Goal: Task Accomplishment & Management: Manage account settings

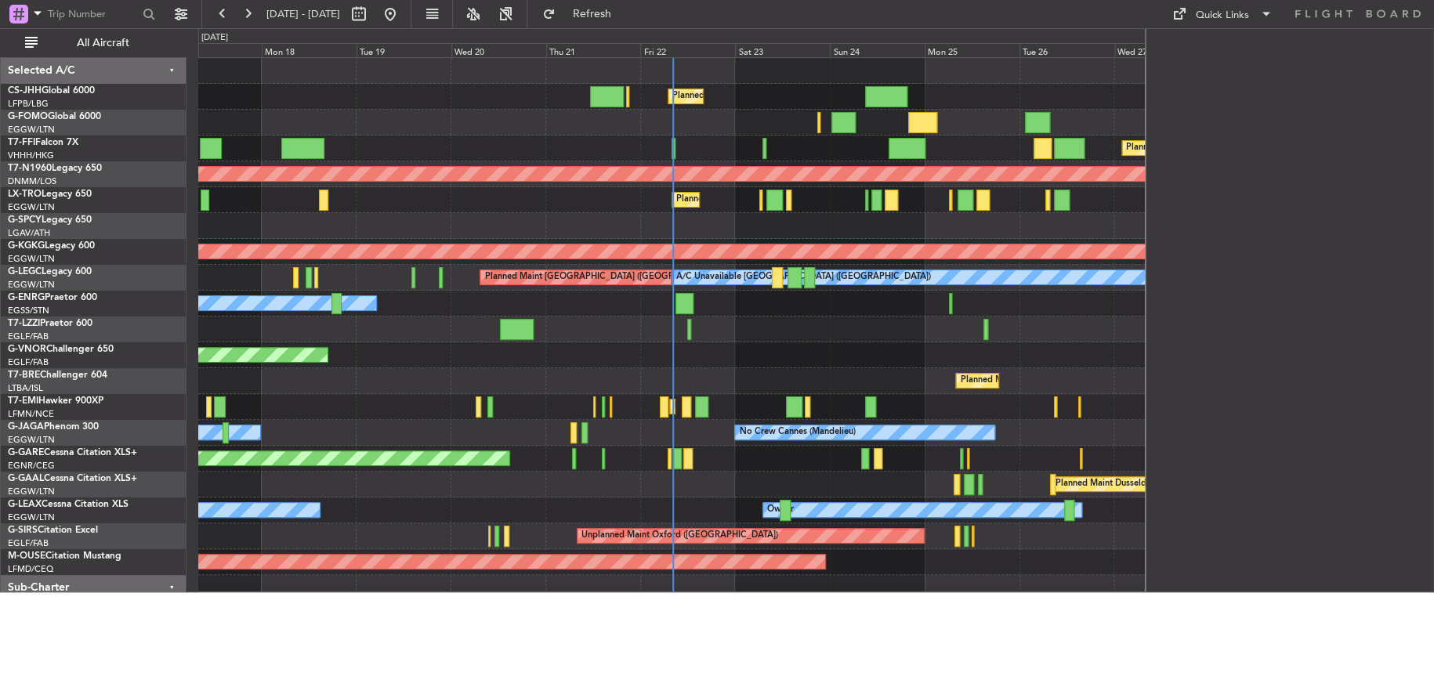
click at [376, 234] on div at bounding box center [671, 226] width 947 height 26
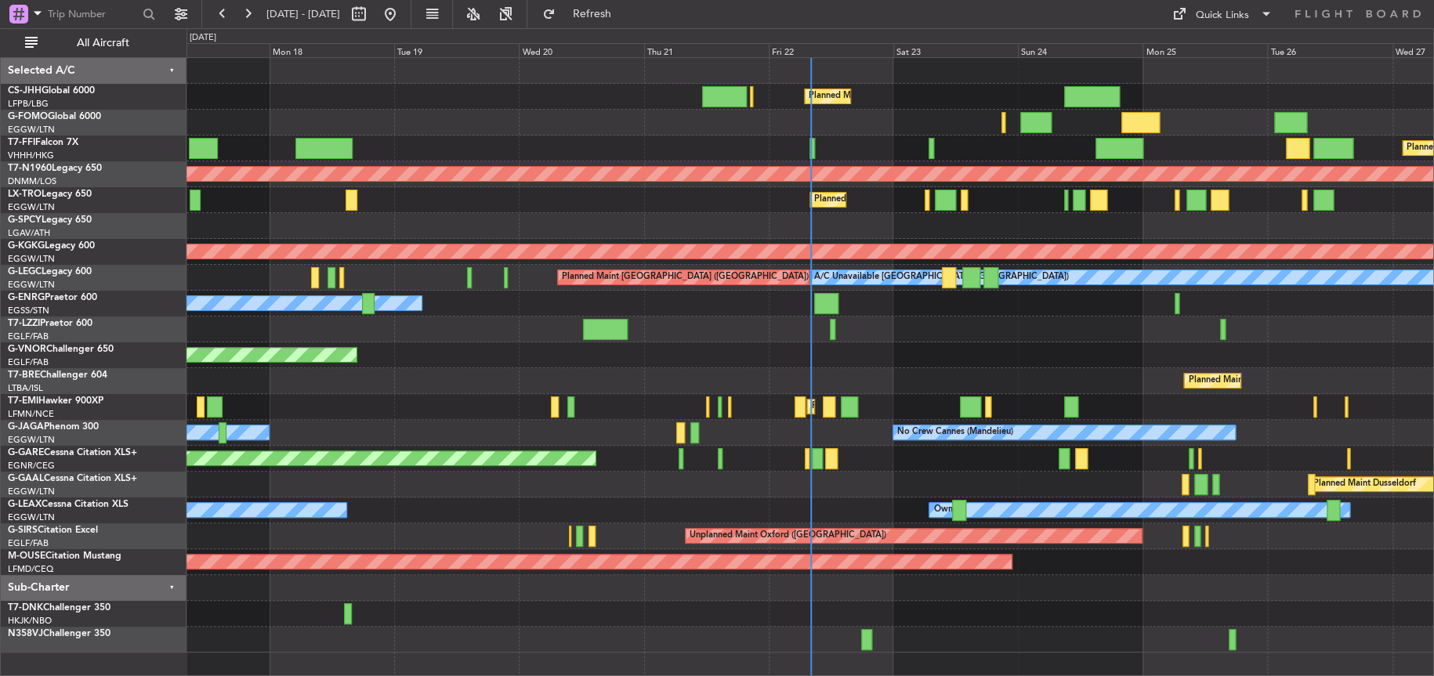
click at [717, 328] on div "Planned Maint [GEOGRAPHIC_DATA] ([GEOGRAPHIC_DATA]) Planned Maint [GEOGRAPHIC_D…" at bounding box center [809, 355] width 1247 height 595
click at [0, 399] on html "[DATE] - [DATE] Refresh Quick Links All Aircraft Planned Maint [GEOGRAPHIC_DATA…" at bounding box center [717, 338] width 1434 height 676
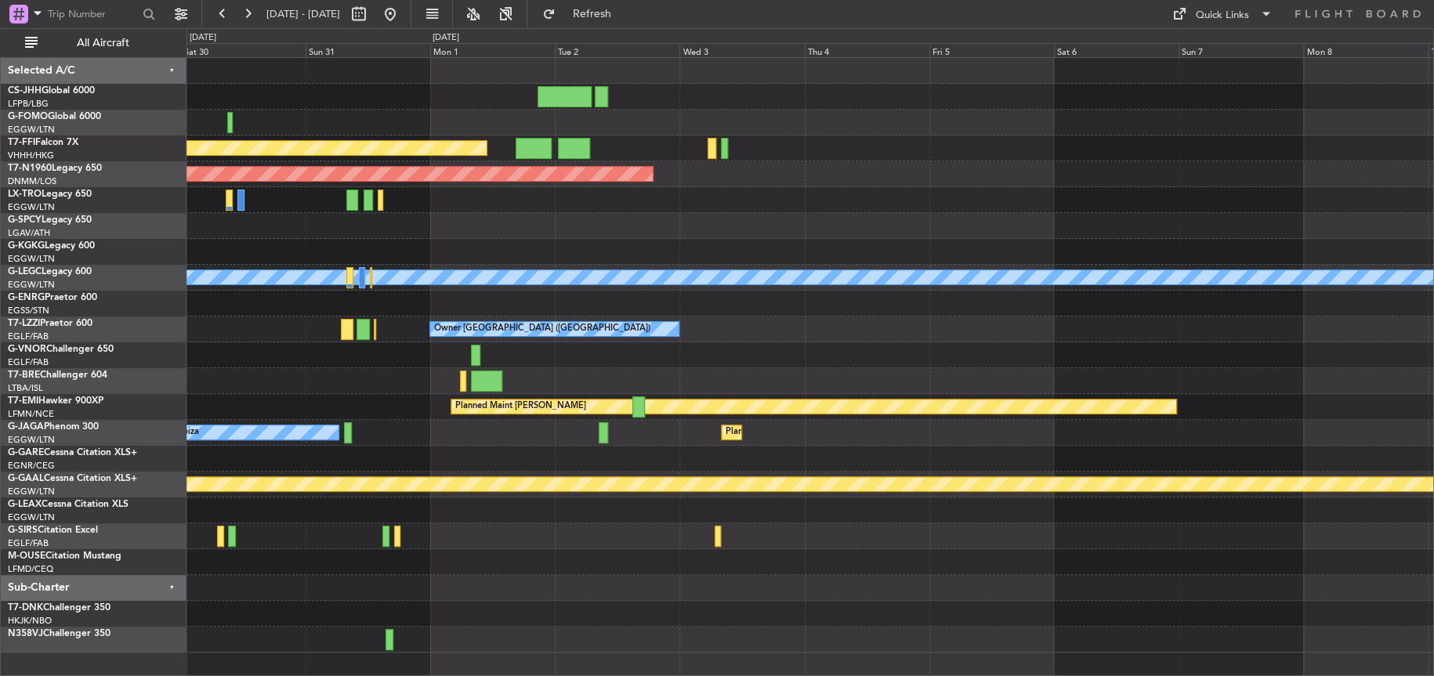
click at [98, 367] on div "Planned Maint [GEOGRAPHIC_DATA] ([GEOGRAPHIC_DATA] Intl) Planned Maint [GEOGRAP…" at bounding box center [717, 352] width 1434 height 648
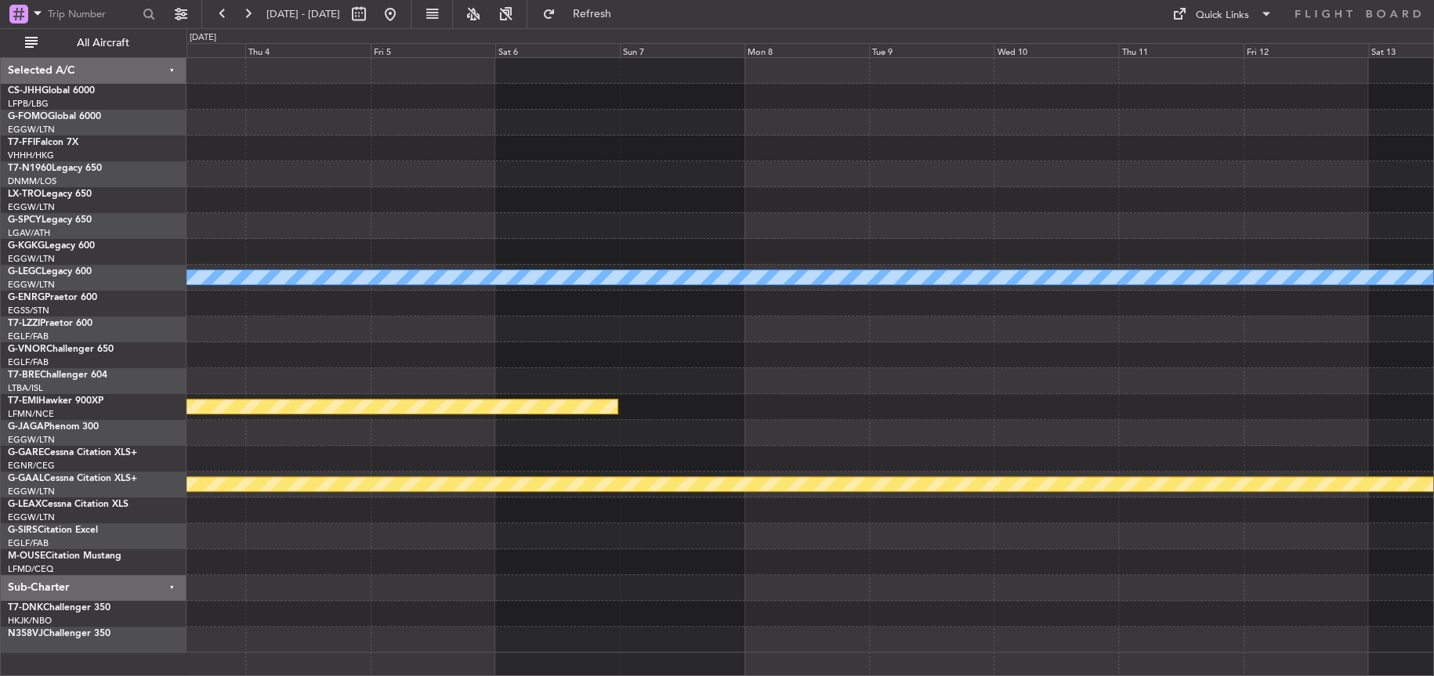
click at [0, 417] on html "[DATE] - [DATE] Refresh Quick Links All Aircraft Planned Maint [GEOGRAPHIC_DATA…" at bounding box center [717, 338] width 1434 height 676
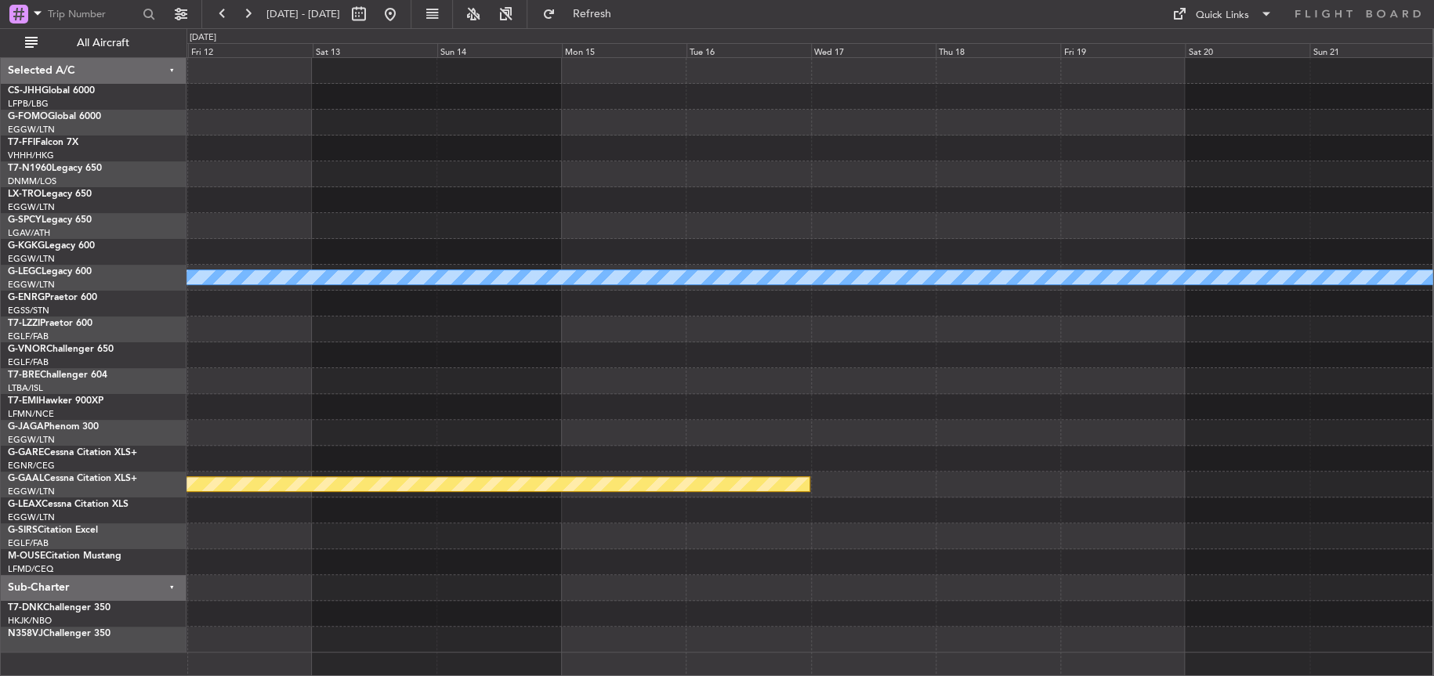
click at [478, 451] on div "A/C Unavailable [GEOGRAPHIC_DATA] ([GEOGRAPHIC_DATA]) Planned [GEOGRAPHIC_DATA]" at bounding box center [809, 355] width 1246 height 595
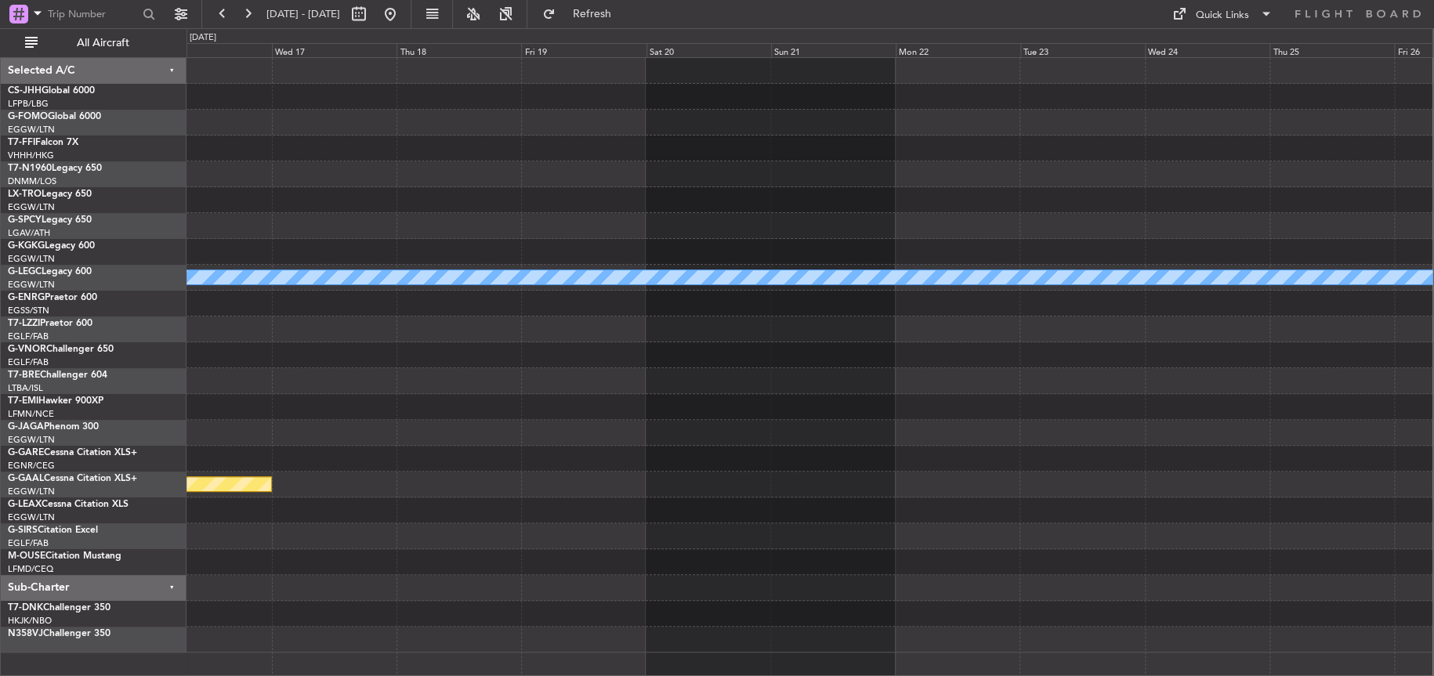
click at [922, 356] on div "A/C Unavailable [GEOGRAPHIC_DATA] ([GEOGRAPHIC_DATA]) Planned [GEOGRAPHIC_DATA]" at bounding box center [809, 355] width 1246 height 595
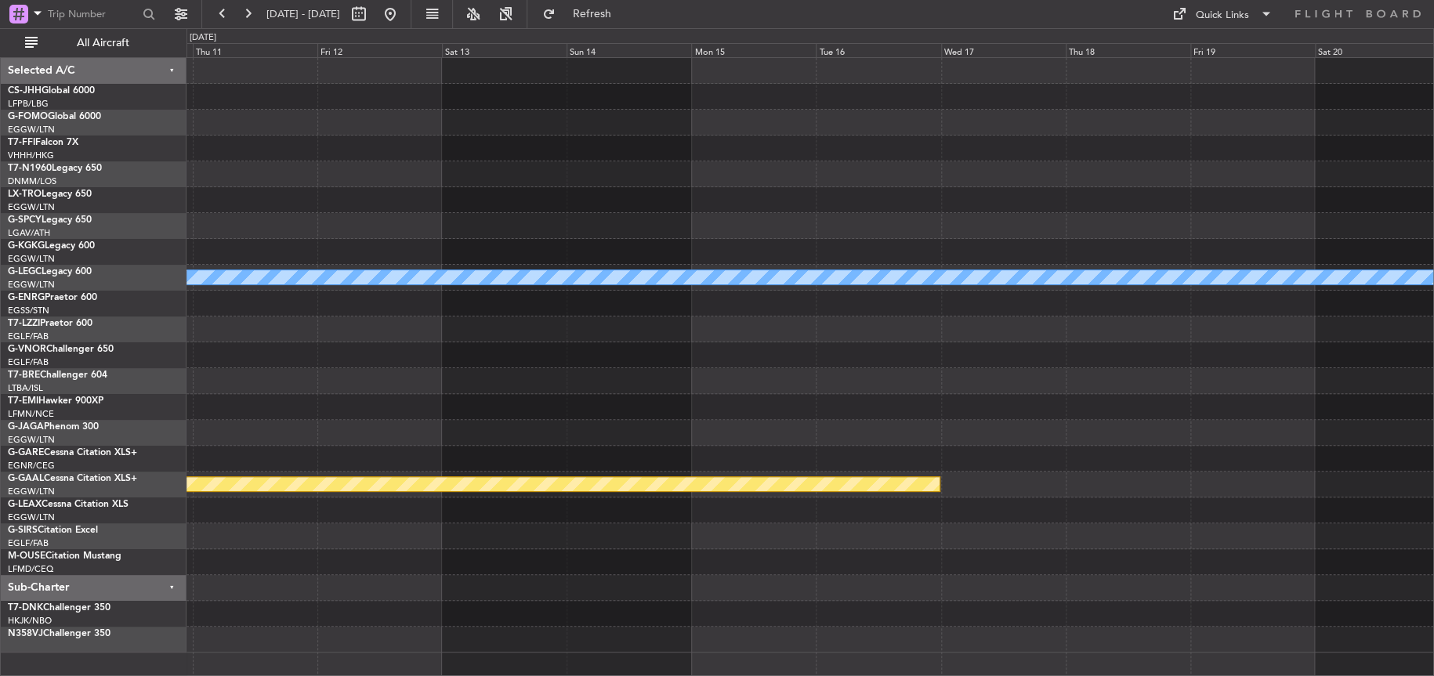
click at [1018, 346] on div at bounding box center [809, 355] width 1247 height 26
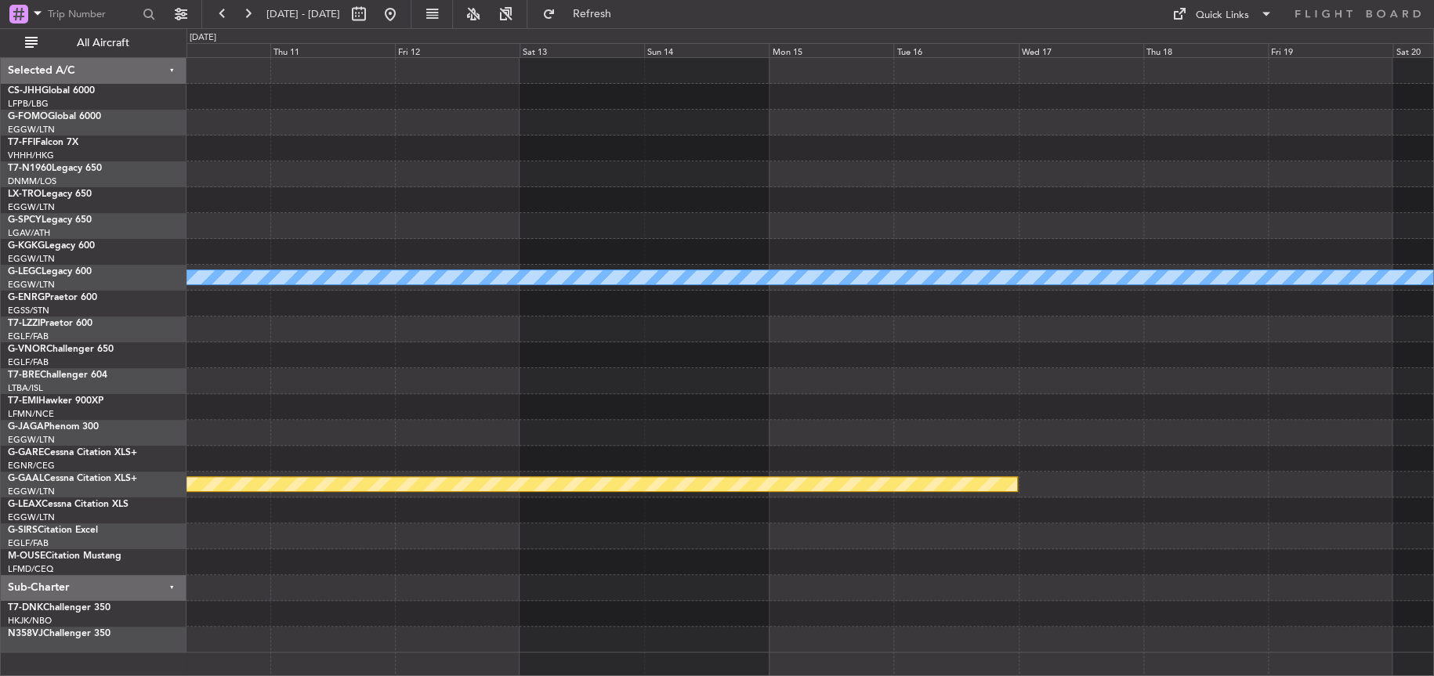
click at [1017, 346] on div "A/C Unavailable [GEOGRAPHIC_DATA] ([GEOGRAPHIC_DATA]) Planned [GEOGRAPHIC_DATA]" at bounding box center [809, 355] width 1247 height 595
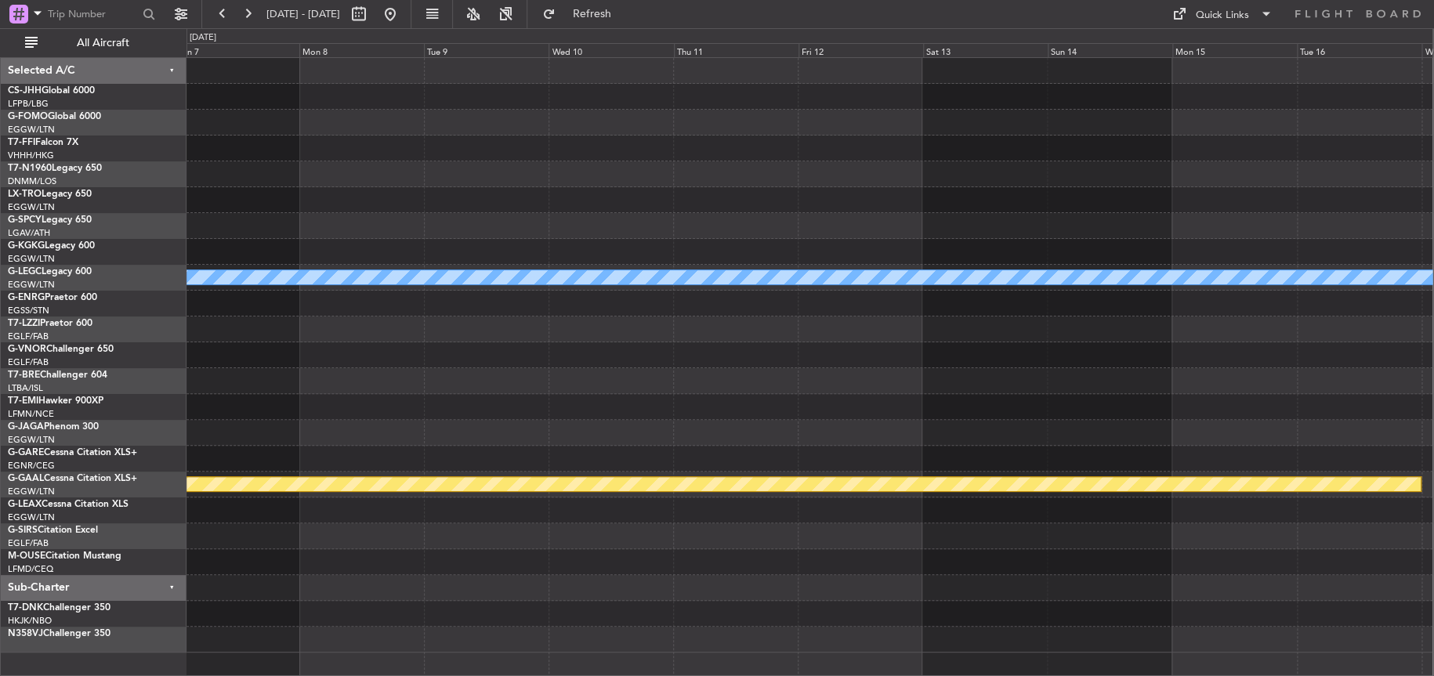
click at [839, 400] on div "A/C Unavailable [GEOGRAPHIC_DATA] ([GEOGRAPHIC_DATA]) Planned Maint [PERSON_NAM…" at bounding box center [809, 355] width 1246 height 595
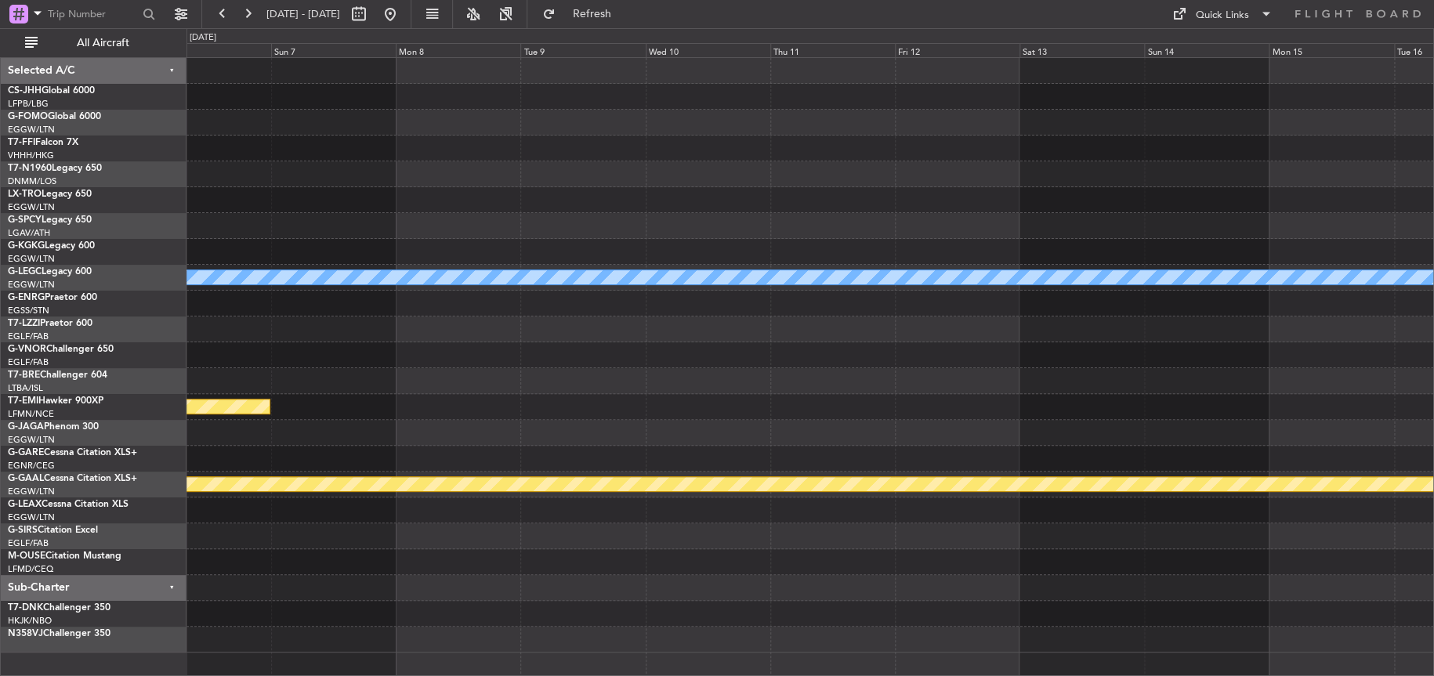
click at [768, 412] on div "Planned Maint [PERSON_NAME]" at bounding box center [809, 407] width 1247 height 26
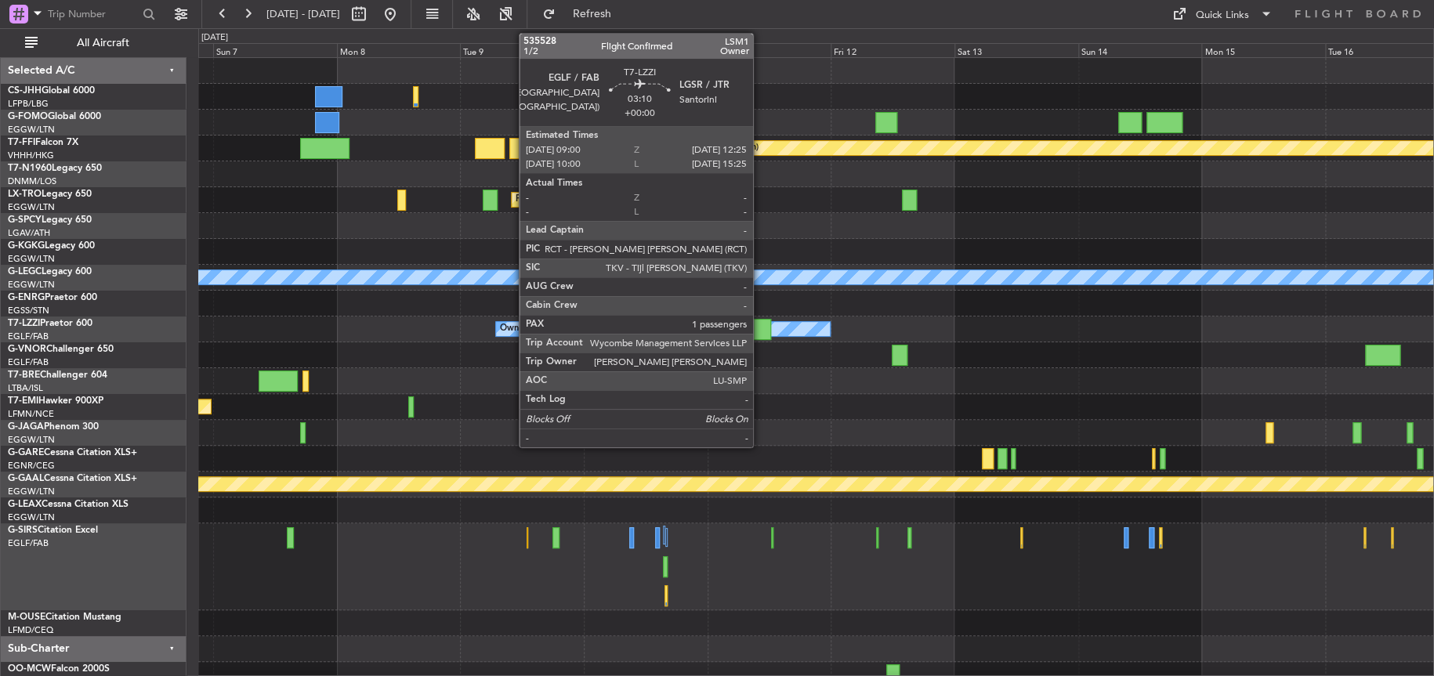
click at [760, 335] on div at bounding box center [762, 329] width 18 height 21
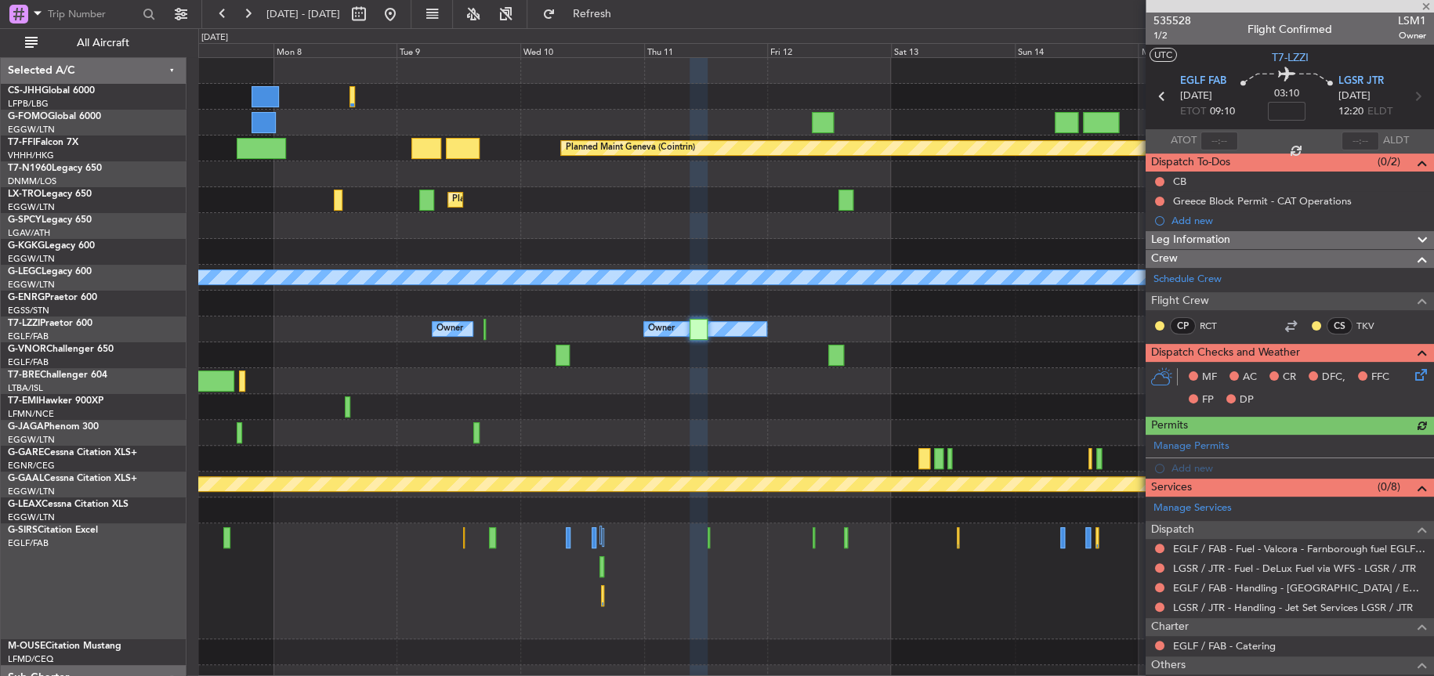
scroll to position [135, 0]
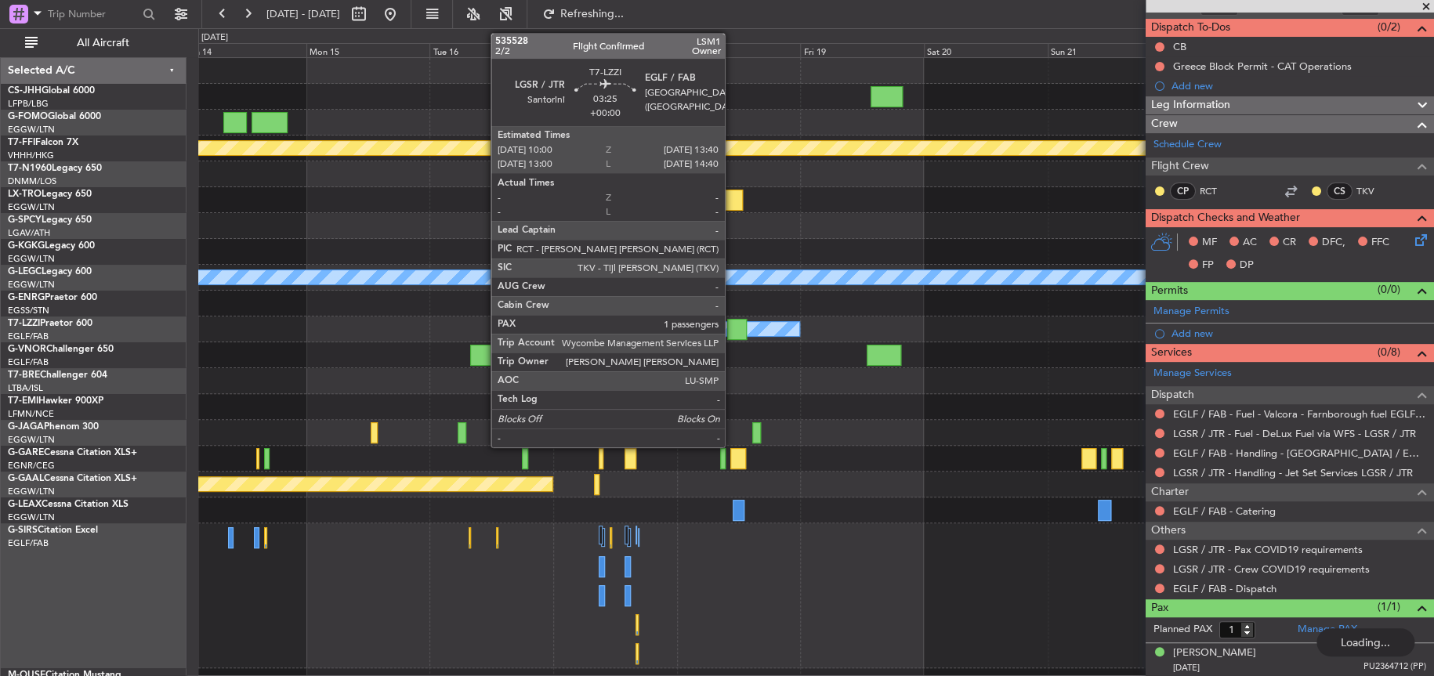
click at [732, 334] on div at bounding box center [737, 329] width 20 height 21
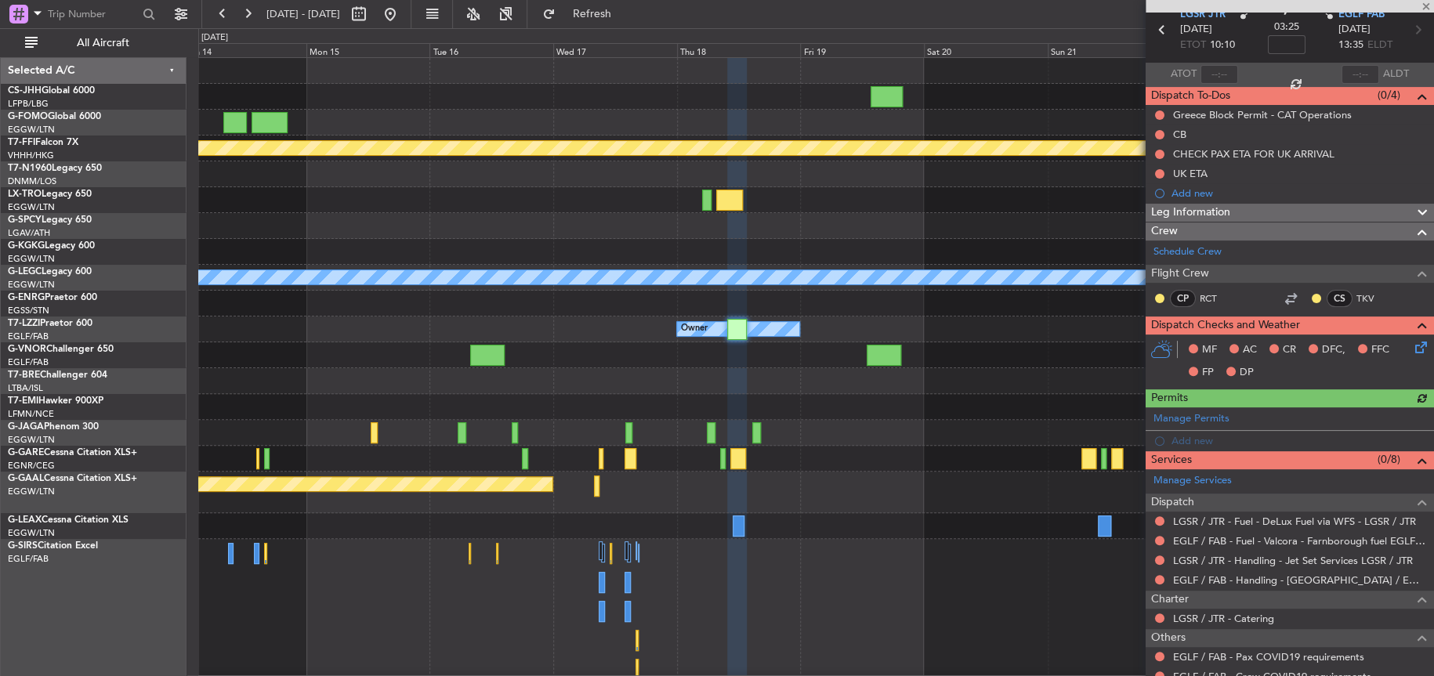
scroll to position [174, 0]
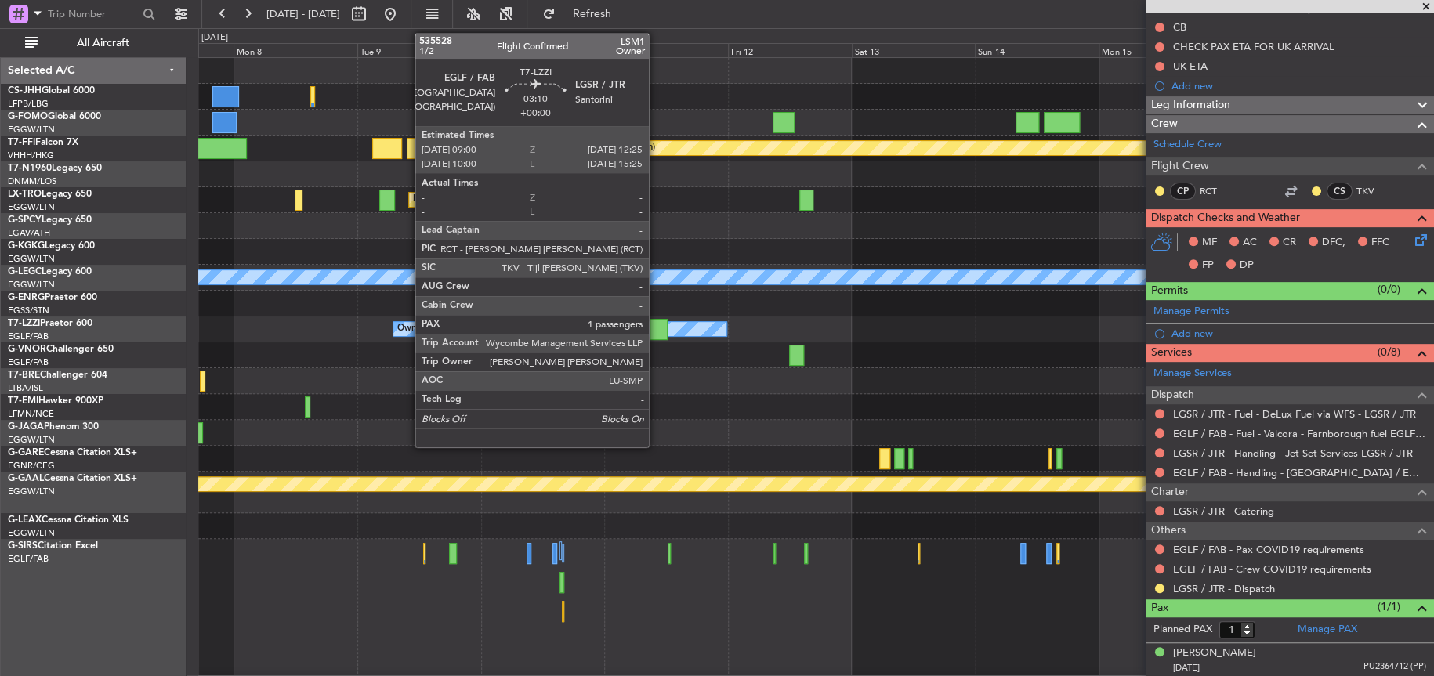
click at [656, 330] on div at bounding box center [659, 329] width 18 height 21
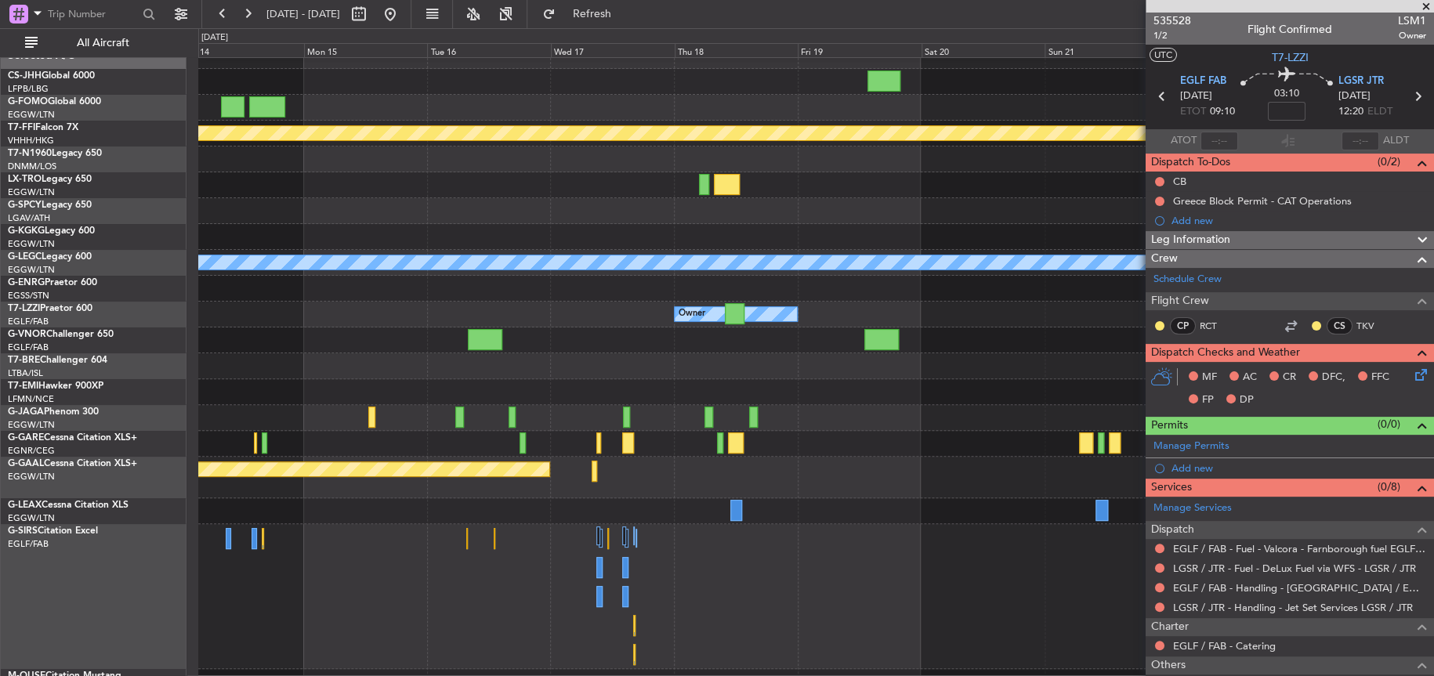
scroll to position [16, 0]
click at [590, 329] on div at bounding box center [815, 341] width 1234 height 26
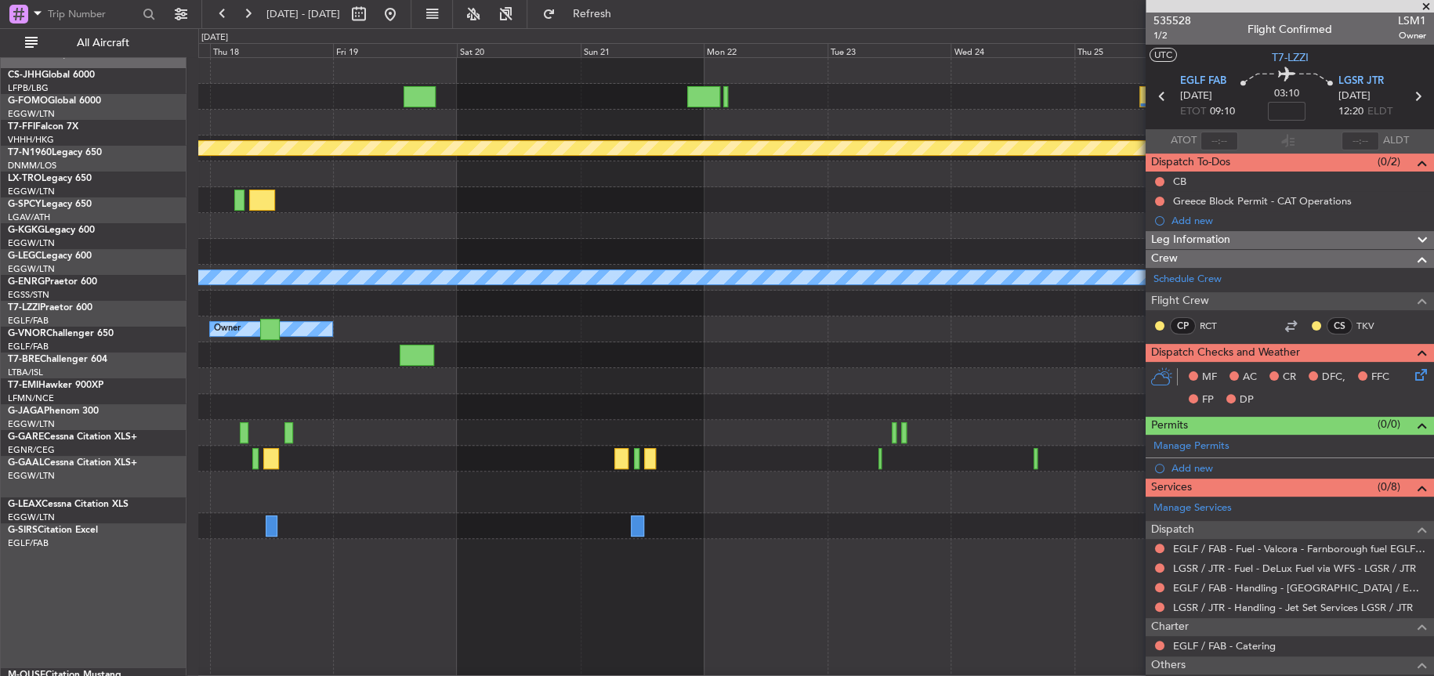
scroll to position [0, 0]
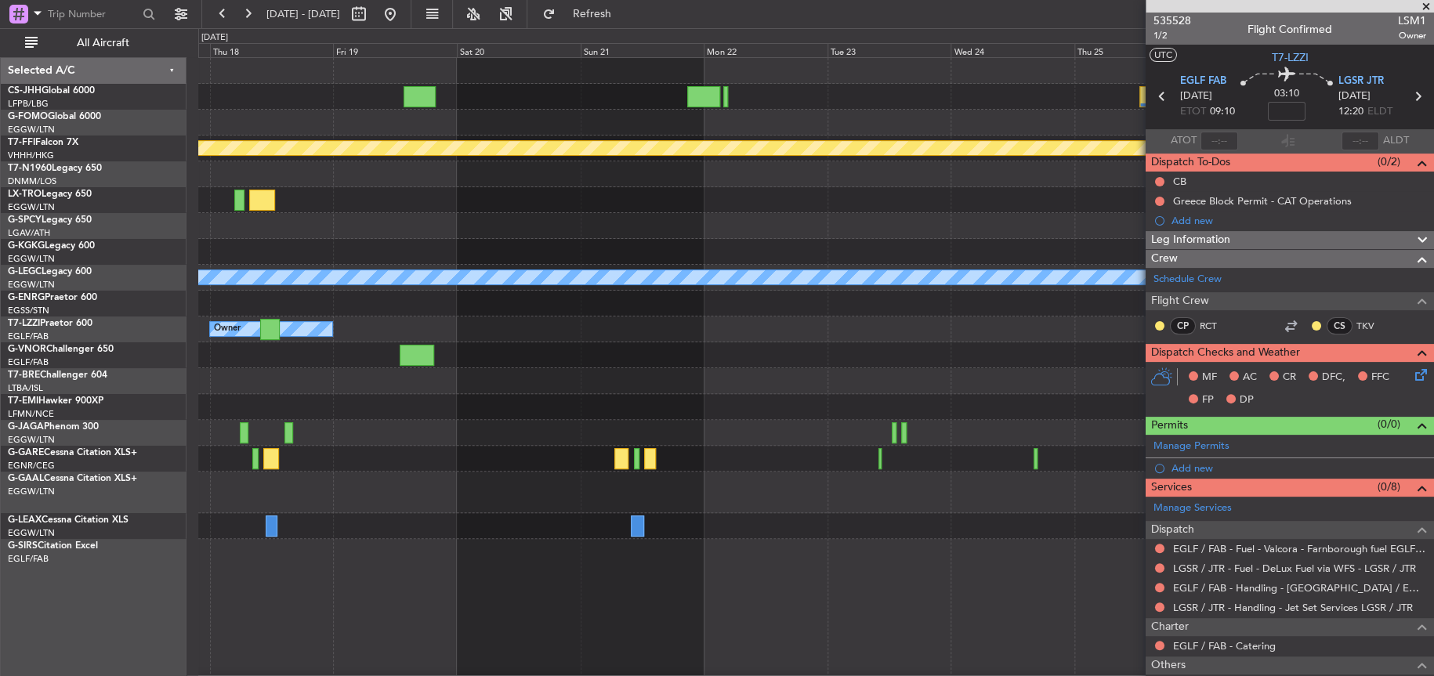
click at [647, 389] on div at bounding box center [815, 381] width 1235 height 26
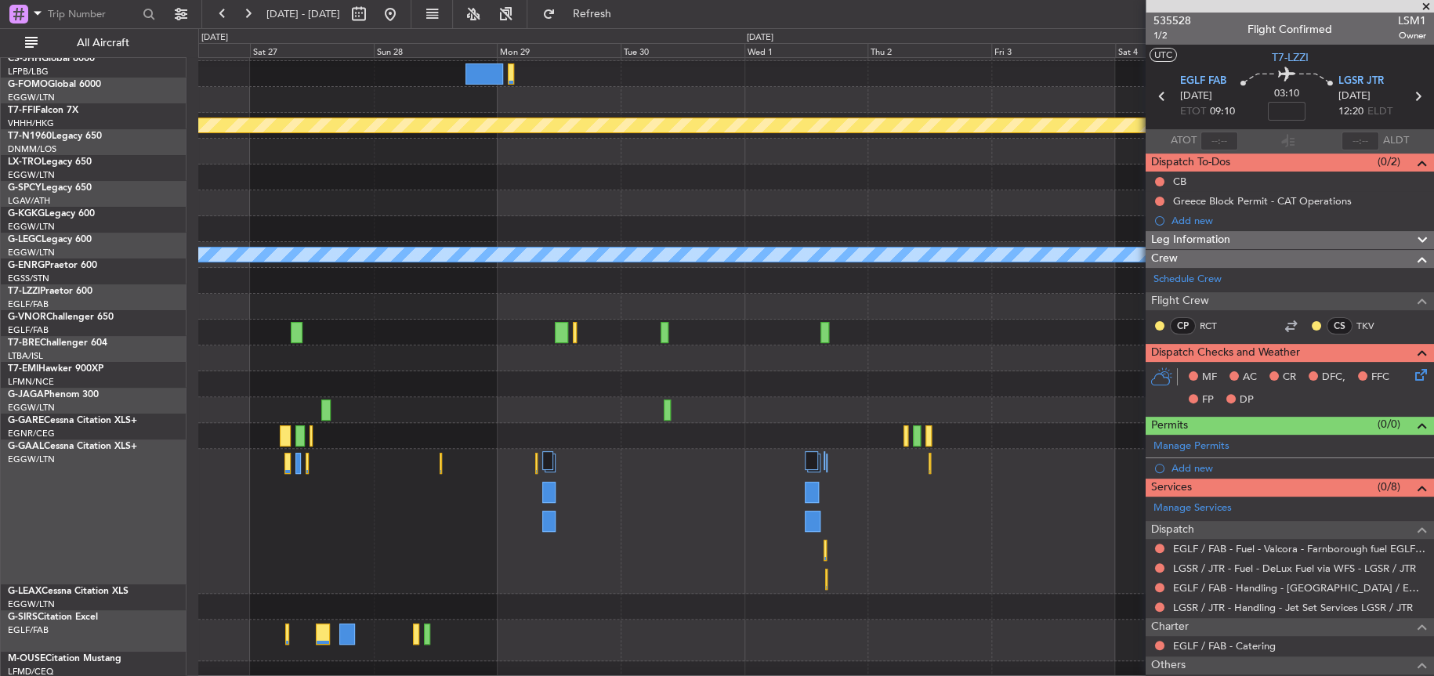
click at [7, 355] on div "Planned Maint Geneva (Cointrin) A/C Unavailable [GEOGRAPHIC_DATA] ([GEOGRAPHIC_…" at bounding box center [717, 352] width 1434 height 648
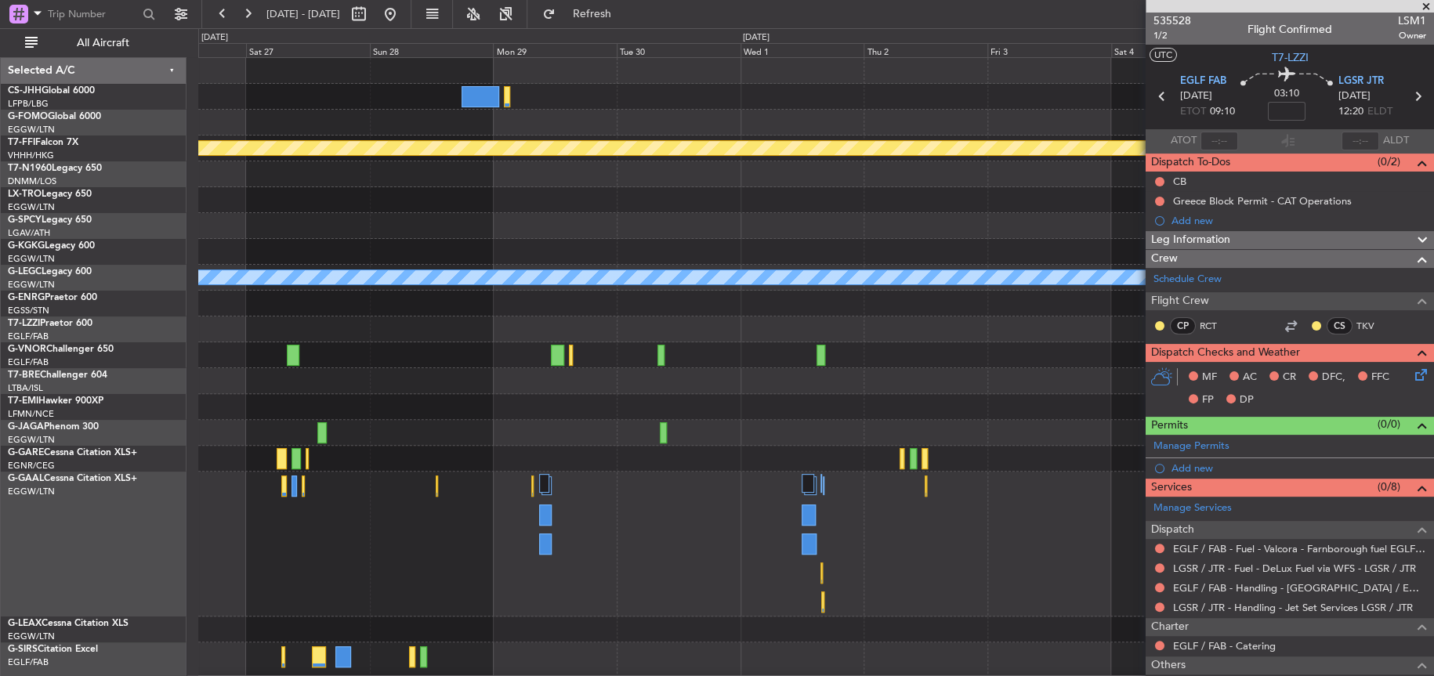
click at [0, 404] on html "[DATE] - [DATE] Refresh Quick Links All Aircraft Planned Maint Geneva ([GEOGRAP…" at bounding box center [717, 338] width 1434 height 676
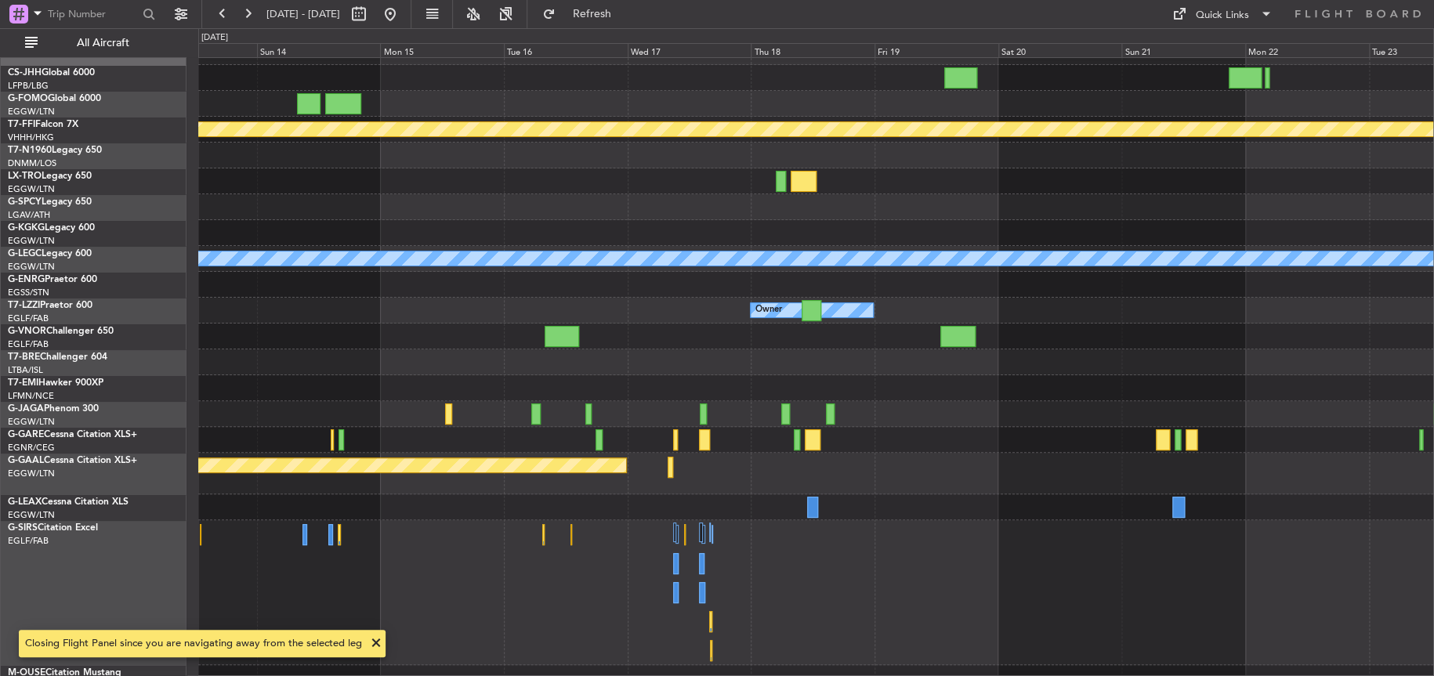
click at [994, 419] on div at bounding box center [815, 414] width 1235 height 26
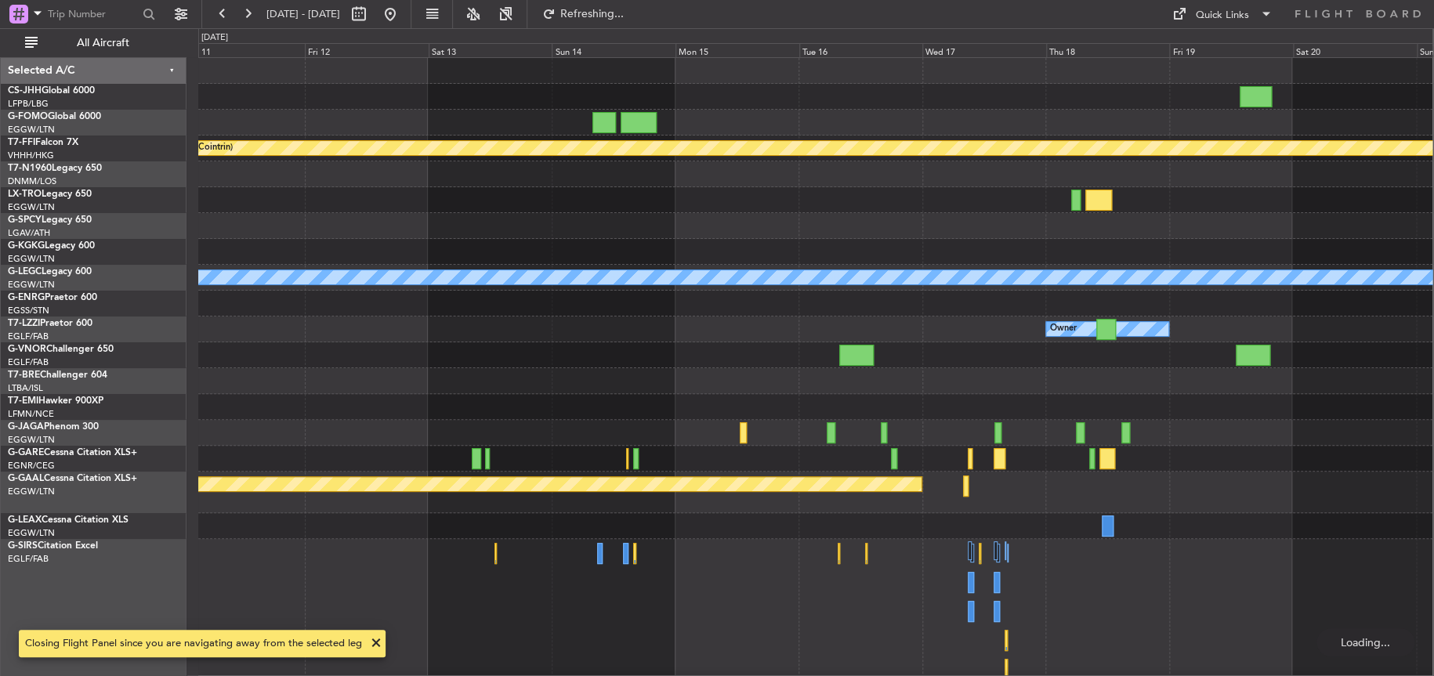
click at [740, 408] on div "Planned Maint Geneva (Cointrin) A/C Unavailable [GEOGRAPHIC_DATA] ([GEOGRAPHIC_…" at bounding box center [815, 384] width 1234 height 652
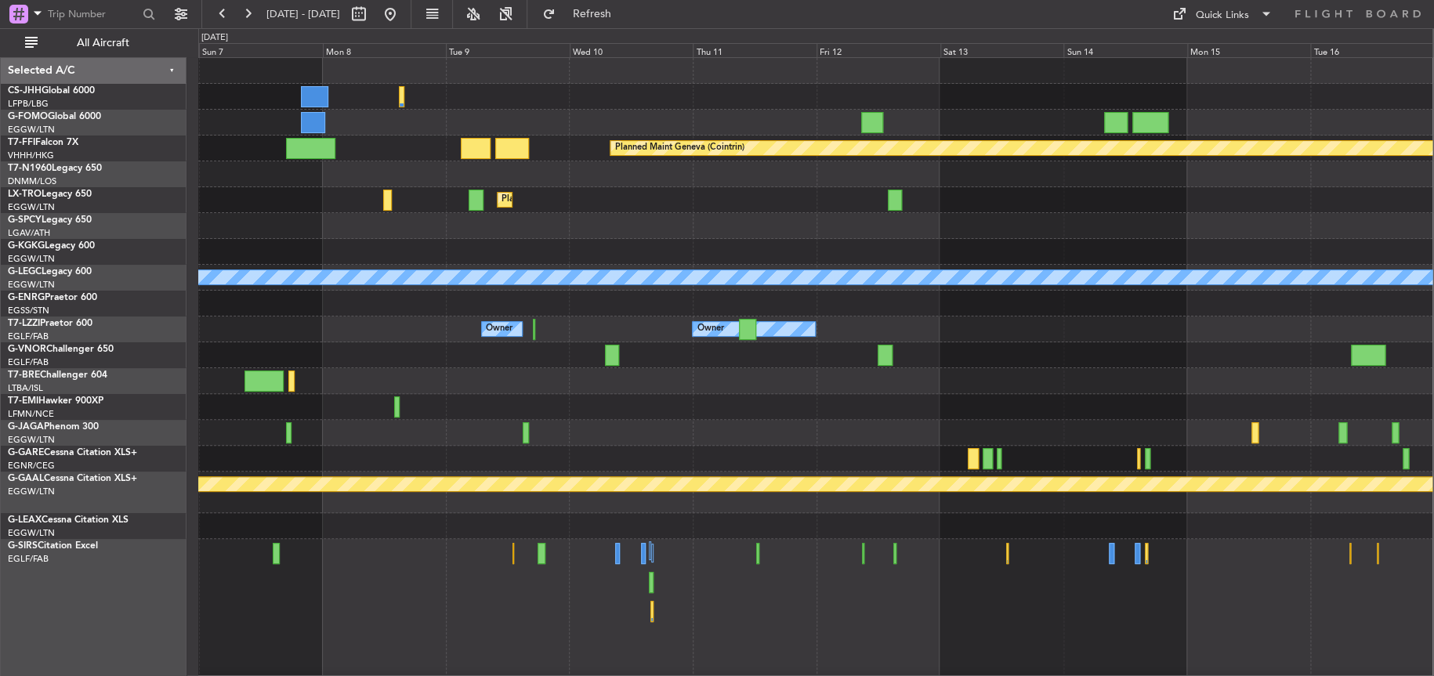
click at [773, 377] on div "Planned Maint Geneva (Cointrin) Planned [GEOGRAPHIC_DATA] A/C Unavailable [GEOG…" at bounding box center [815, 424] width 1234 height 733
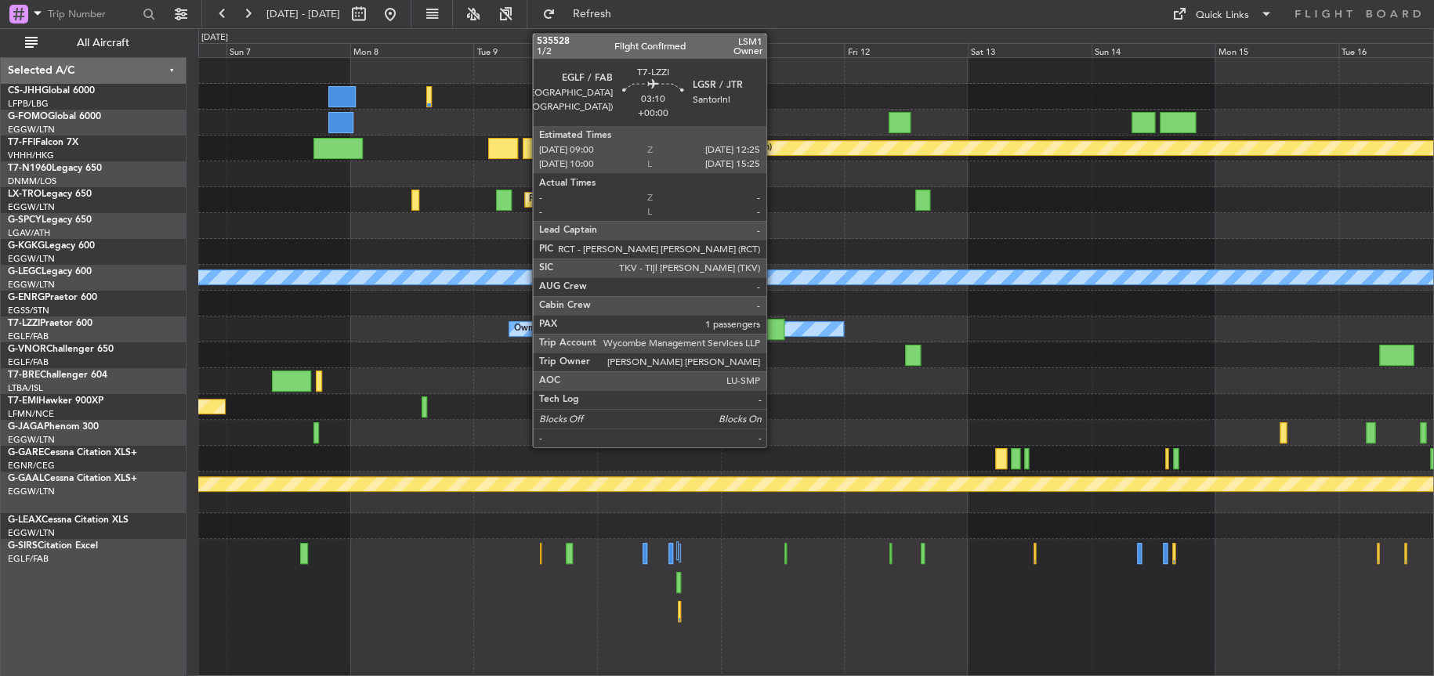
click at [773, 327] on div at bounding box center [775, 329] width 18 height 21
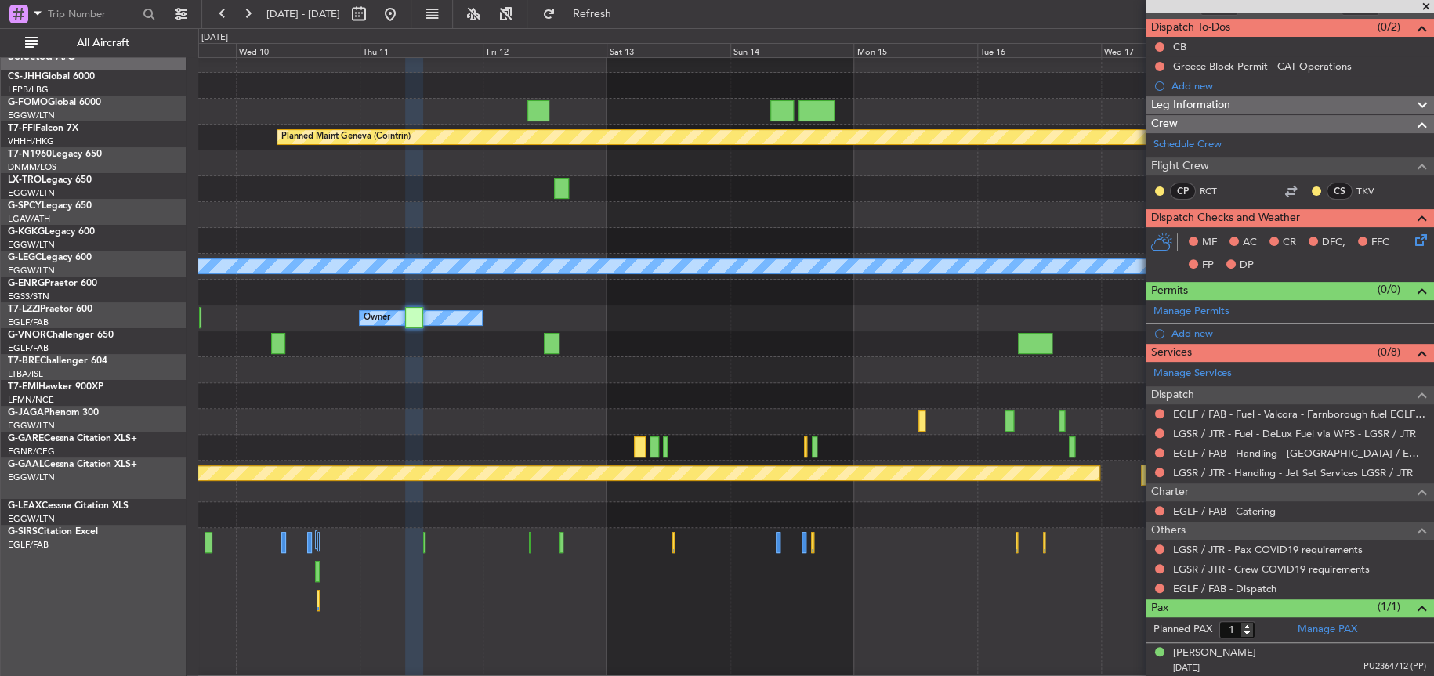
scroll to position [9, 0]
click at [718, 407] on div at bounding box center [815, 396] width 1235 height 26
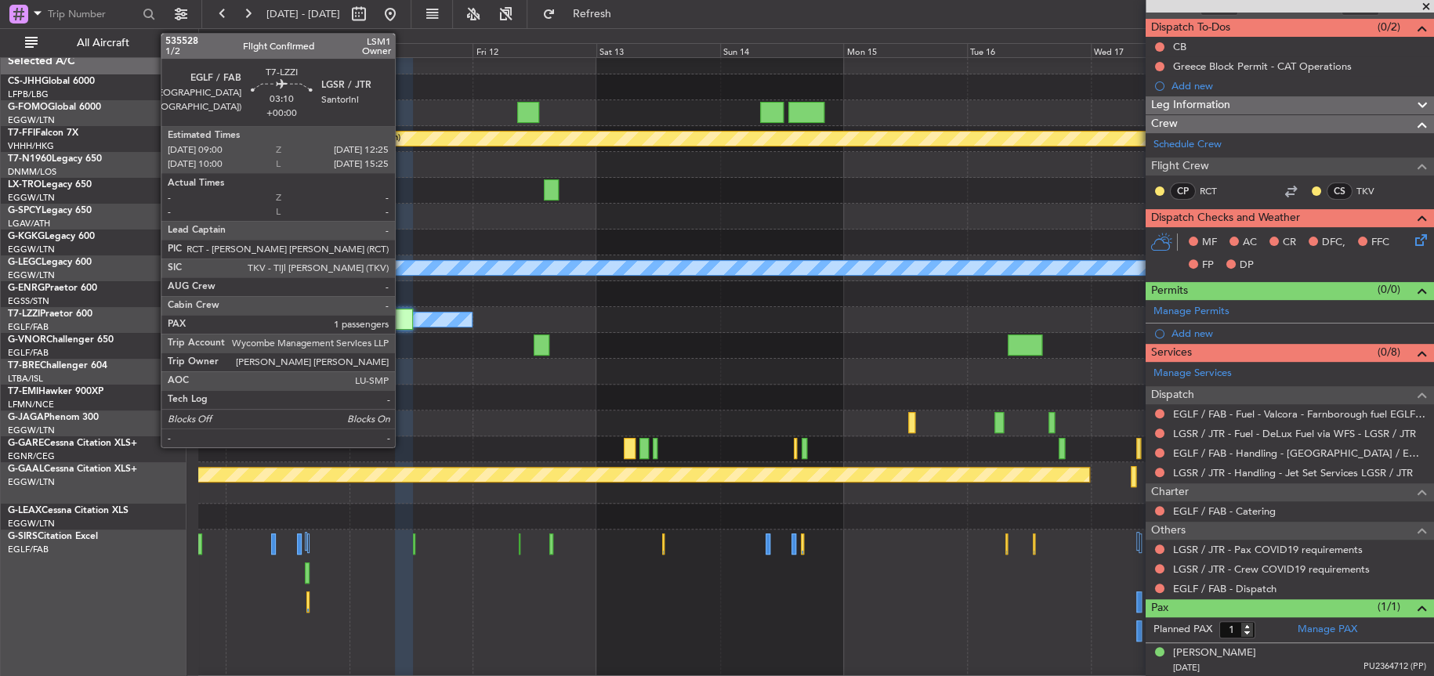
click at [402, 318] on div at bounding box center [404, 319] width 18 height 21
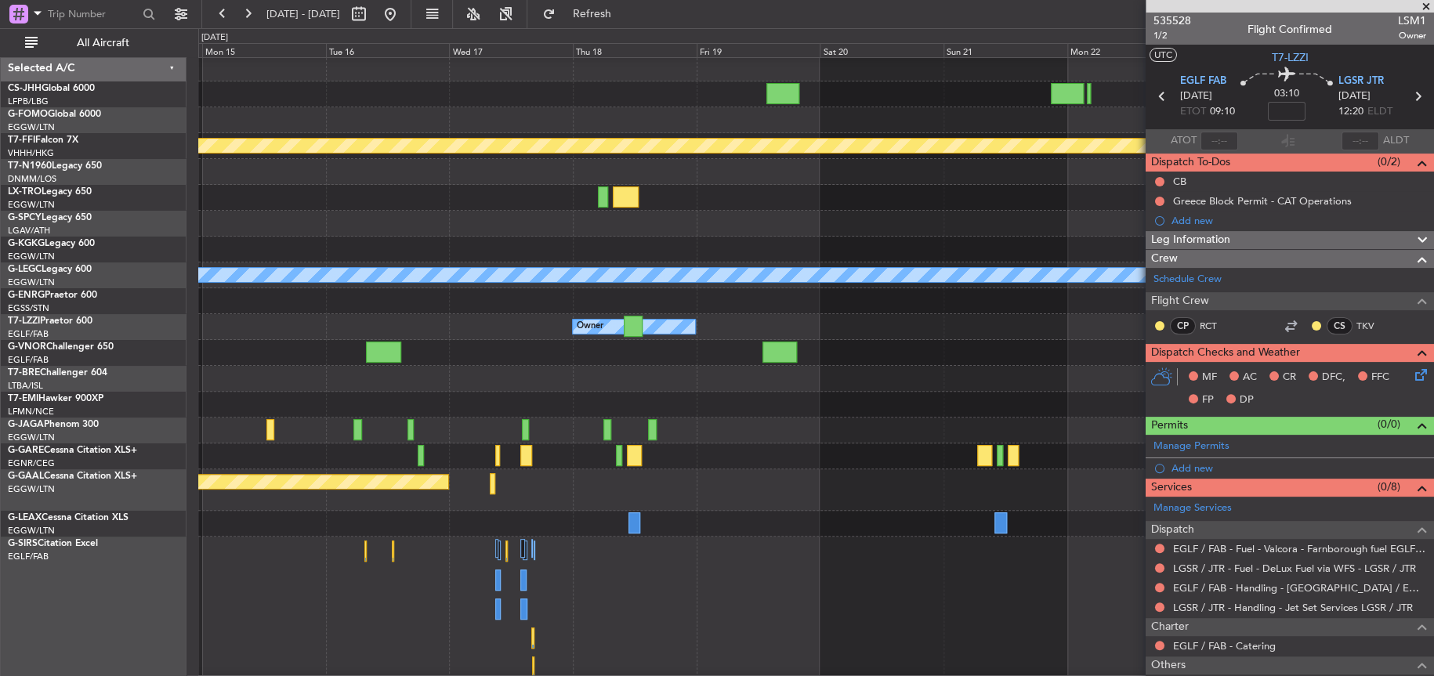
scroll to position [135, 0]
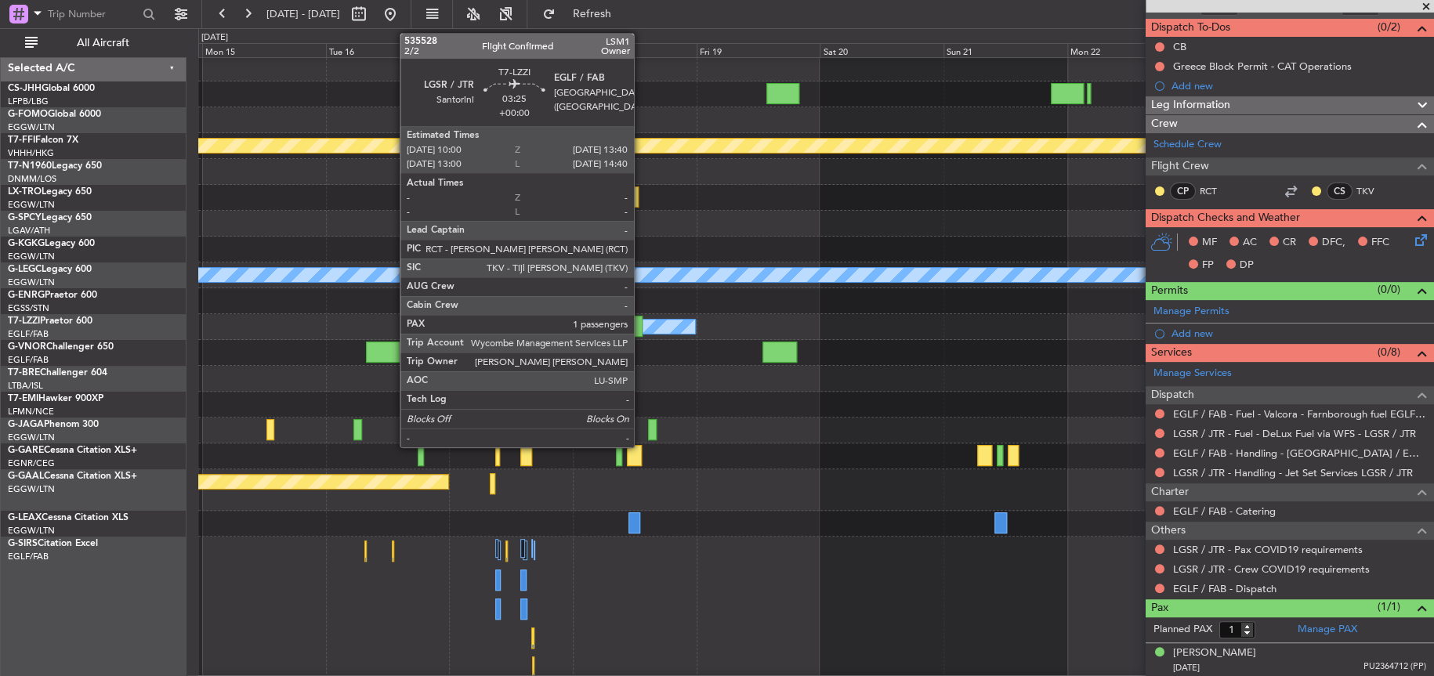
click at [639, 323] on div at bounding box center [634, 326] width 20 height 21
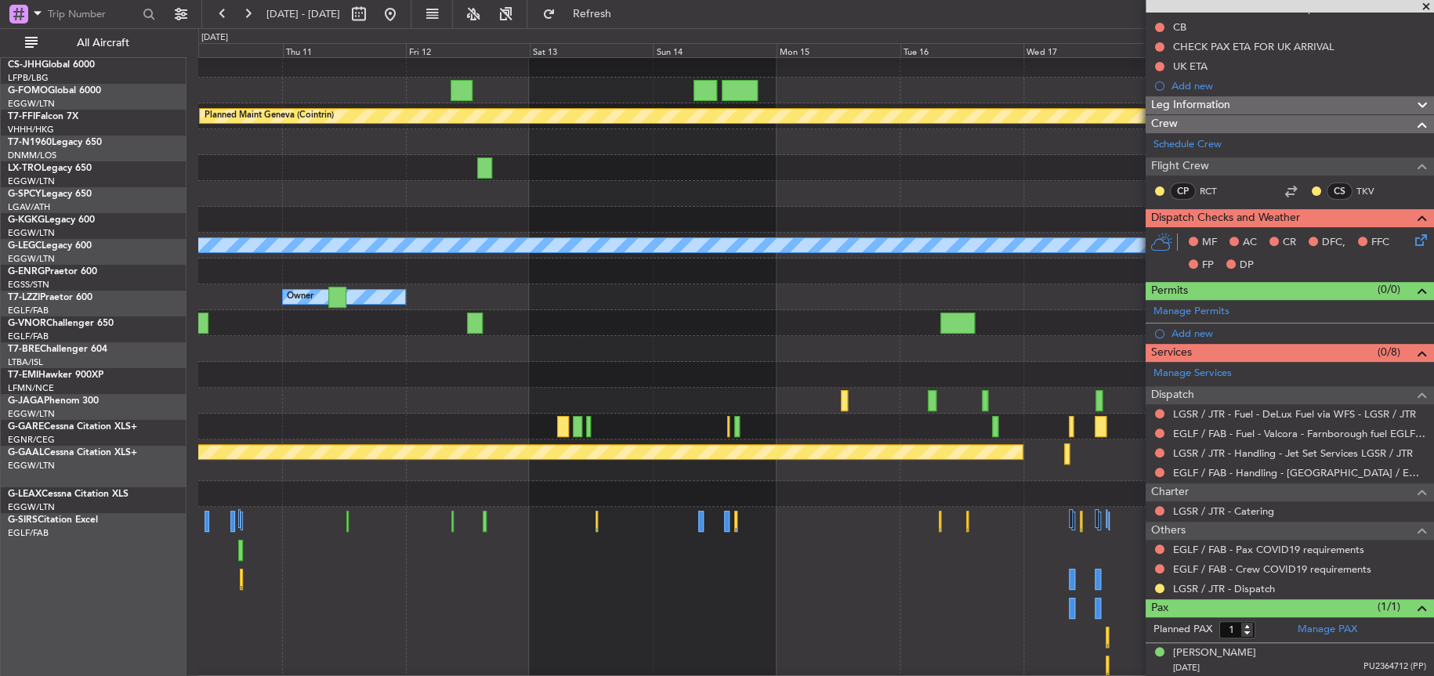
scroll to position [31, 0]
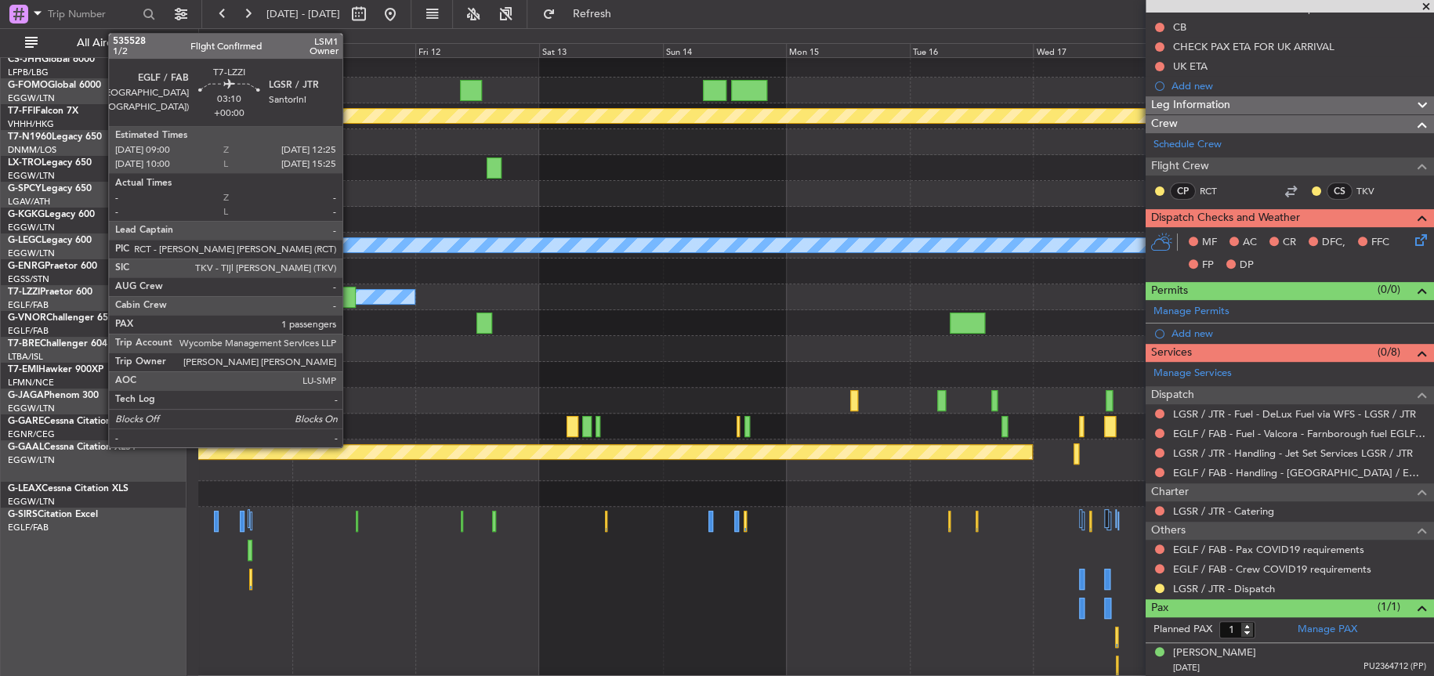
click at [349, 301] on div at bounding box center [347, 297] width 18 height 21
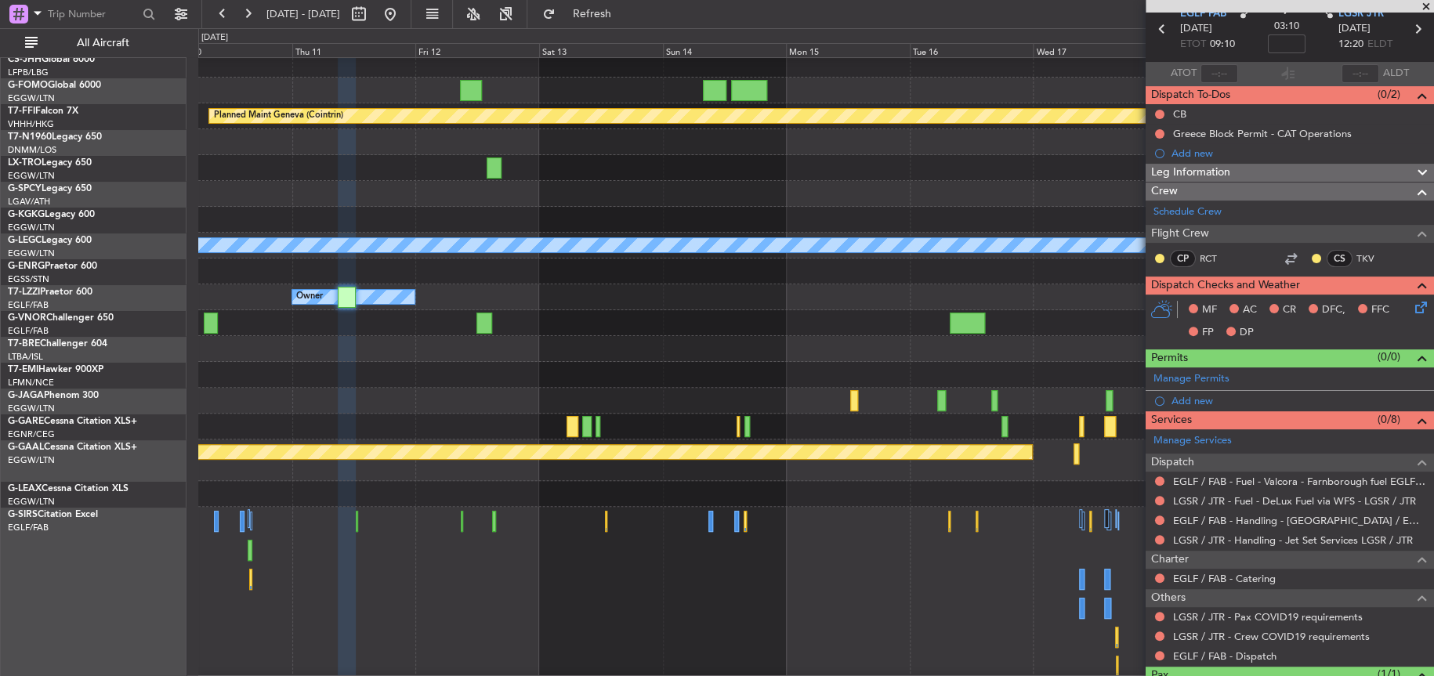
scroll to position [135, 0]
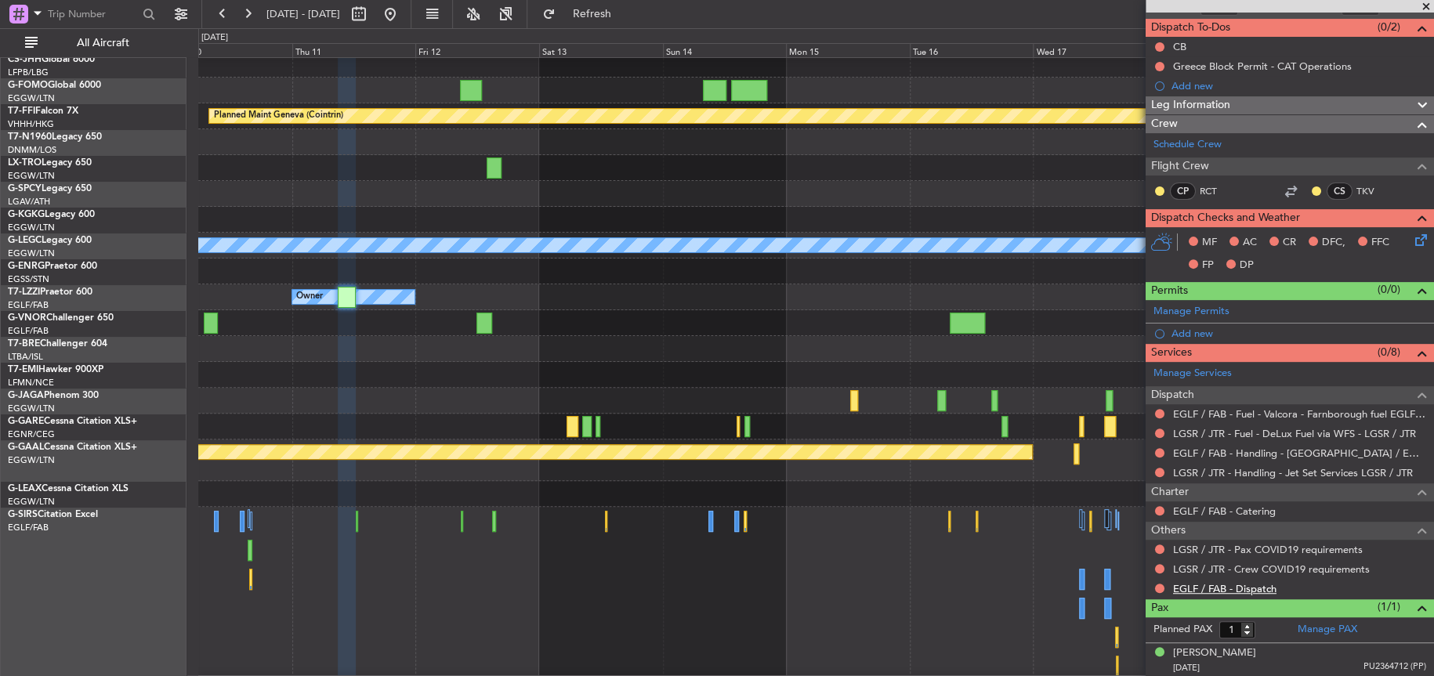
click at [1213, 588] on link "EGLF / FAB - Dispatch" at bounding box center [1224, 588] width 103 height 13
click at [811, 309] on div "Owner Owner Owner" at bounding box center [815, 297] width 1235 height 26
click at [792, 302] on div "Owner Owner Owner" at bounding box center [815, 297] width 1235 height 26
click at [683, 367] on div at bounding box center [815, 375] width 1235 height 26
click at [637, 301] on div "Owner Owner Owner" at bounding box center [815, 297] width 1235 height 26
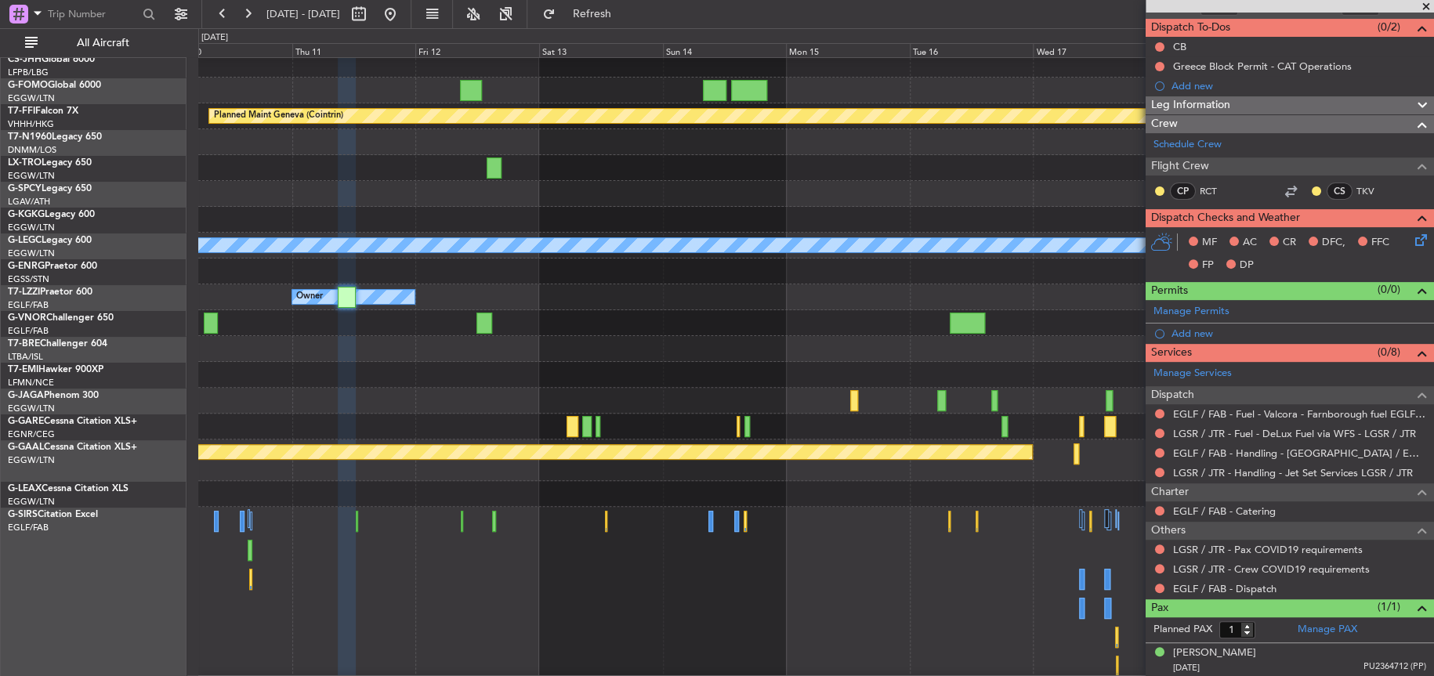
click at [1211, 157] on fb-app "10 Sep 2025 - 20 Sep 2025 Refresh Quick Links All Aircraft Planned Maint Geneva…" at bounding box center [717, 344] width 1434 height 664
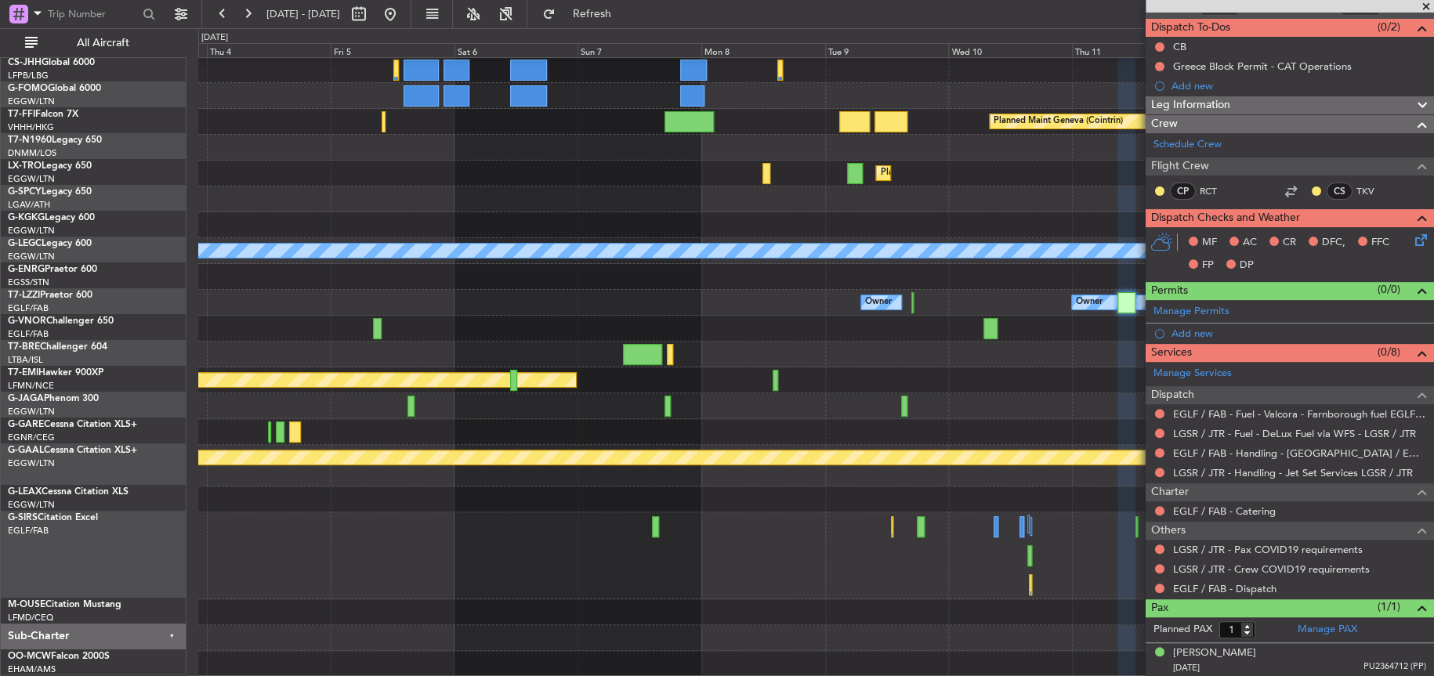
scroll to position [27, 0]
click at [403, 15] on button at bounding box center [390, 14] width 25 height 25
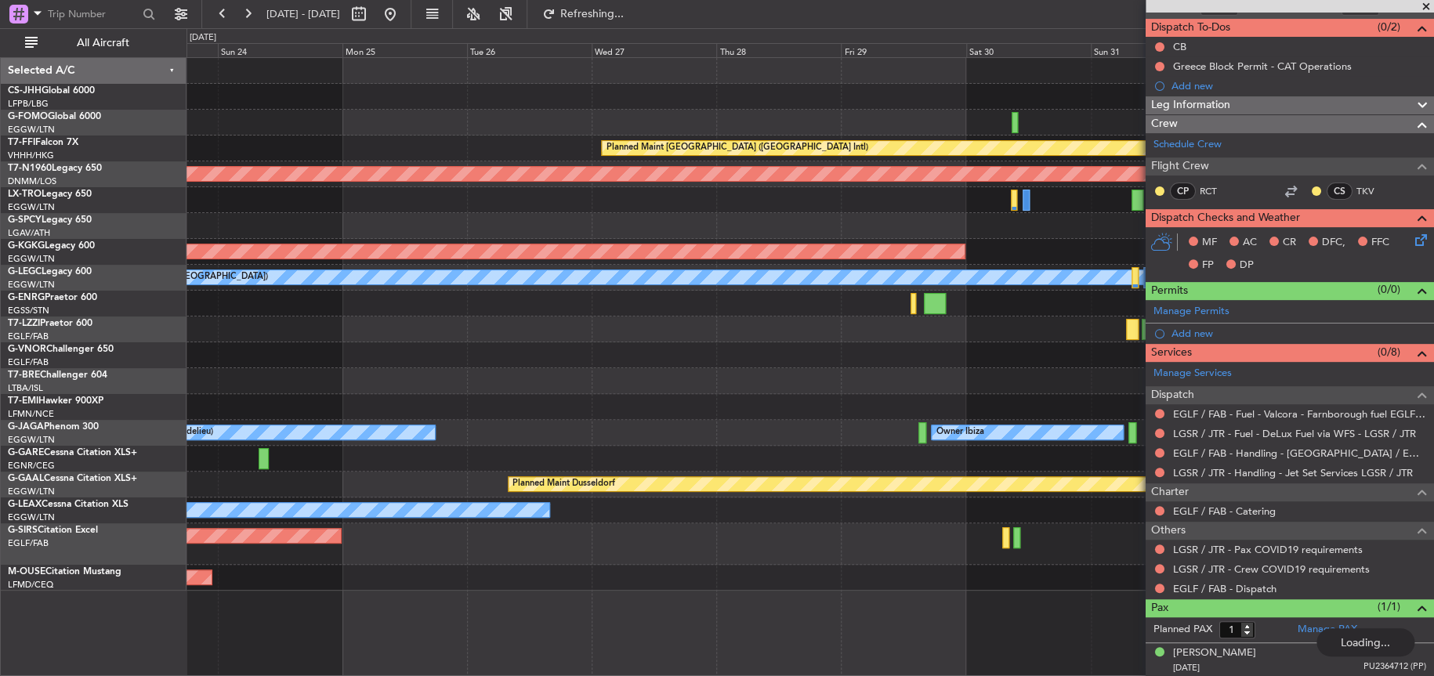
click at [55, 480] on div "Planned Maint Hong Kong (Hong Kong Intl) Planned Maint London (Stansted) AOG Ma…" at bounding box center [717, 352] width 1434 height 648
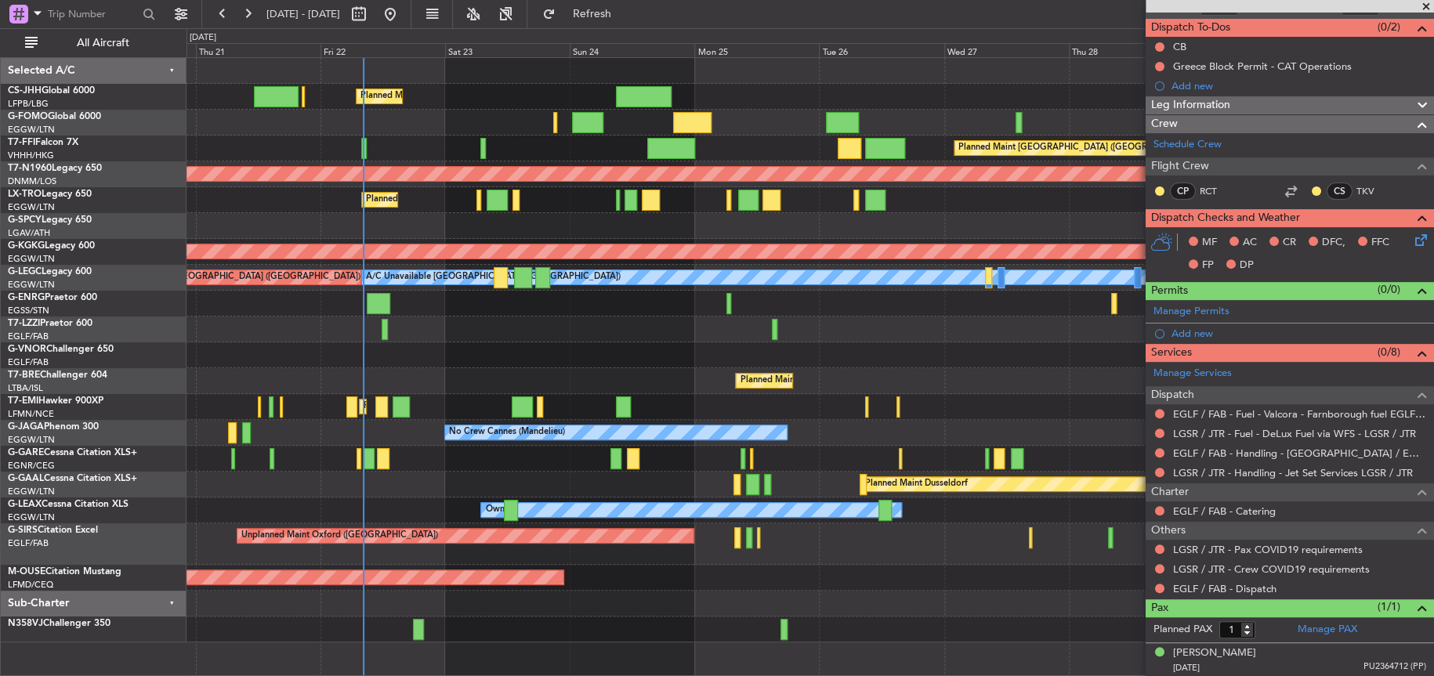
click at [534, 136] on div "Planned Maint London (Luton) Planned Maint Hong Kong (Hong Kong Intl) Planned M…" at bounding box center [809, 350] width 1247 height 585
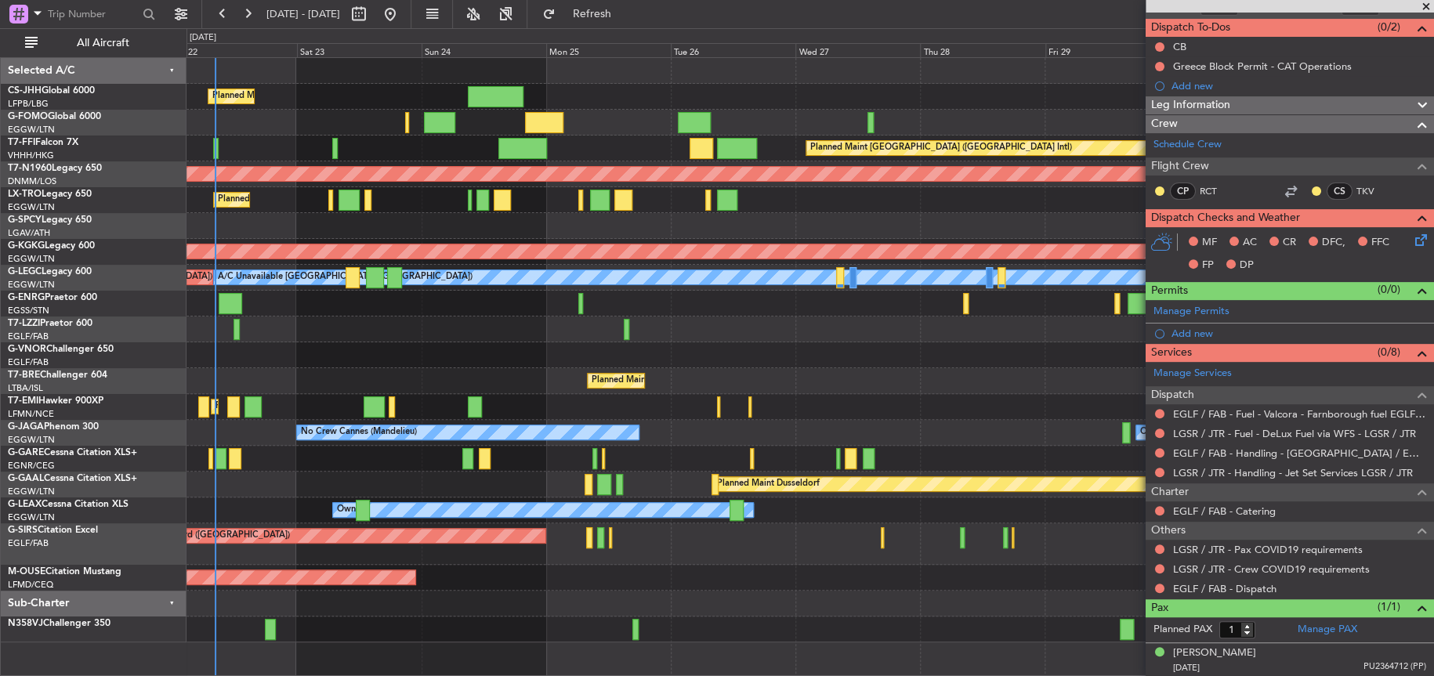
click at [611, 120] on div "Planned Maint London (Luton) Planned Maint Hong Kong (Hong Kong Intl) Planned M…" at bounding box center [809, 350] width 1246 height 585
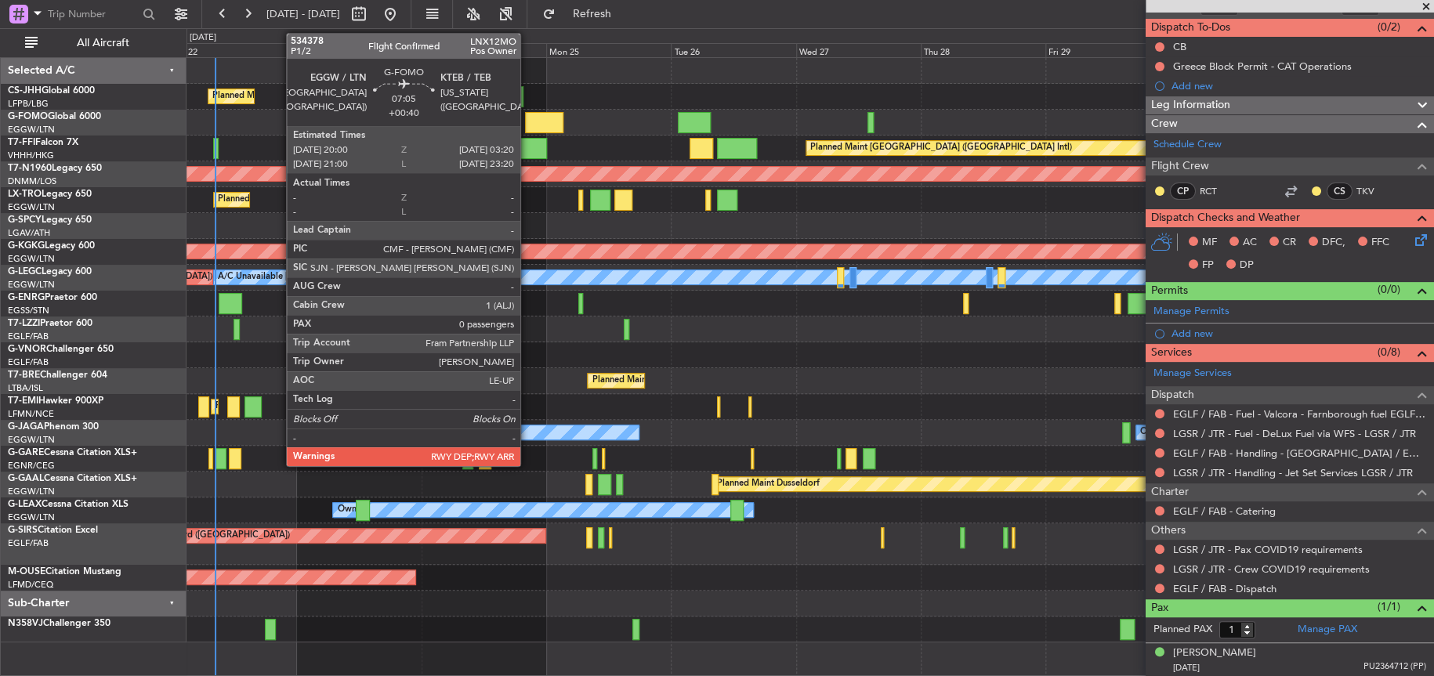
click at [527, 117] on div at bounding box center [544, 122] width 38 height 21
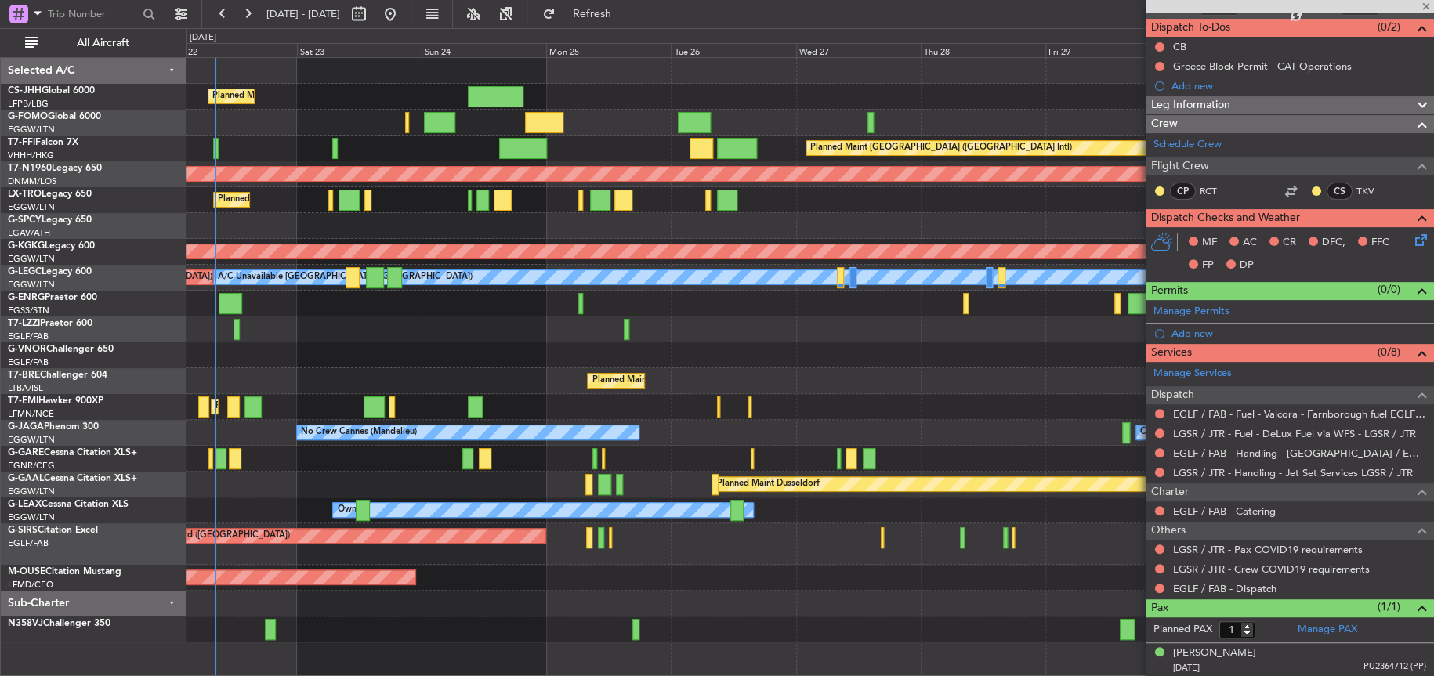
type input "+00:40"
type input "0"
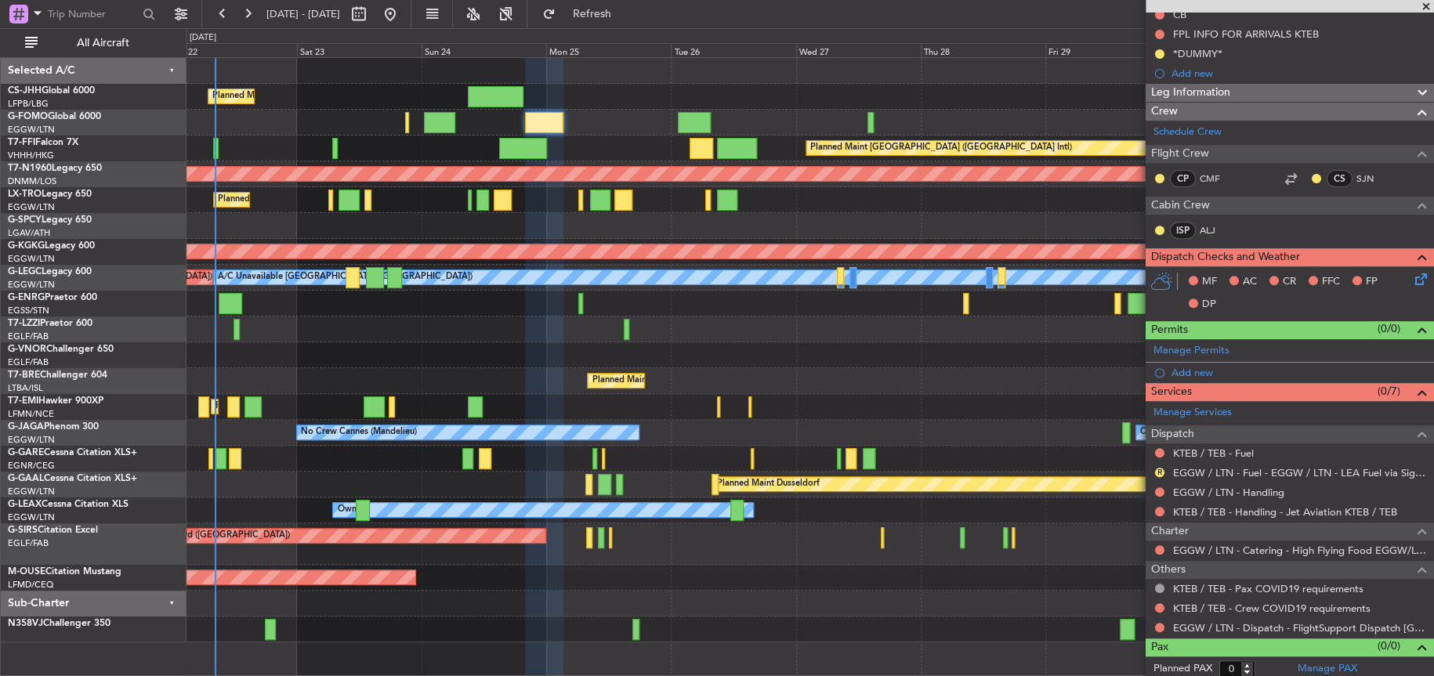
scroll to position [171, 0]
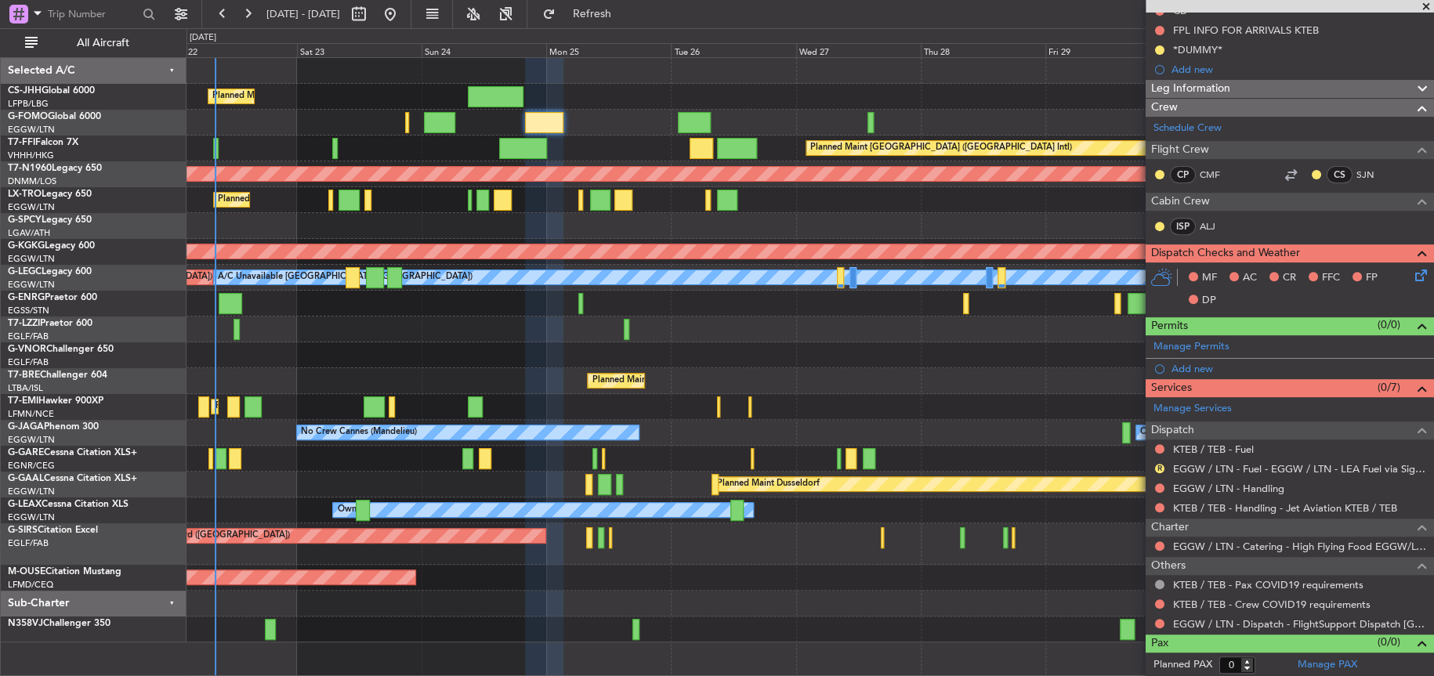
click at [597, 99] on div "Planned Maint [GEOGRAPHIC_DATA] ([GEOGRAPHIC_DATA])" at bounding box center [809, 97] width 1247 height 26
click at [1236, 485] on link "EGGW / LTN - Handling" at bounding box center [1228, 488] width 111 height 13
click at [1193, 447] on link "KTEB / TEB - Fuel" at bounding box center [1213, 449] width 81 height 13
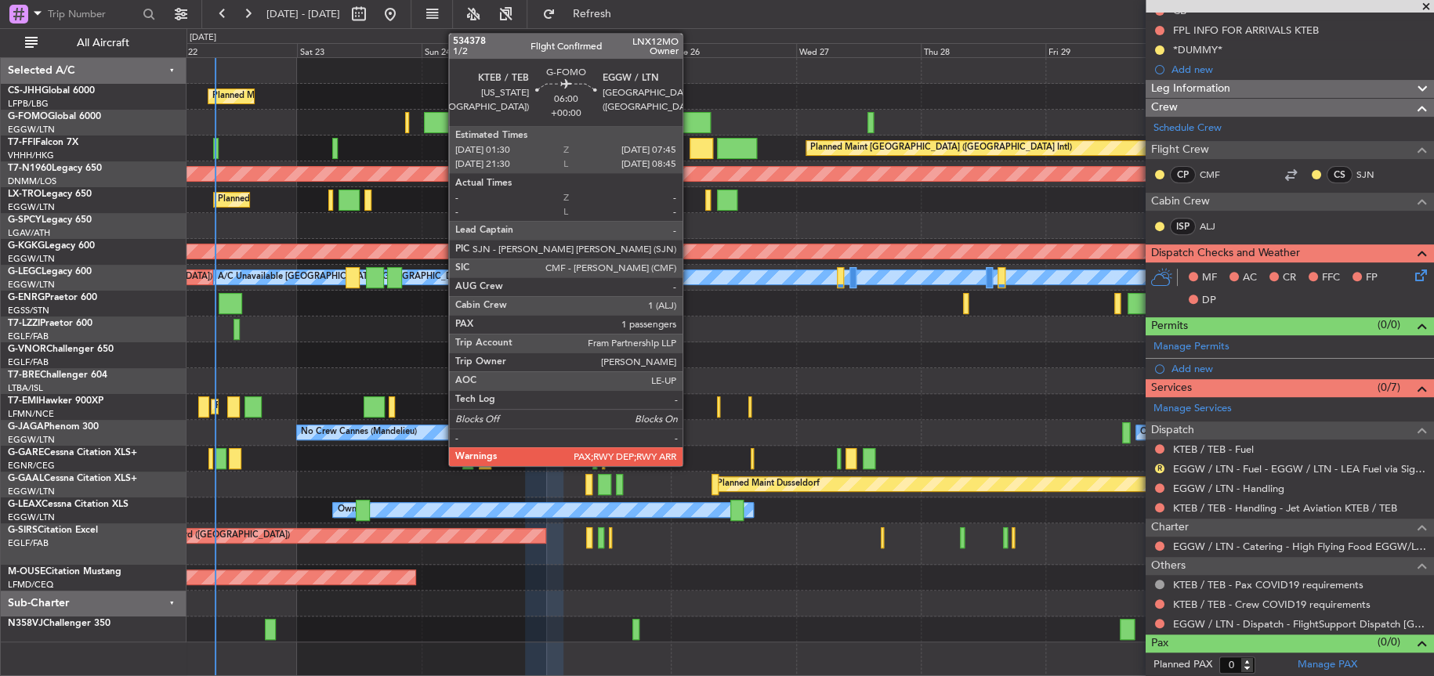
click at [690, 120] on div at bounding box center [694, 122] width 33 height 21
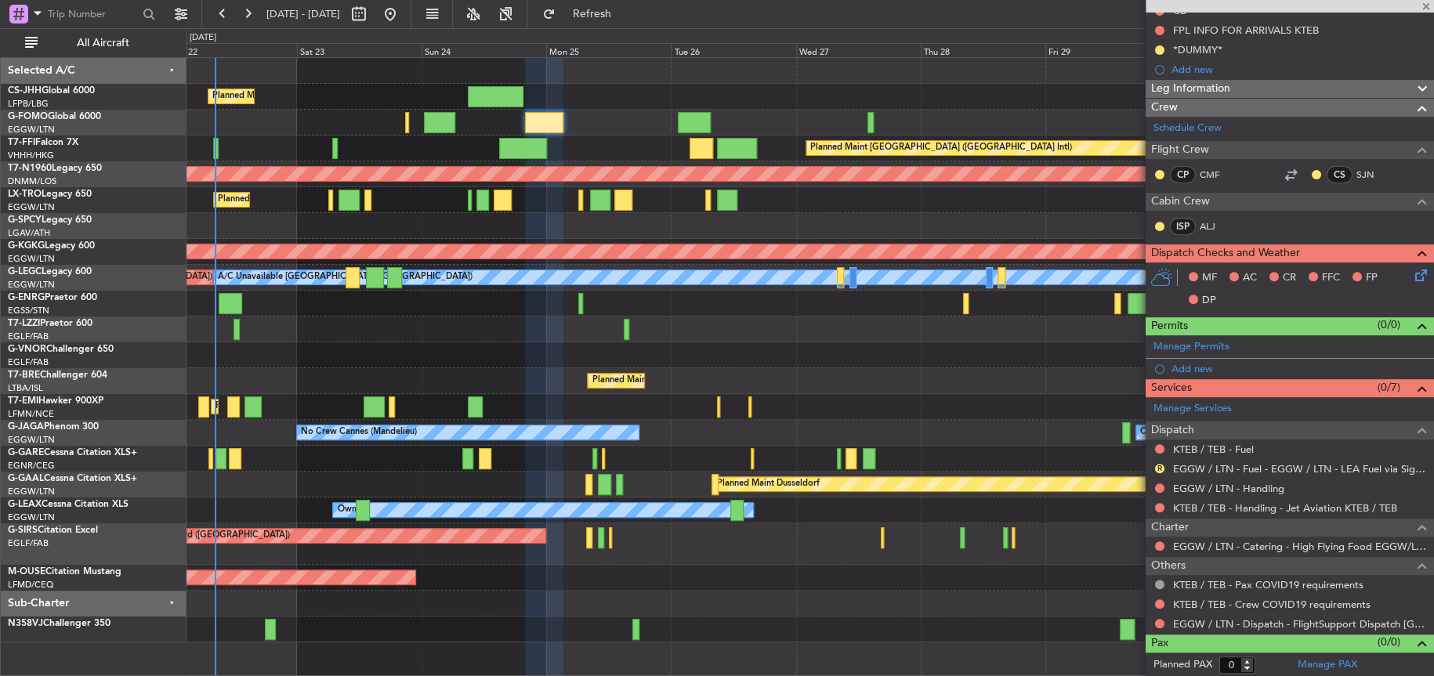
type input "1"
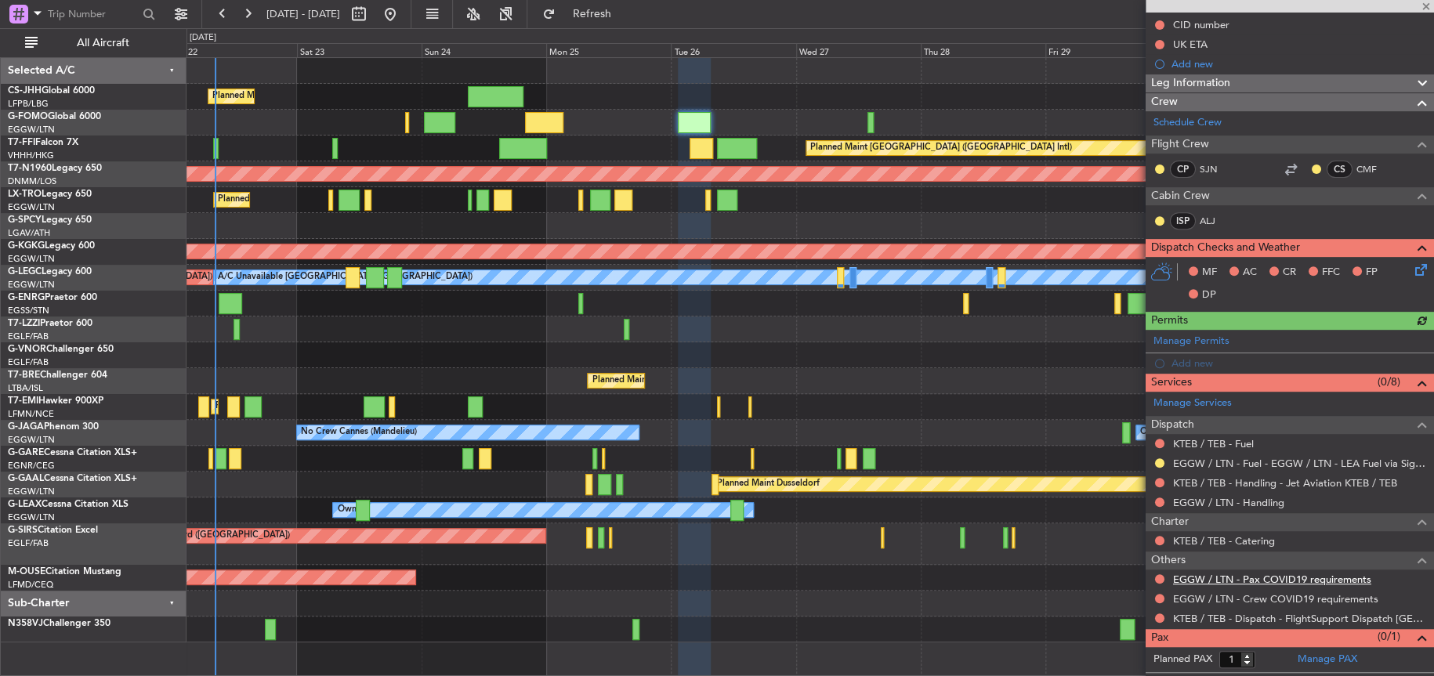
scroll to position [210, 0]
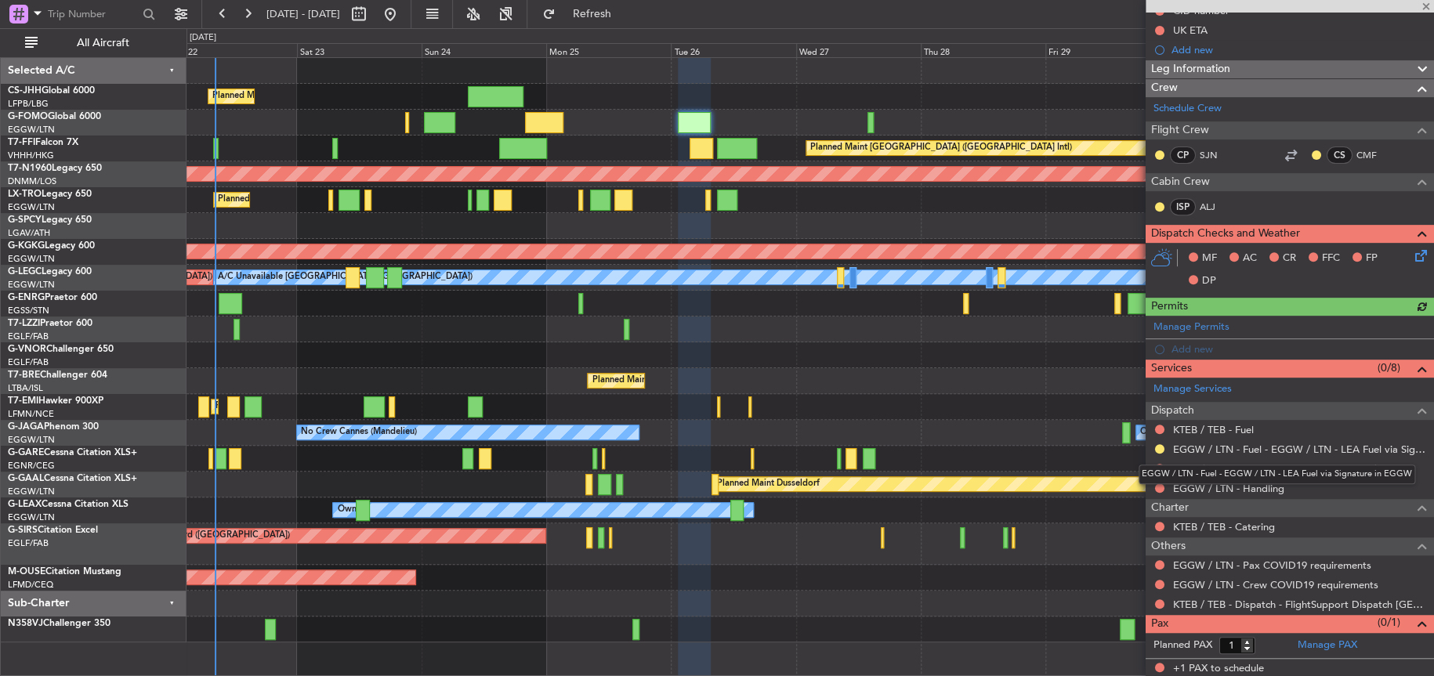
click at [1254, 491] on mat-tooltip-component "EGGW / LTN - Fuel - EGGW / LTN - LEA Fuel via Signature in EGGW" at bounding box center [1277, 475] width 299 height 42
click at [1198, 482] on link "EGGW / LTN - Handling" at bounding box center [1228, 488] width 111 height 13
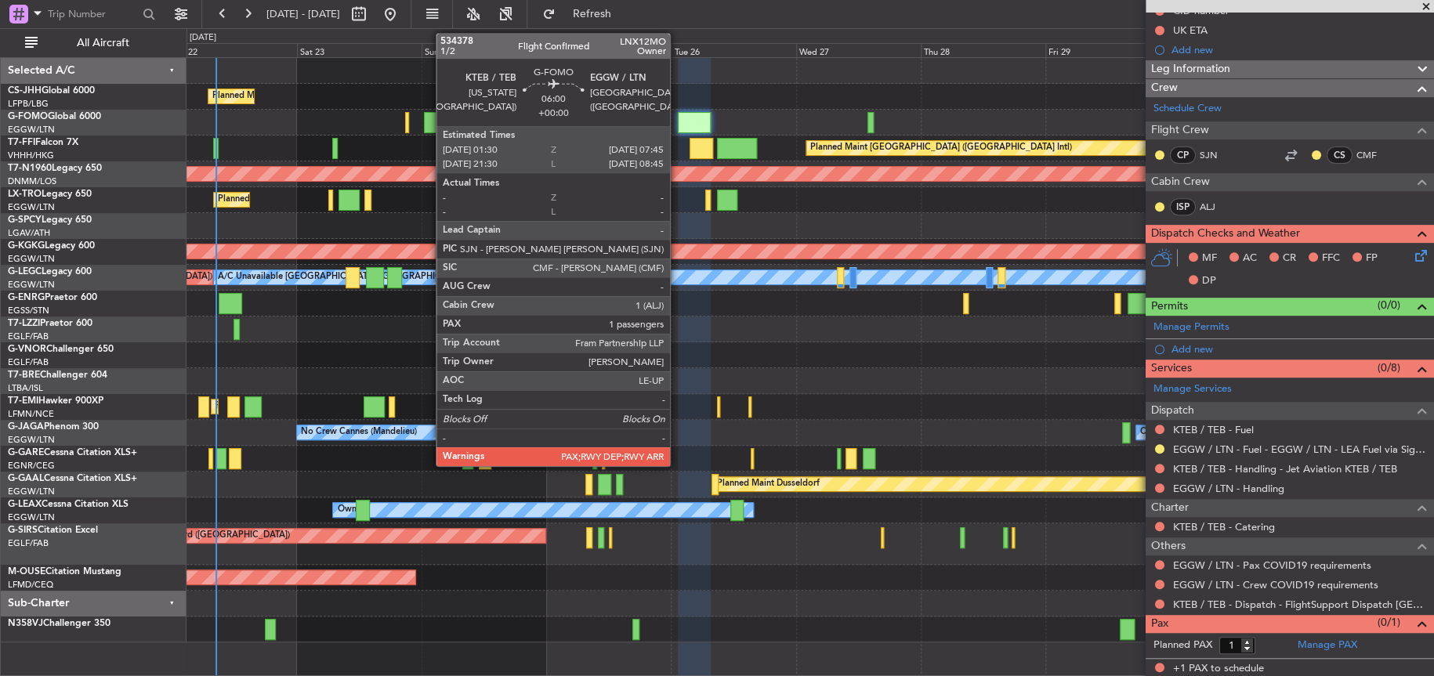
click at [683, 115] on div at bounding box center [694, 122] width 33 height 21
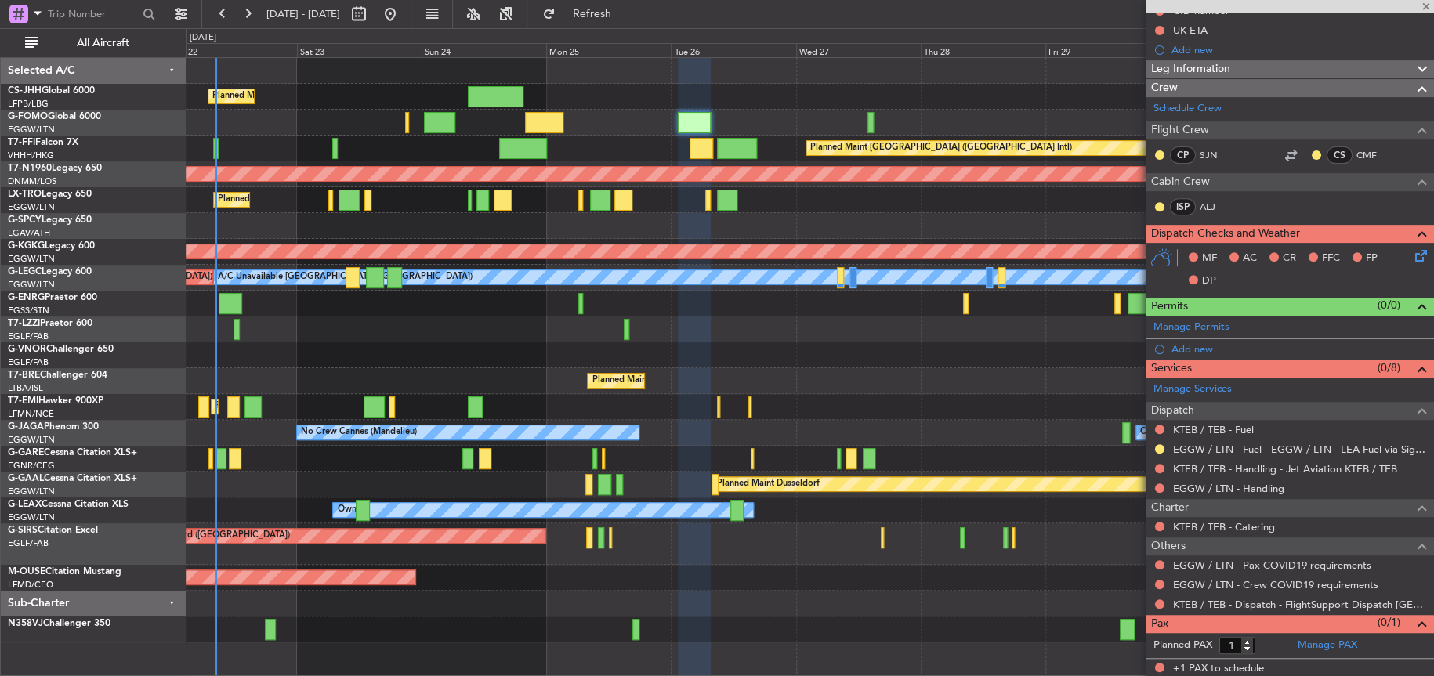
scroll to position [0, 0]
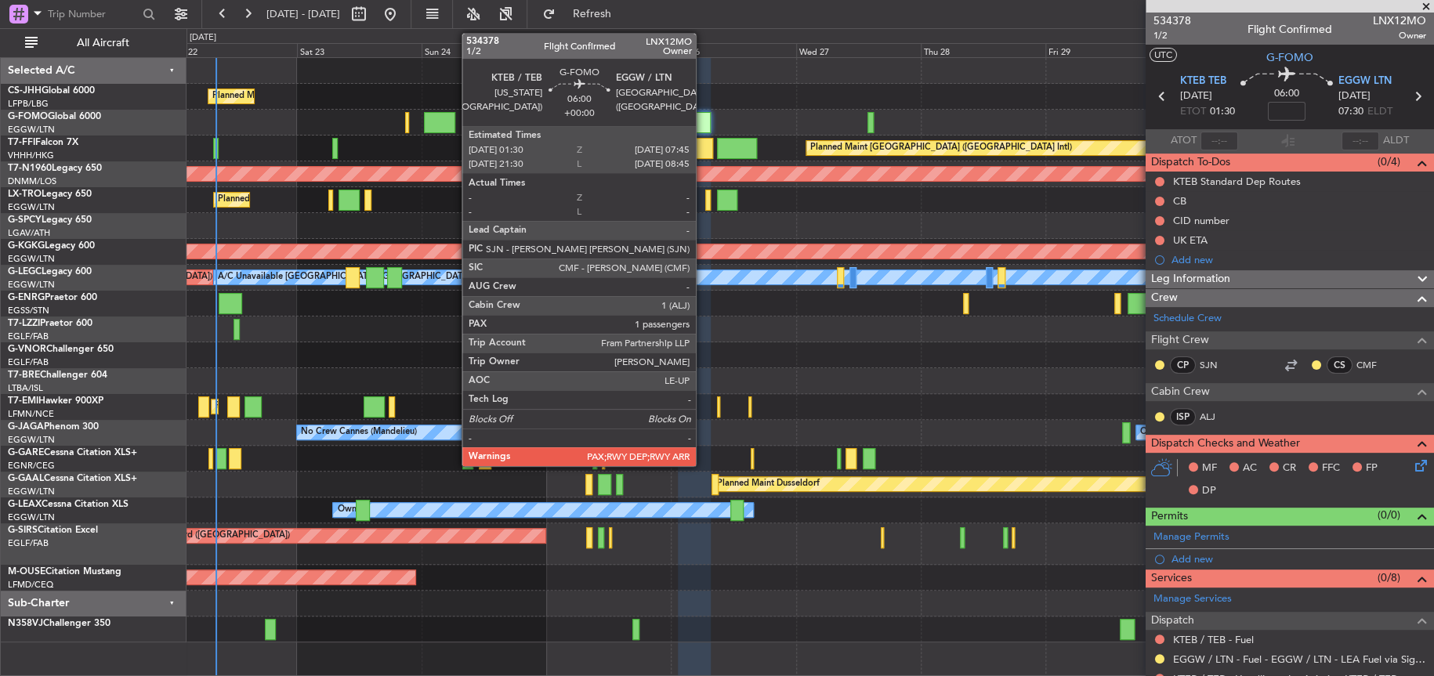
click at [703, 118] on div at bounding box center [694, 122] width 33 height 21
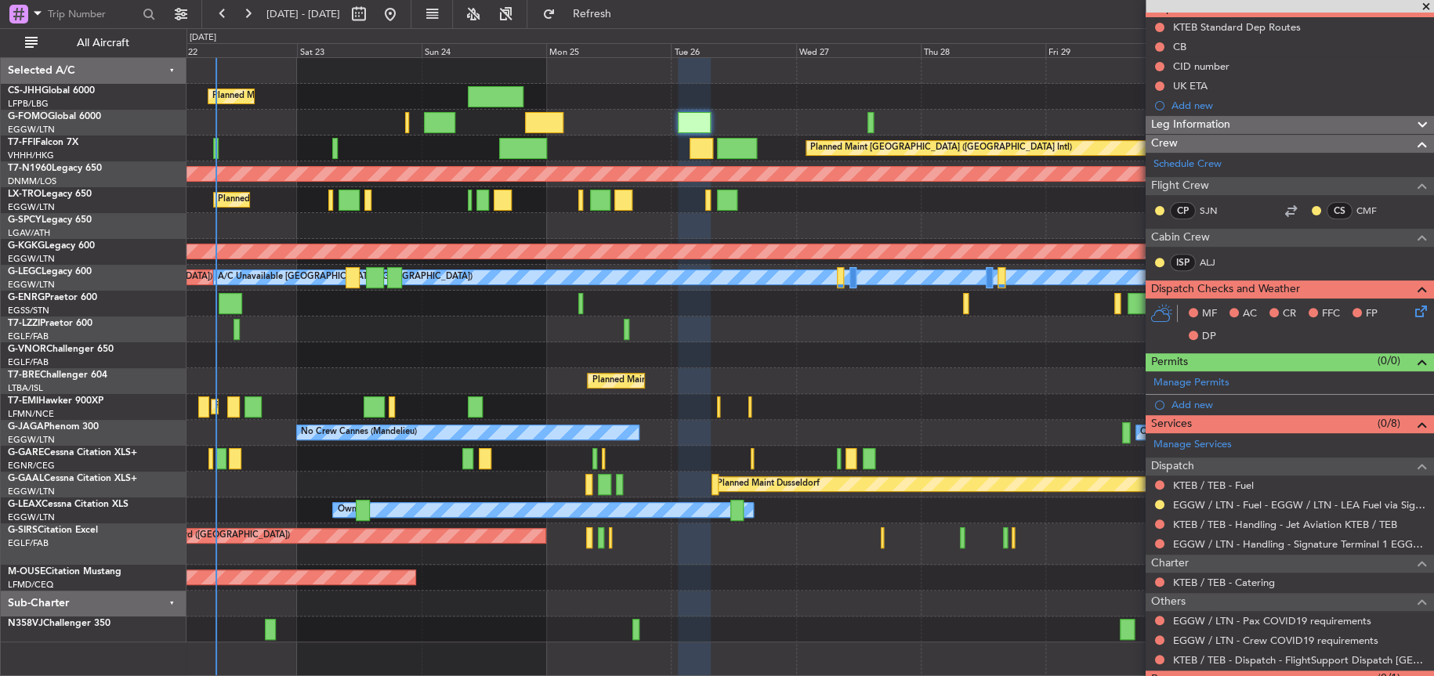
scroll to position [157, 0]
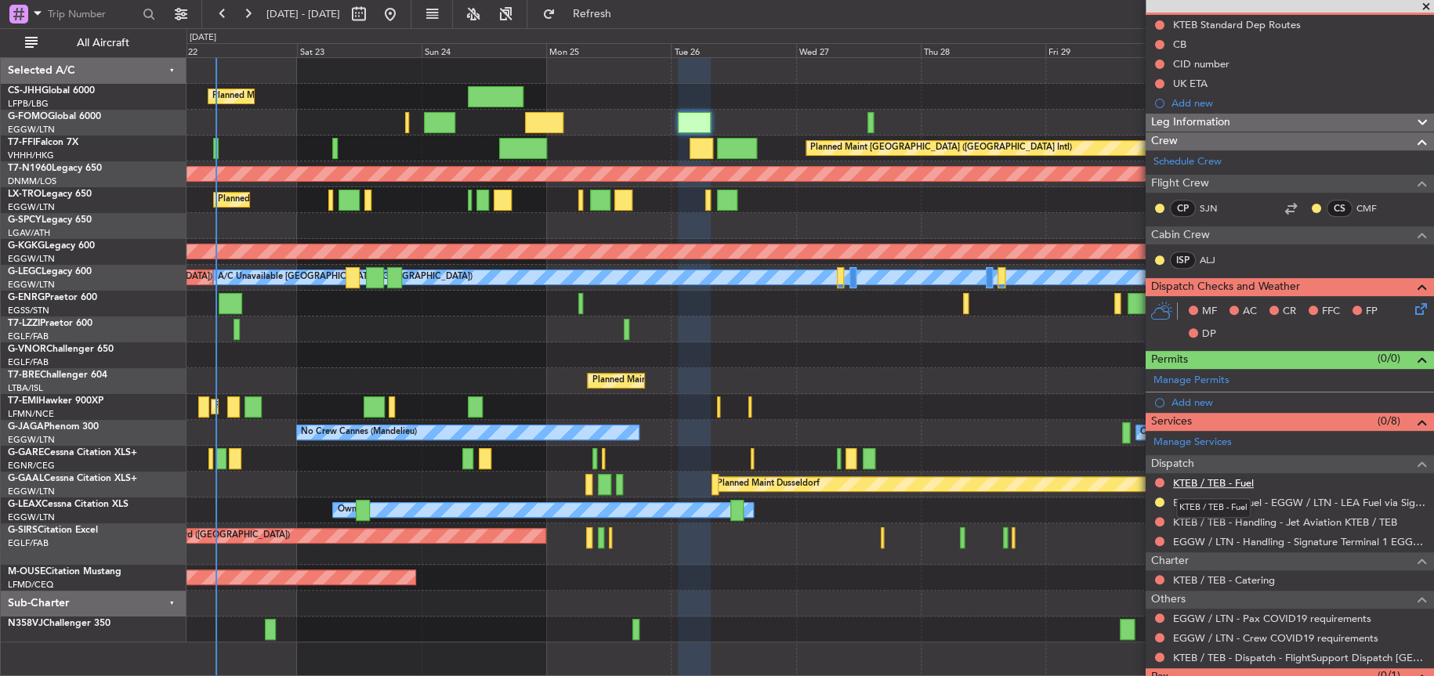
click at [1238, 477] on link "KTEB / TEB - Fuel" at bounding box center [1213, 482] width 81 height 13
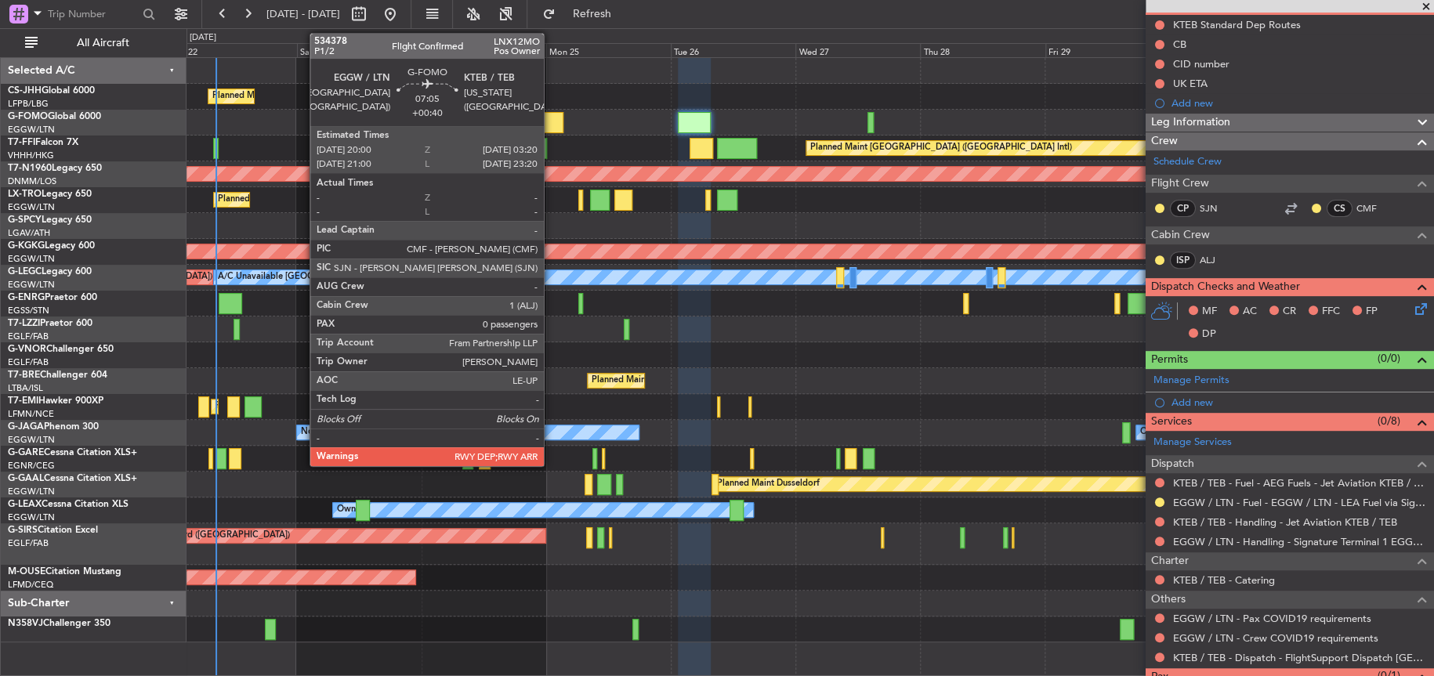
click at [551, 121] on div at bounding box center [544, 122] width 38 height 21
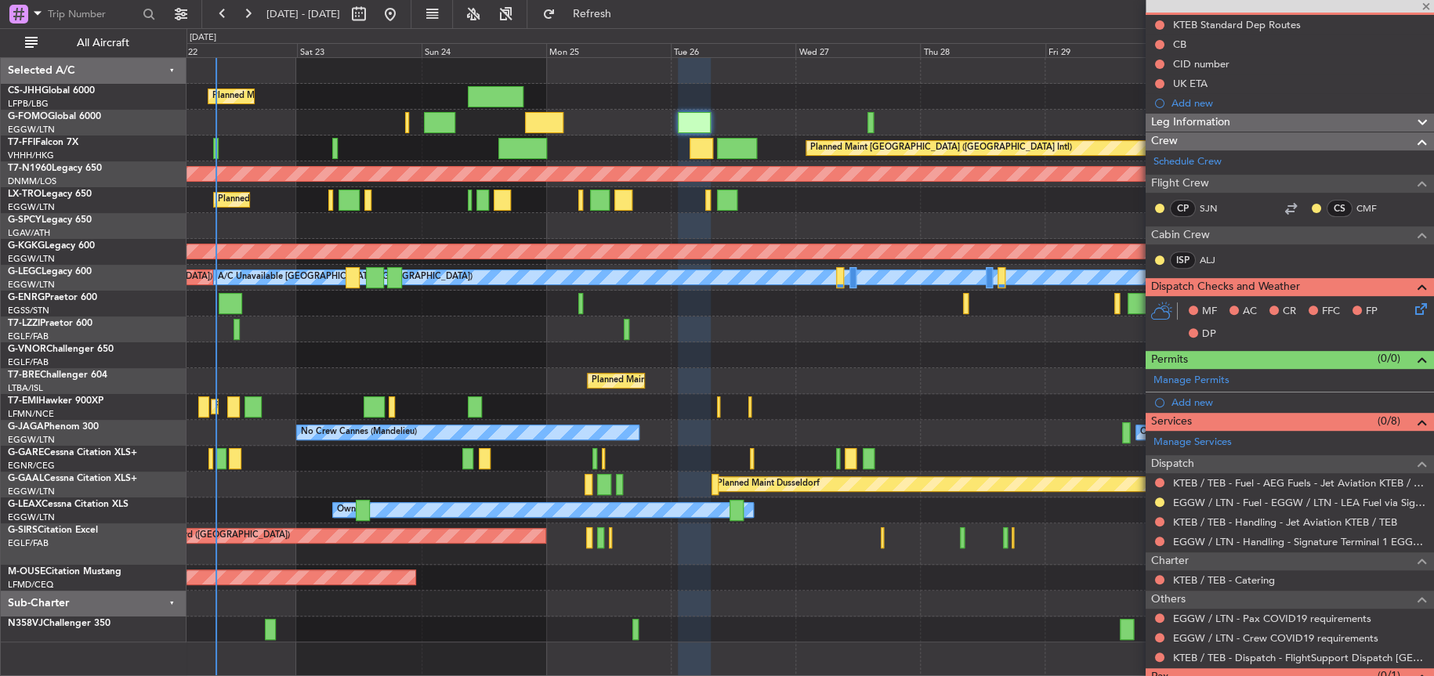
type input "+00:40"
type input "0"
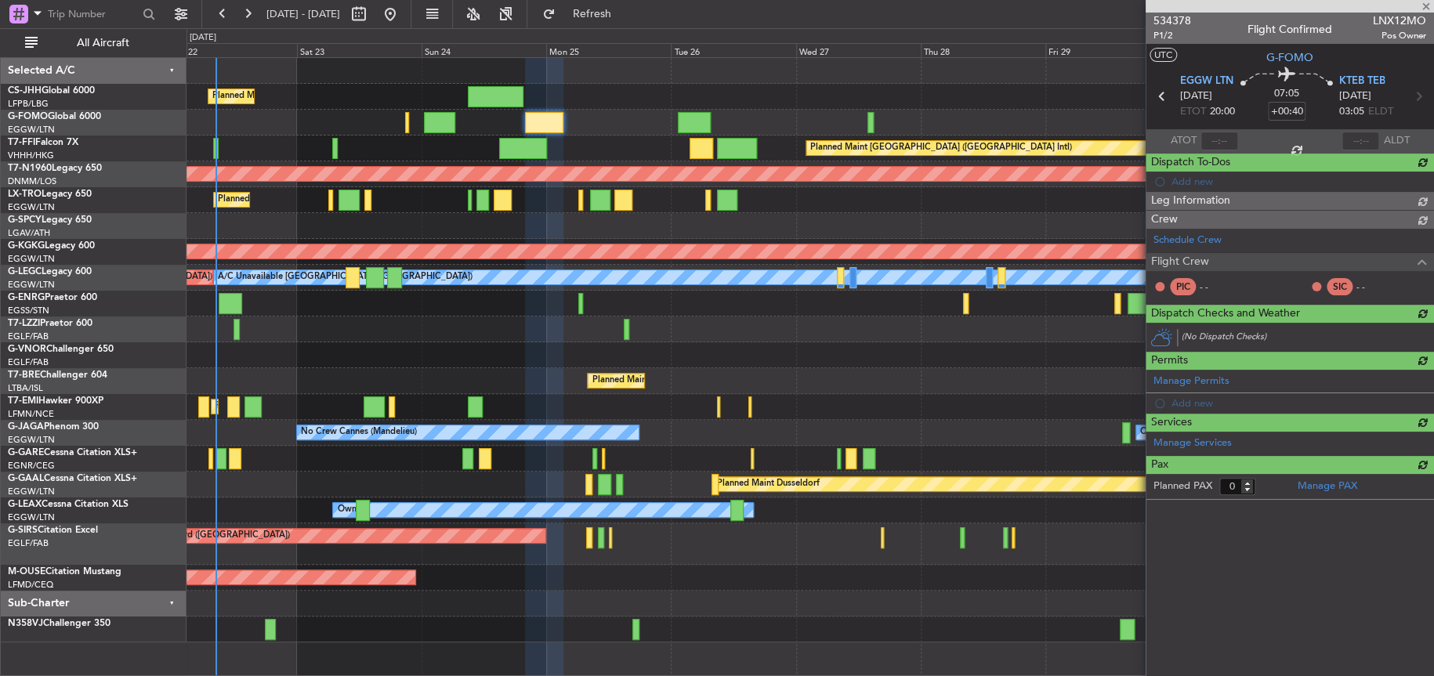
scroll to position [0, 0]
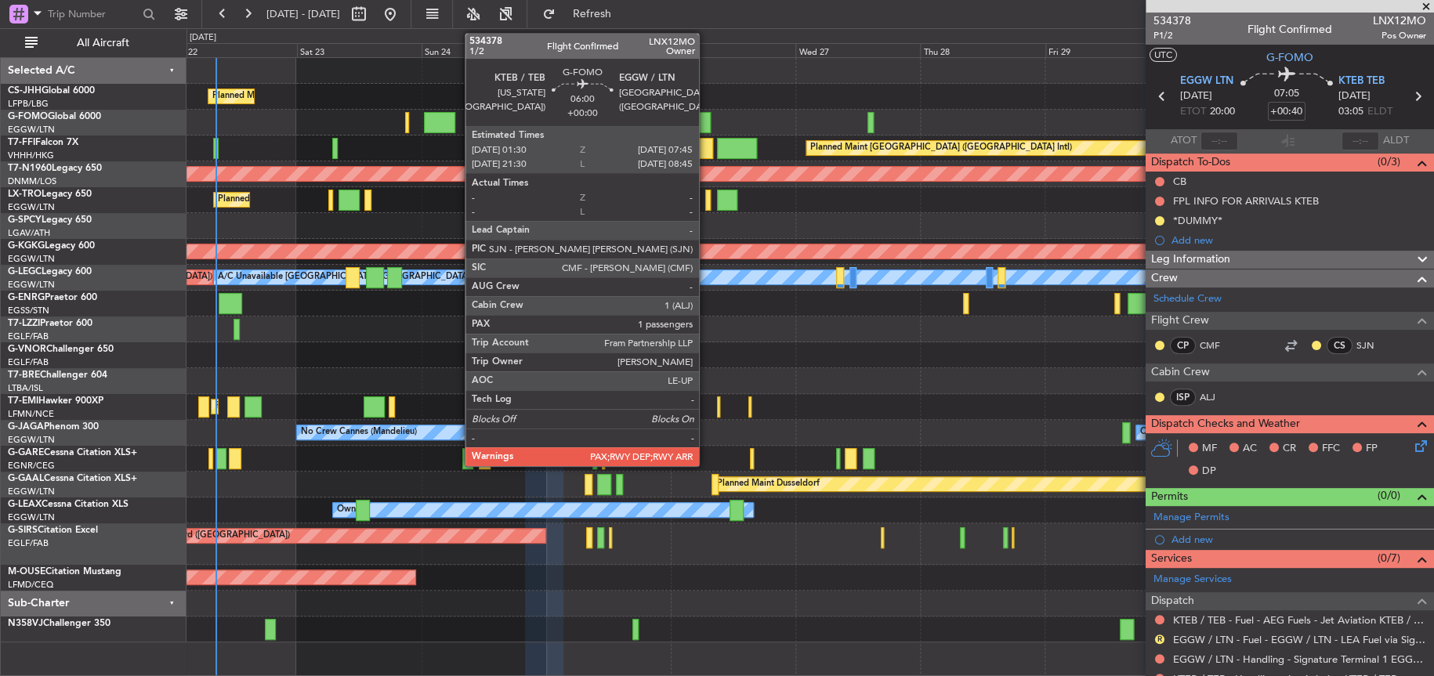
click at [705, 115] on div at bounding box center [694, 122] width 33 height 21
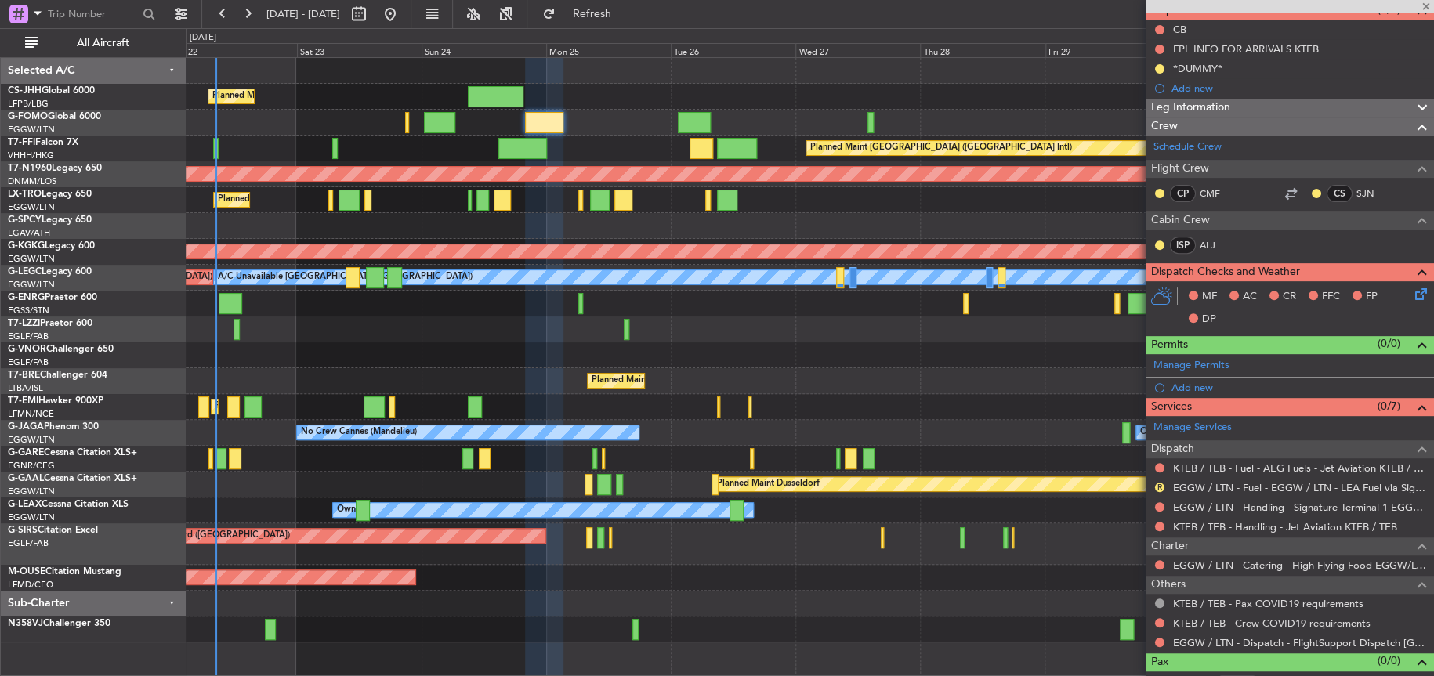
scroll to position [157, 0]
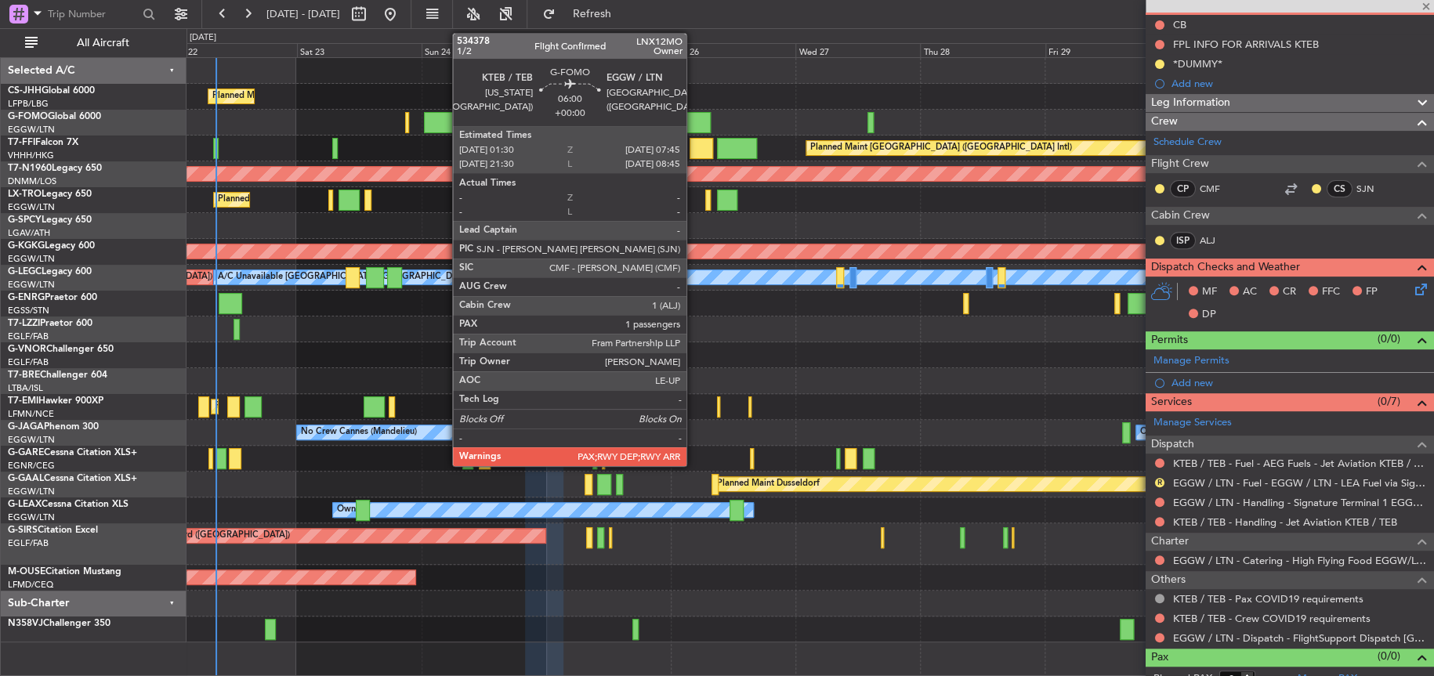
type input "1"
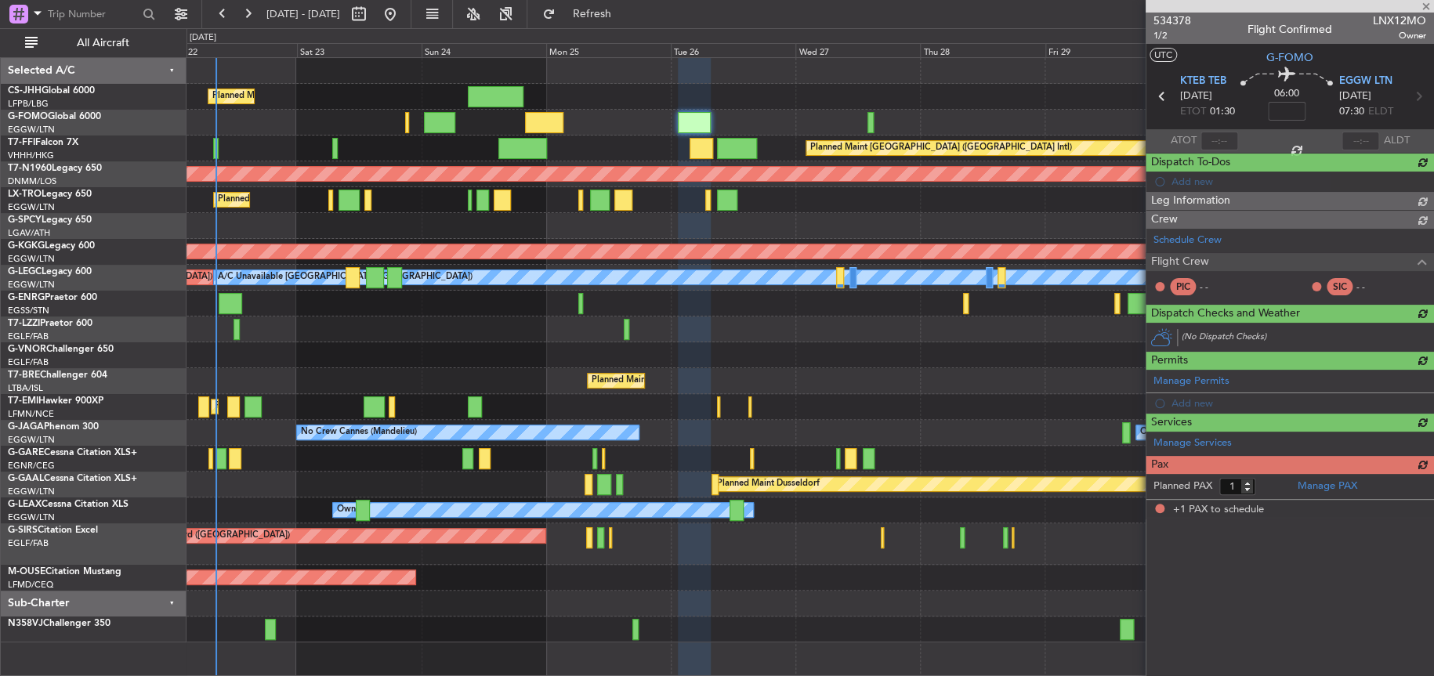
scroll to position [0, 0]
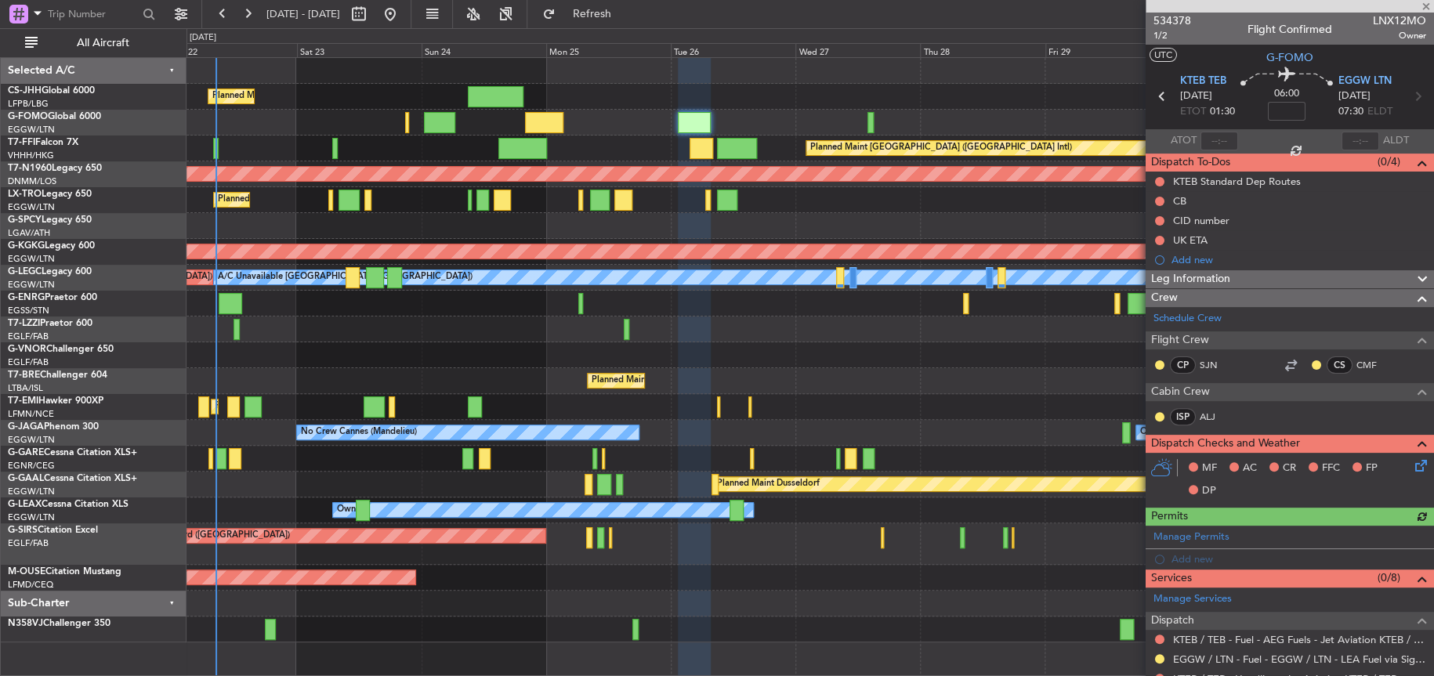
click at [534, 110] on div at bounding box center [809, 123] width 1246 height 26
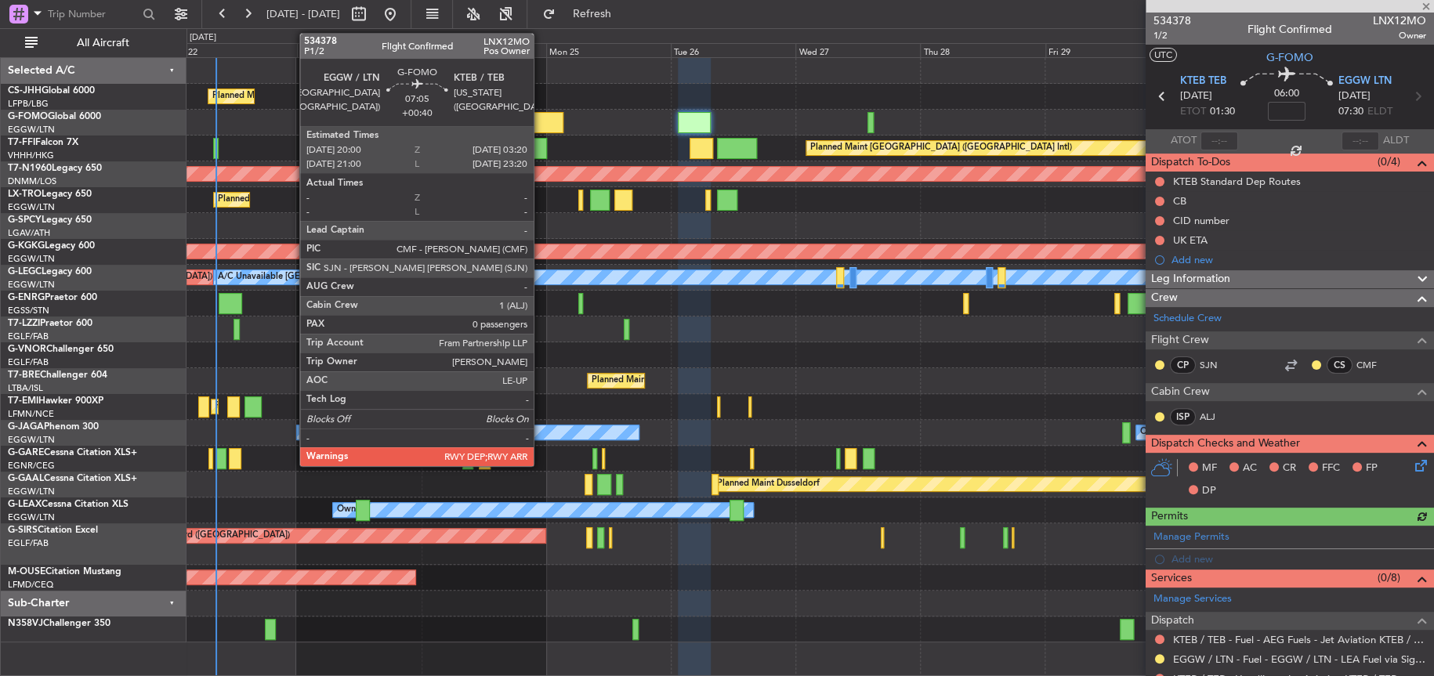
click at [541, 121] on div at bounding box center [544, 122] width 38 height 21
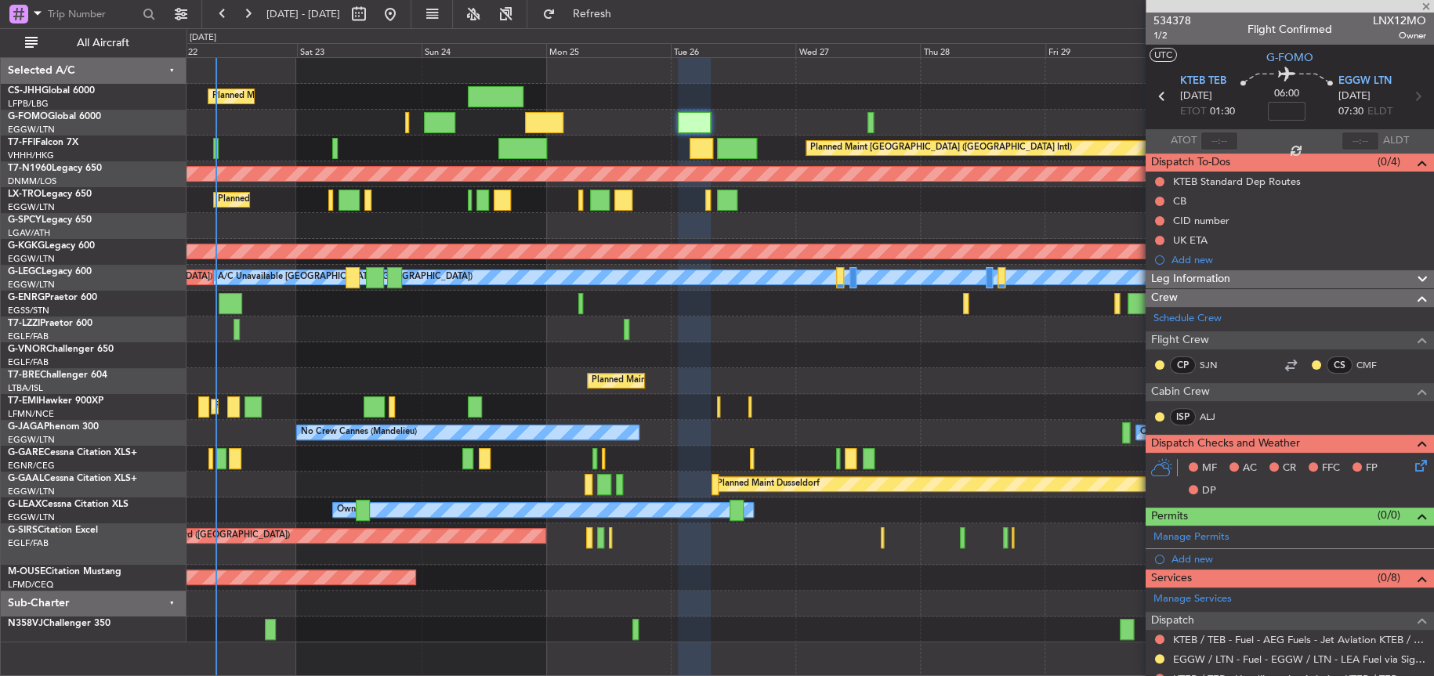
type input "+00:40"
type input "0"
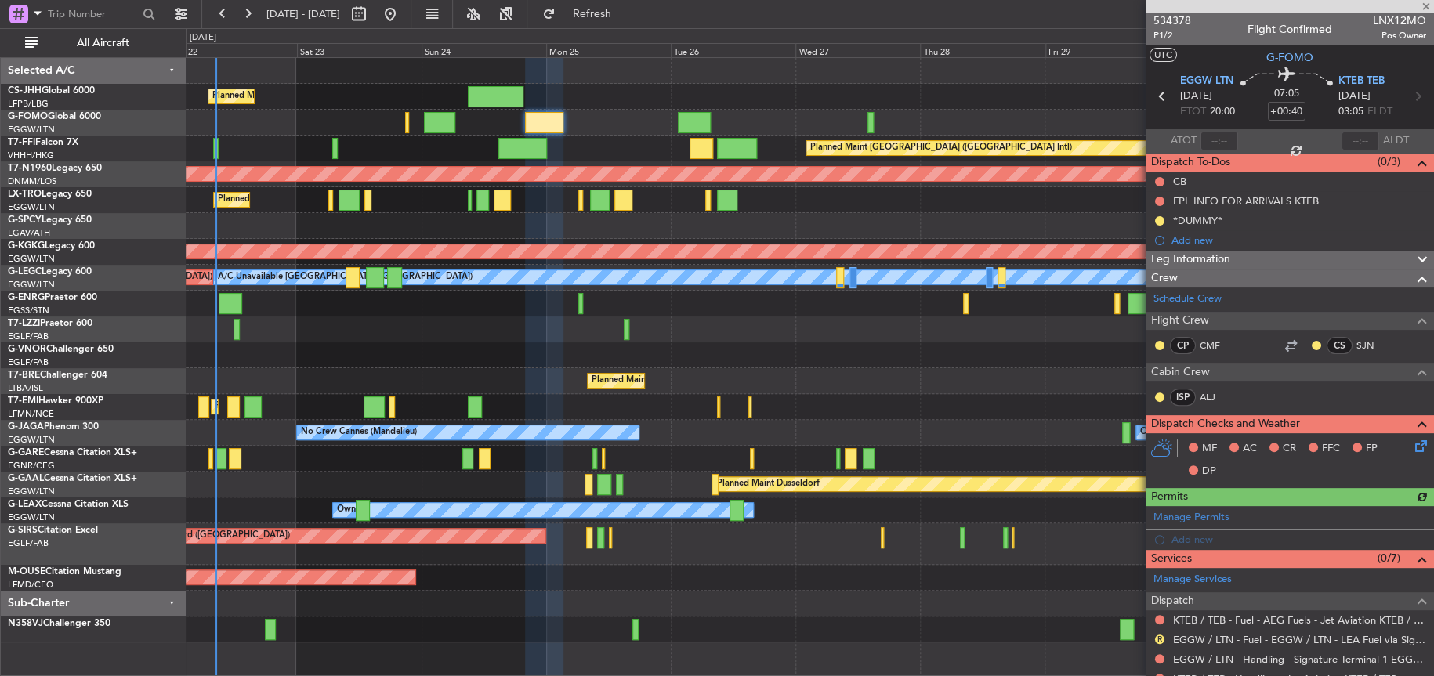
scroll to position [171, 0]
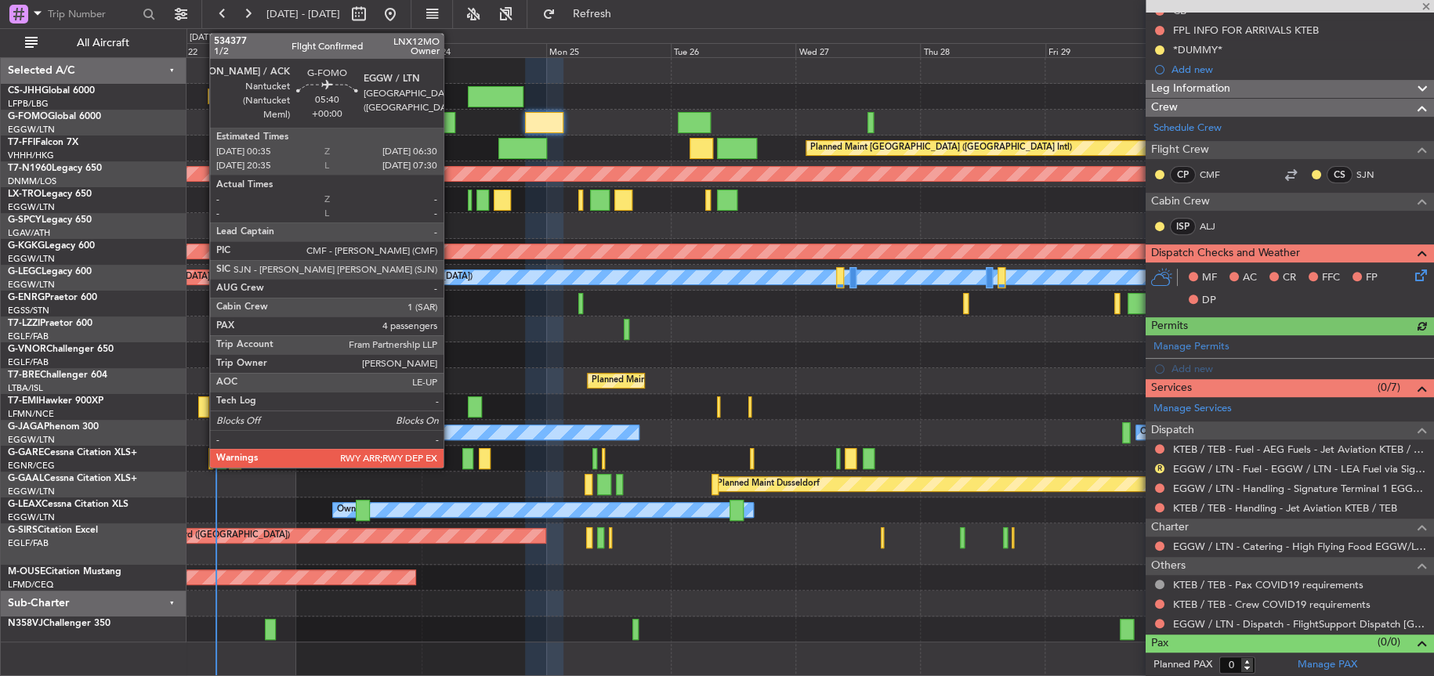
click at [451, 118] on div at bounding box center [439, 122] width 31 height 21
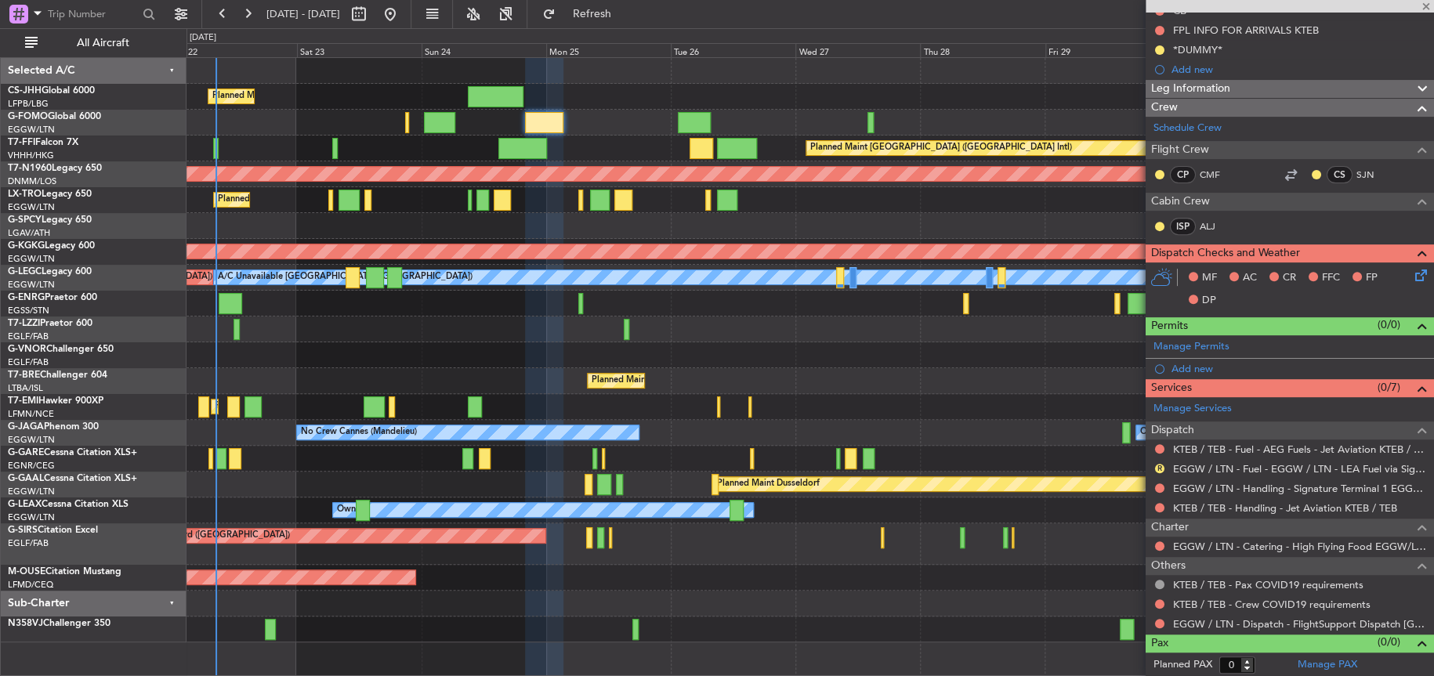
type input "4"
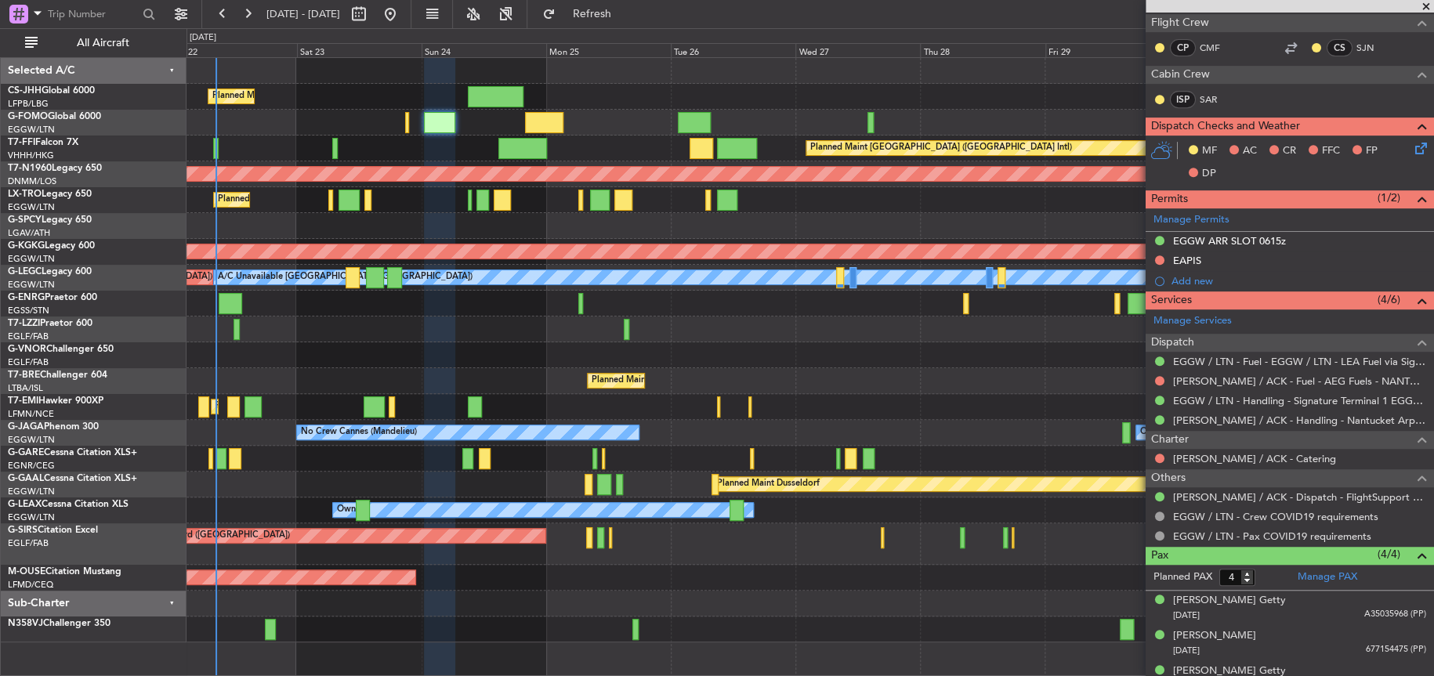
scroll to position [273, 0]
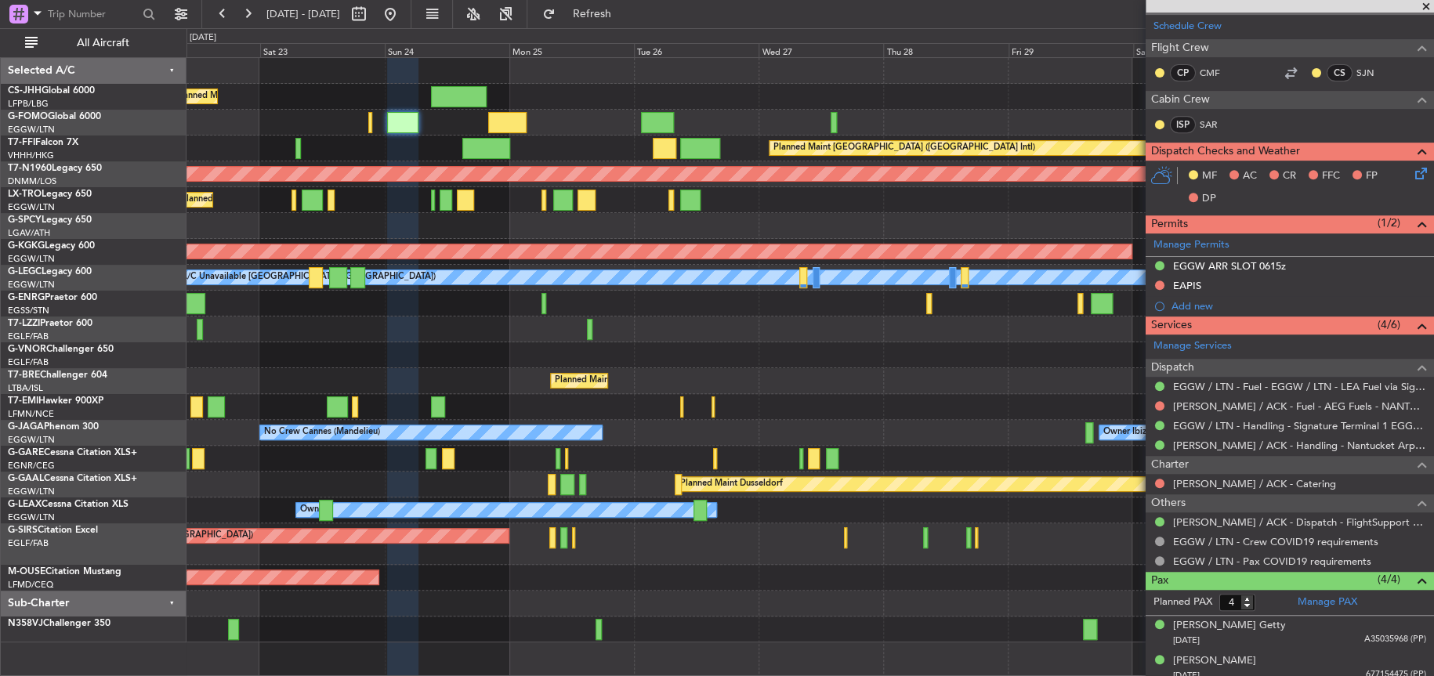
click at [574, 96] on div "Planned Maint [GEOGRAPHIC_DATA] ([GEOGRAPHIC_DATA])" at bounding box center [809, 97] width 1246 height 26
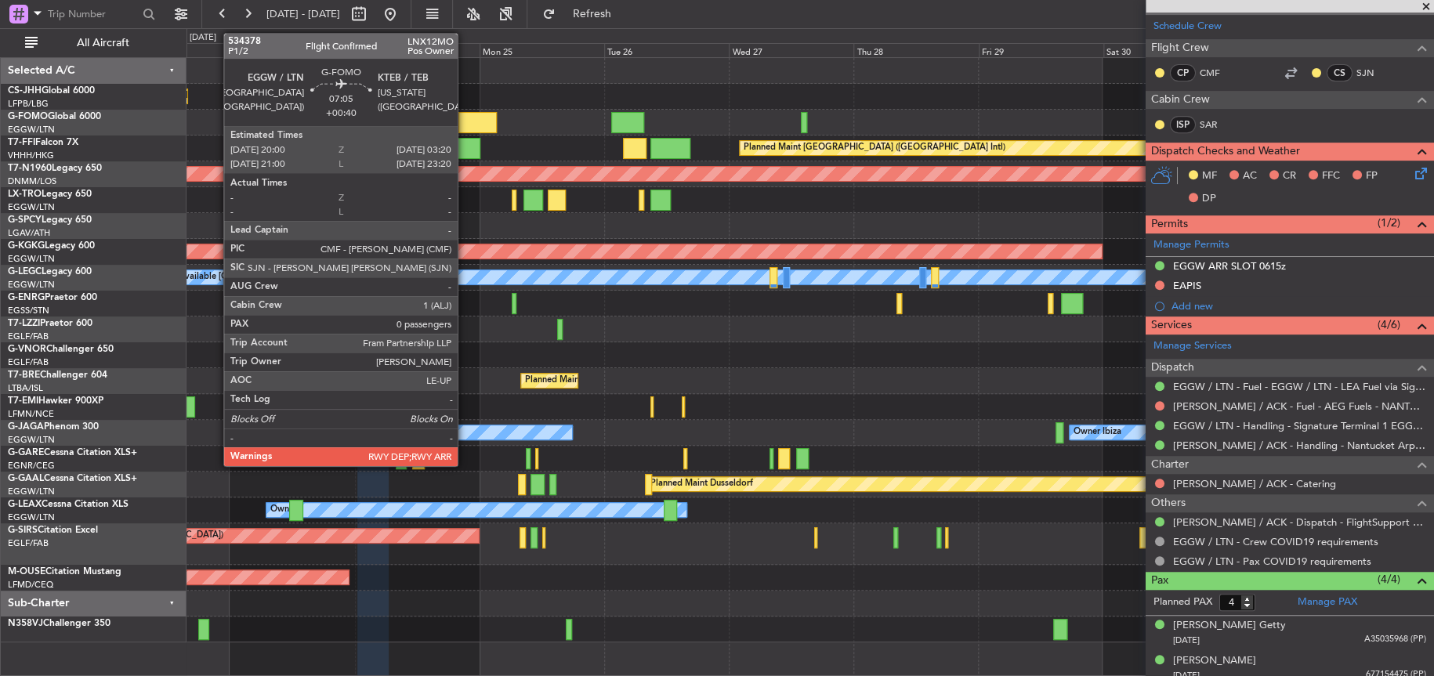
click at [465, 121] on div at bounding box center [477, 122] width 38 height 21
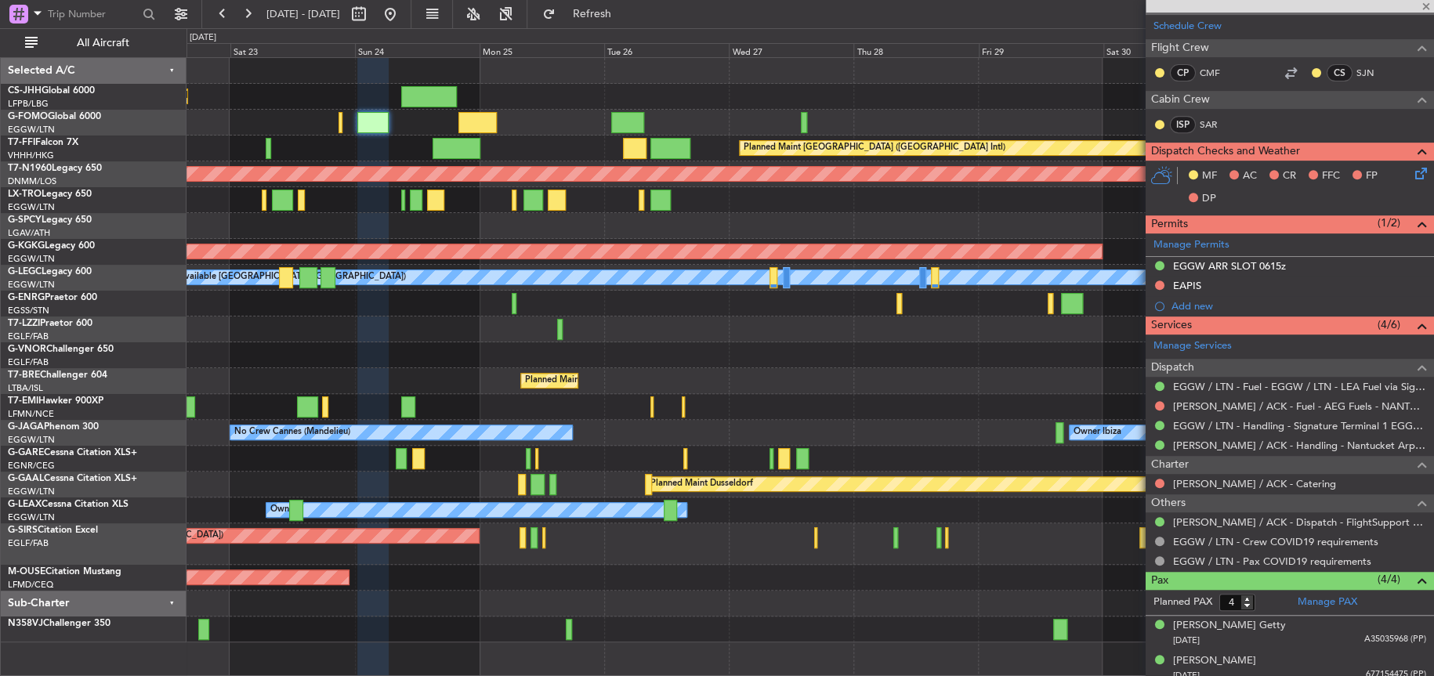
type input "+00:40"
type input "0"
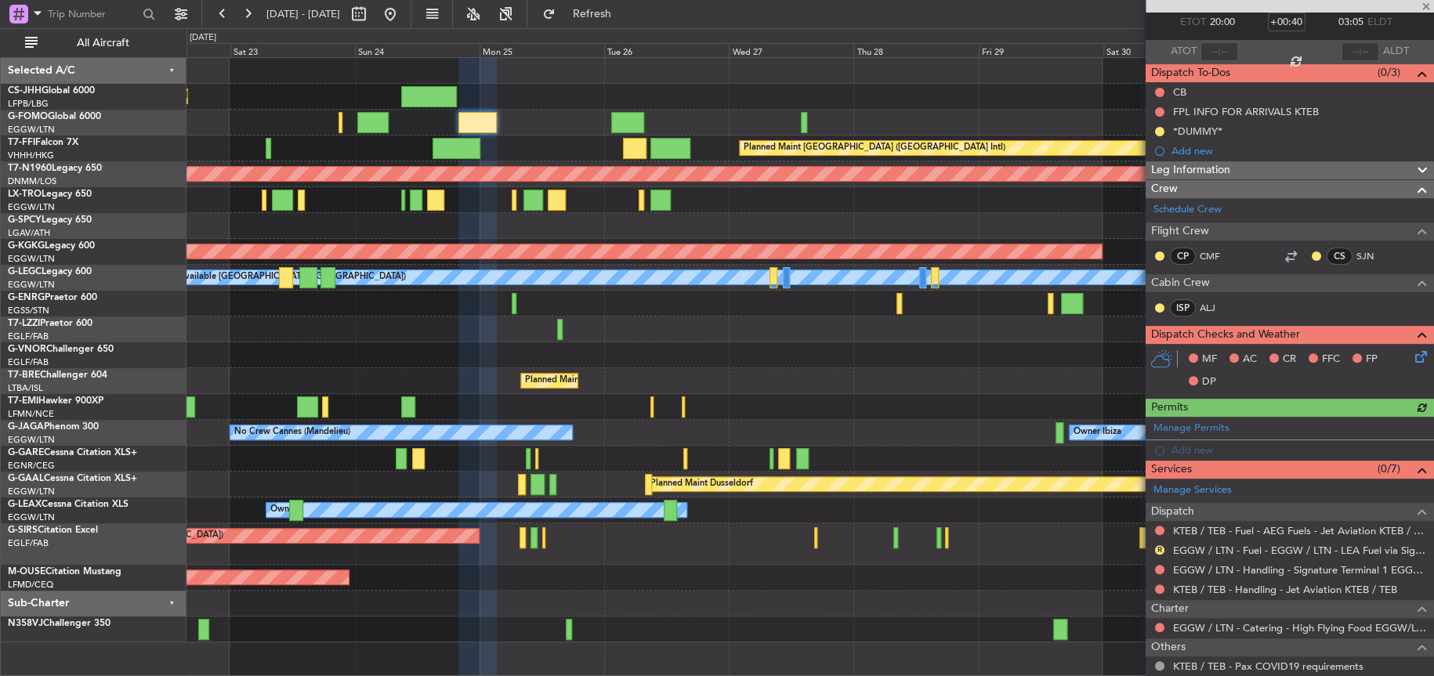
scroll to position [171, 0]
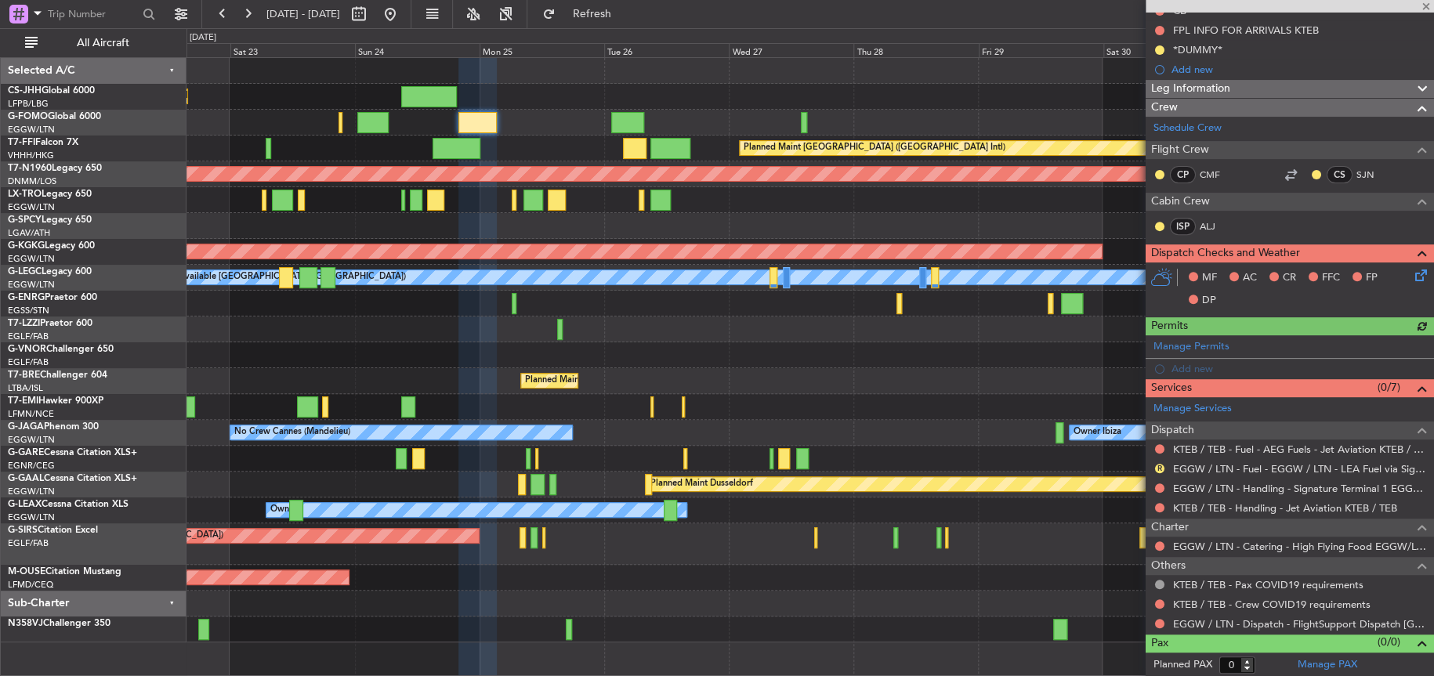
click at [573, 195] on div "Planned Maint London (Luton) Planned Maint Hong Kong (Hong Kong Intl) Planned M…" at bounding box center [809, 350] width 1246 height 585
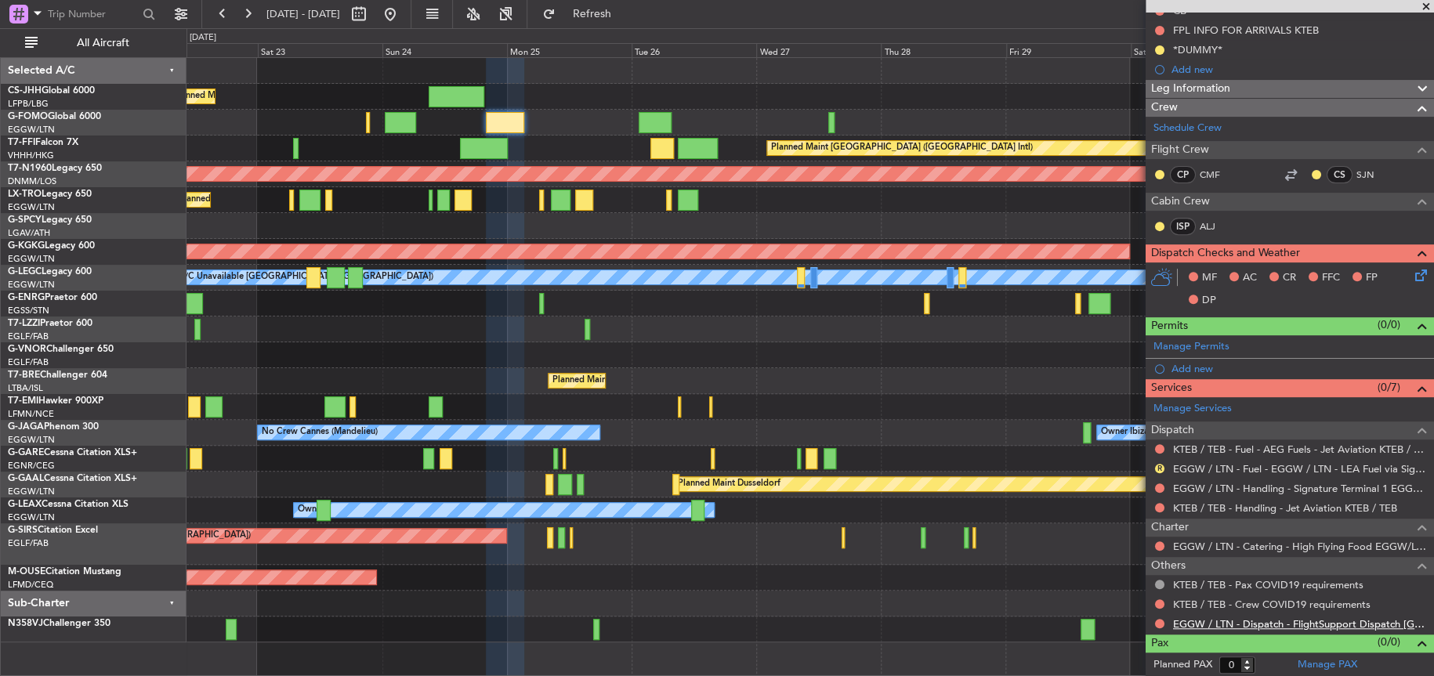
click at [1324, 614] on mat-tooltip-component "EGGW / LTN - Dispatch - FlightSupport Dispatch [GEOGRAPHIC_DATA]" at bounding box center [1305, 588] width 257 height 54
click at [1324, 628] on div "EGGW / LTN - Dispatch - FlightSupport Dispatch [GEOGRAPHIC_DATA]" at bounding box center [1290, 624] width 288 height 20
click at [1313, 621] on link "EGGW / LTN - Dispatch - FlightSupport Dispatch [GEOGRAPHIC_DATA]" at bounding box center [1299, 623] width 253 height 13
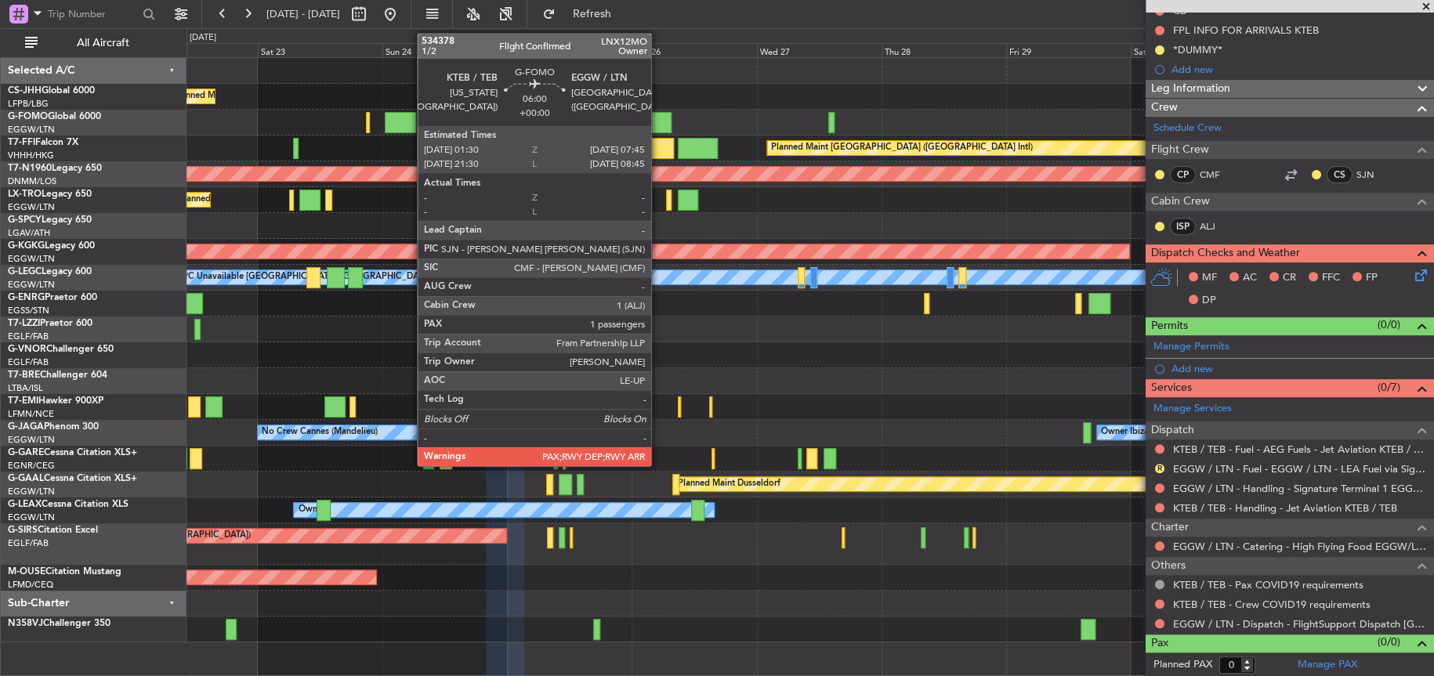
click at [658, 119] on div at bounding box center [655, 122] width 33 height 21
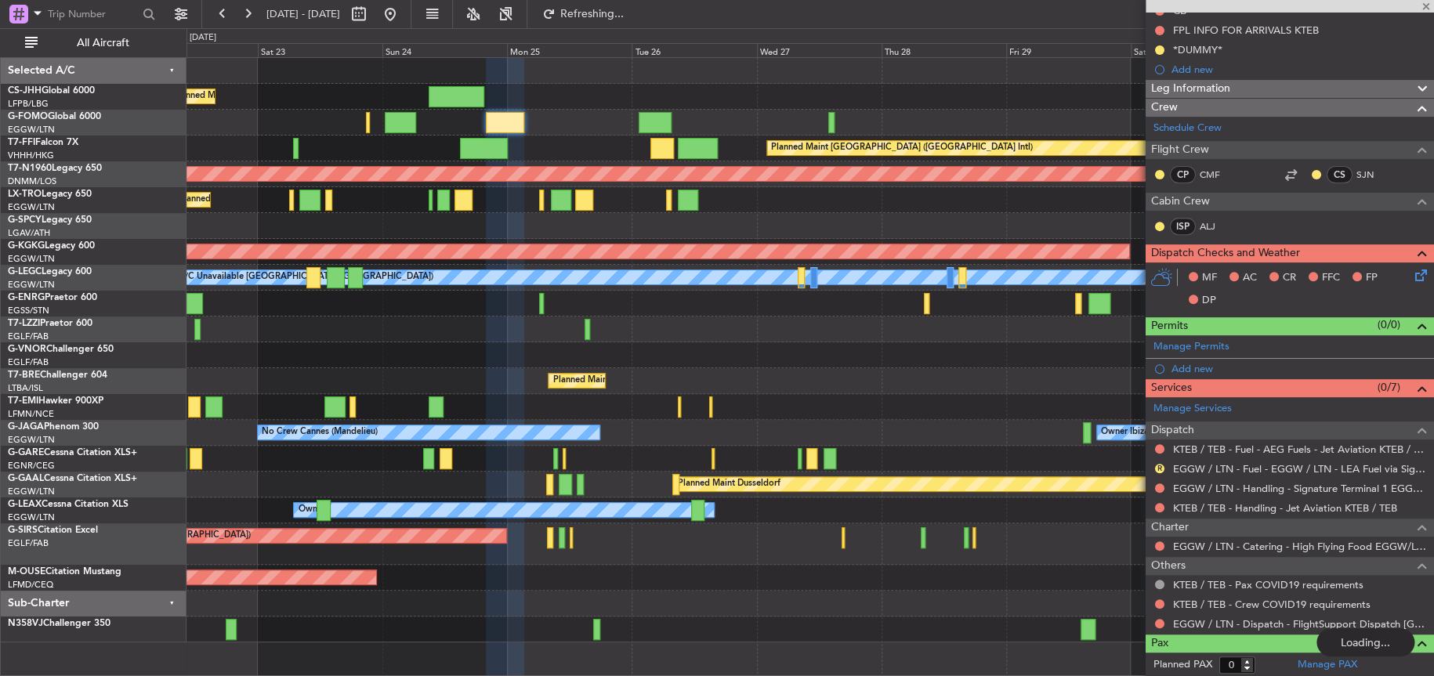
type input "1"
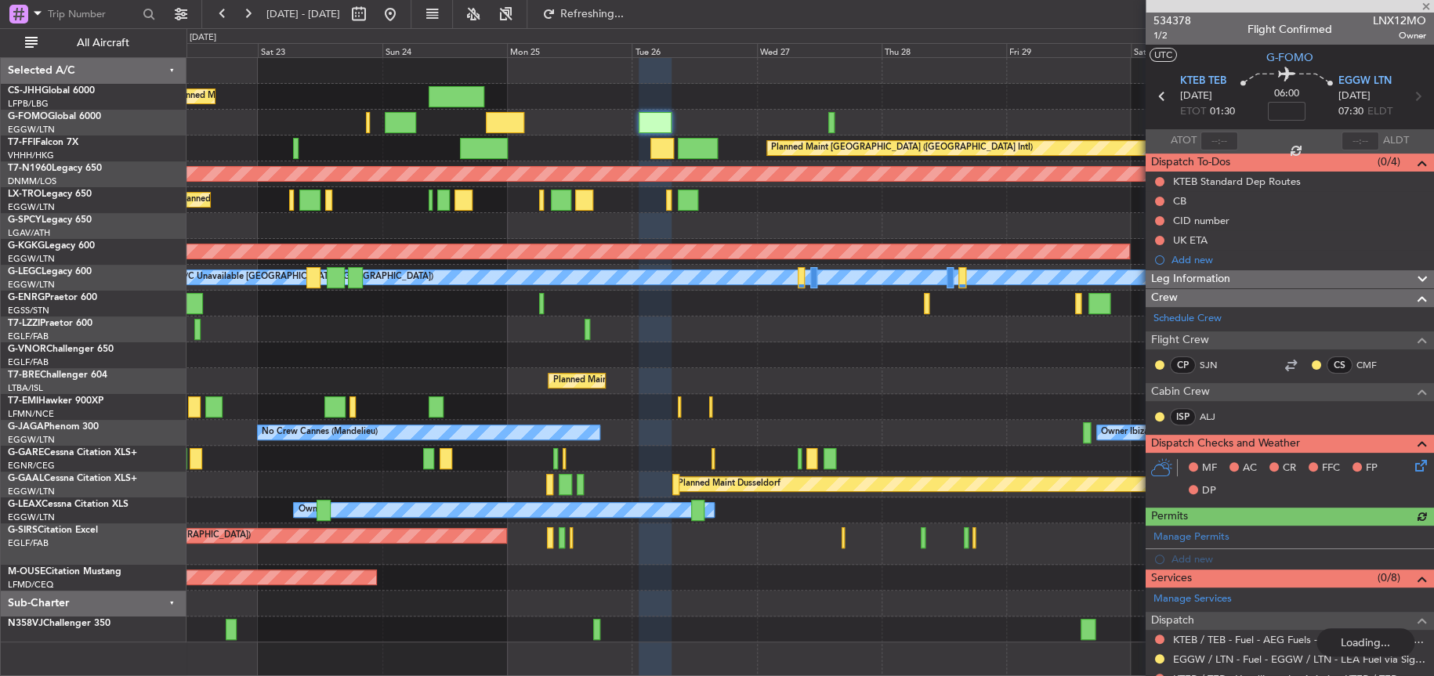
type input "+00:40"
type input "0"
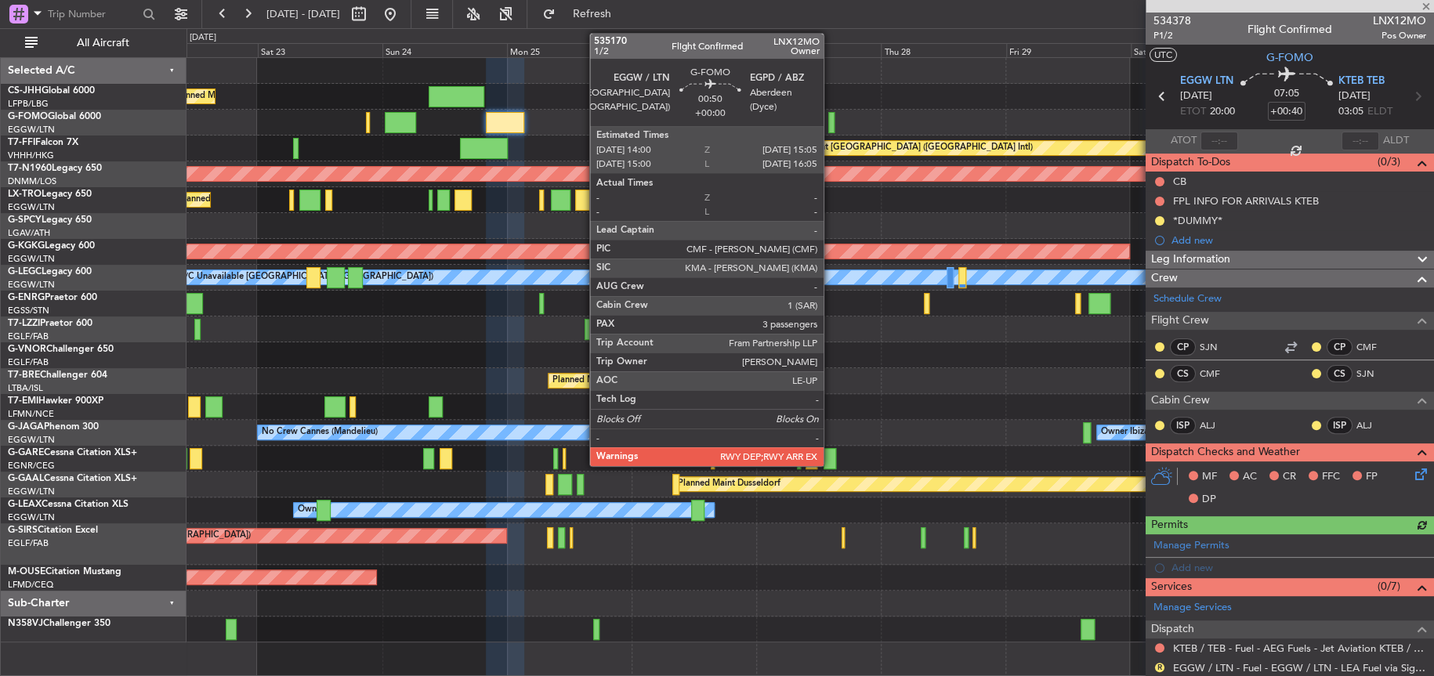
click at [831, 125] on div at bounding box center [831, 122] width 6 height 21
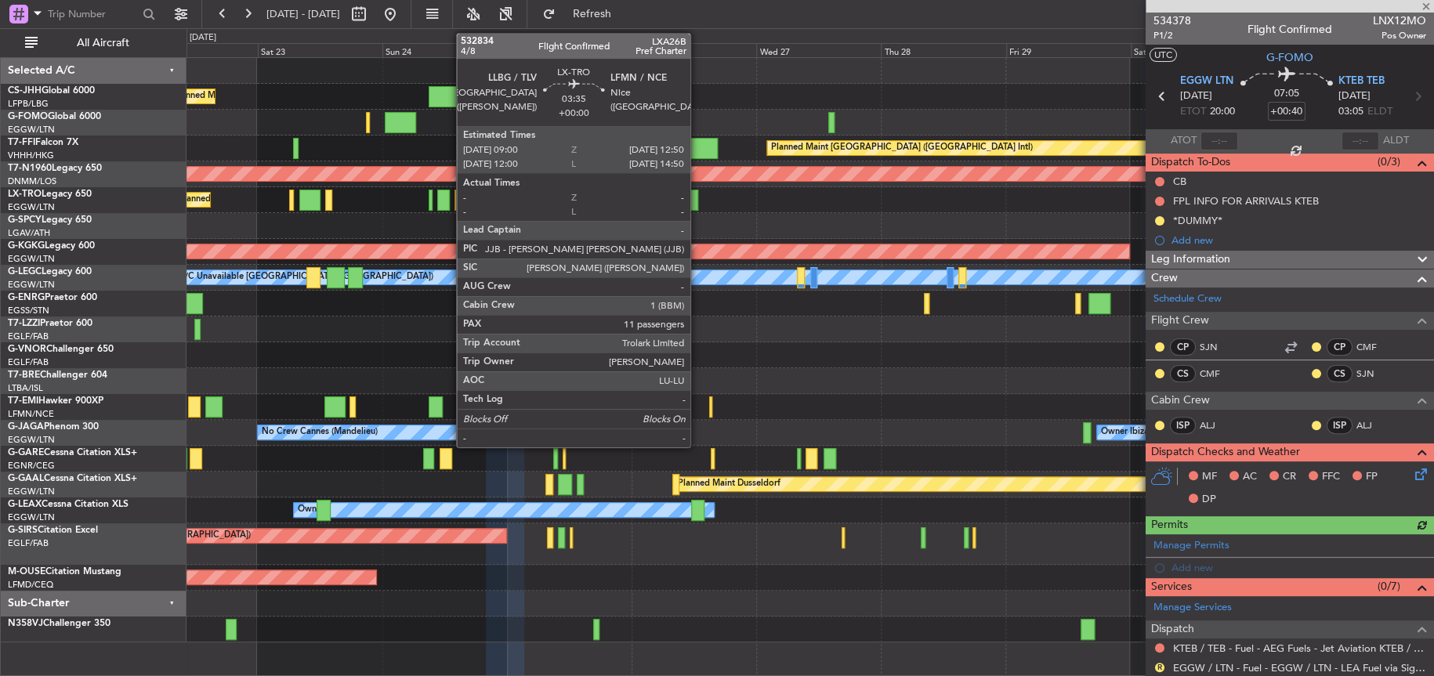
type input "3"
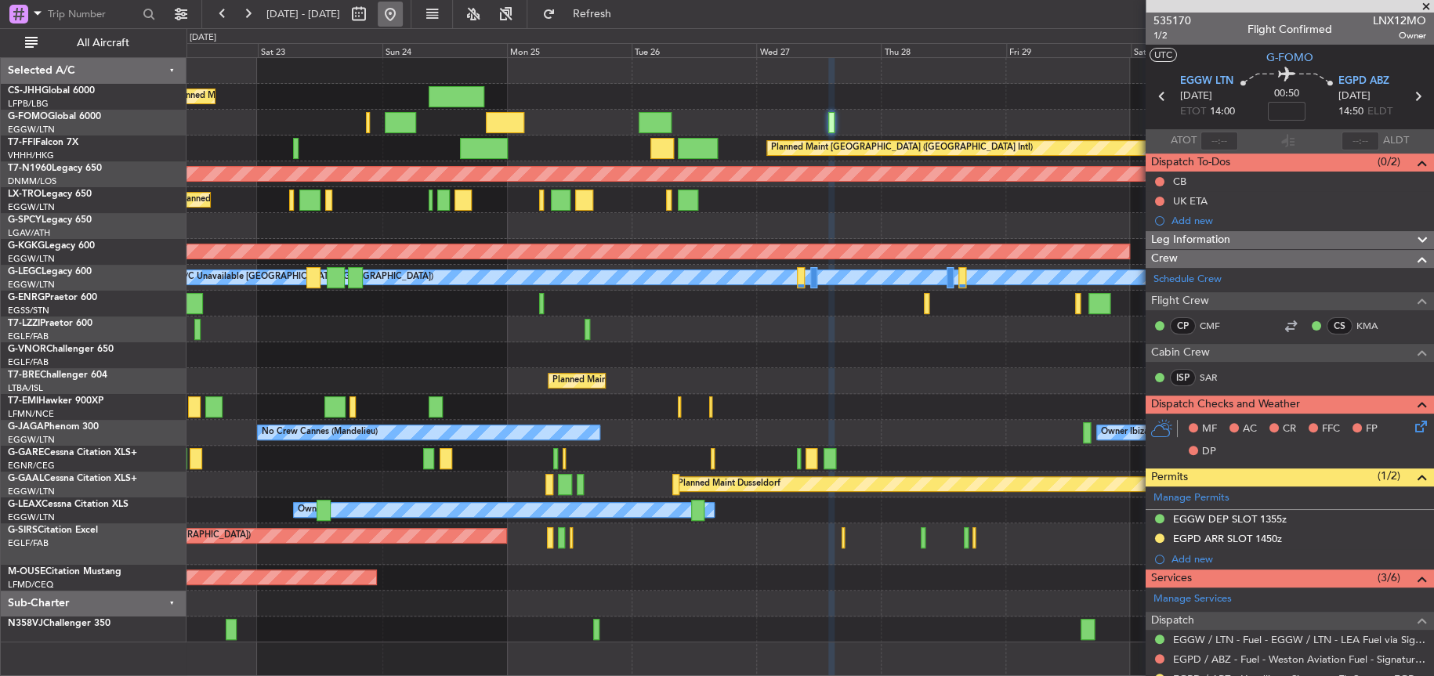
click at [403, 15] on button at bounding box center [390, 14] width 25 height 25
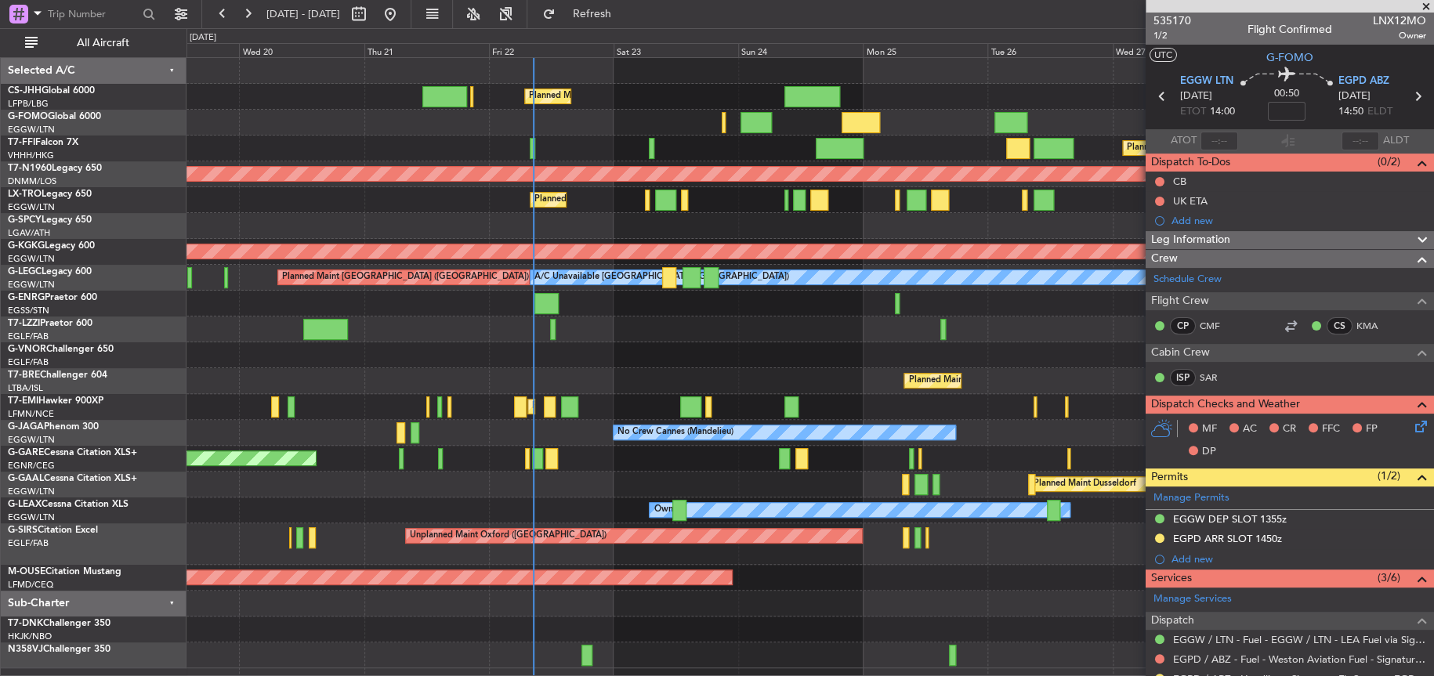
click at [730, 346] on div "Planned Maint London ([GEOGRAPHIC_DATA])" at bounding box center [809, 355] width 1247 height 26
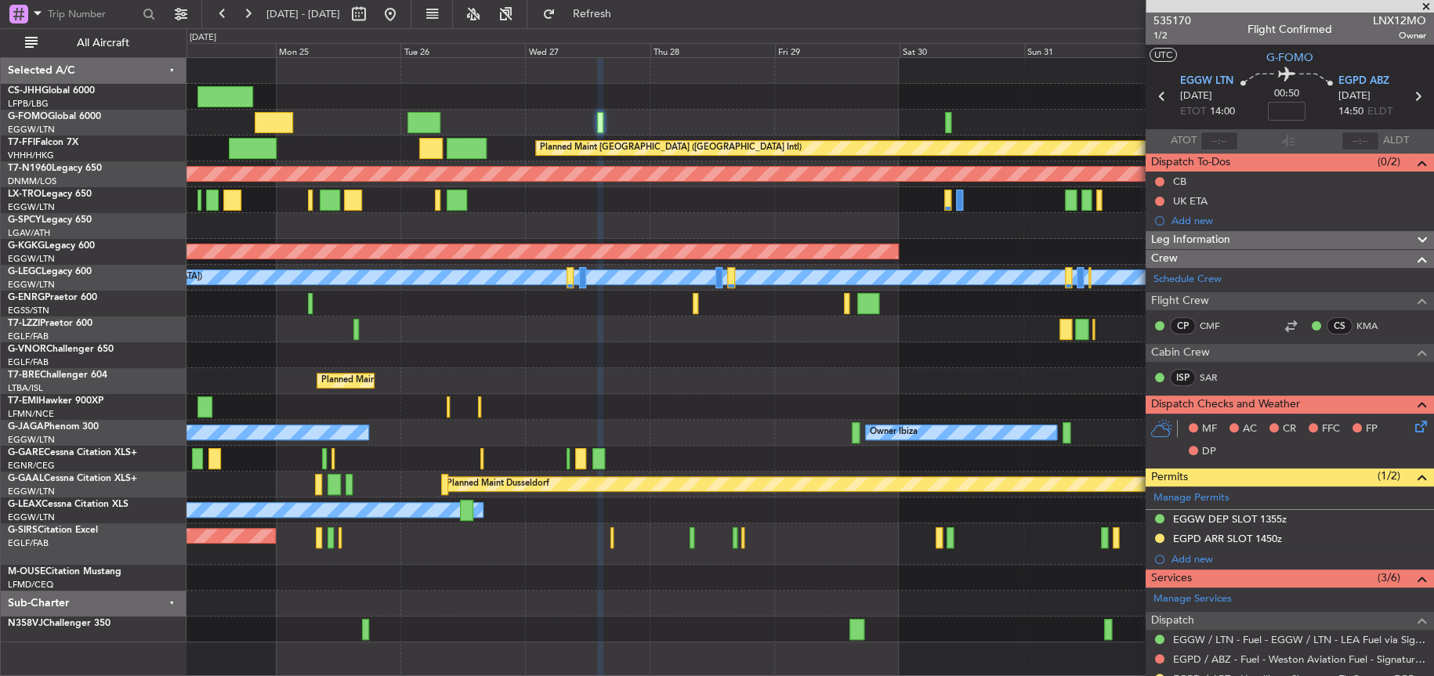
click at [328, 338] on div "Owner [GEOGRAPHIC_DATA] ([GEOGRAPHIC_DATA])" at bounding box center [809, 330] width 1246 height 26
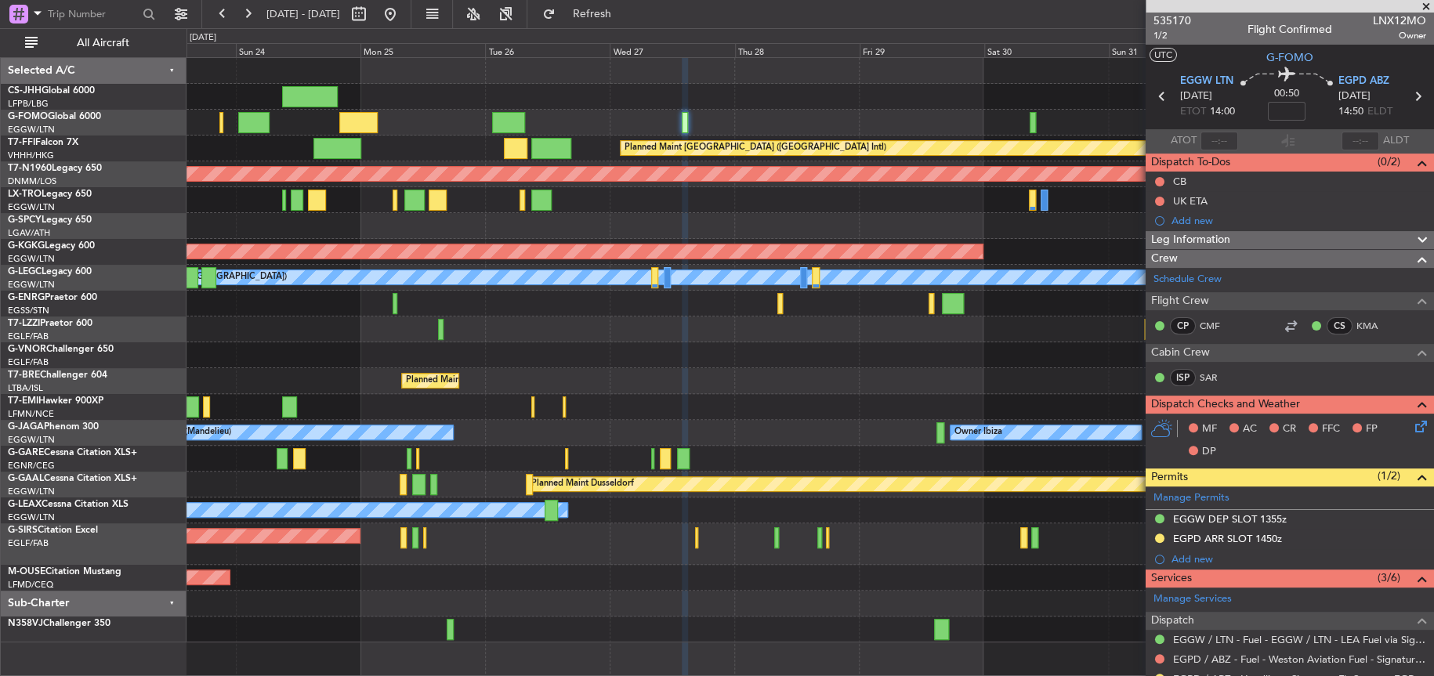
click at [1268, 427] on body "29 Aug 2025 - 08 Sep 2025 Refresh Quick Links All Aircraft Planned Maint London…" at bounding box center [717, 338] width 1434 height 676
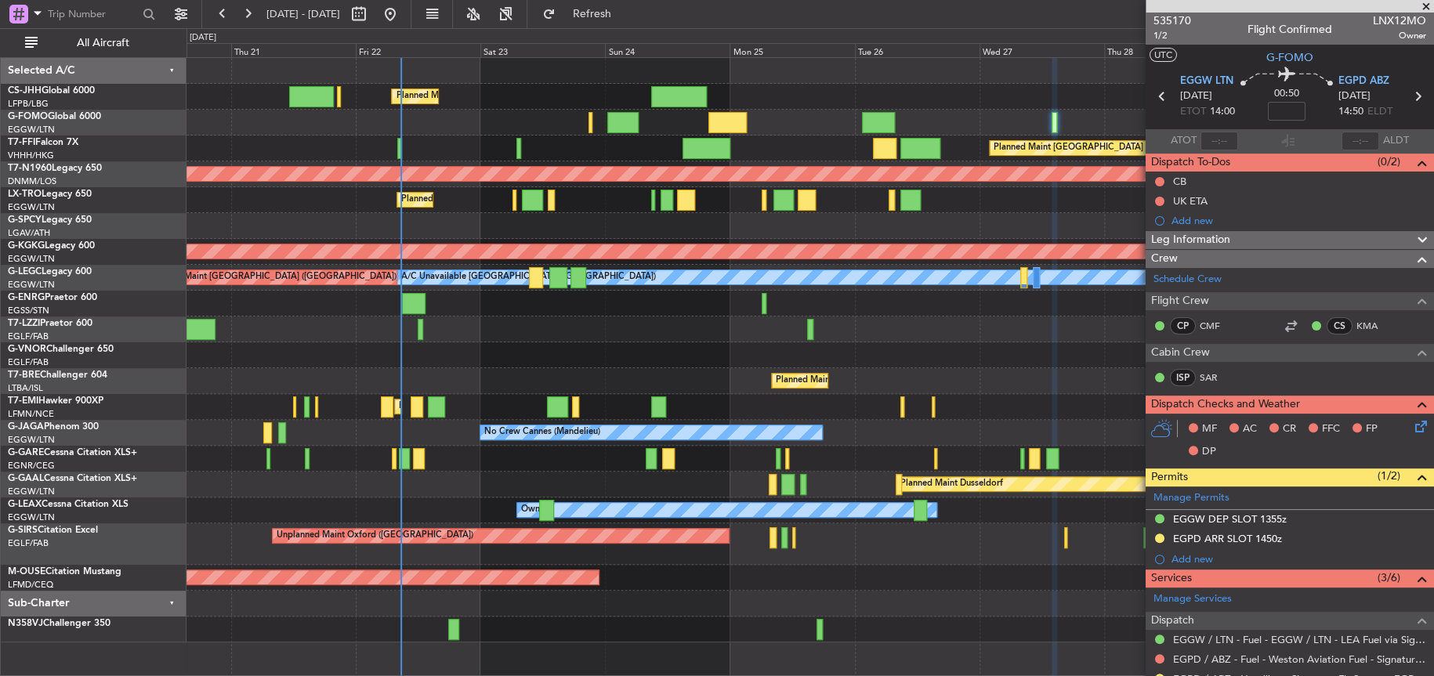
click at [509, 355] on div "Planned Maint London ([GEOGRAPHIC_DATA])" at bounding box center [809, 355] width 1247 height 26
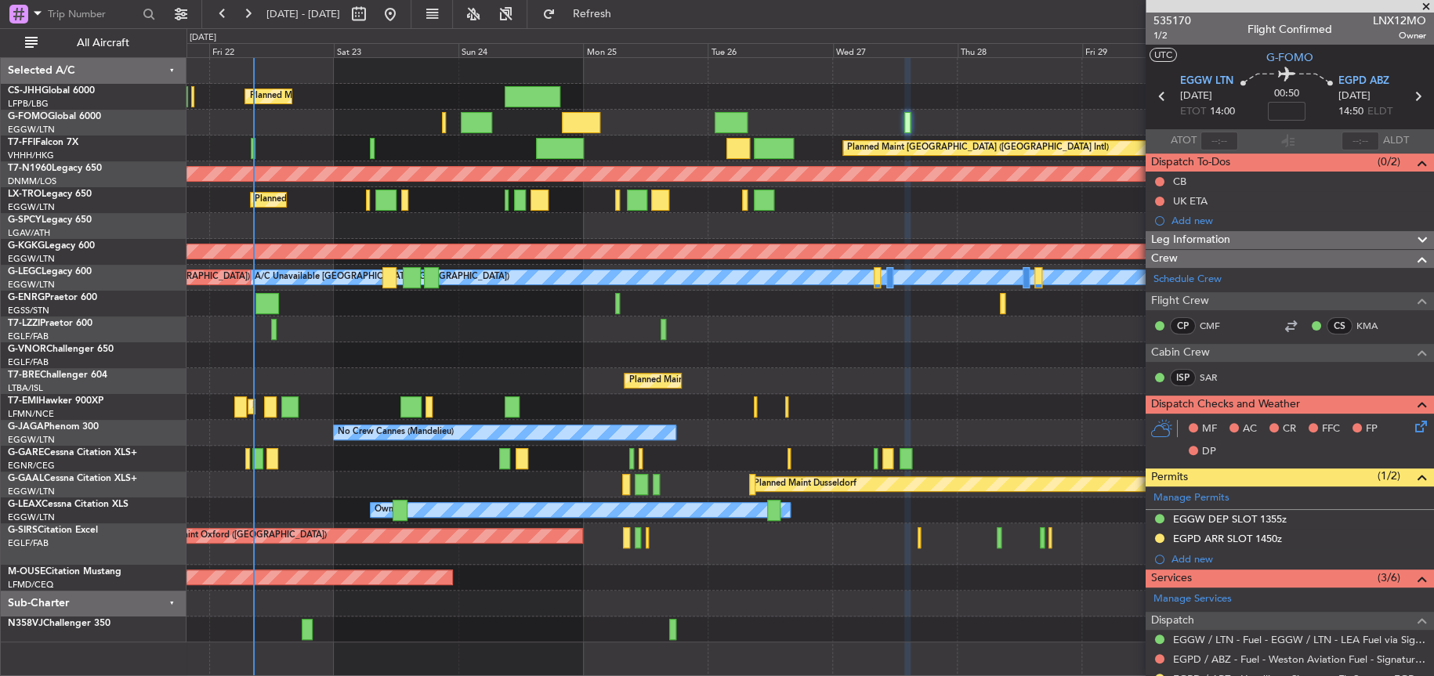
click at [405, 115] on div at bounding box center [809, 123] width 1246 height 26
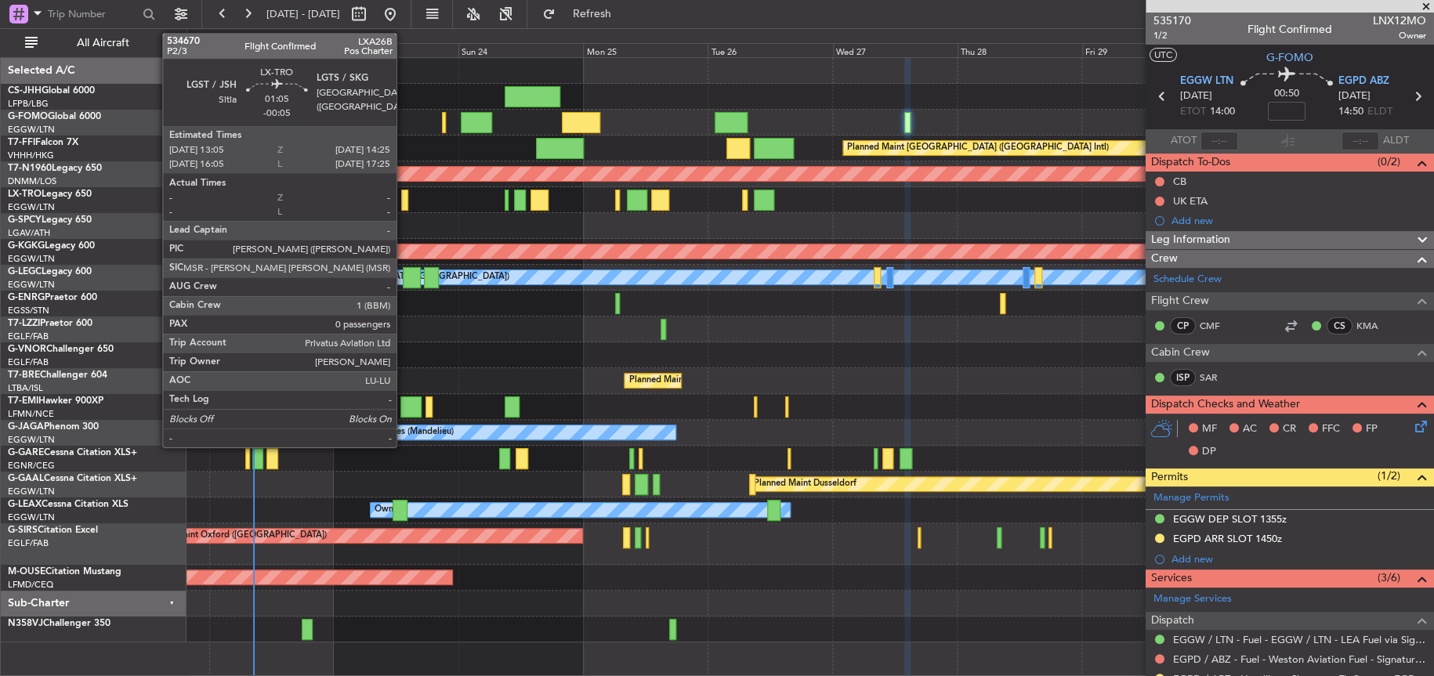
click at [404, 198] on div at bounding box center [404, 200] width 7 height 21
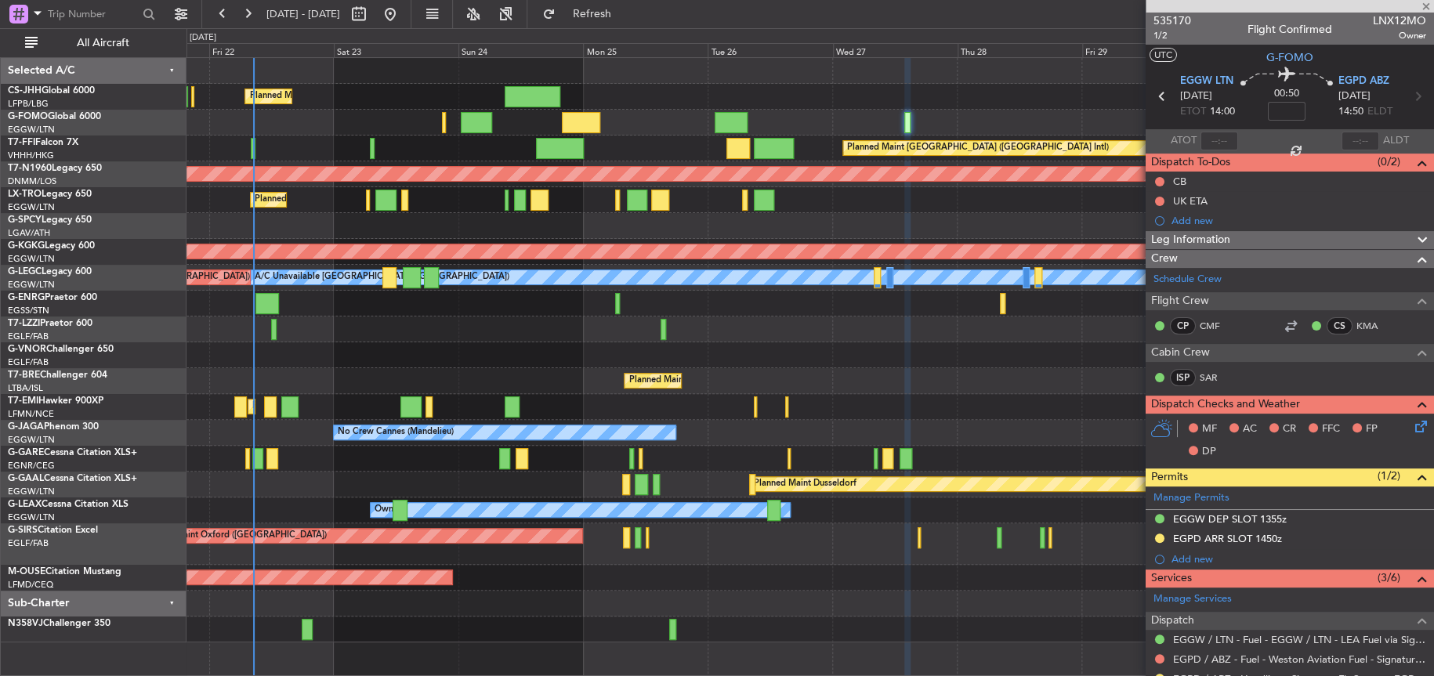
type input "-00:05"
type input "0"
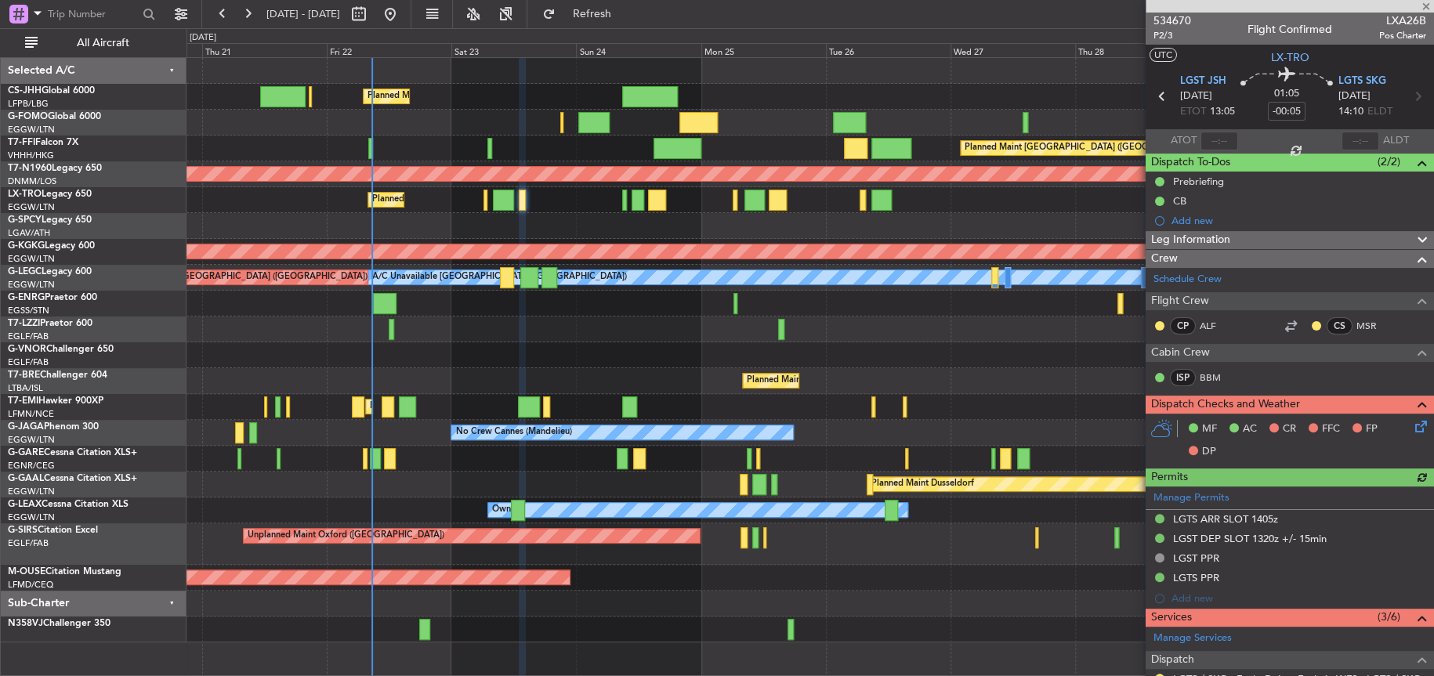
click at [402, 350] on div "Planned Maint London ([GEOGRAPHIC_DATA])" at bounding box center [809, 355] width 1247 height 26
click at [395, 332] on div "Owner [GEOGRAPHIC_DATA] ([GEOGRAPHIC_DATA])" at bounding box center [809, 330] width 1246 height 26
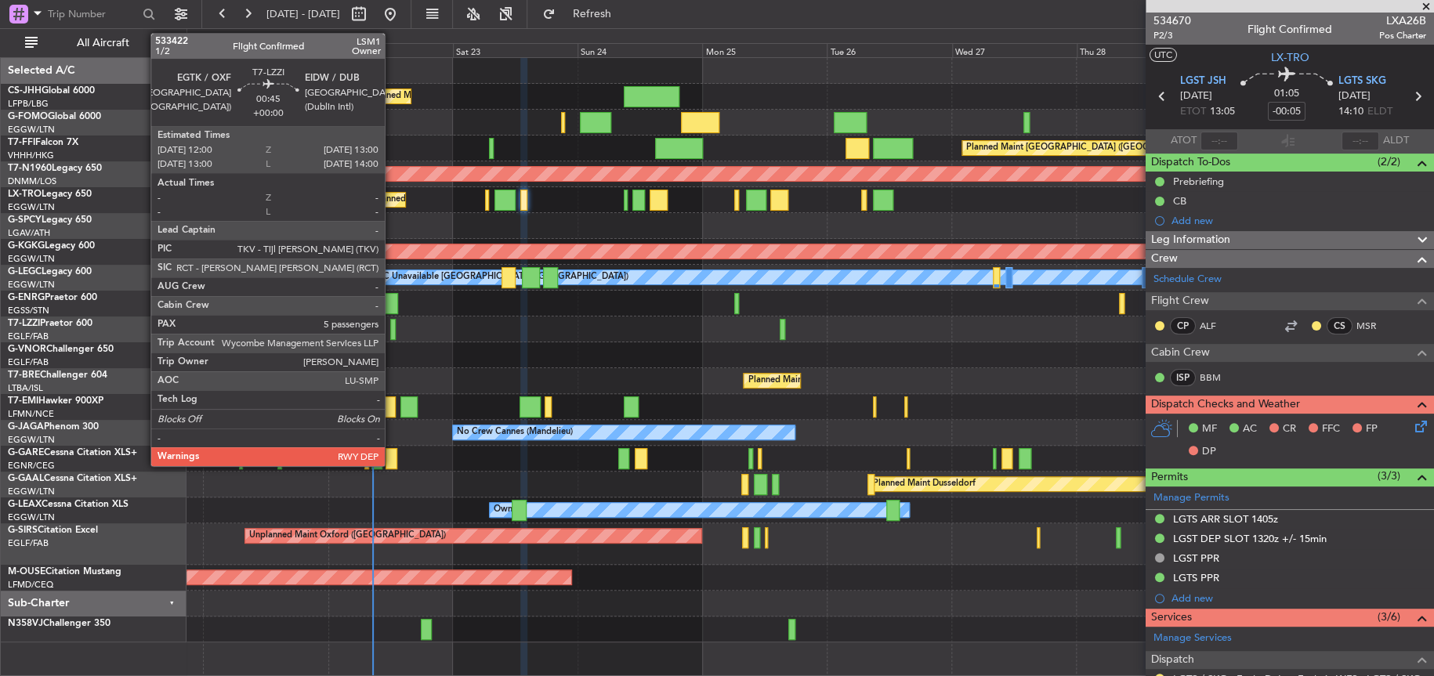
click at [392, 329] on div at bounding box center [392, 329] width 5 height 21
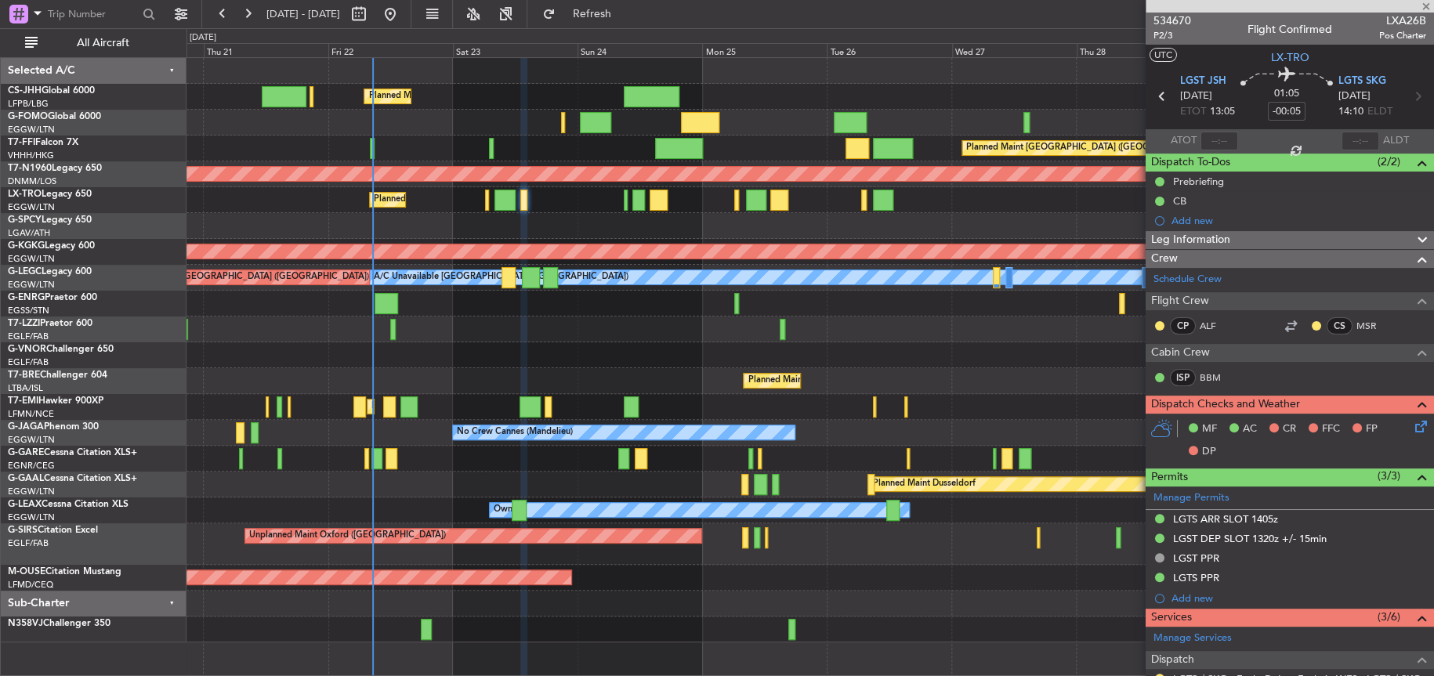
type input "5"
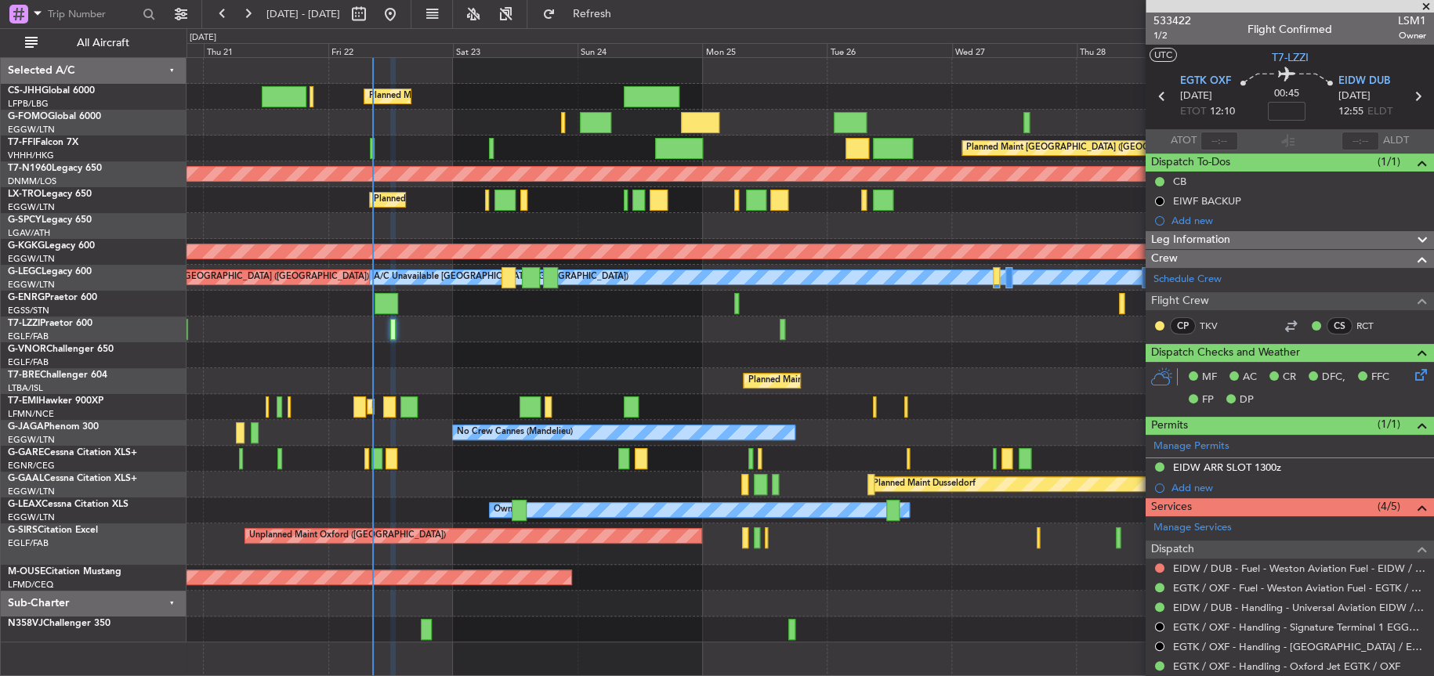
click at [522, 308] on div "Owner" at bounding box center [809, 304] width 1246 height 26
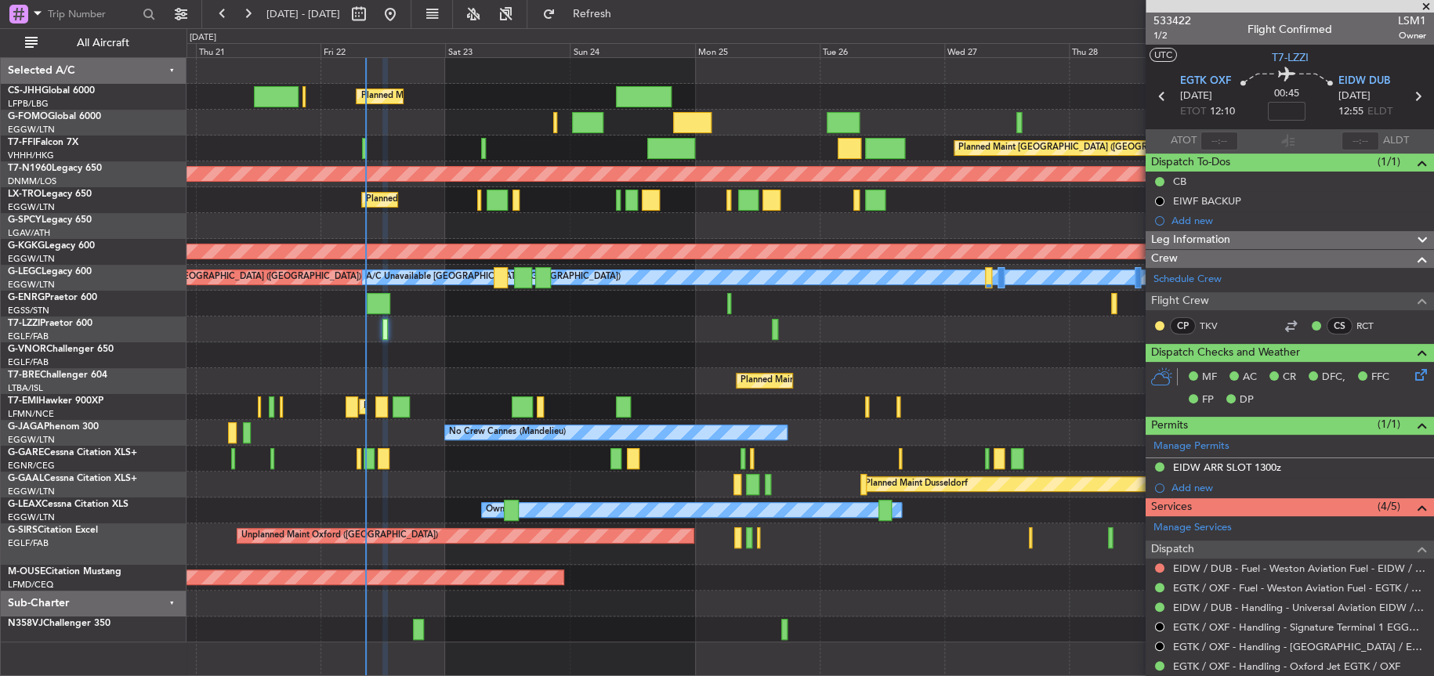
click at [534, 331] on div "Owner [GEOGRAPHIC_DATA] ([GEOGRAPHIC_DATA])" at bounding box center [809, 330] width 1247 height 26
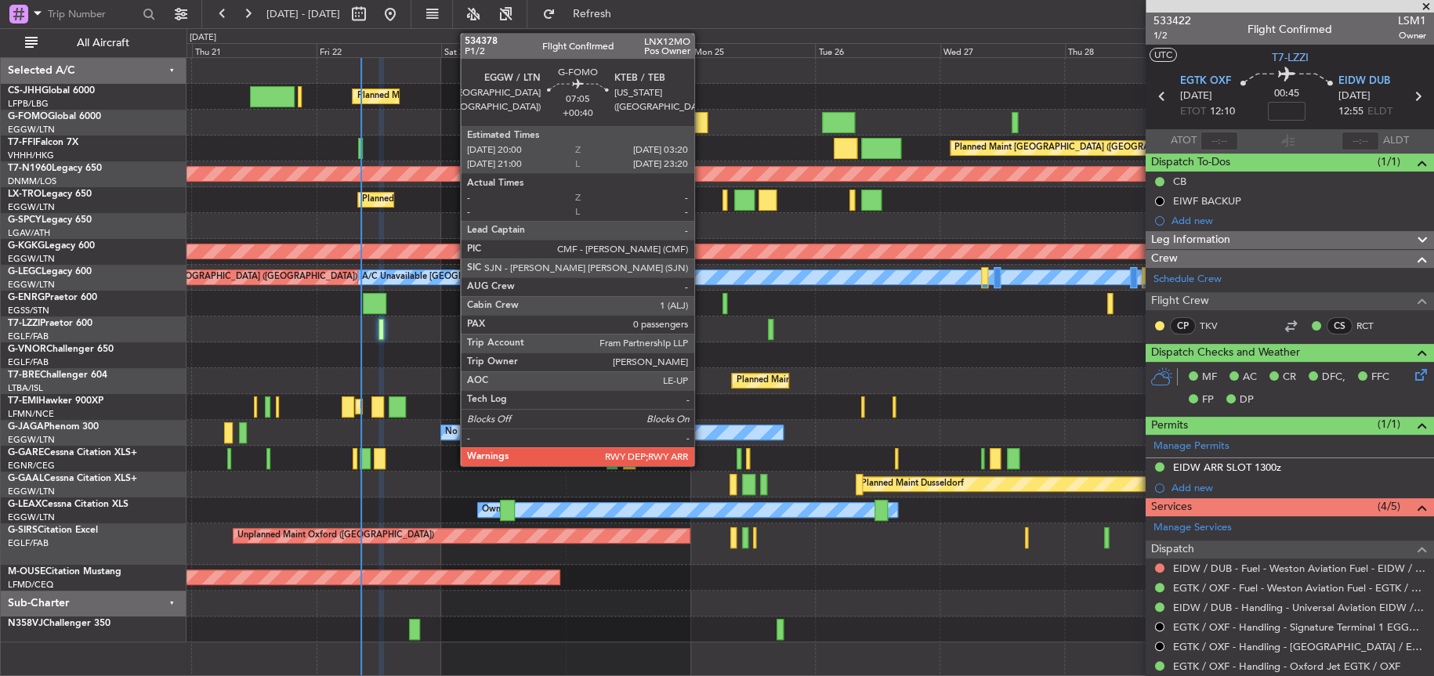
click at [701, 124] on div at bounding box center [688, 122] width 38 height 21
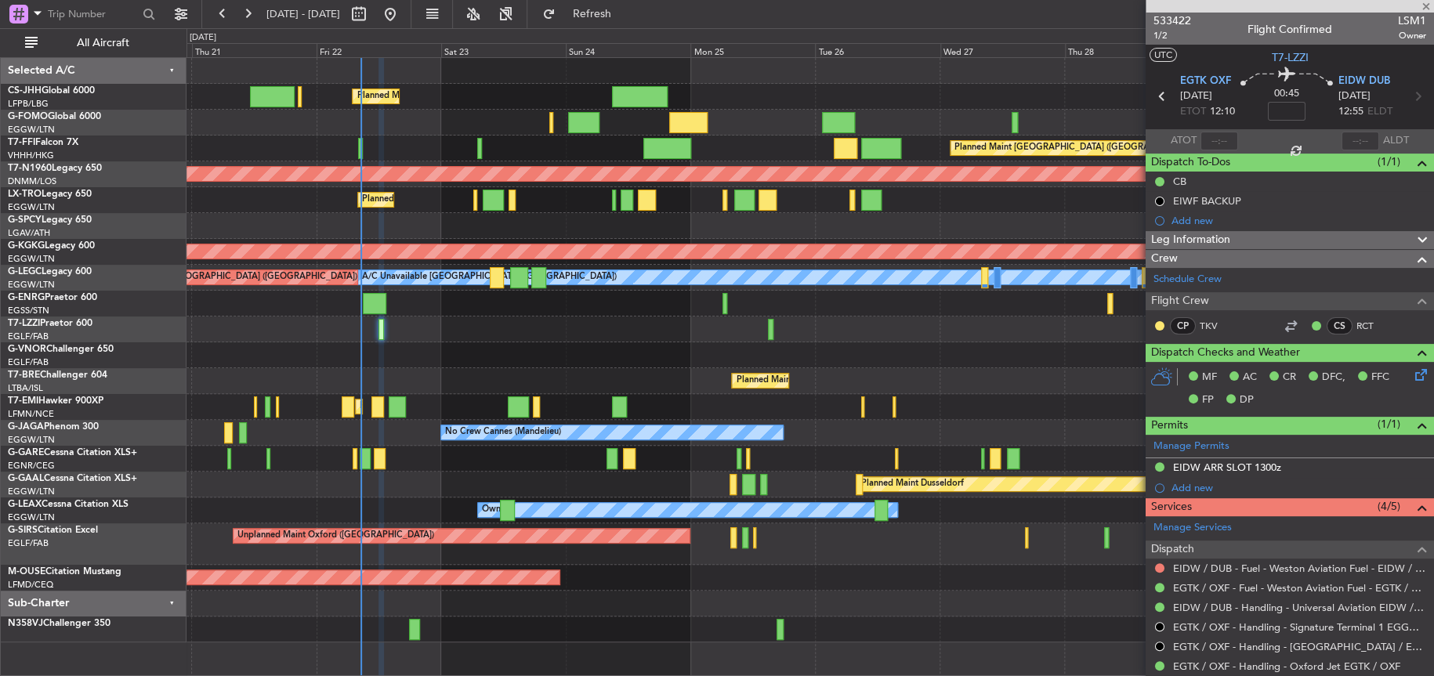
type input "+00:40"
type input "0"
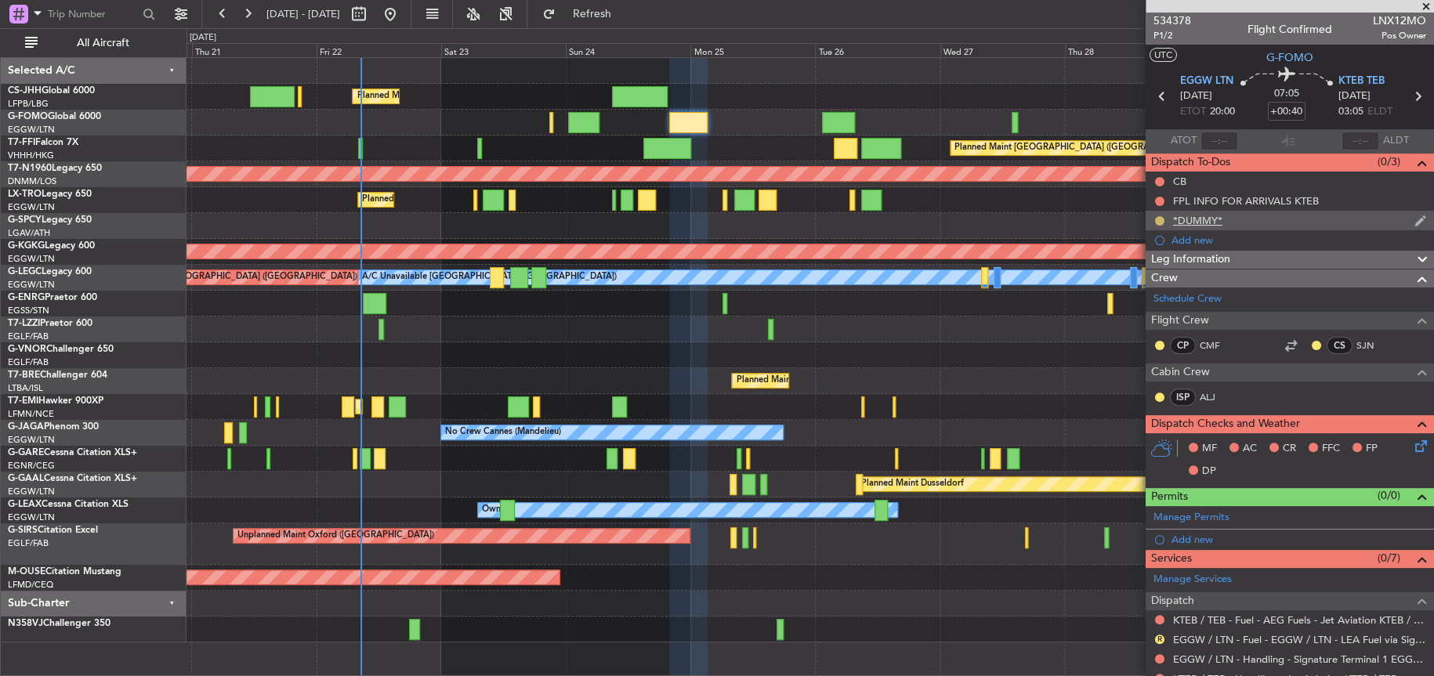
click at [1159, 217] on button at bounding box center [1159, 220] width 9 height 9
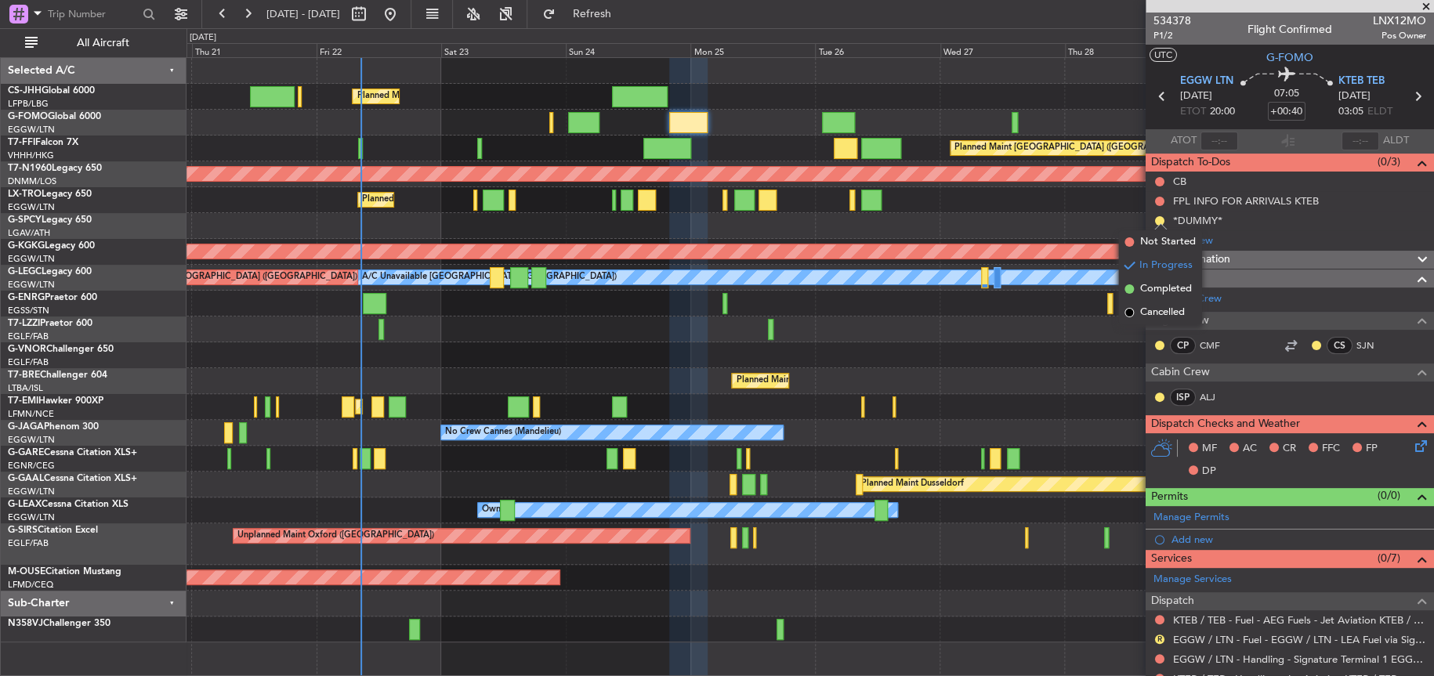
drag, startPoint x: 1135, startPoint y: 244, endPoint x: 1157, endPoint y: 335, distance: 94.3
click at [1157, 335] on body "20 Aug 2025 - 30 Aug 2025 Refresh Quick Links All Aircraft Planned Maint London…" at bounding box center [717, 338] width 1434 height 676
click at [1139, 313] on li "Cancelled" at bounding box center [1160, 313] width 84 height 24
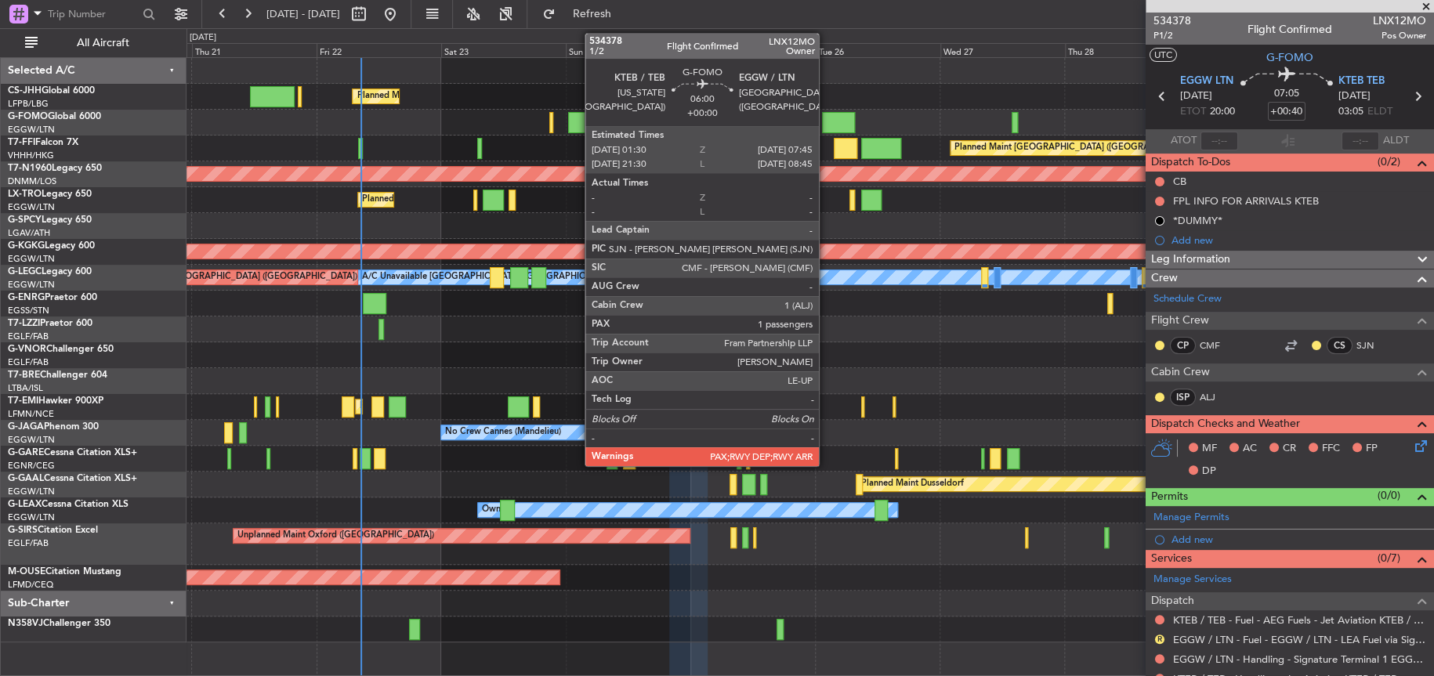
click at [824, 118] on div at bounding box center [838, 122] width 33 height 21
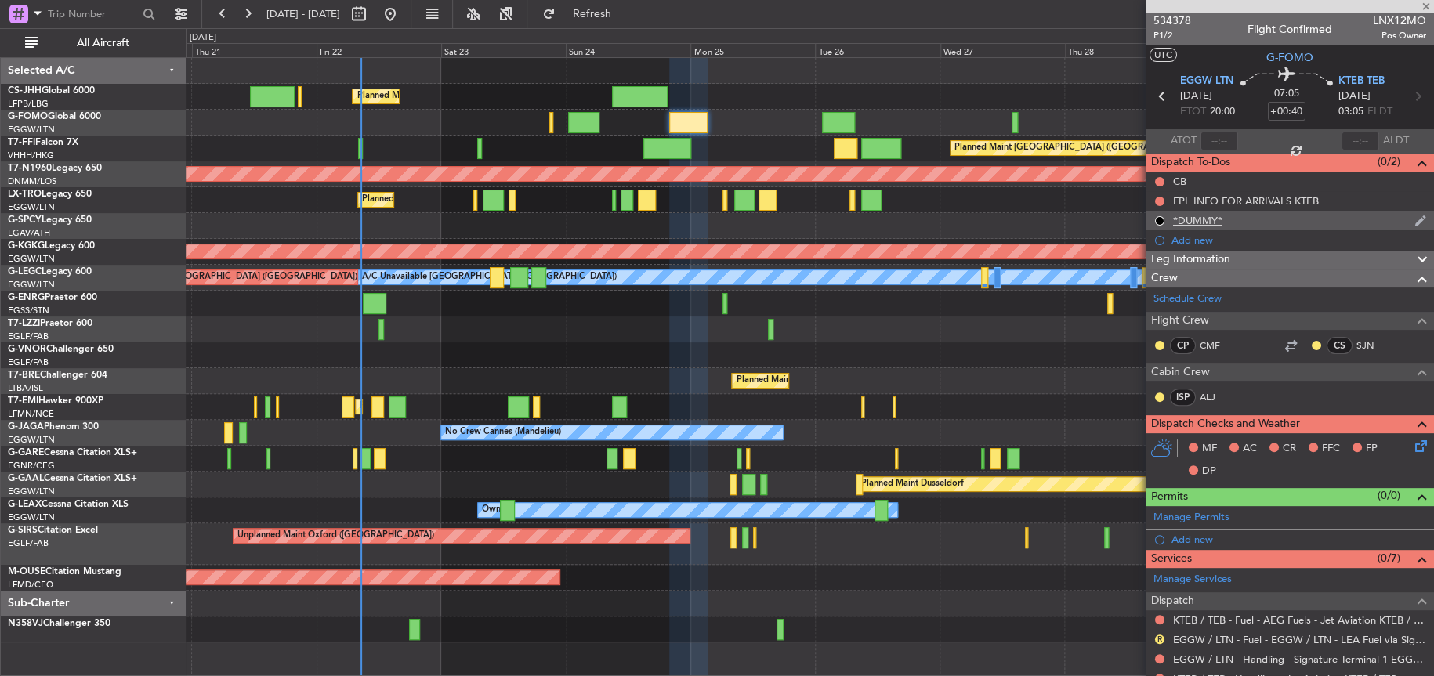
type input "1"
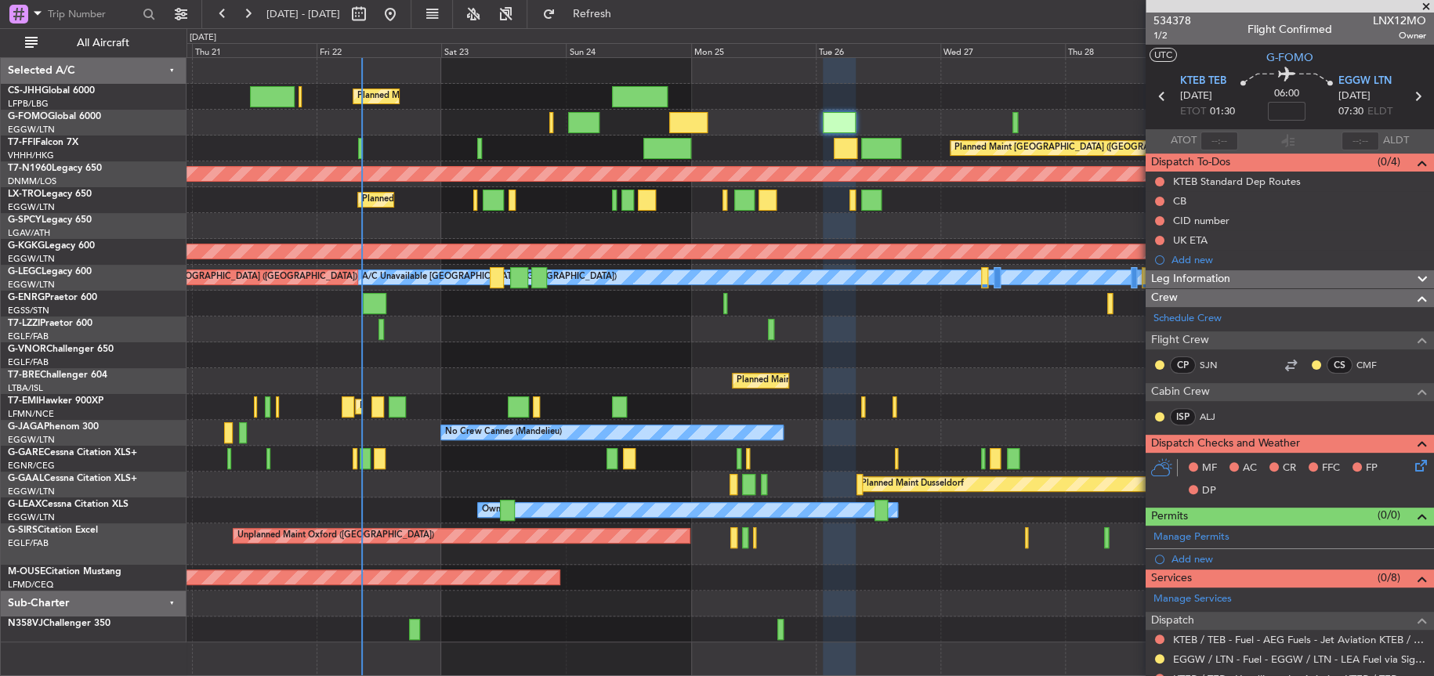
click at [501, 342] on div "Planned Maint London ([GEOGRAPHIC_DATA])" at bounding box center [809, 355] width 1247 height 26
click at [611, 376] on div "Planned Maint [GEOGRAPHIC_DATA] ([GEOGRAPHIC_DATA])" at bounding box center [809, 381] width 1247 height 26
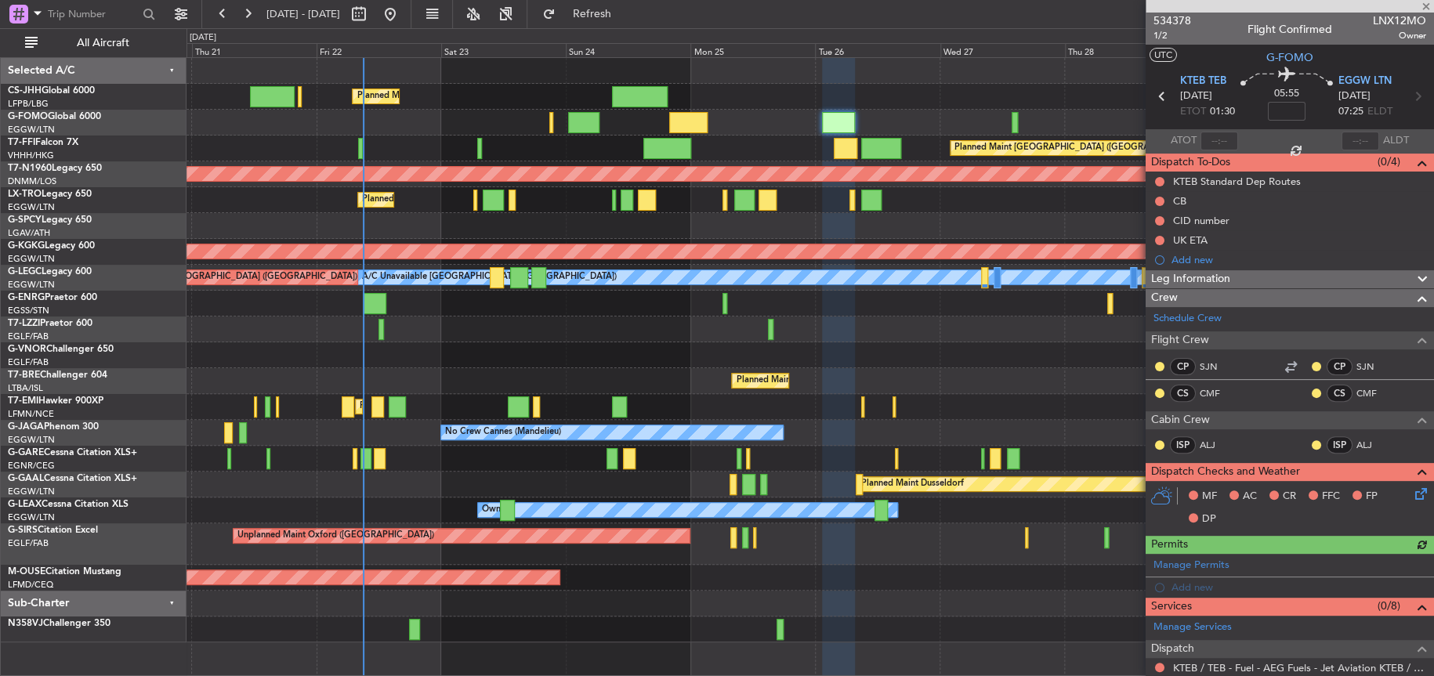
type input "-00:05"
click at [635, 327] on div "Owner [GEOGRAPHIC_DATA] ([GEOGRAPHIC_DATA])" at bounding box center [809, 330] width 1246 height 26
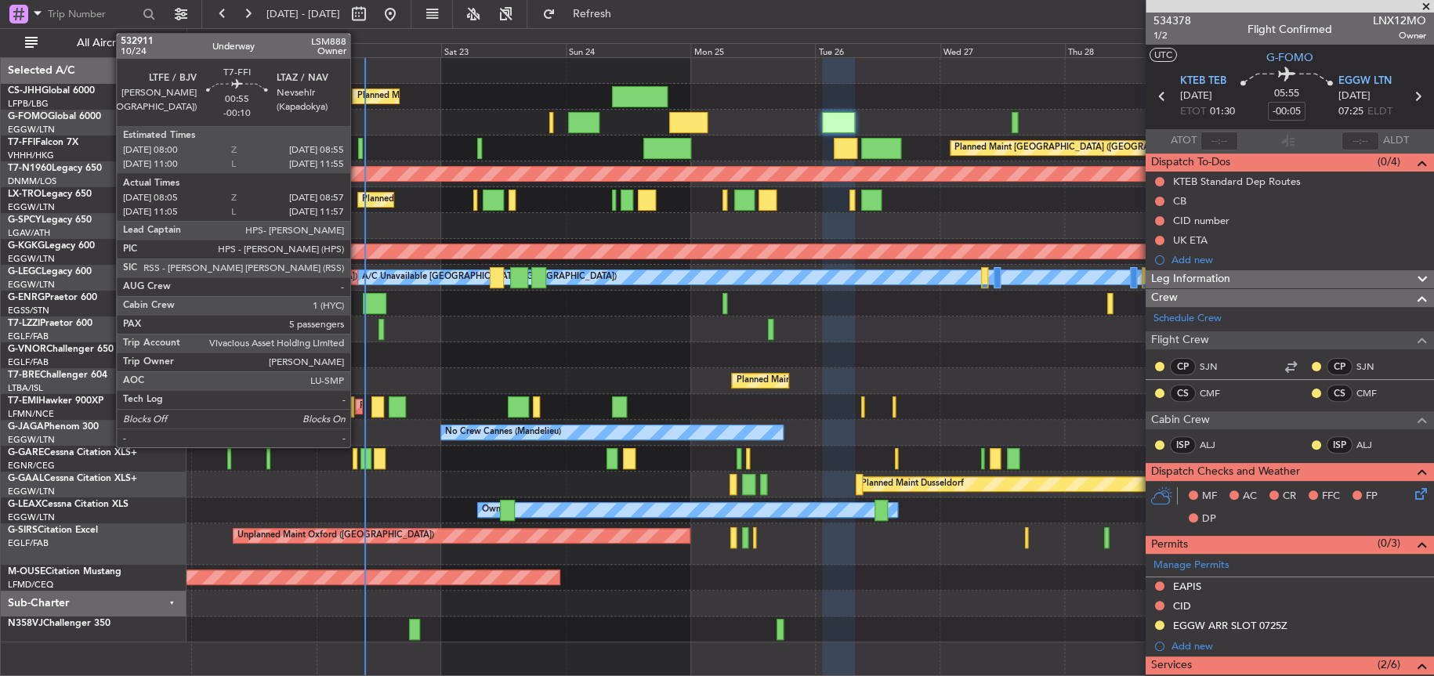
click at [358, 147] on div at bounding box center [360, 148] width 5 height 21
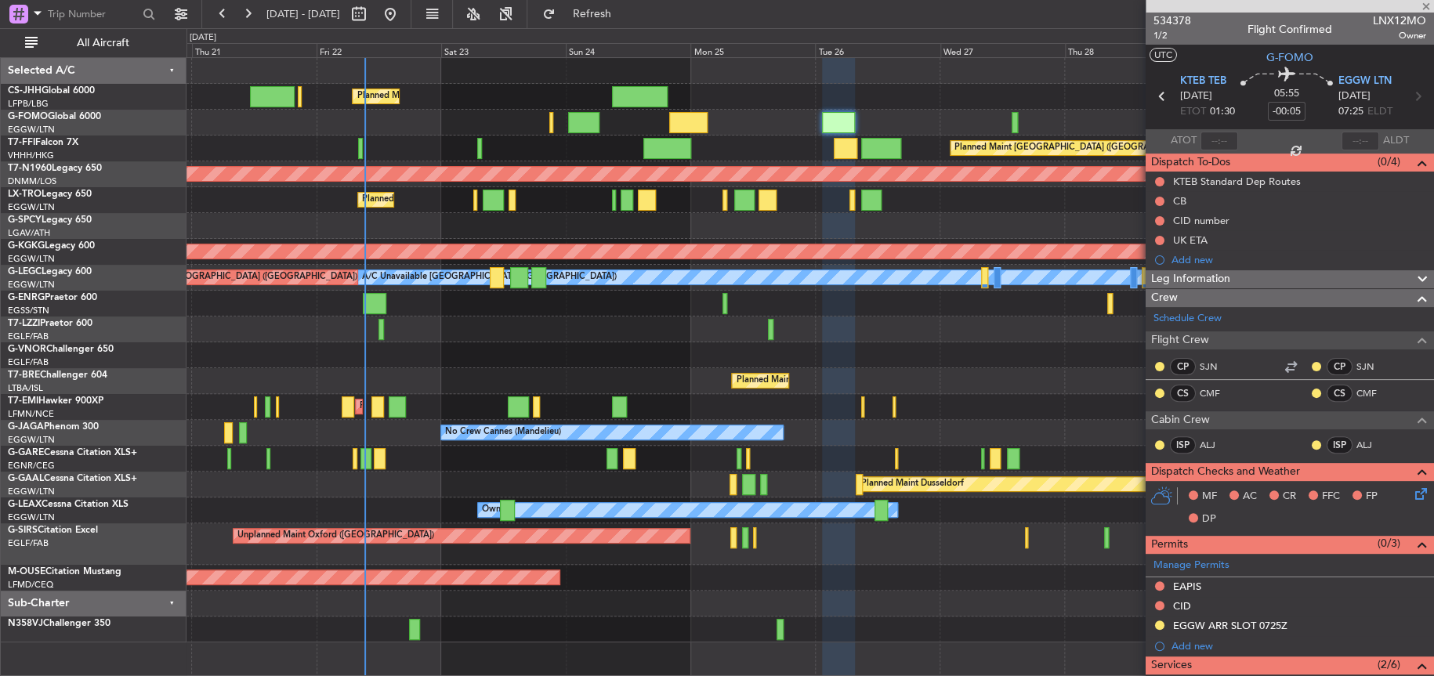
type input "-00:10"
type input "08:05"
type input "08:57"
type input "5"
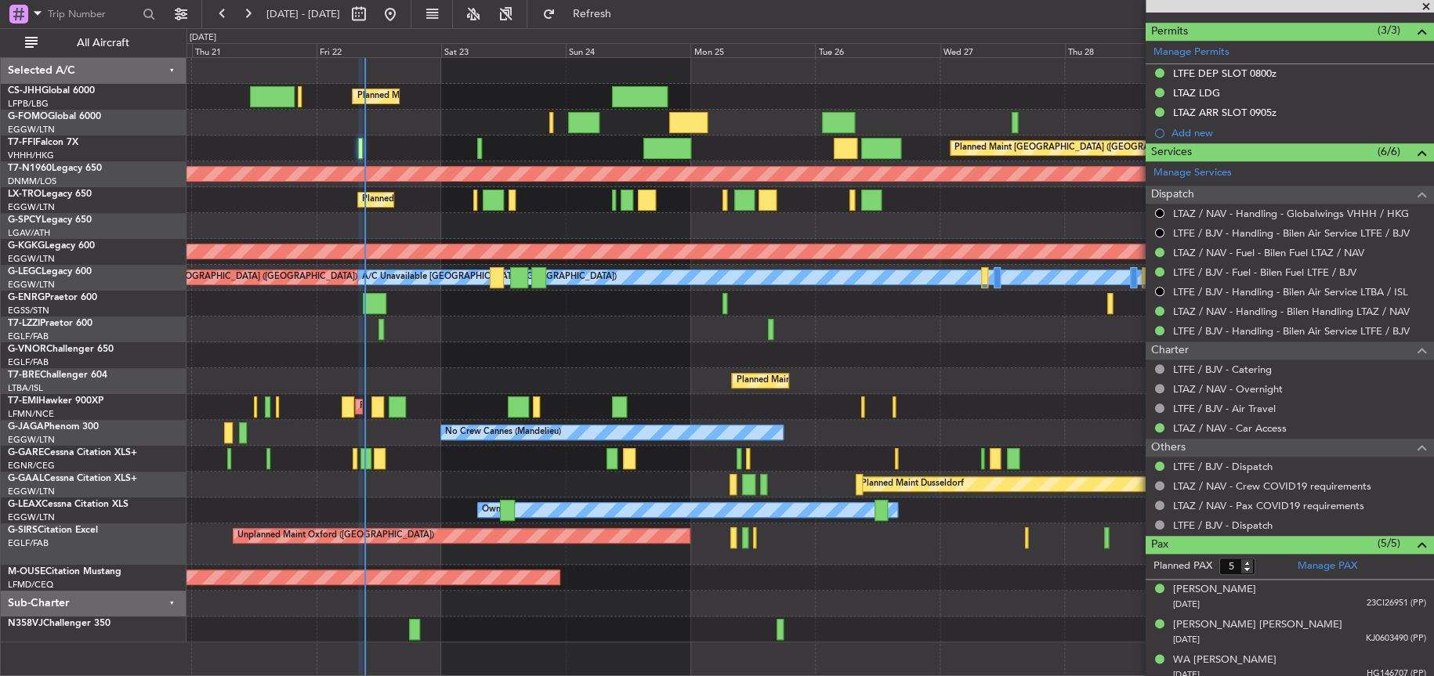
scroll to position [601, 0]
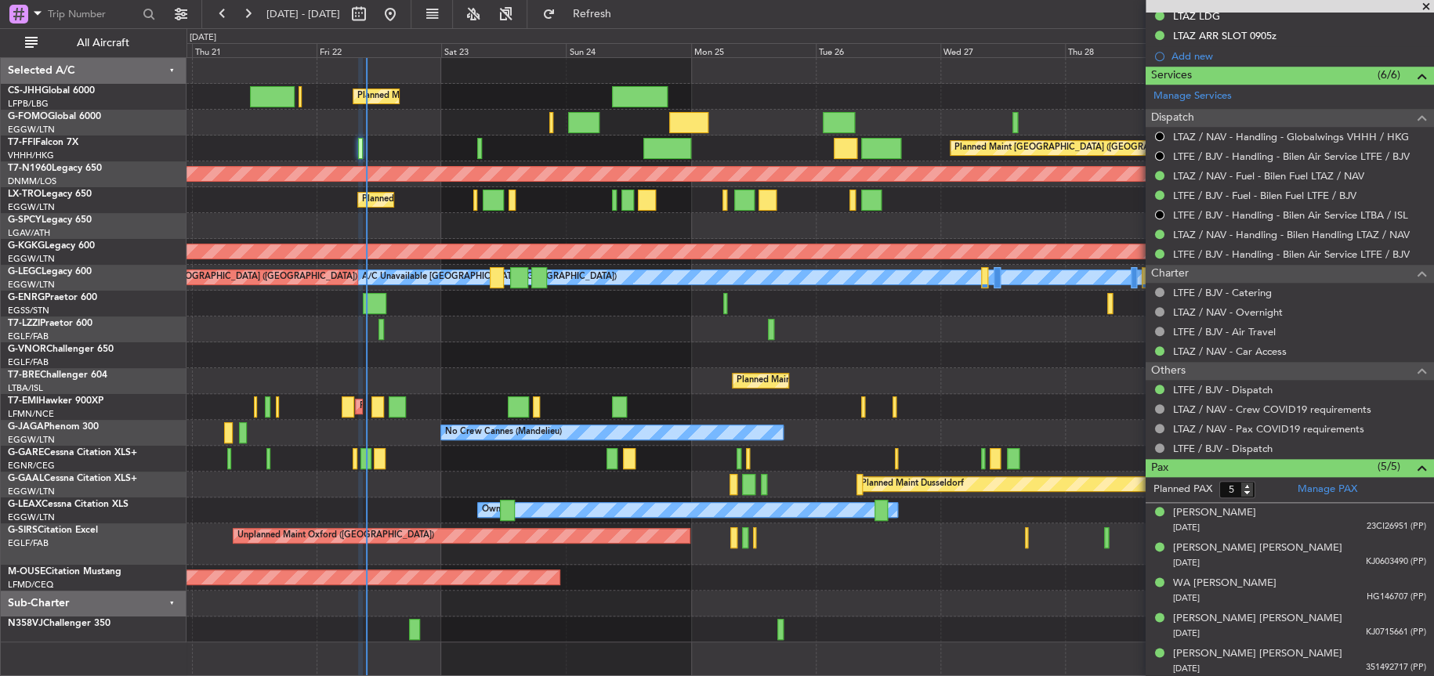
click at [874, 347] on div "Planned Maint London ([GEOGRAPHIC_DATA])" at bounding box center [809, 355] width 1247 height 26
click at [886, 389] on div "Planned Maint [GEOGRAPHIC_DATA] ([GEOGRAPHIC_DATA])" at bounding box center [809, 381] width 1247 height 26
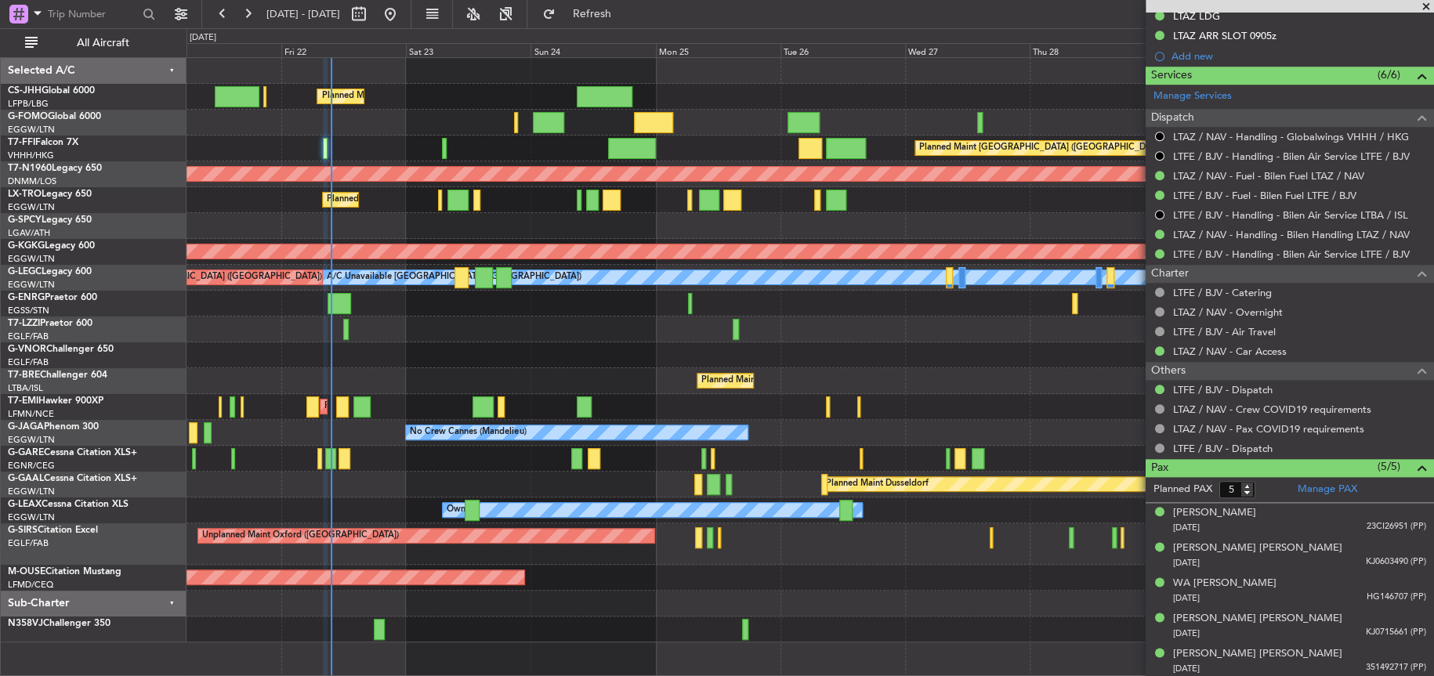
click at [509, 213] on div at bounding box center [809, 226] width 1247 height 26
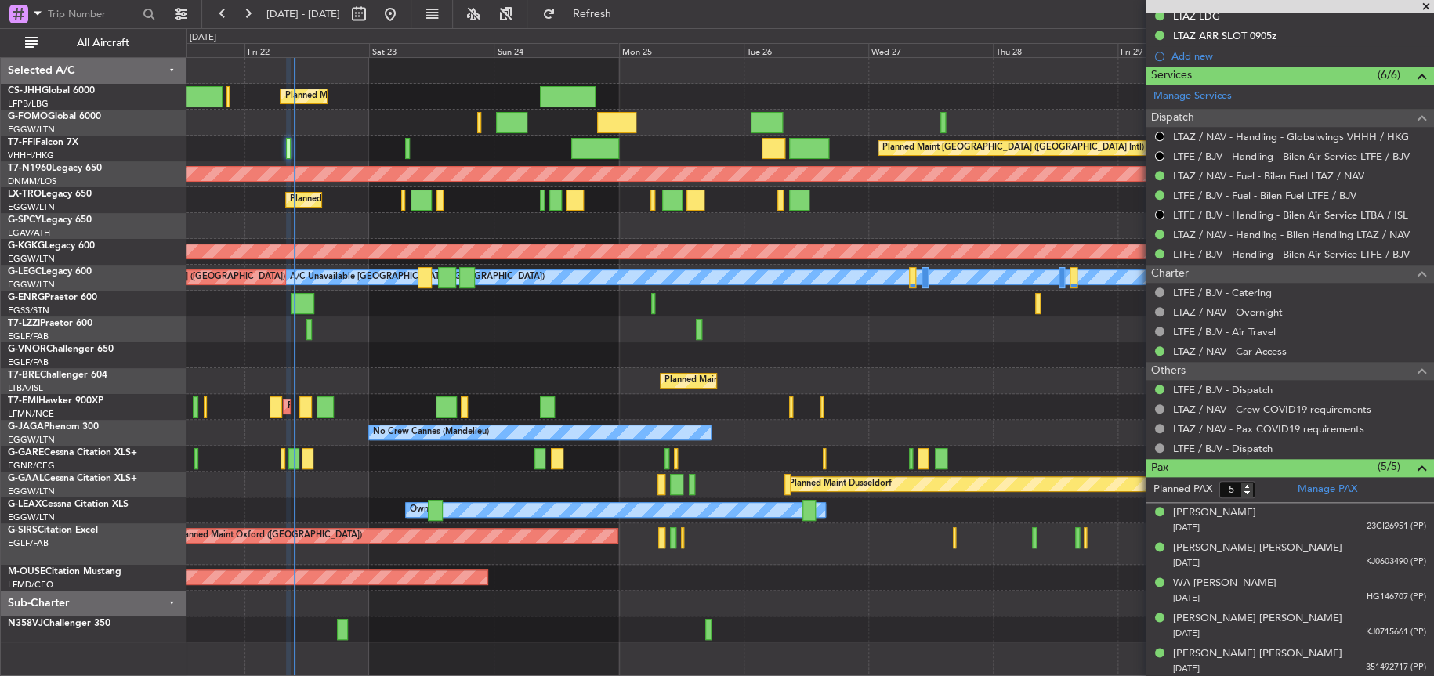
click at [492, 226] on div at bounding box center [809, 226] width 1247 height 26
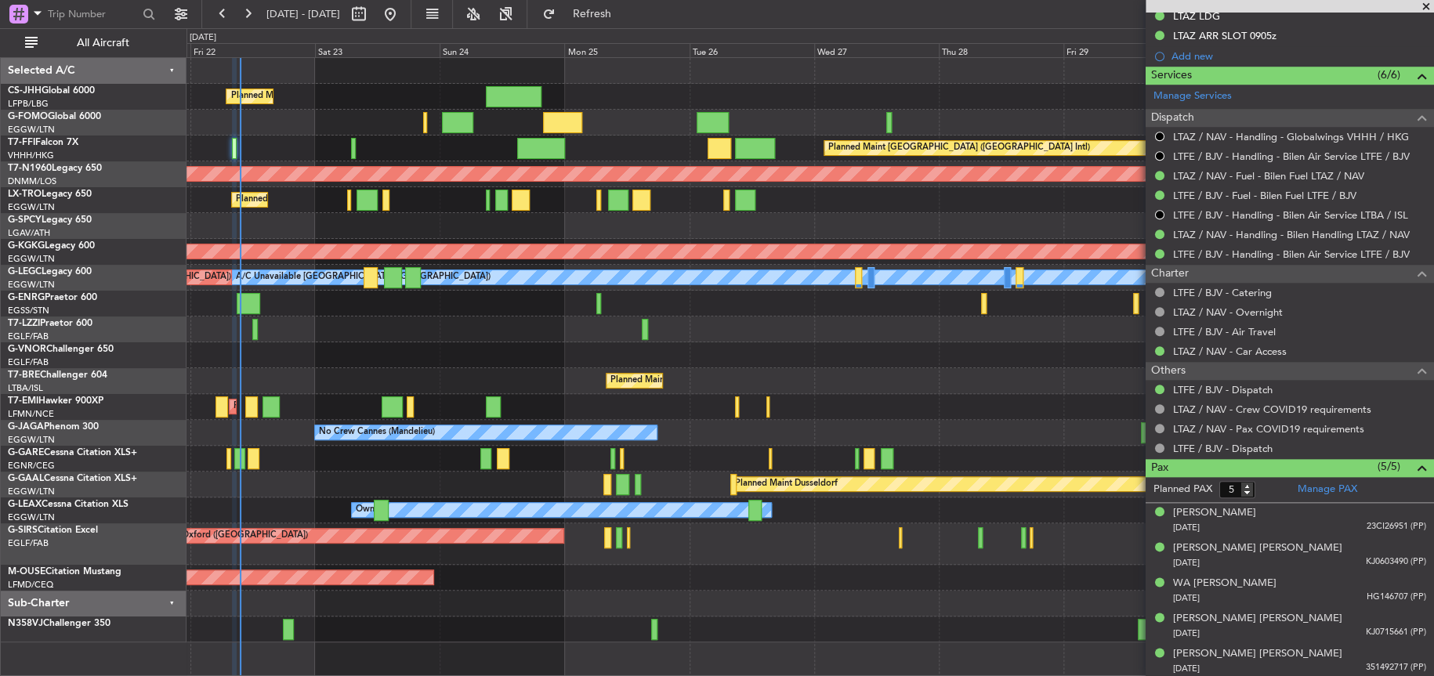
click at [438, 223] on div at bounding box center [809, 226] width 1247 height 26
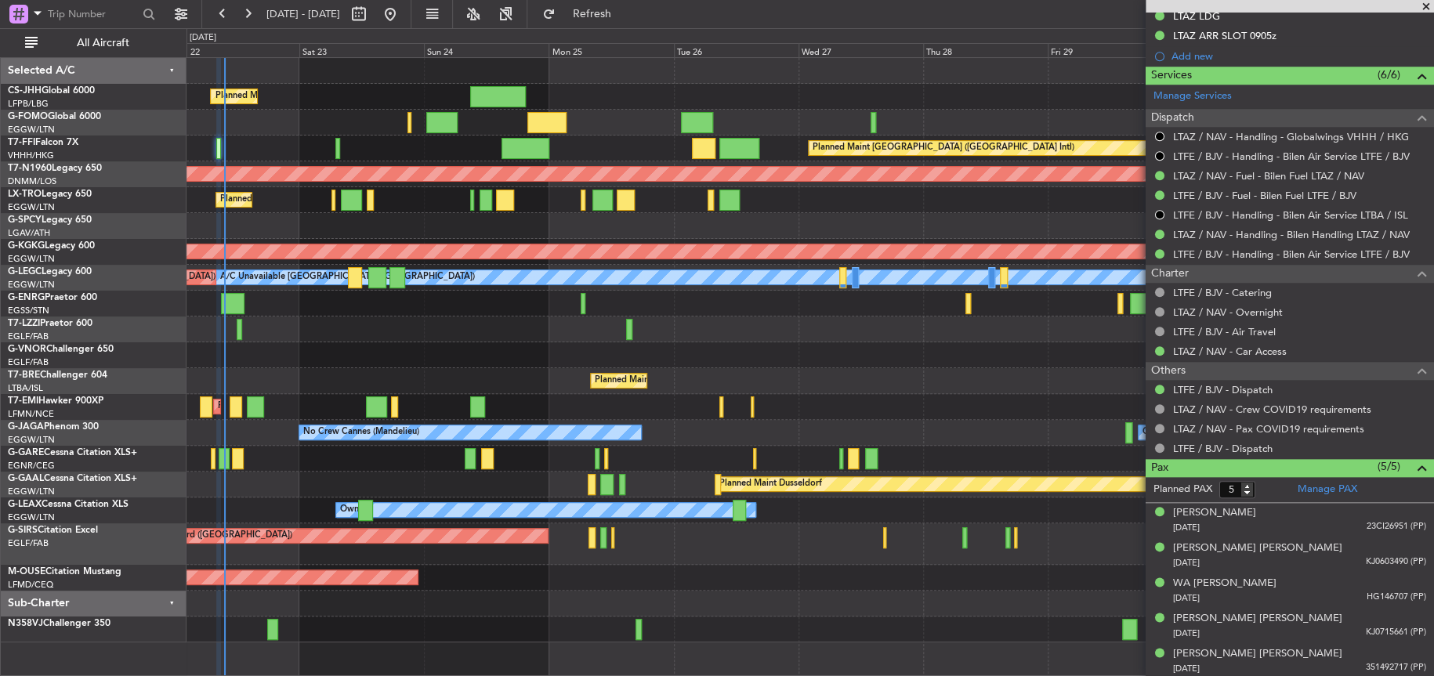
click at [376, 222] on div at bounding box center [809, 226] width 1247 height 26
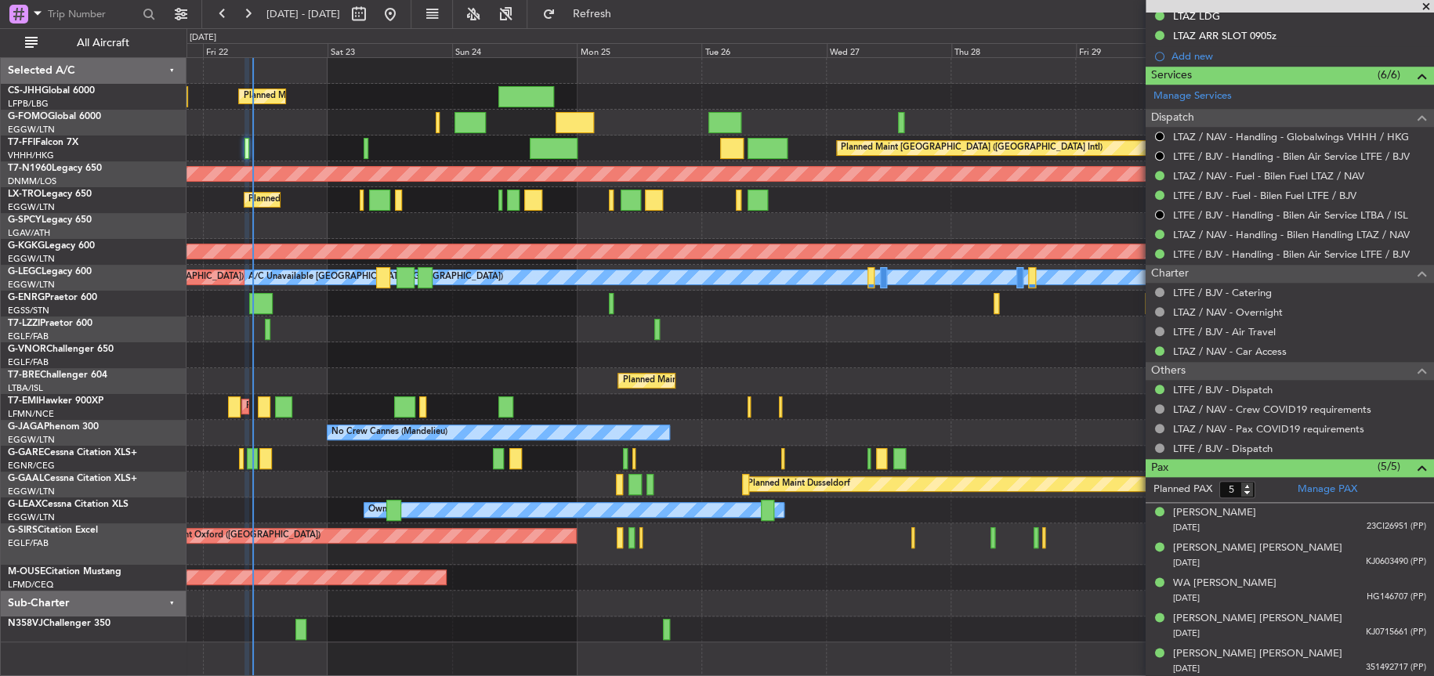
click at [480, 230] on div "Planned Maint [GEOGRAPHIC_DATA] ([GEOGRAPHIC_DATA]) Planned Maint [GEOGRAPHIC_D…" at bounding box center [809, 350] width 1246 height 585
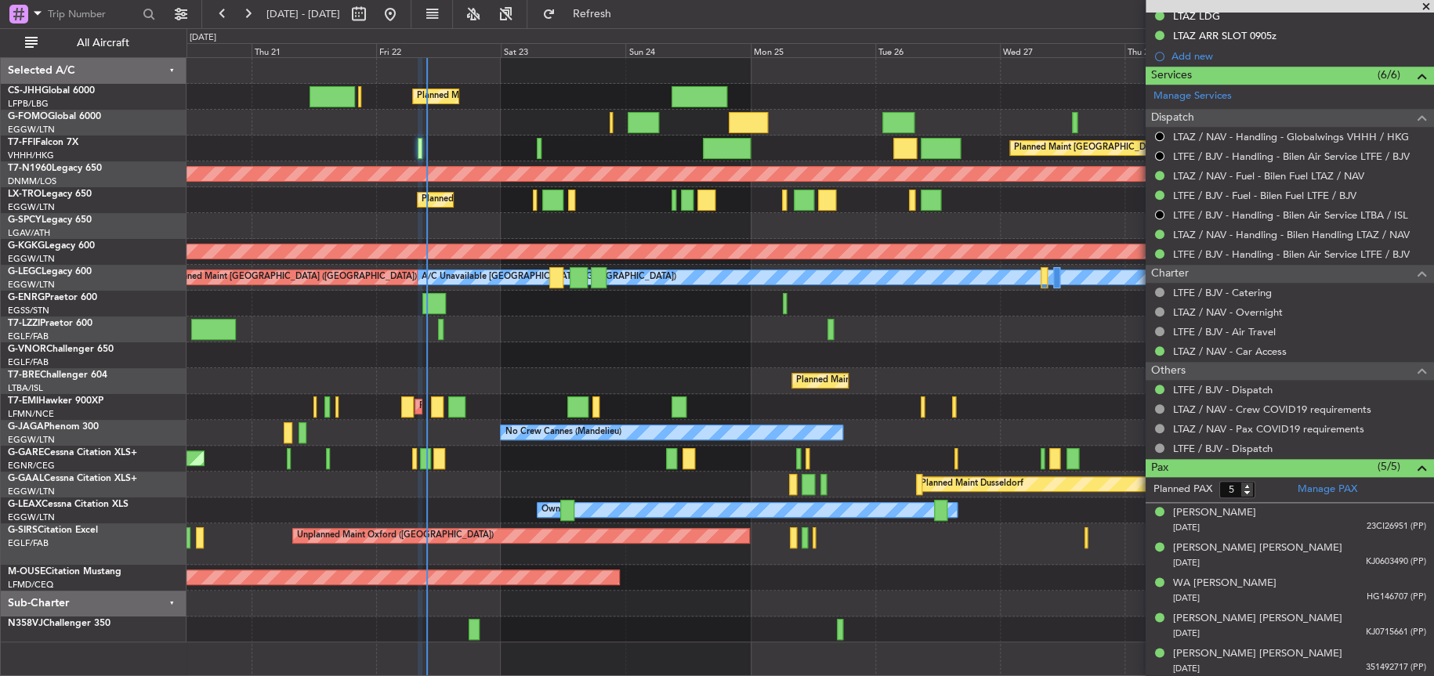
click at [842, 237] on div at bounding box center [809, 226] width 1247 height 26
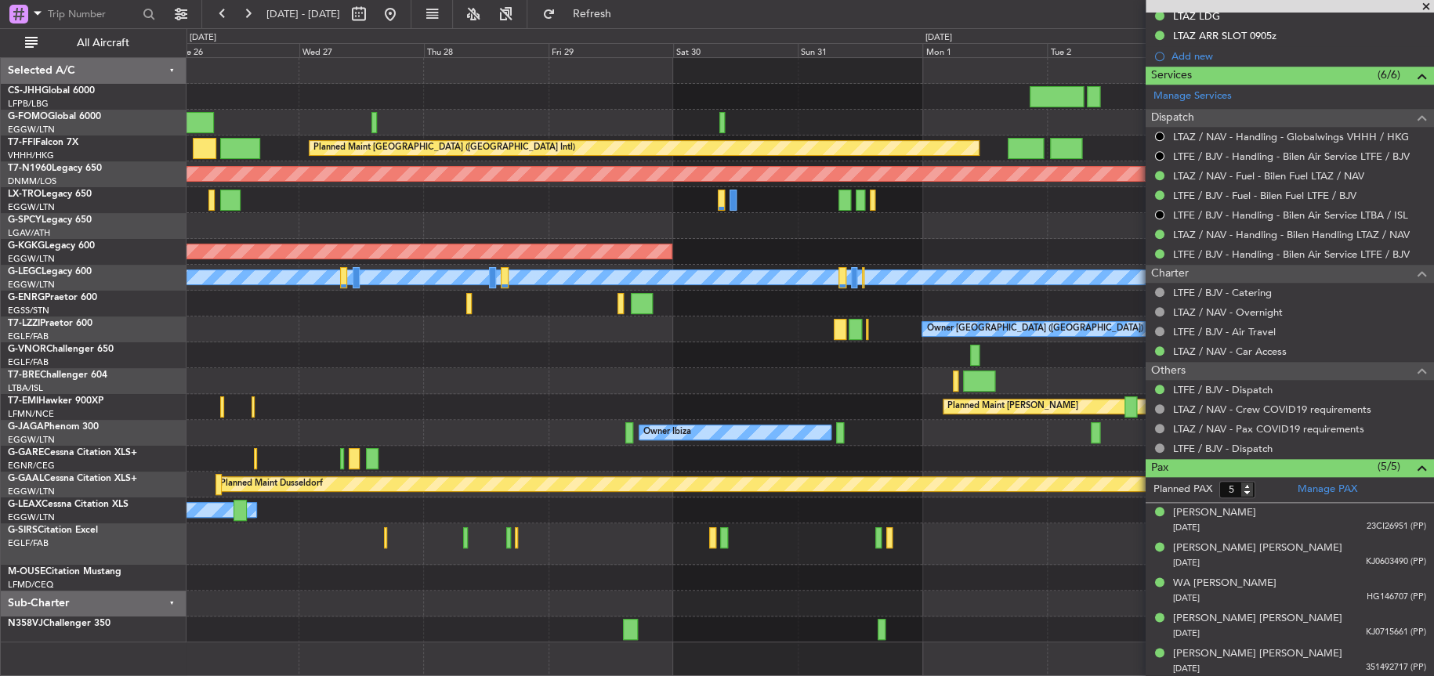
click at [498, 429] on div "Owner Ibiza Planned Maint [GEOGRAPHIC_DATA] ([GEOGRAPHIC_DATA]) No Crew Cannes …" at bounding box center [809, 433] width 1246 height 26
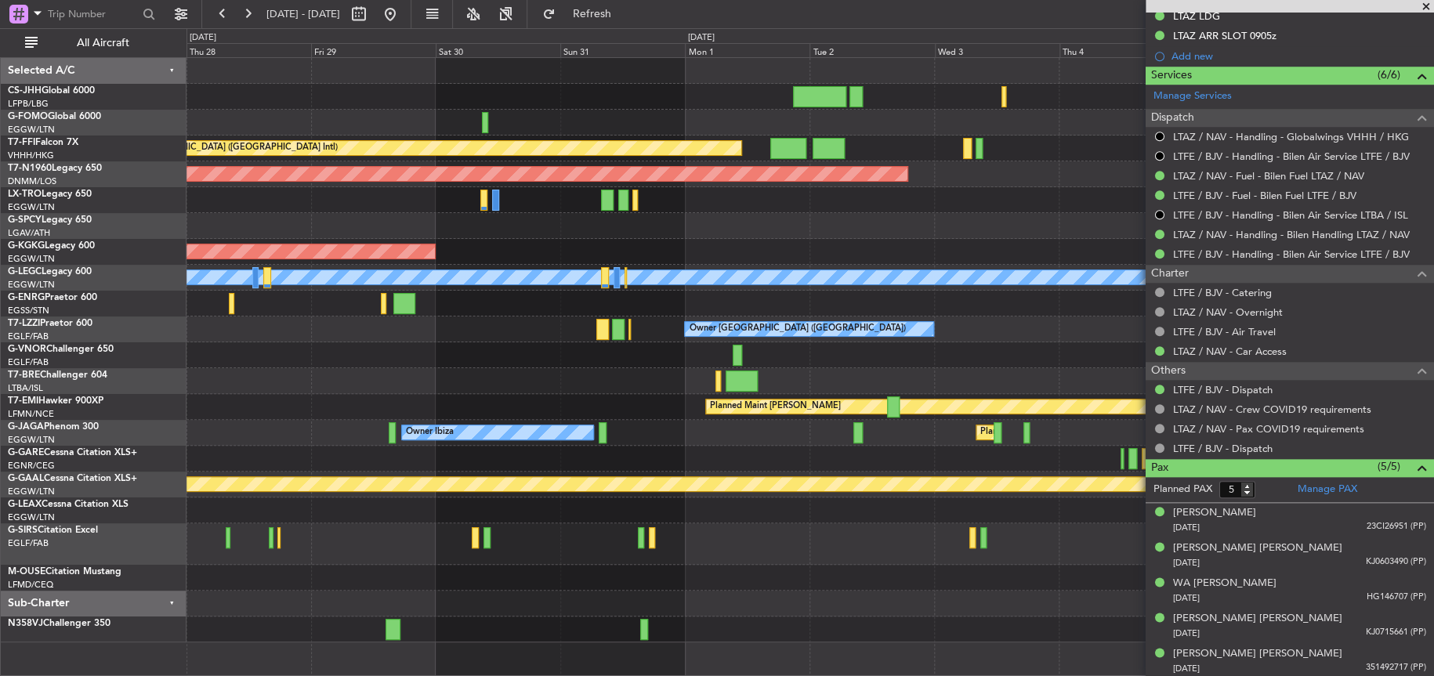
click at [560, 408] on div "Planned Maint [GEOGRAPHIC_DATA] ([GEOGRAPHIC_DATA] Intl) Planned Maint [GEOGRAP…" at bounding box center [809, 350] width 1246 height 585
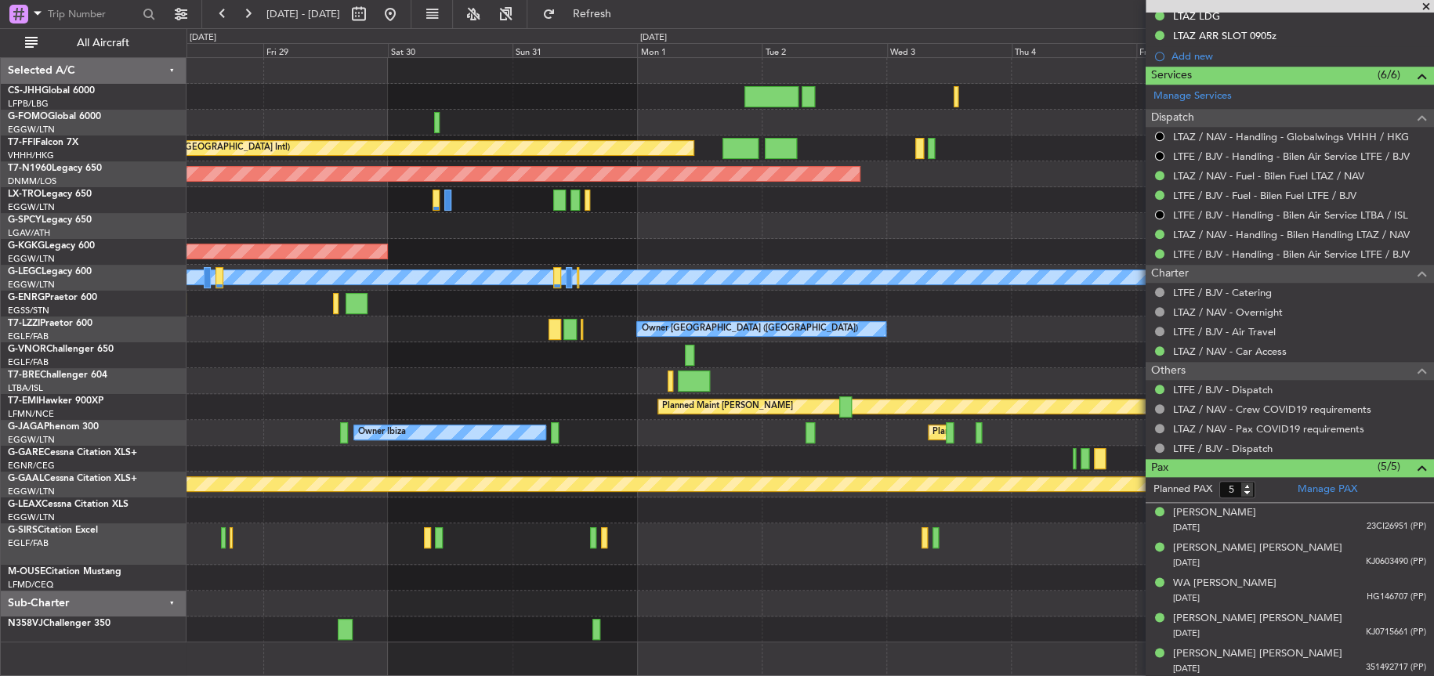
click at [521, 96] on div at bounding box center [809, 97] width 1246 height 26
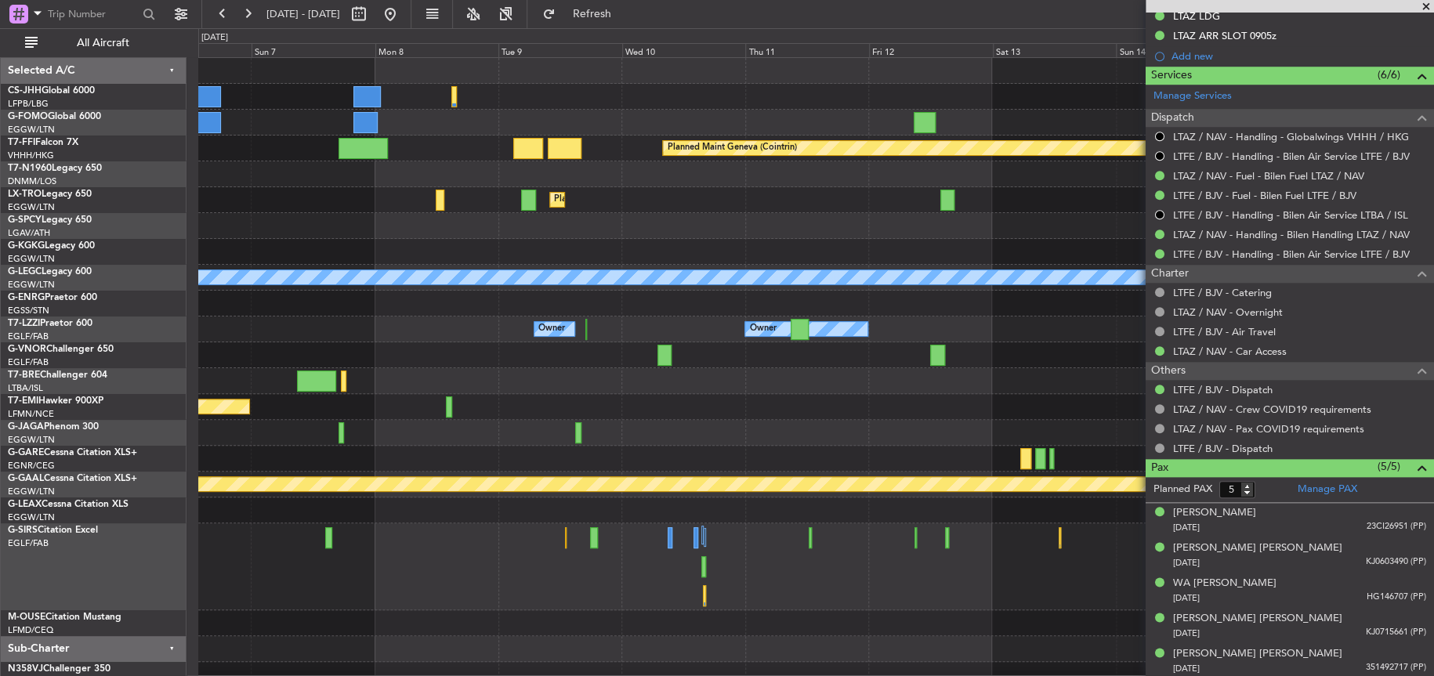
scroll to position [0, 0]
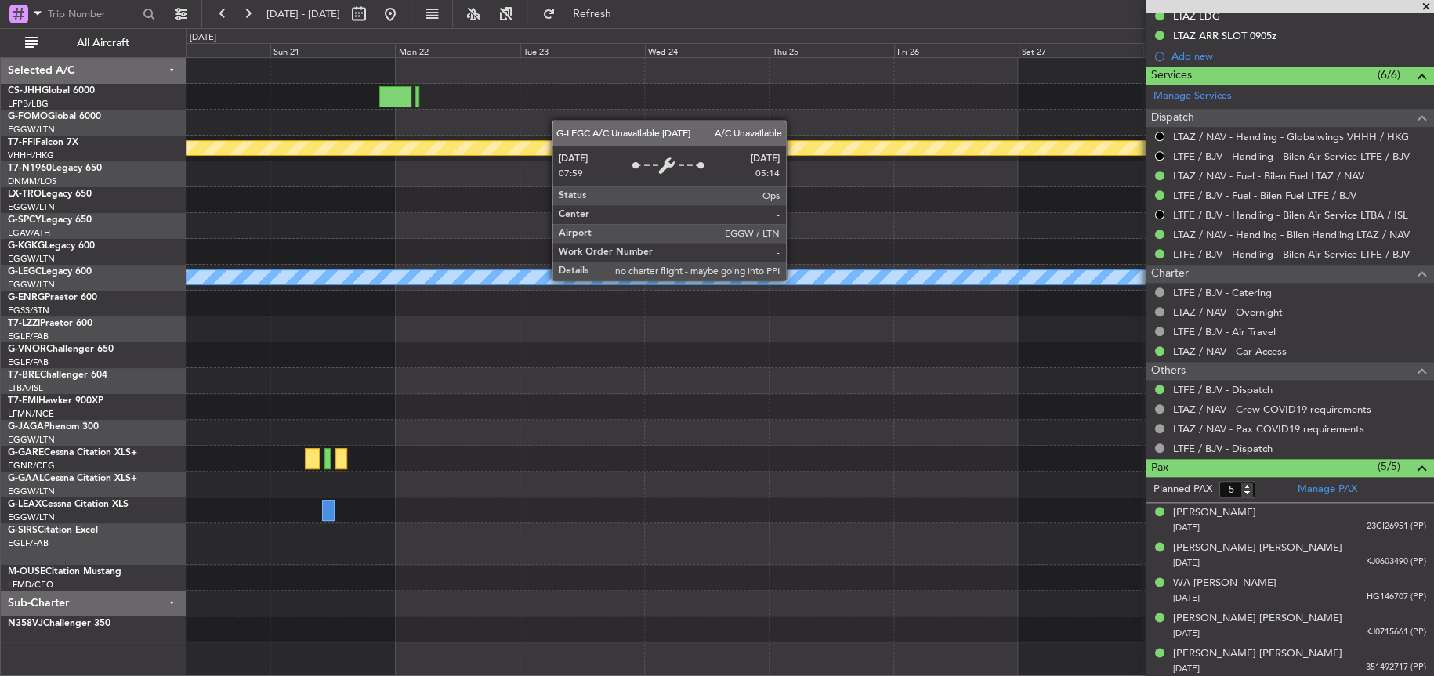
click at [107, 351] on div "Planned Maint Geneva (Cointrin) A/C Unavailable [GEOGRAPHIC_DATA] ([GEOGRAPHIC_…" at bounding box center [717, 352] width 1434 height 648
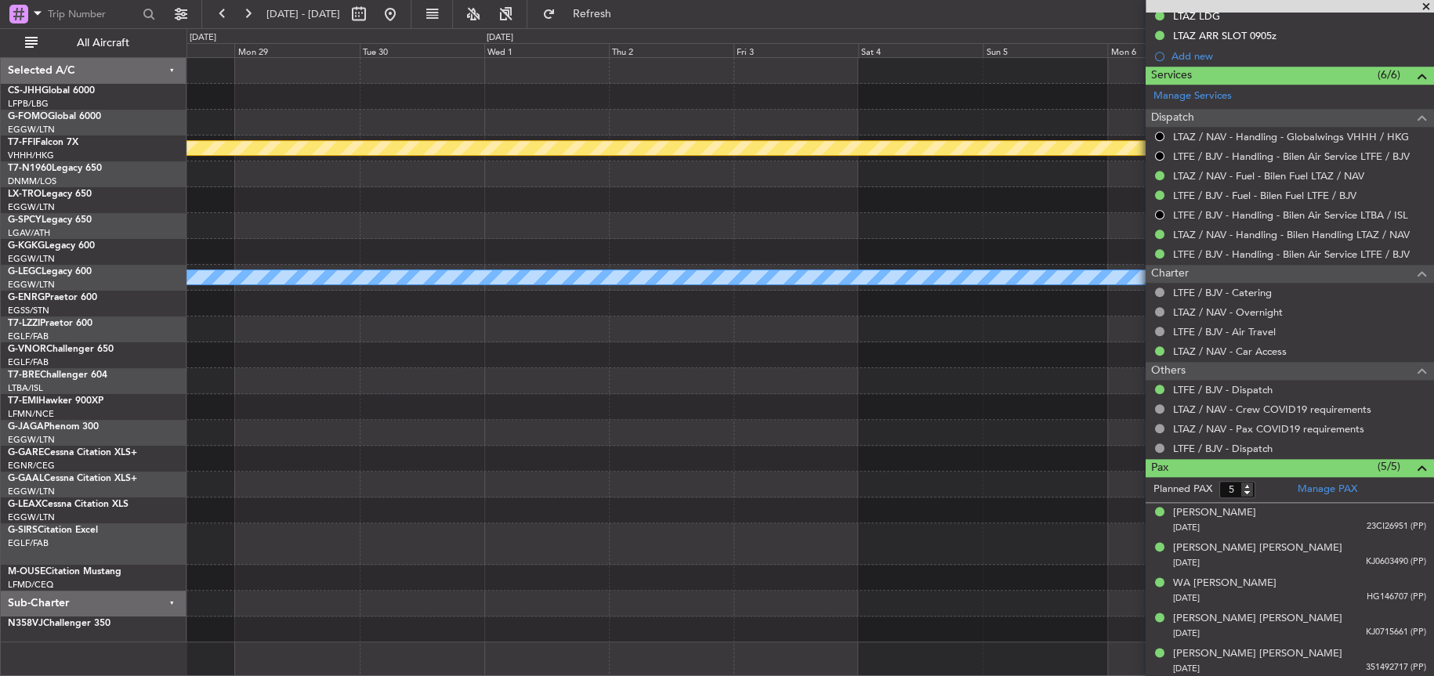
click at [1110, 369] on div "Planned Maint Geneva (Cointrin) A/C Unavailable [GEOGRAPHIC_DATA] ([GEOGRAPHIC_…" at bounding box center [809, 350] width 1247 height 585
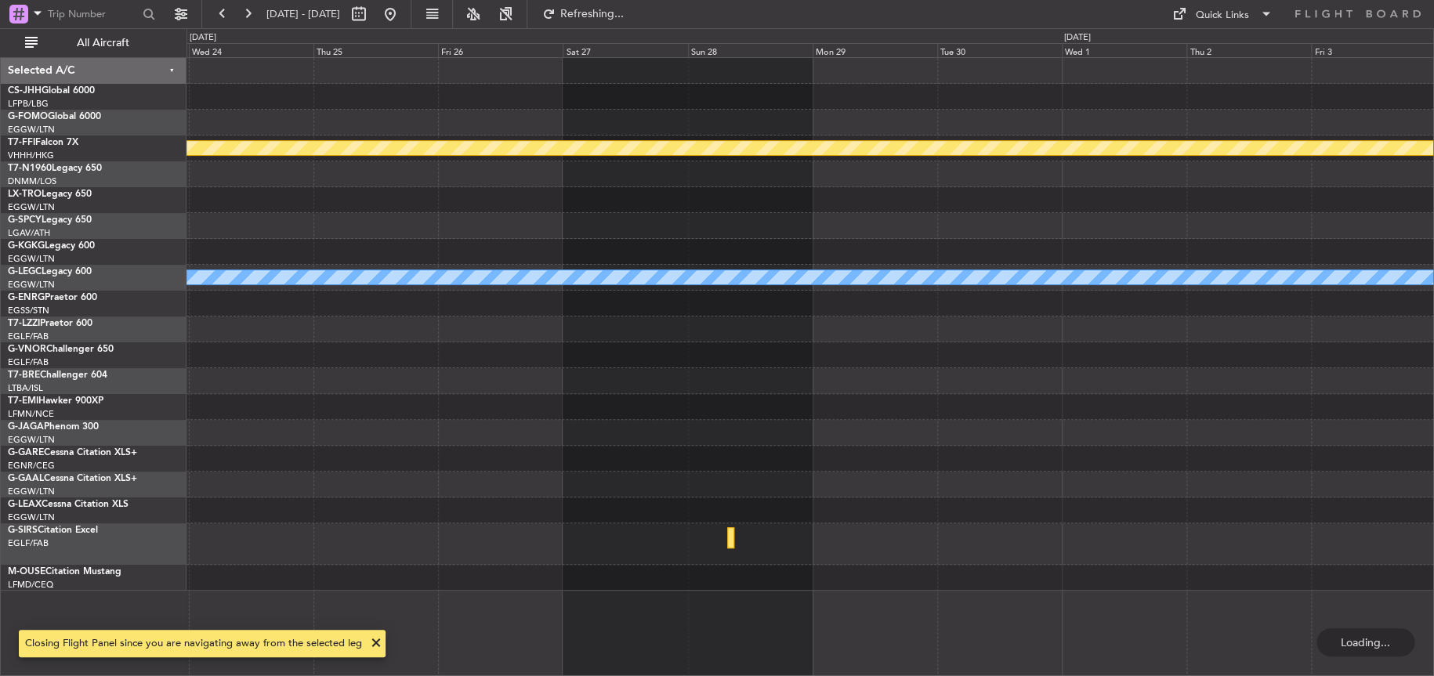
click at [676, 343] on div at bounding box center [809, 355] width 1247 height 26
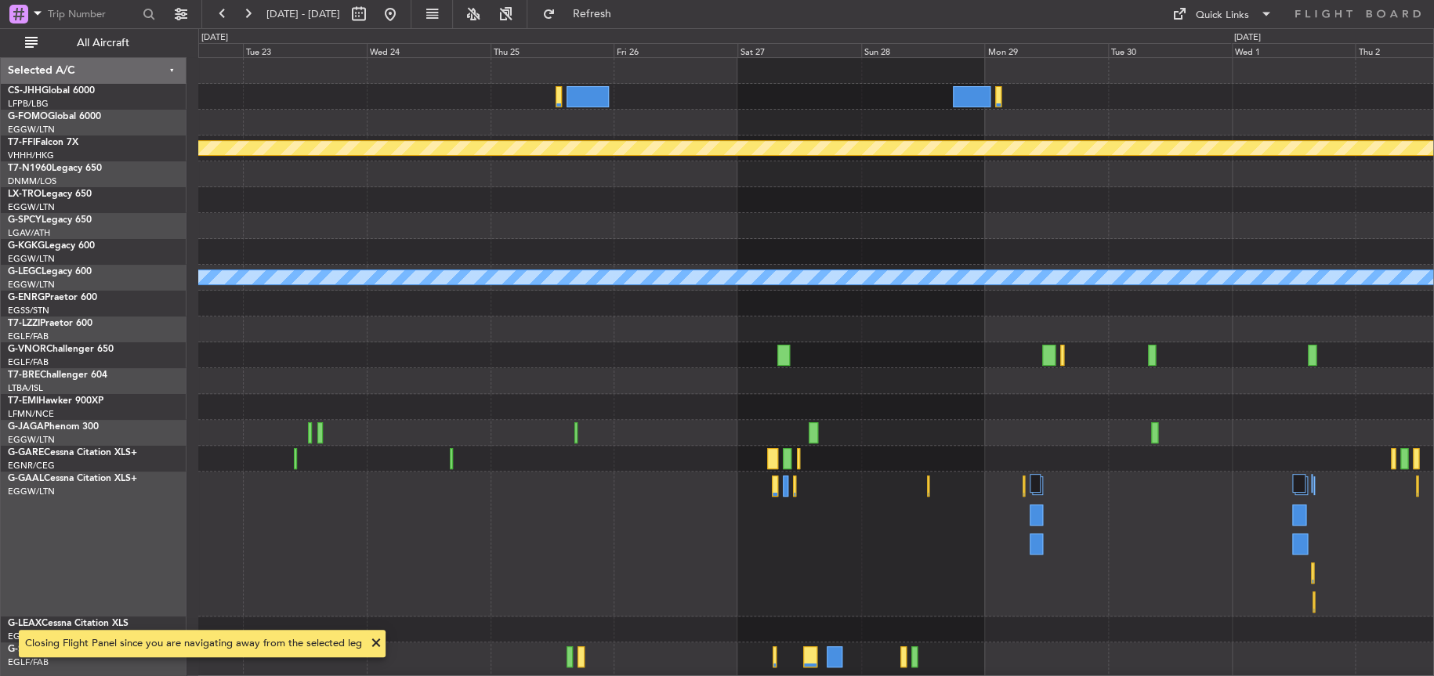
scroll to position [32, 0]
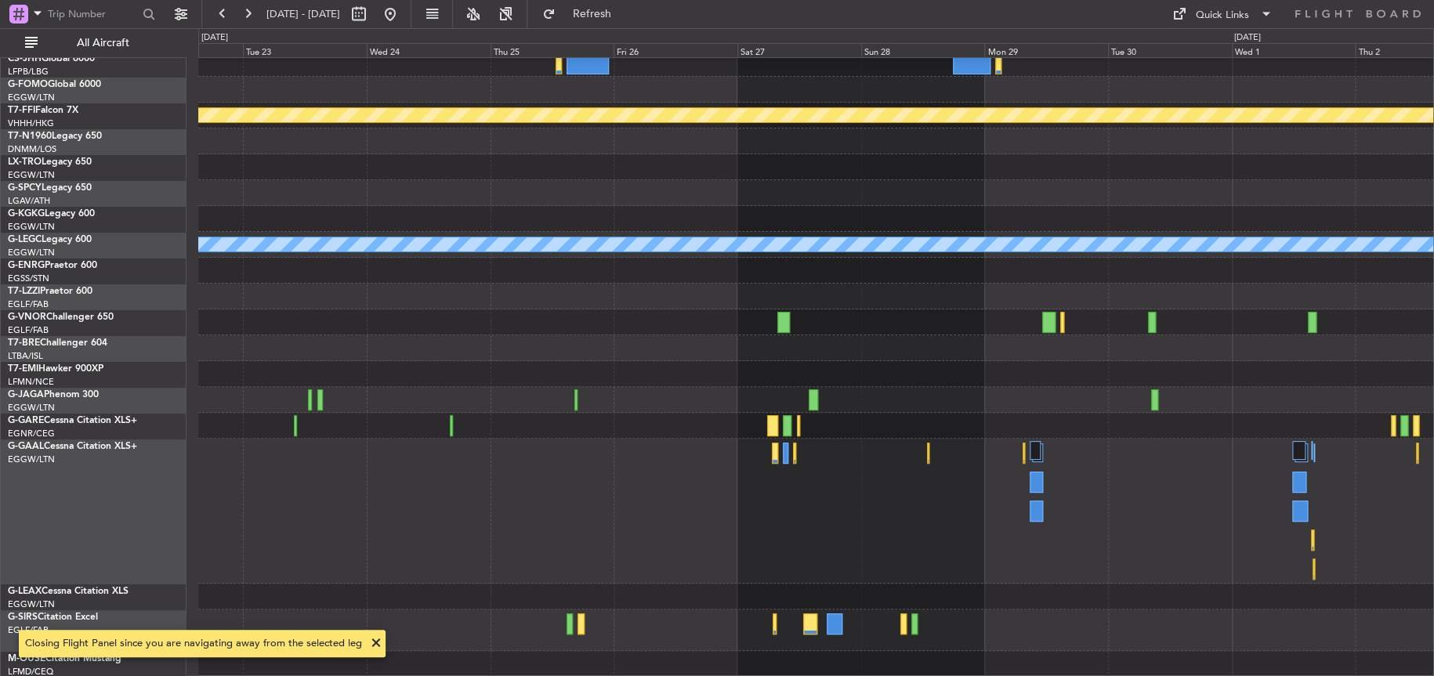
click at [585, 501] on div at bounding box center [815, 511] width 1235 height 145
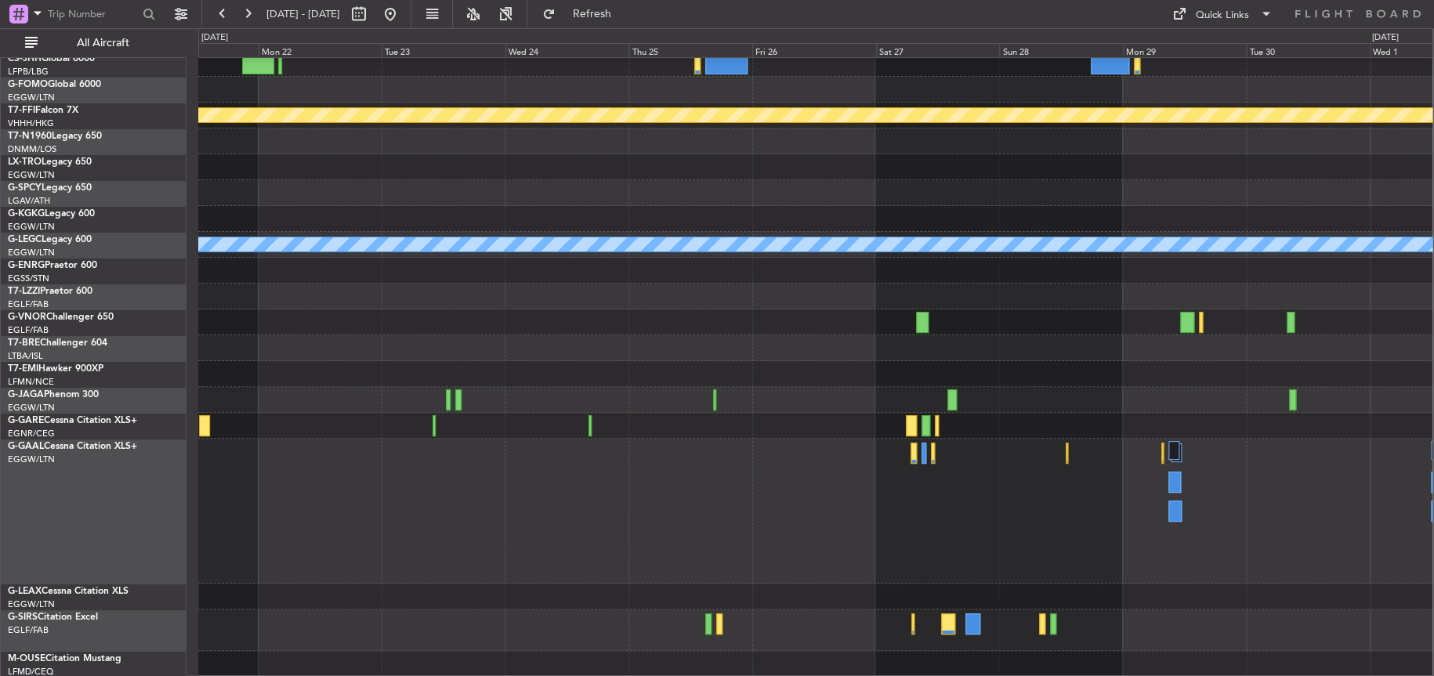
click at [677, 494] on div at bounding box center [815, 511] width 1234 height 145
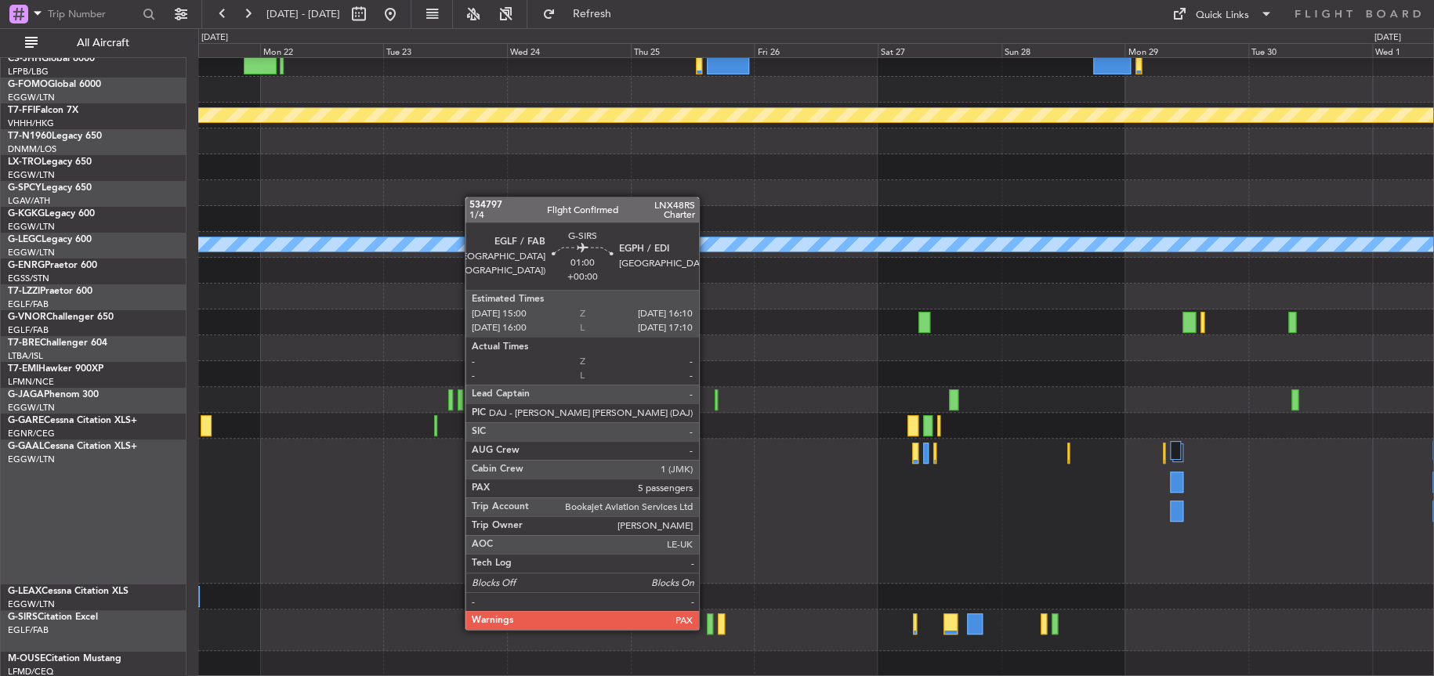
click at [707, 628] on div at bounding box center [710, 624] width 6 height 21
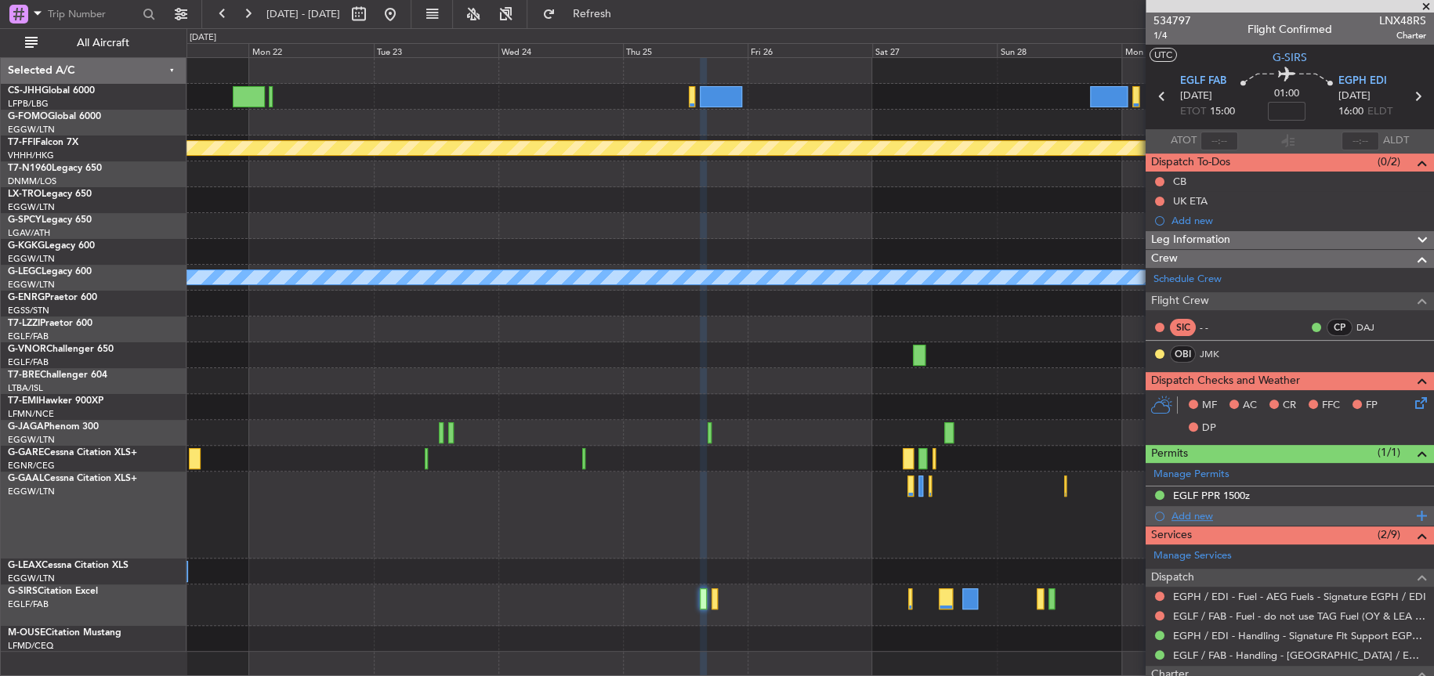
scroll to position [226, 0]
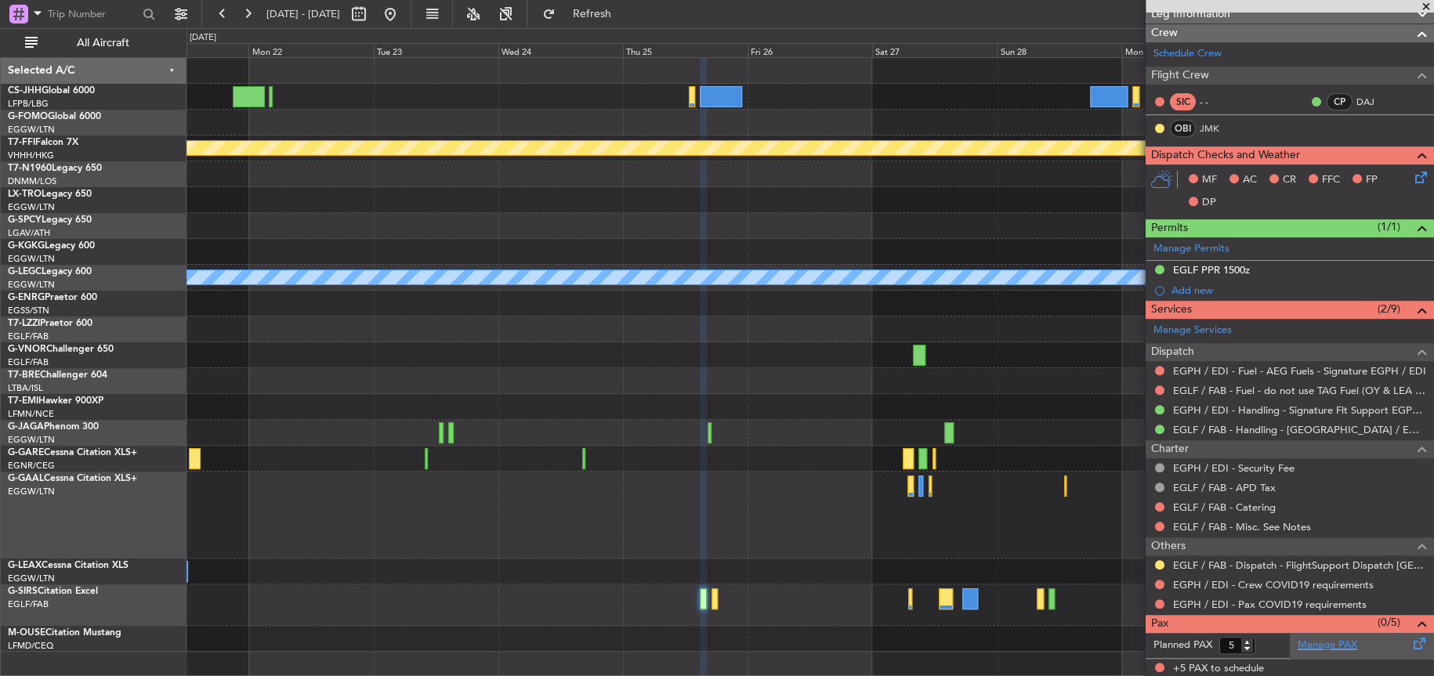
click at [1329, 639] on link "Manage PAX" at bounding box center [1328, 646] width 60 height 16
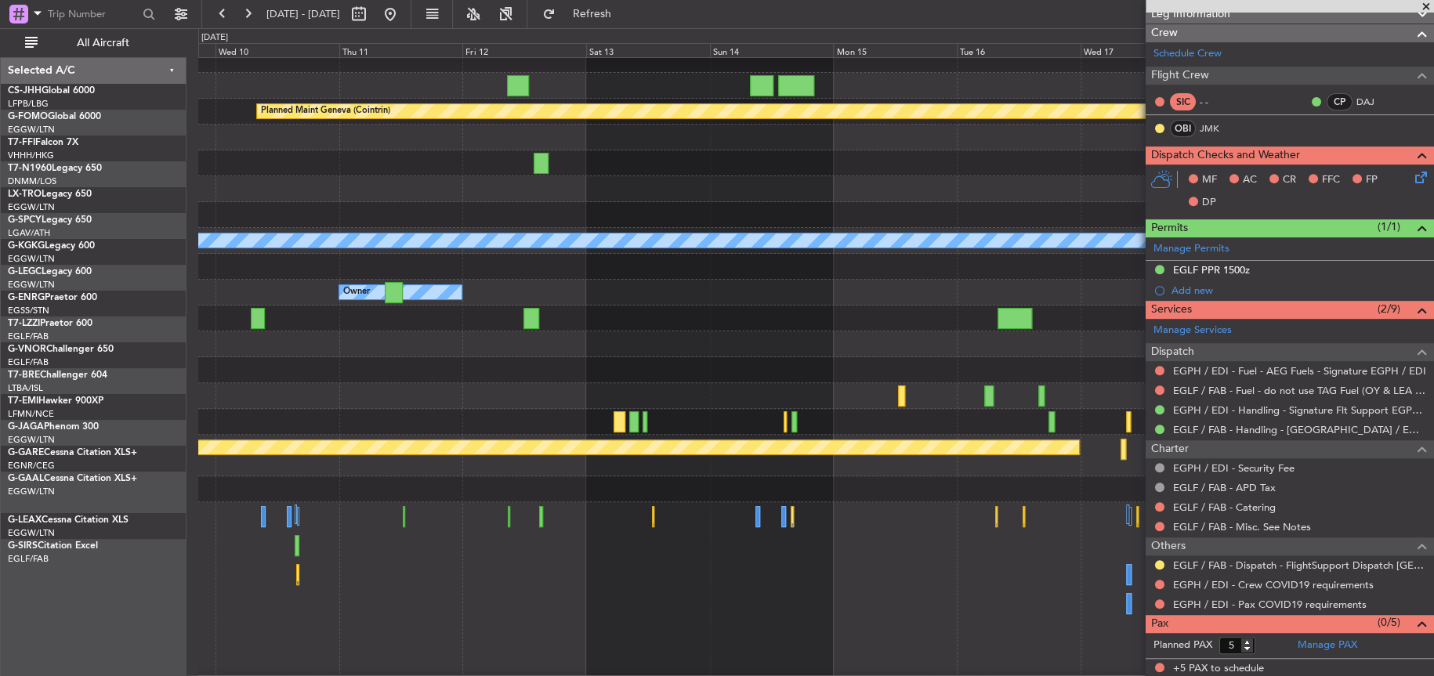
scroll to position [0, 0]
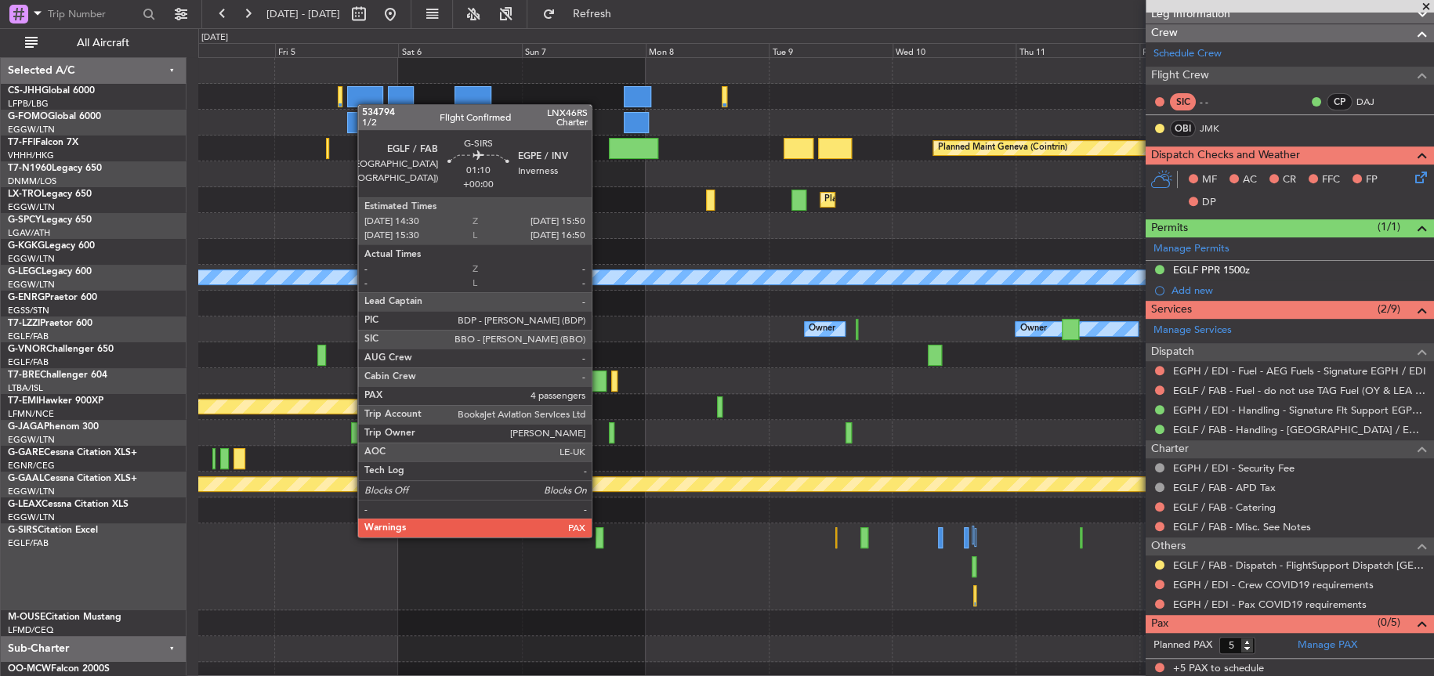
click at [599, 535] on div at bounding box center [599, 537] width 7 height 21
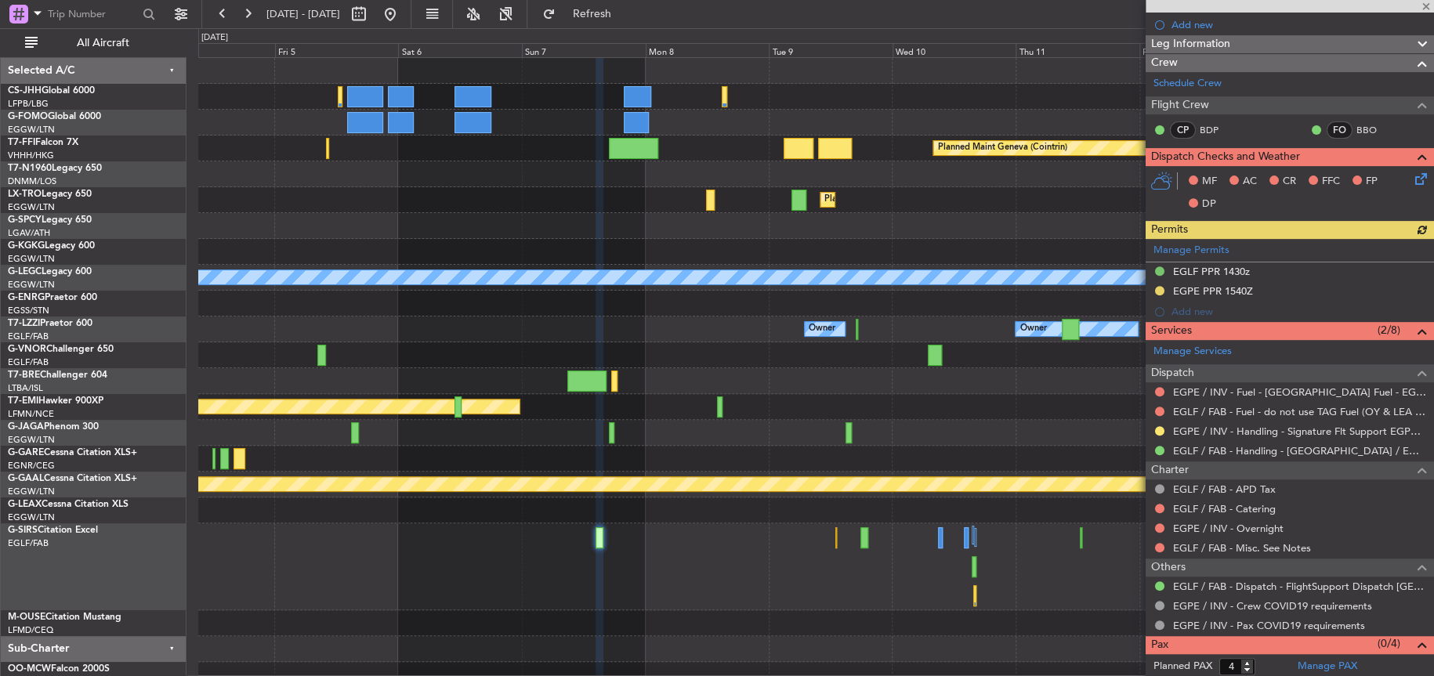
scroll to position [218, 0]
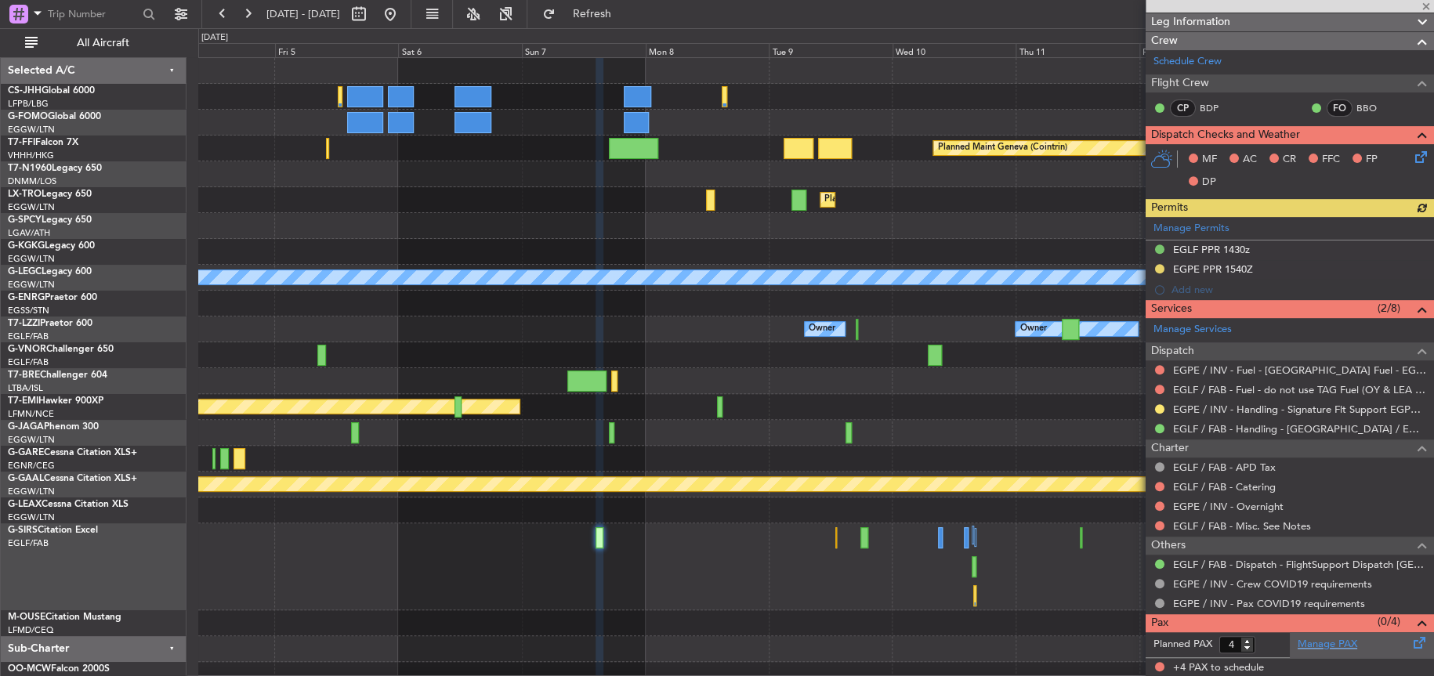
click at [1320, 642] on link "Manage PAX" at bounding box center [1328, 645] width 60 height 16
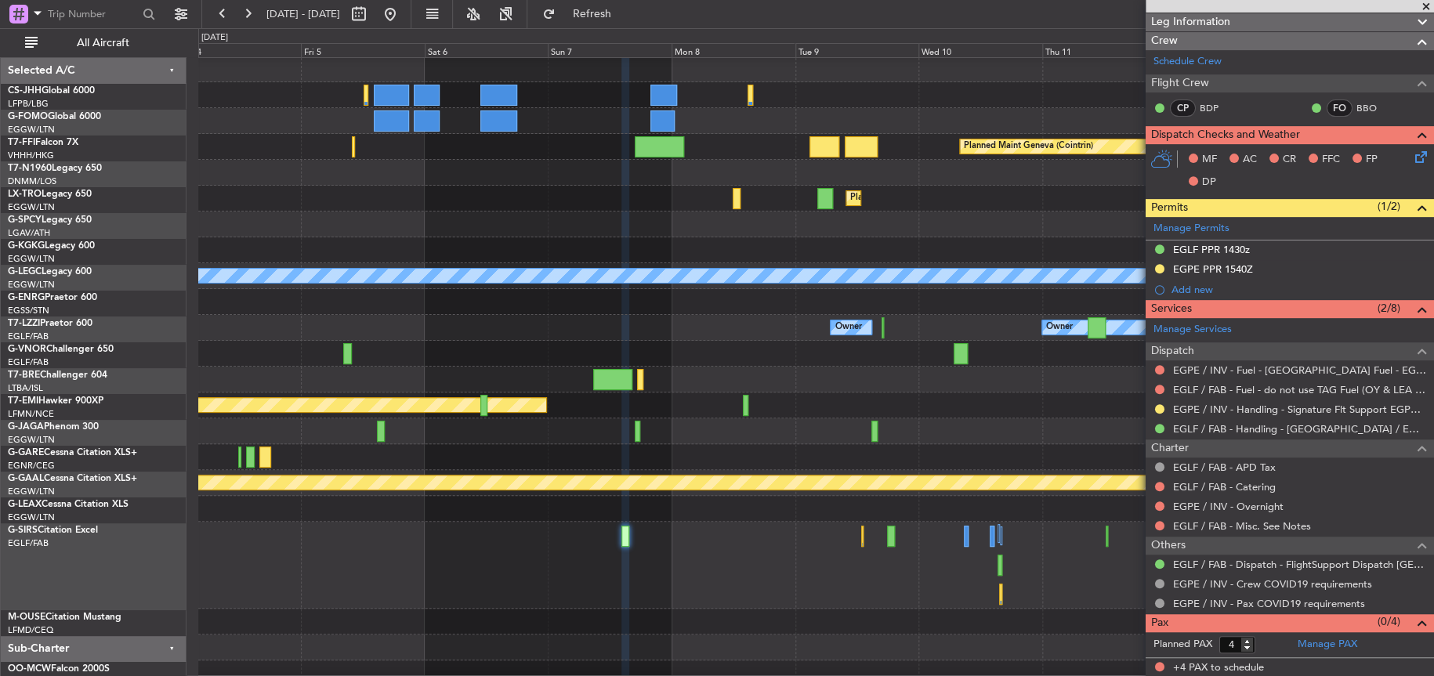
scroll to position [11, 0]
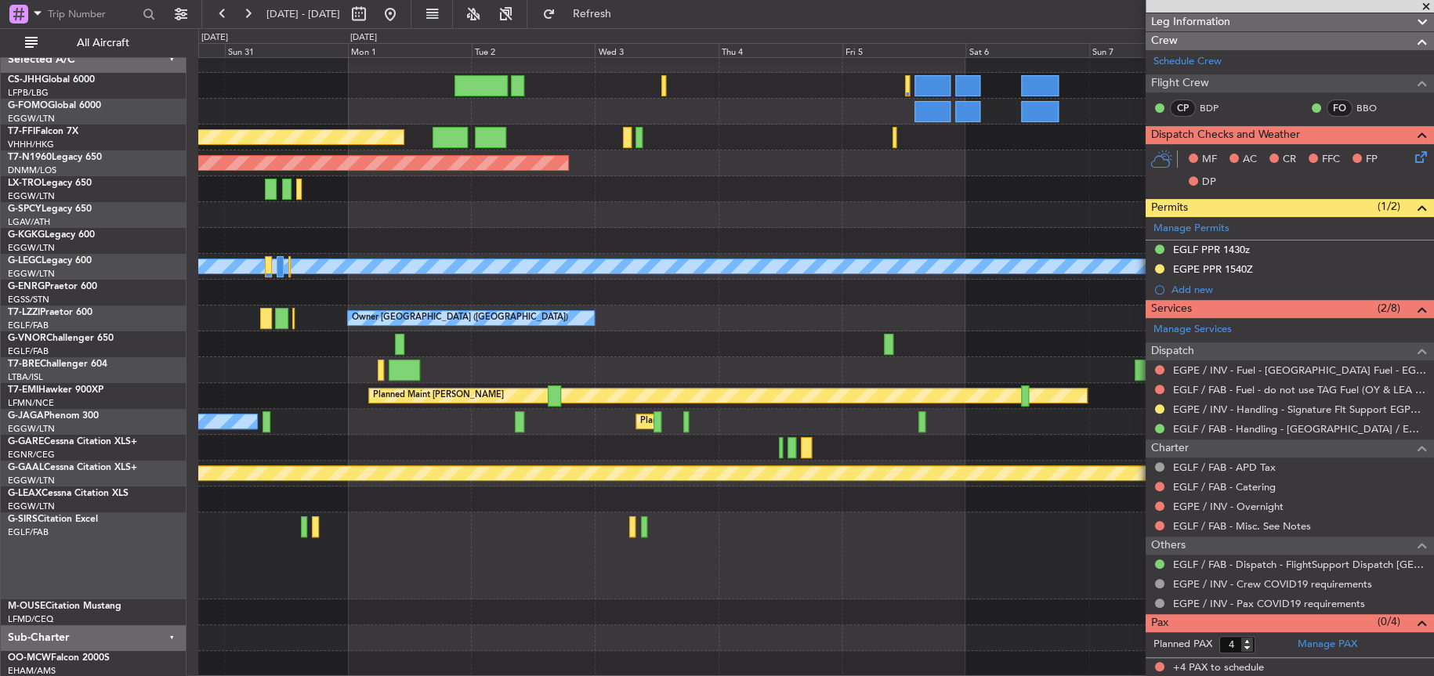
click at [941, 596] on div at bounding box center [815, 555] width 1234 height 87
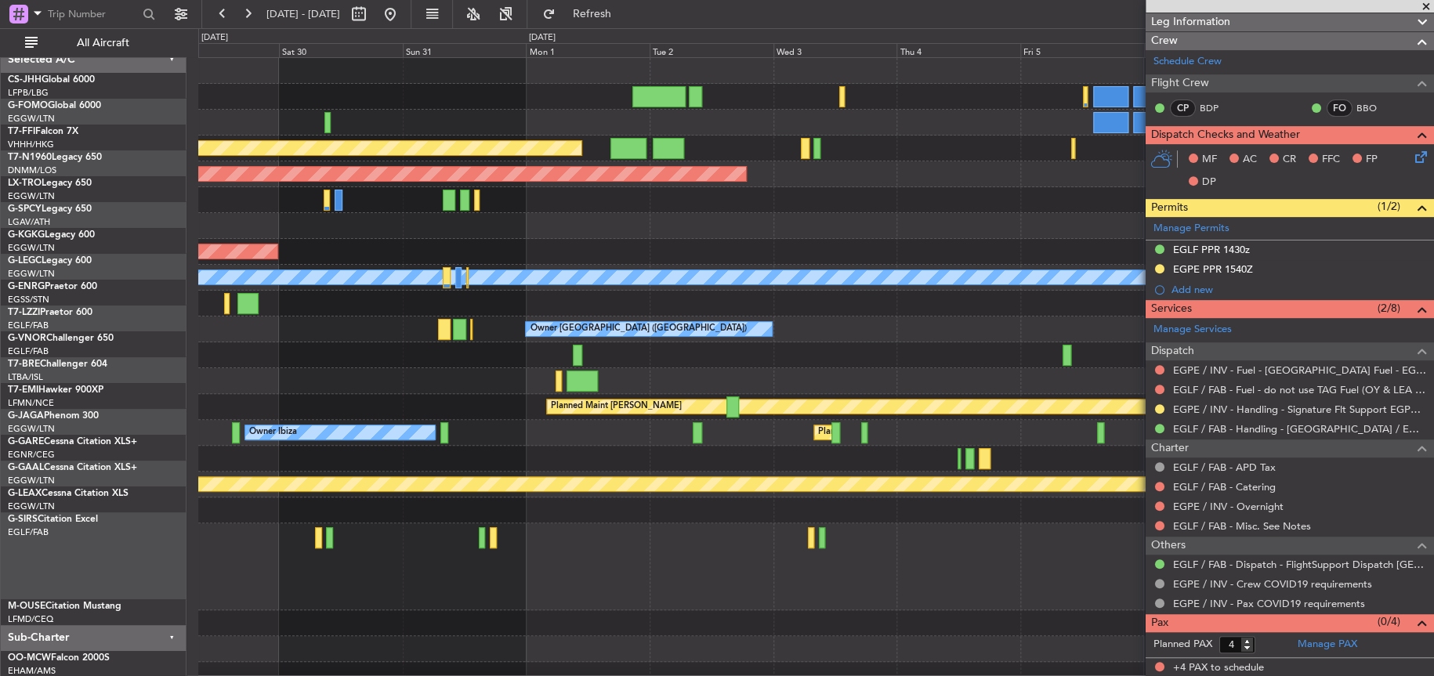
scroll to position [0, 0]
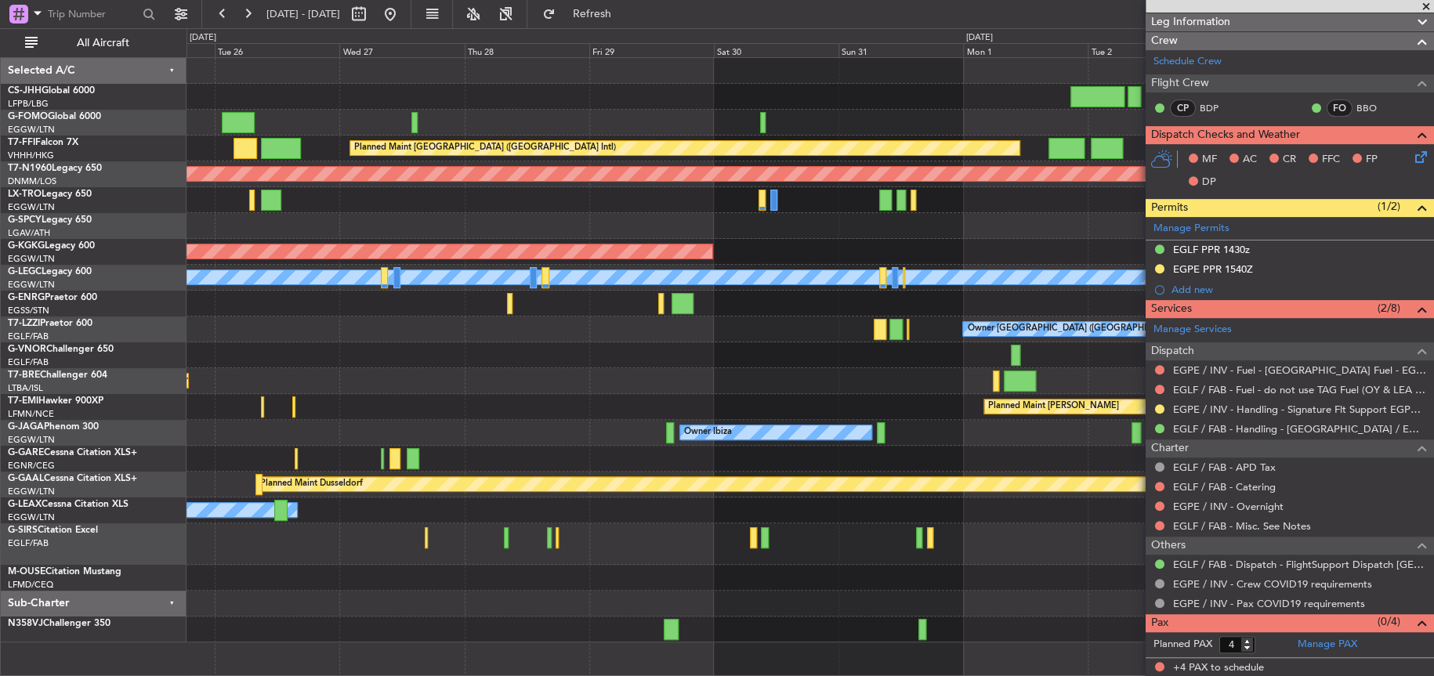
click at [607, 354] on div "Planned Maint [GEOGRAPHIC_DATA] ([GEOGRAPHIC_DATA] Intl) Planned Maint [GEOGRAP…" at bounding box center [809, 350] width 1247 height 585
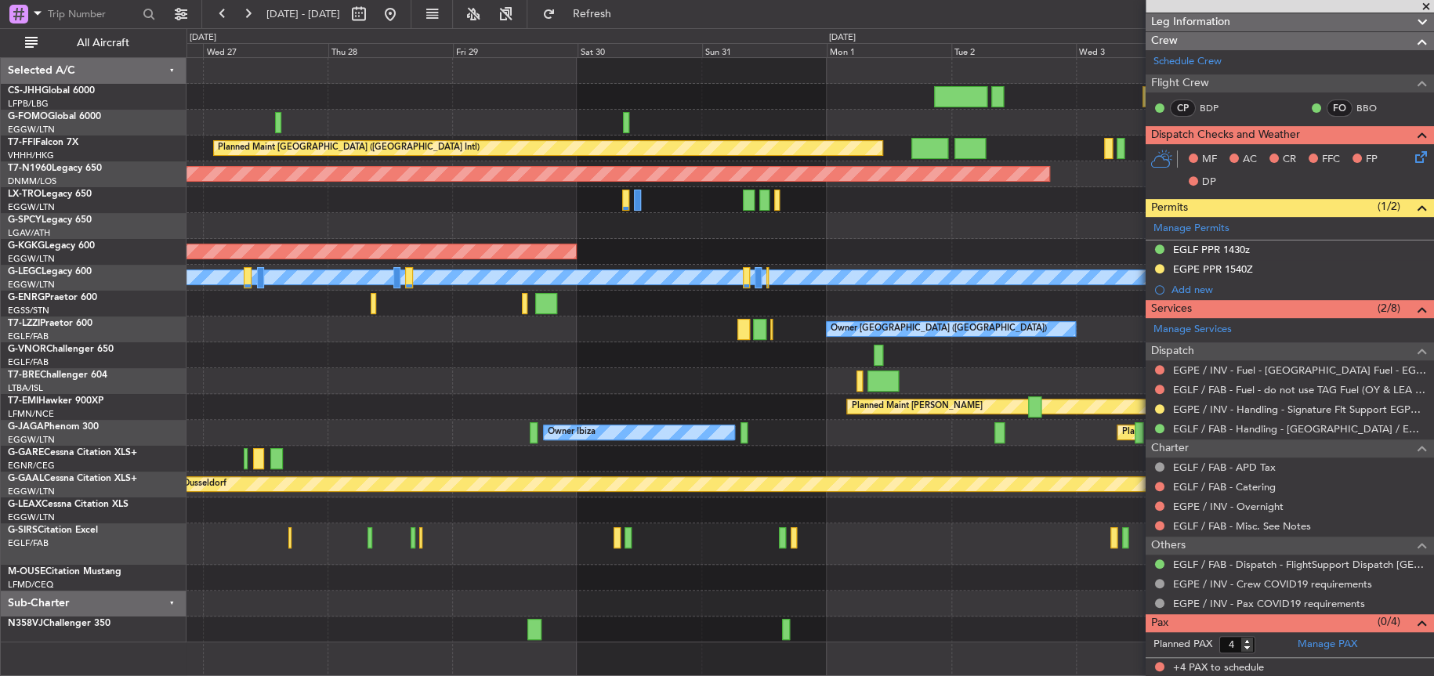
click at [446, 502] on div "Planned Maint [GEOGRAPHIC_DATA] ([GEOGRAPHIC_DATA] Intl) Planned Maint [GEOGRAP…" at bounding box center [809, 350] width 1246 height 585
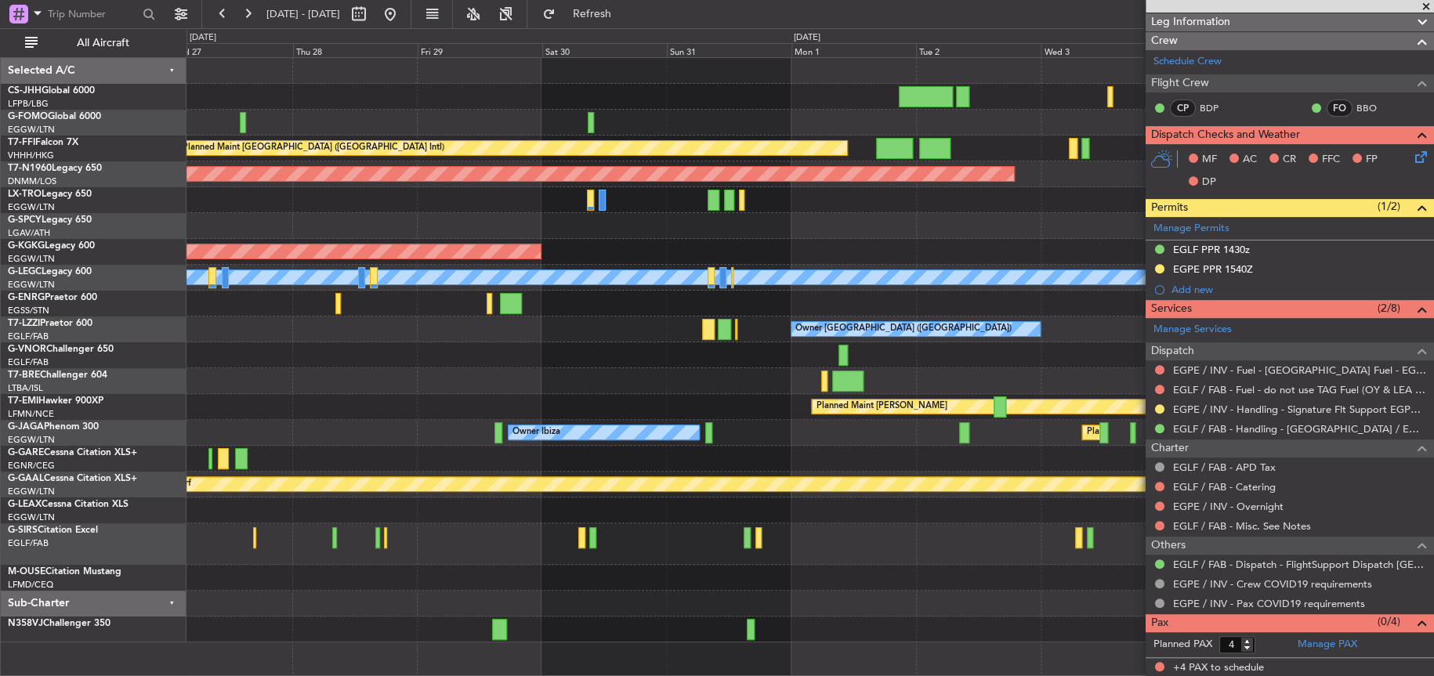
click at [409, 476] on div "Planned Maint [GEOGRAPHIC_DATA] ([GEOGRAPHIC_DATA] Intl) Planned Maint [GEOGRAP…" at bounding box center [809, 350] width 1246 height 585
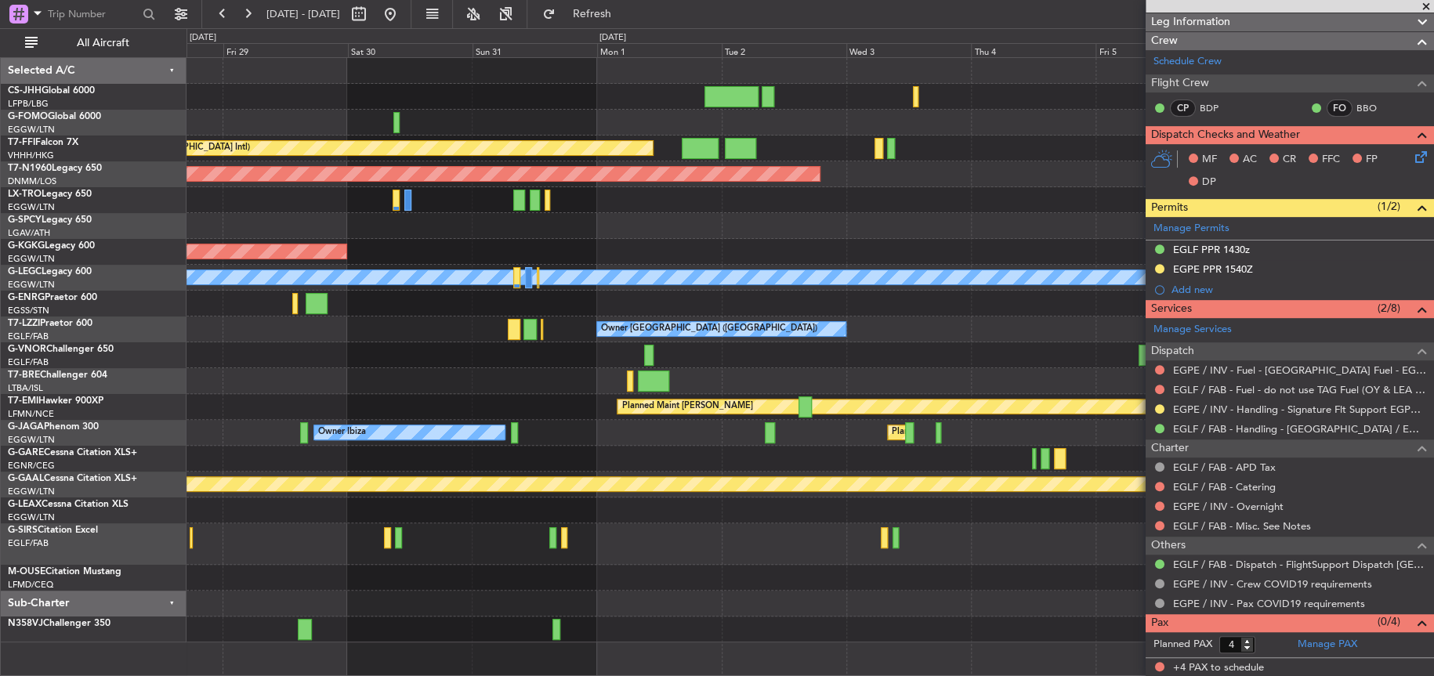
click at [571, 386] on div at bounding box center [809, 381] width 1246 height 26
click at [634, 572] on div at bounding box center [809, 578] width 1246 height 26
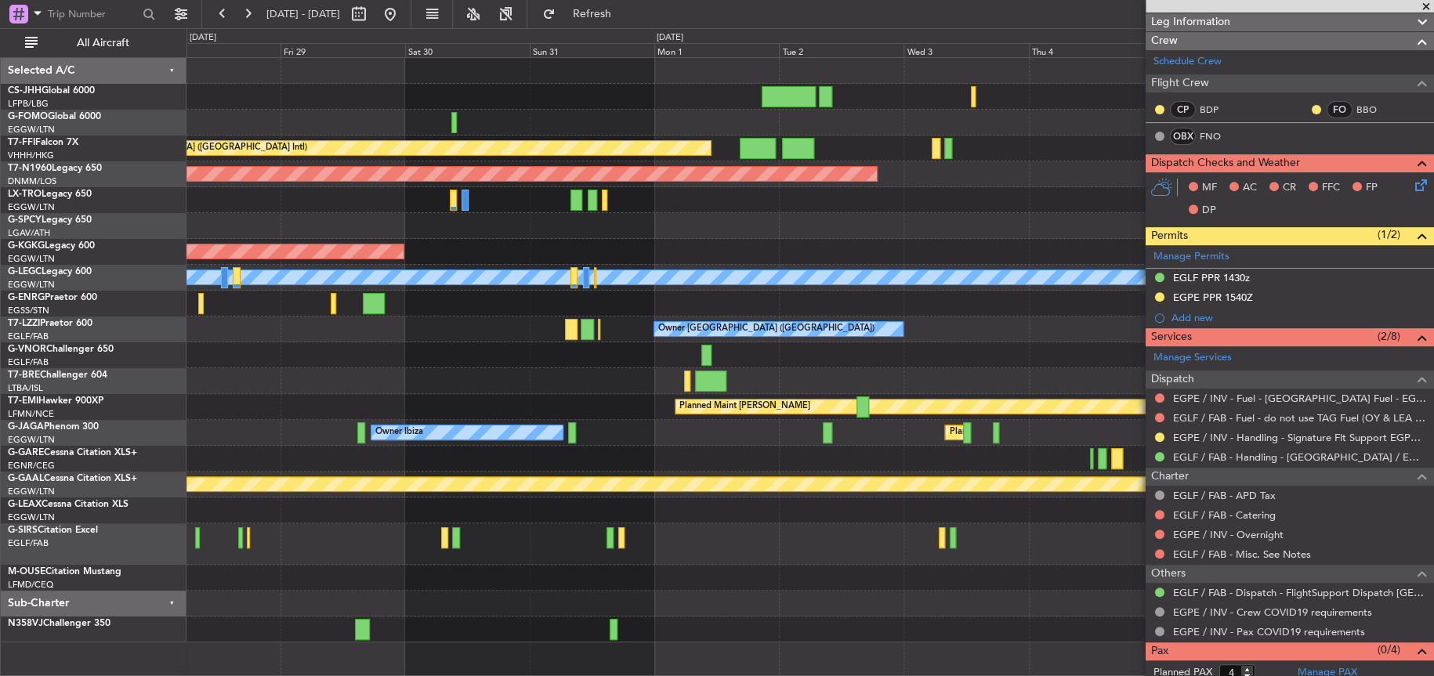
click at [499, 318] on div "Planned Maint [GEOGRAPHIC_DATA] ([GEOGRAPHIC_DATA] Intl) Planned Maint [GEOGRAP…" at bounding box center [809, 350] width 1247 height 585
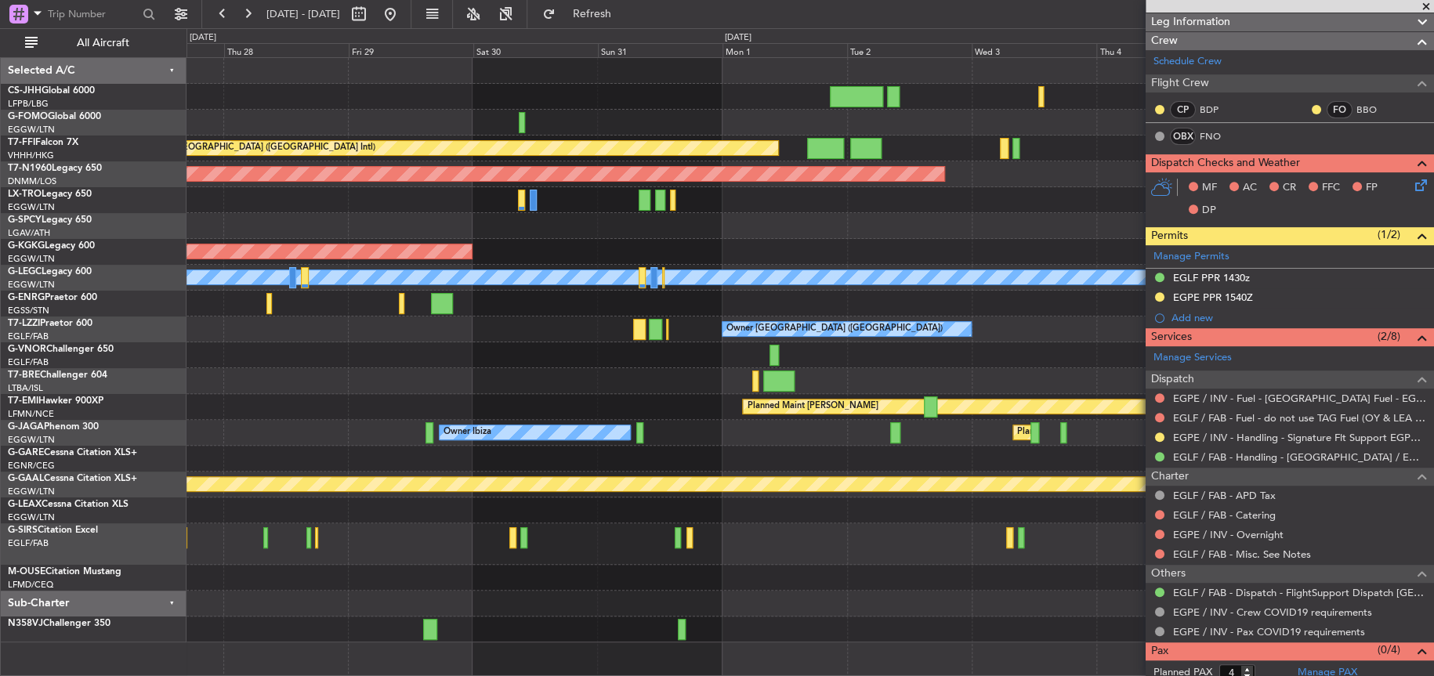
click at [551, 340] on div "Owner [GEOGRAPHIC_DATA] ([GEOGRAPHIC_DATA])" at bounding box center [809, 330] width 1246 height 26
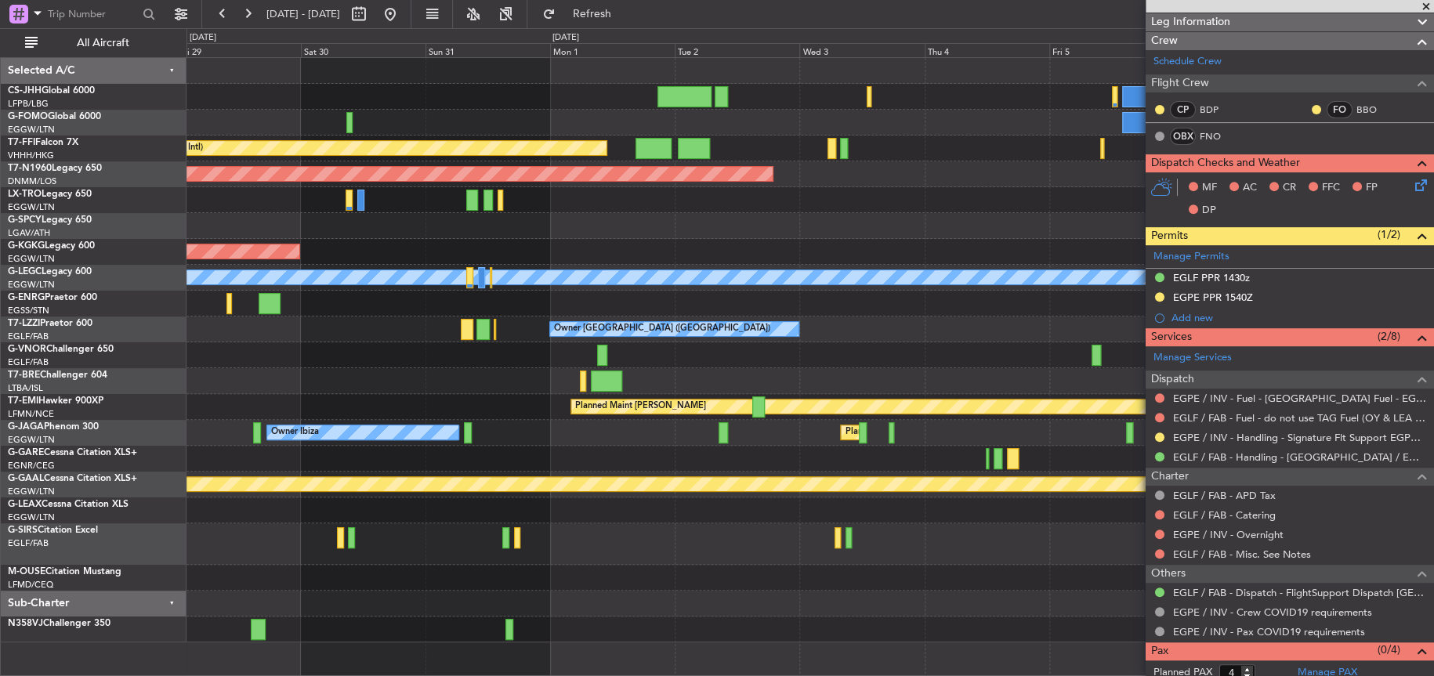
click at [444, 555] on div "Planned Maint [GEOGRAPHIC_DATA] ([GEOGRAPHIC_DATA] Intl) Planned Maint Geneva (…" at bounding box center [809, 350] width 1247 height 585
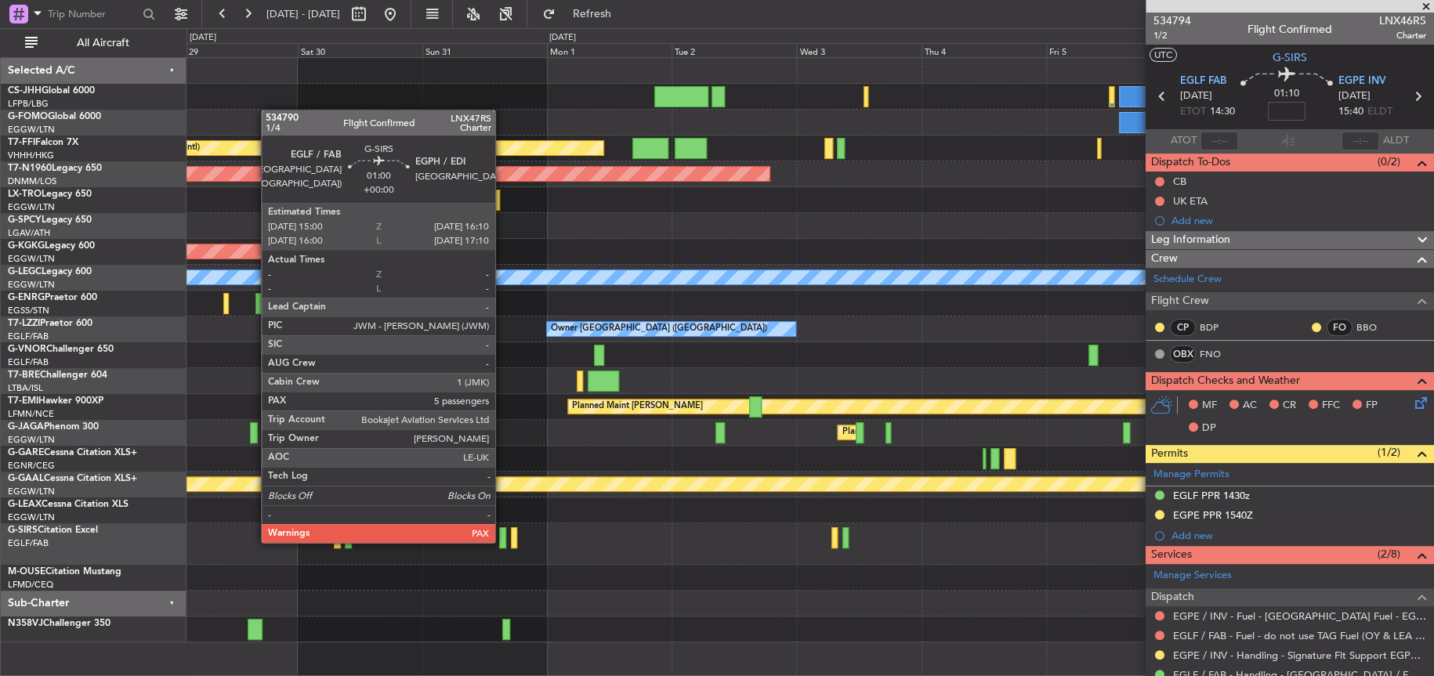
click at [502, 541] on div at bounding box center [502, 537] width 6 height 21
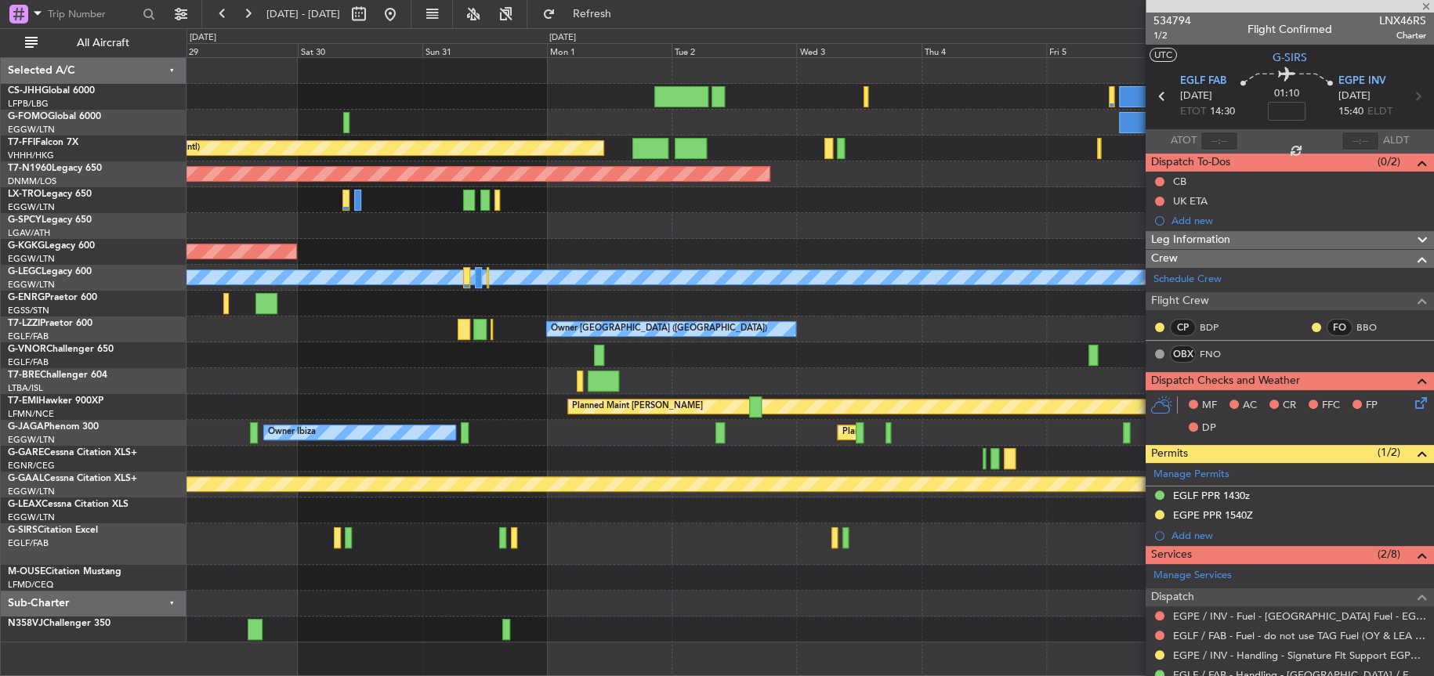
type input "5"
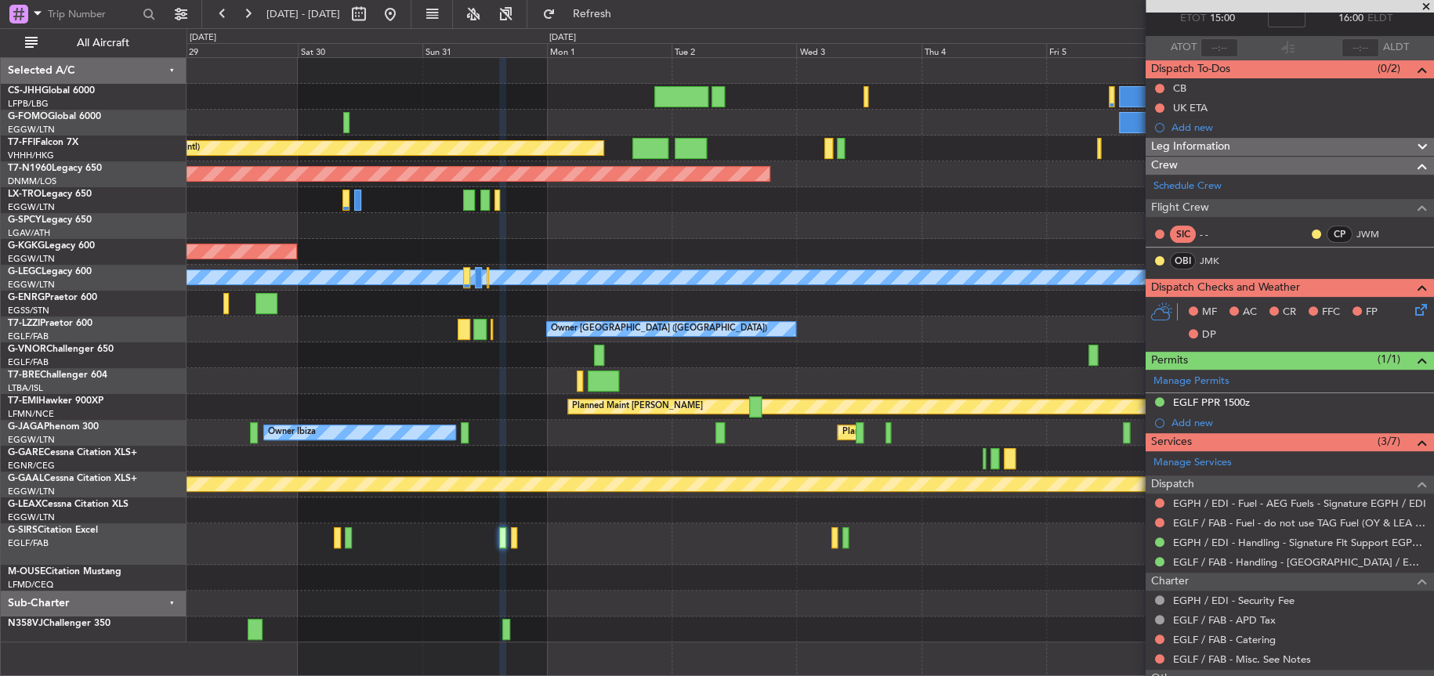
scroll to position [226, 0]
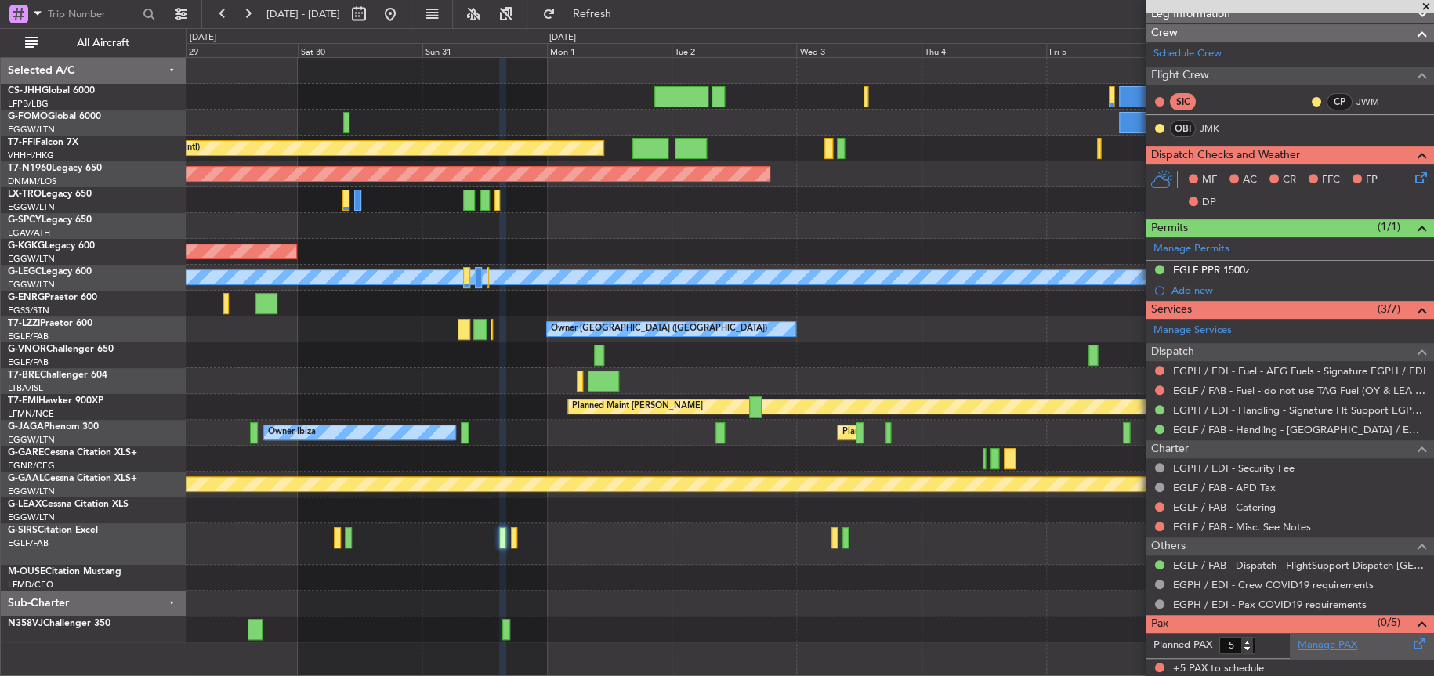
click at [1329, 643] on link "Manage PAX" at bounding box center [1328, 646] width 60 height 16
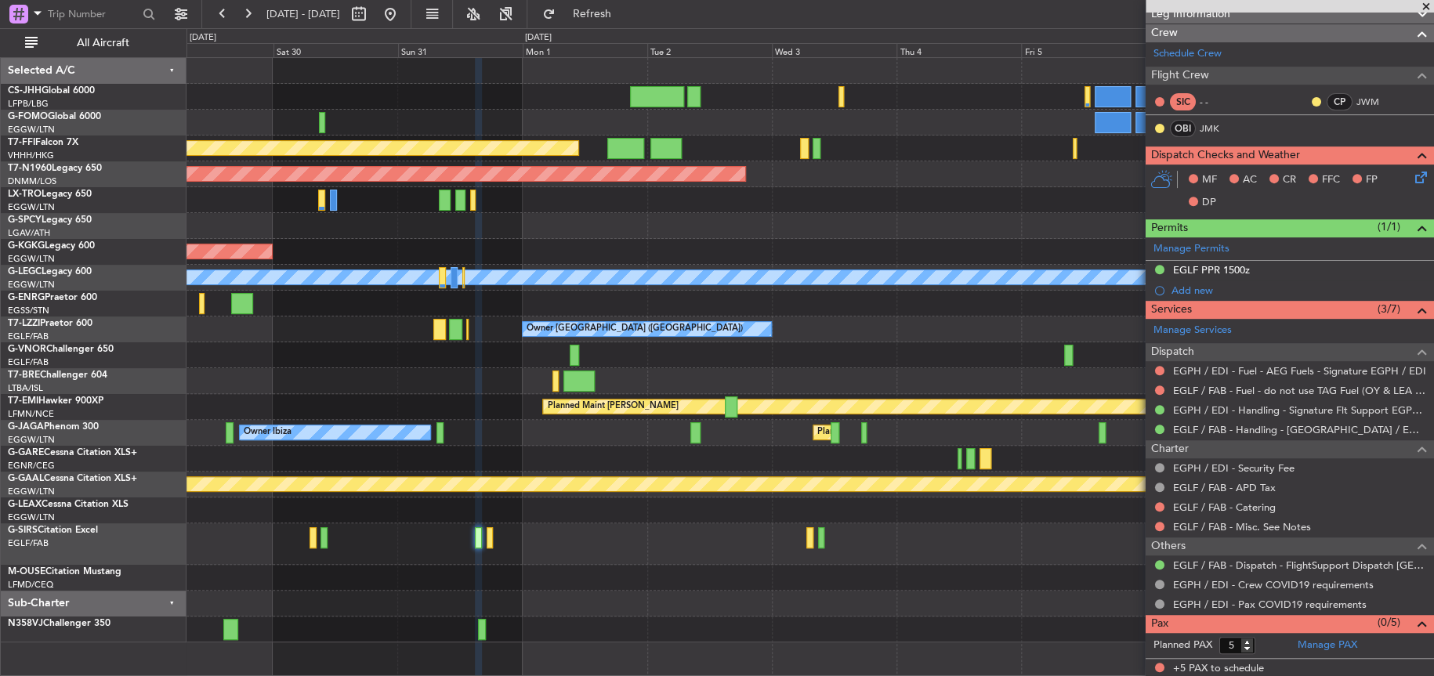
click at [425, 573] on div at bounding box center [809, 578] width 1246 height 26
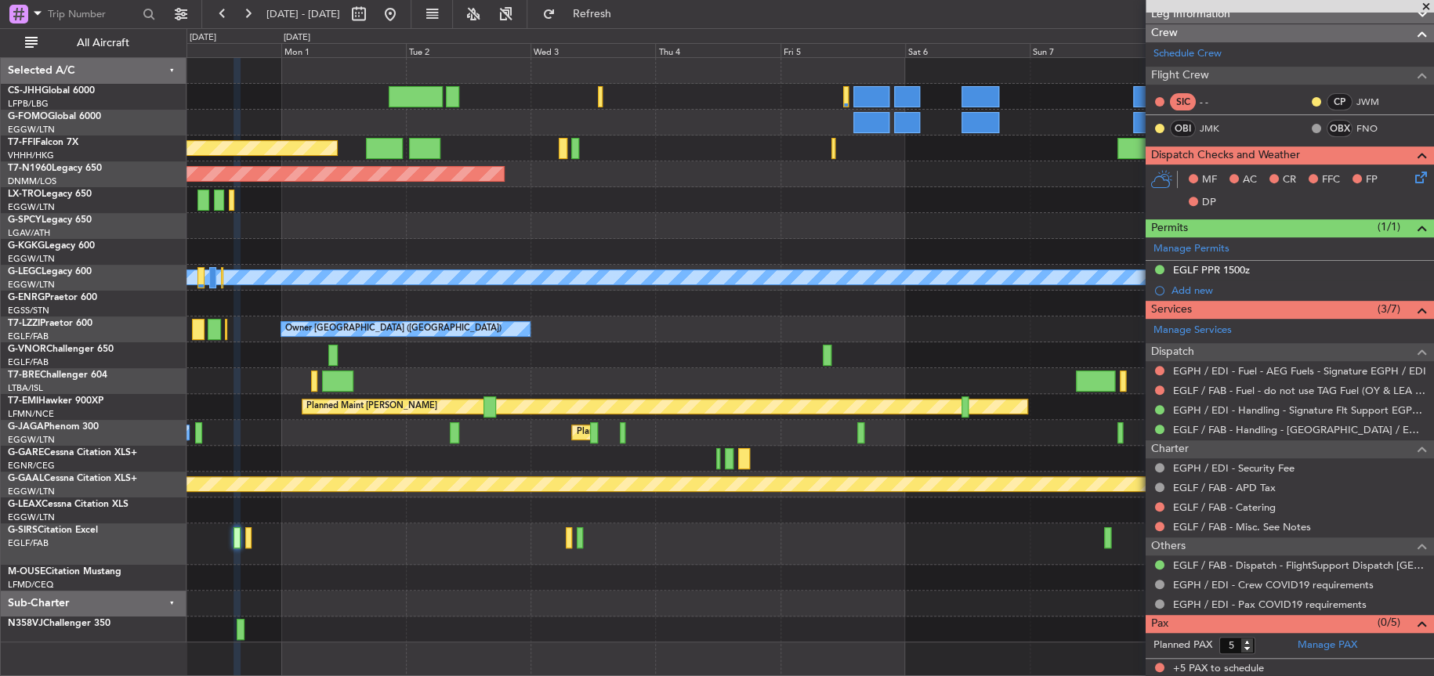
click at [860, 187] on div "Planned Maint Dusseldorf" at bounding box center [809, 200] width 1247 height 26
click at [403, 17] on button at bounding box center [390, 14] width 25 height 25
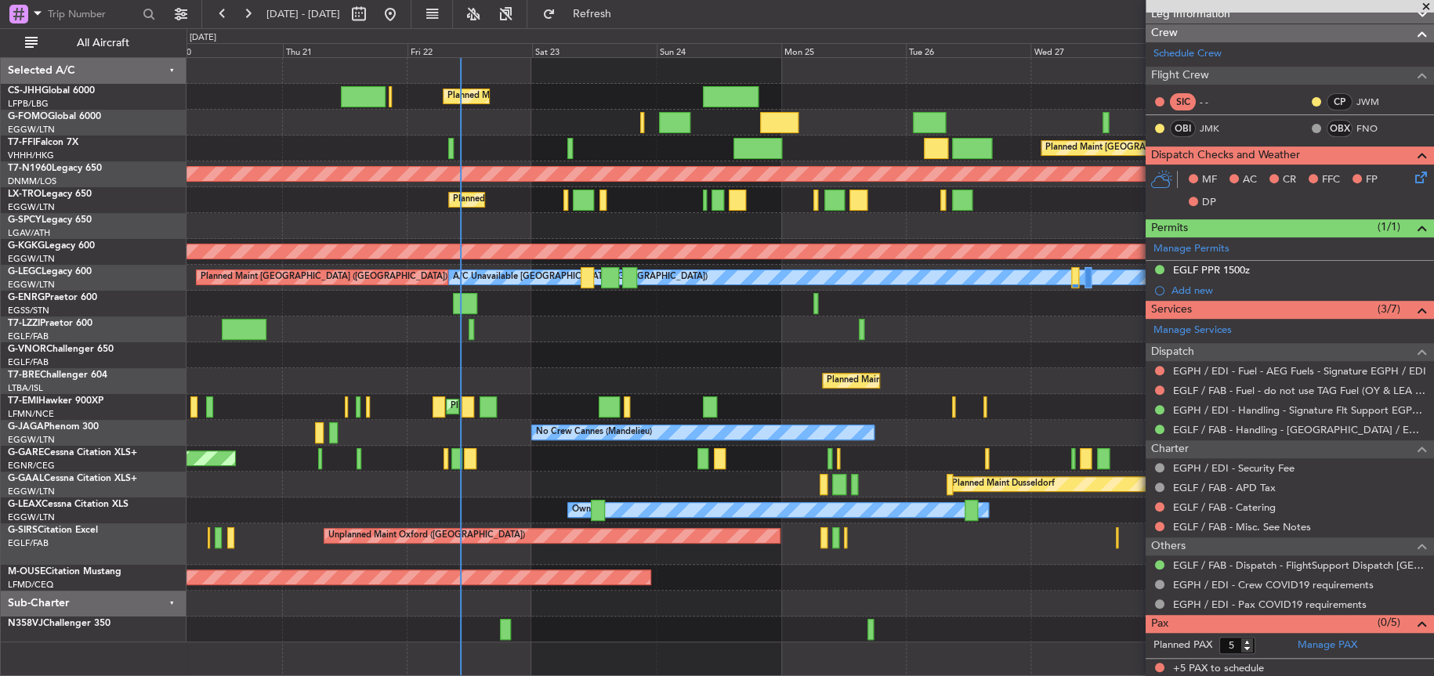
click at [682, 320] on div "Owner [GEOGRAPHIC_DATA] ([GEOGRAPHIC_DATA])" at bounding box center [809, 330] width 1246 height 26
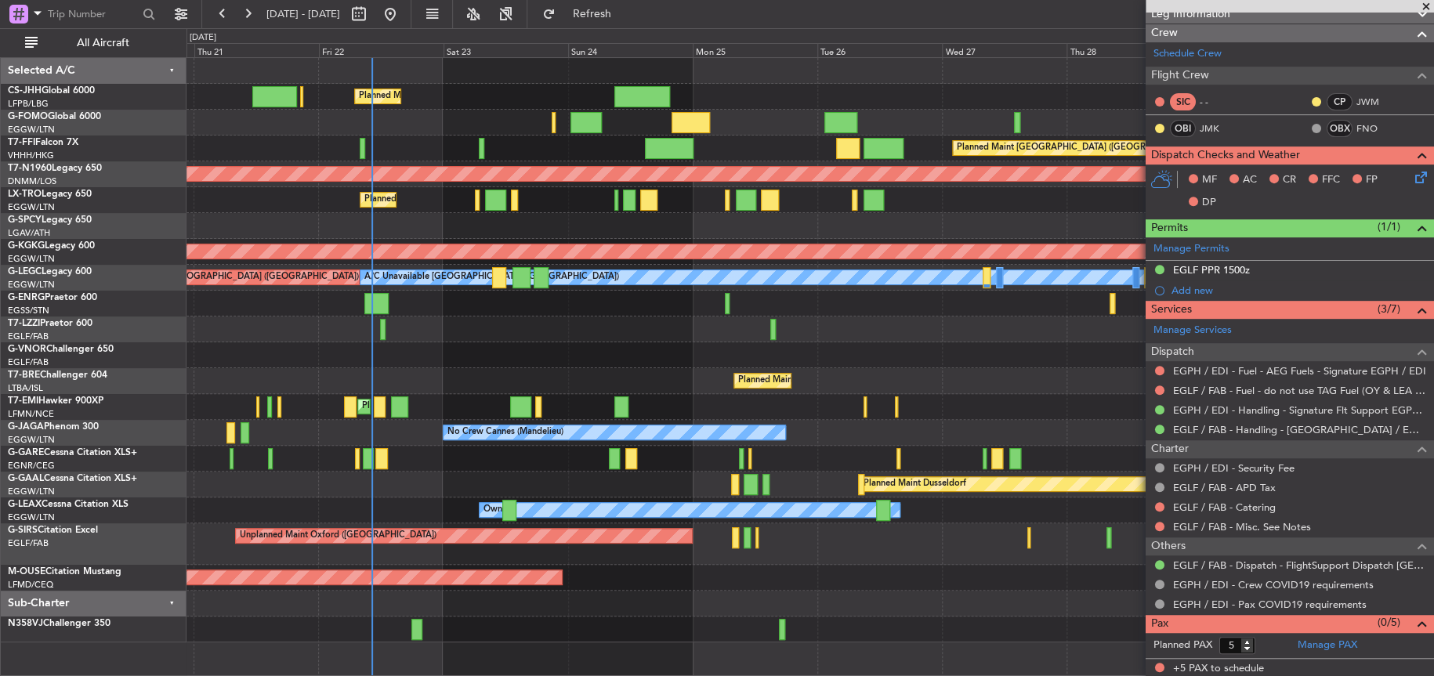
click at [152, 373] on div "Planned Maint [GEOGRAPHIC_DATA] ([GEOGRAPHIC_DATA]) Planned Maint [GEOGRAPHIC_D…" at bounding box center [717, 352] width 1434 height 648
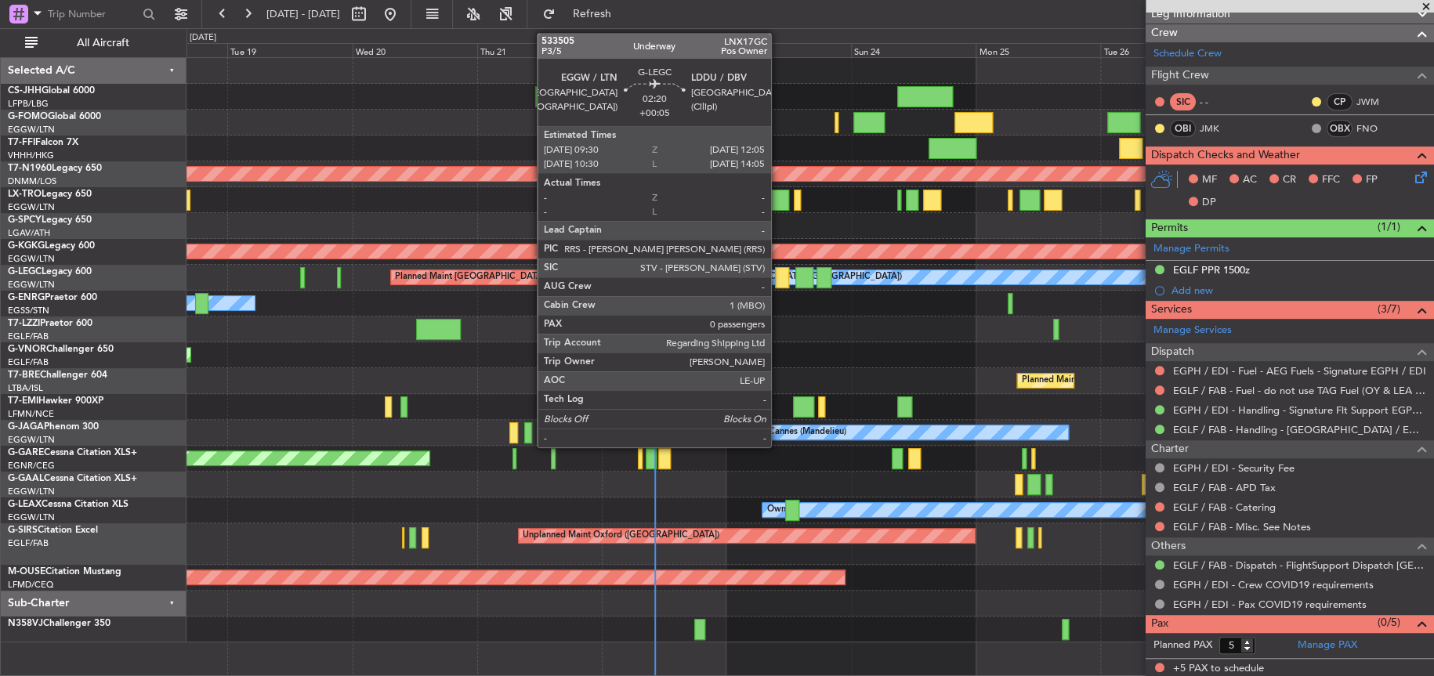
click at [770, 270] on div "A/C Unavailable [GEOGRAPHIC_DATA] ([GEOGRAPHIC_DATA])" at bounding box center [774, 278] width 255 height 24
click at [779, 277] on div at bounding box center [782, 277] width 14 height 21
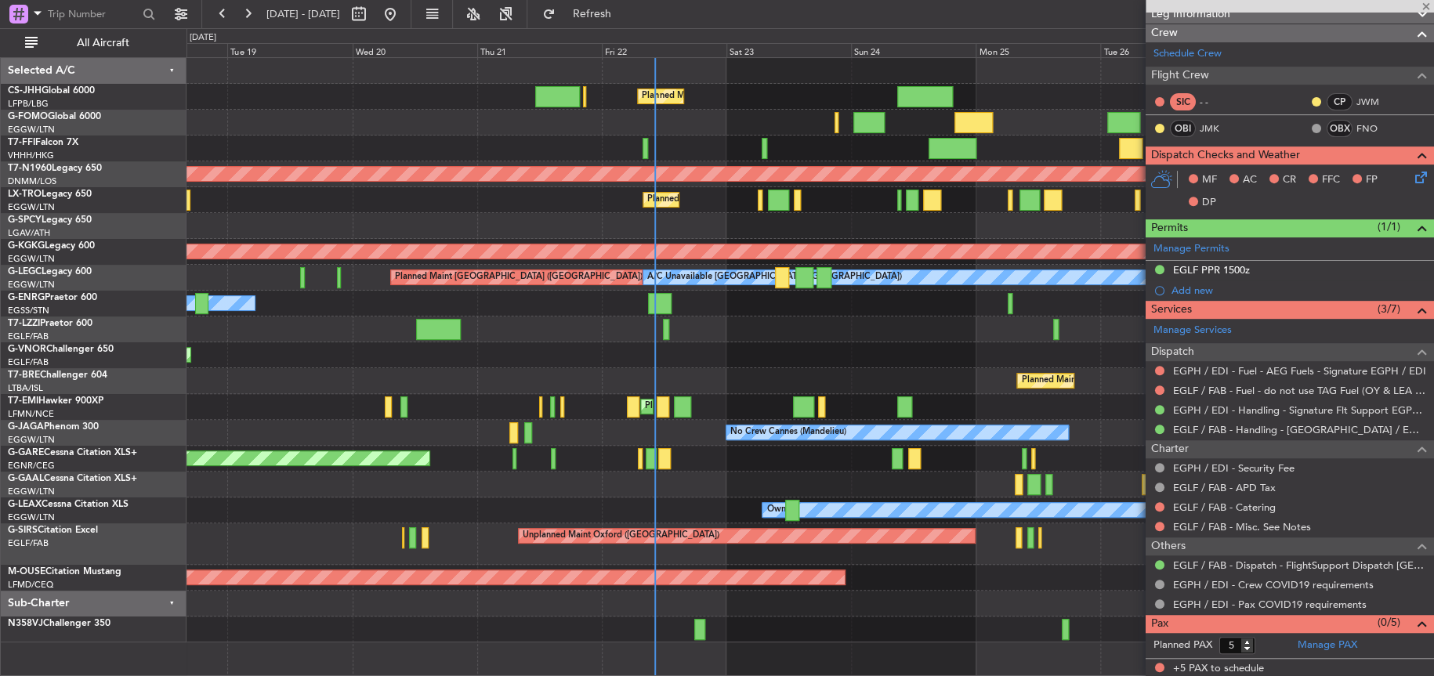
type input "+00:05"
type input "0"
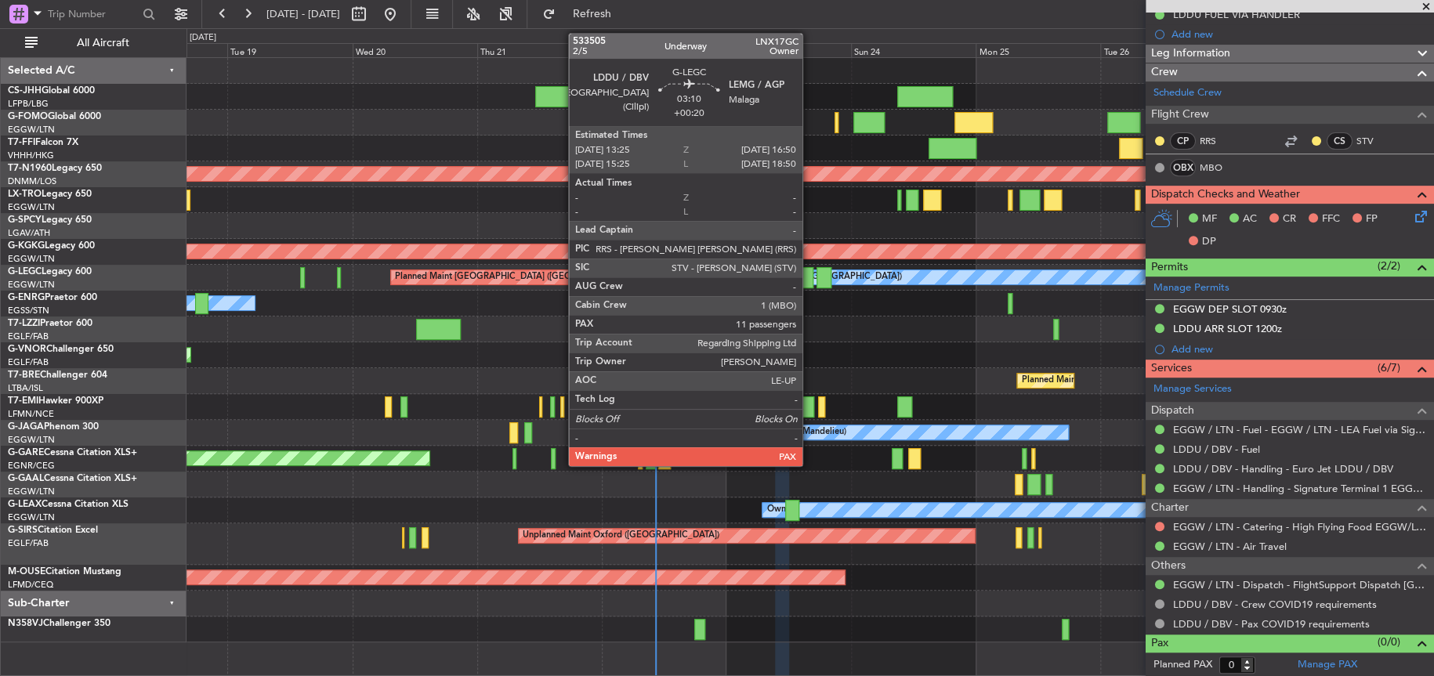
click at [809, 285] on div at bounding box center [804, 277] width 18 height 21
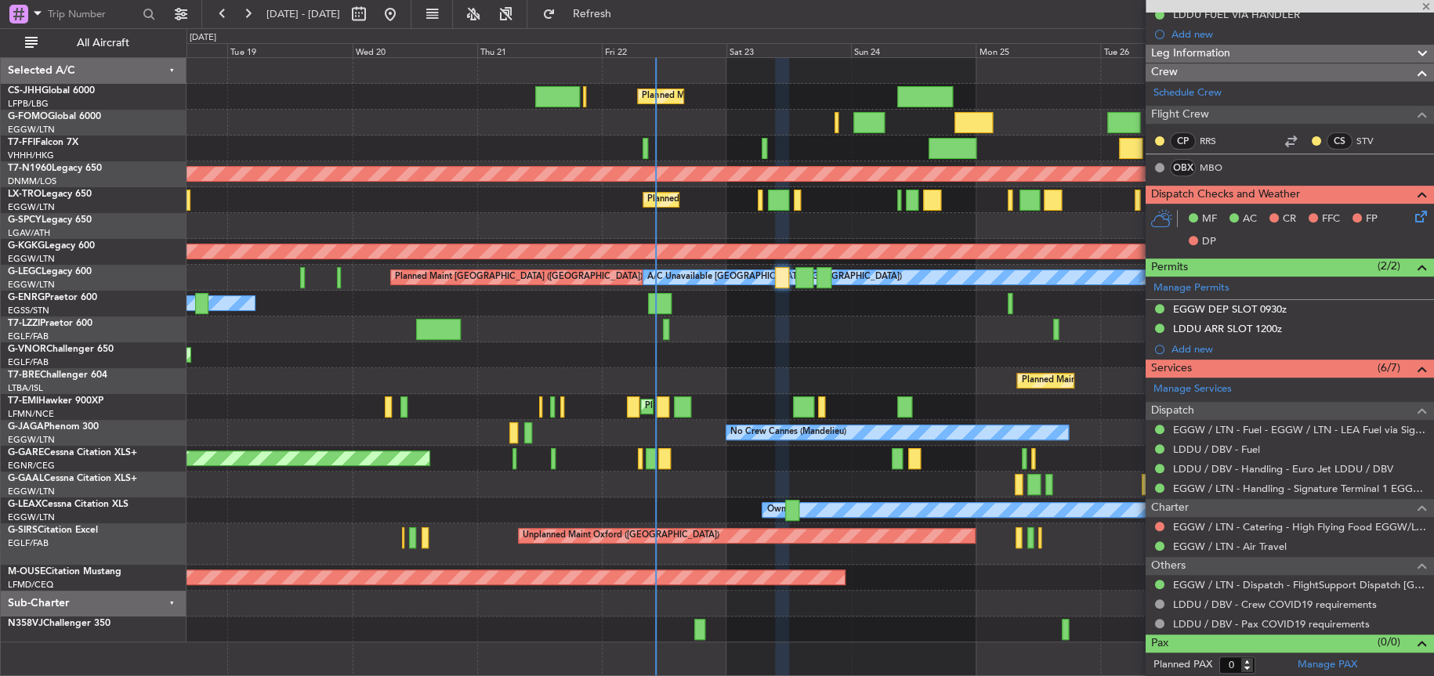
type input "+00:20"
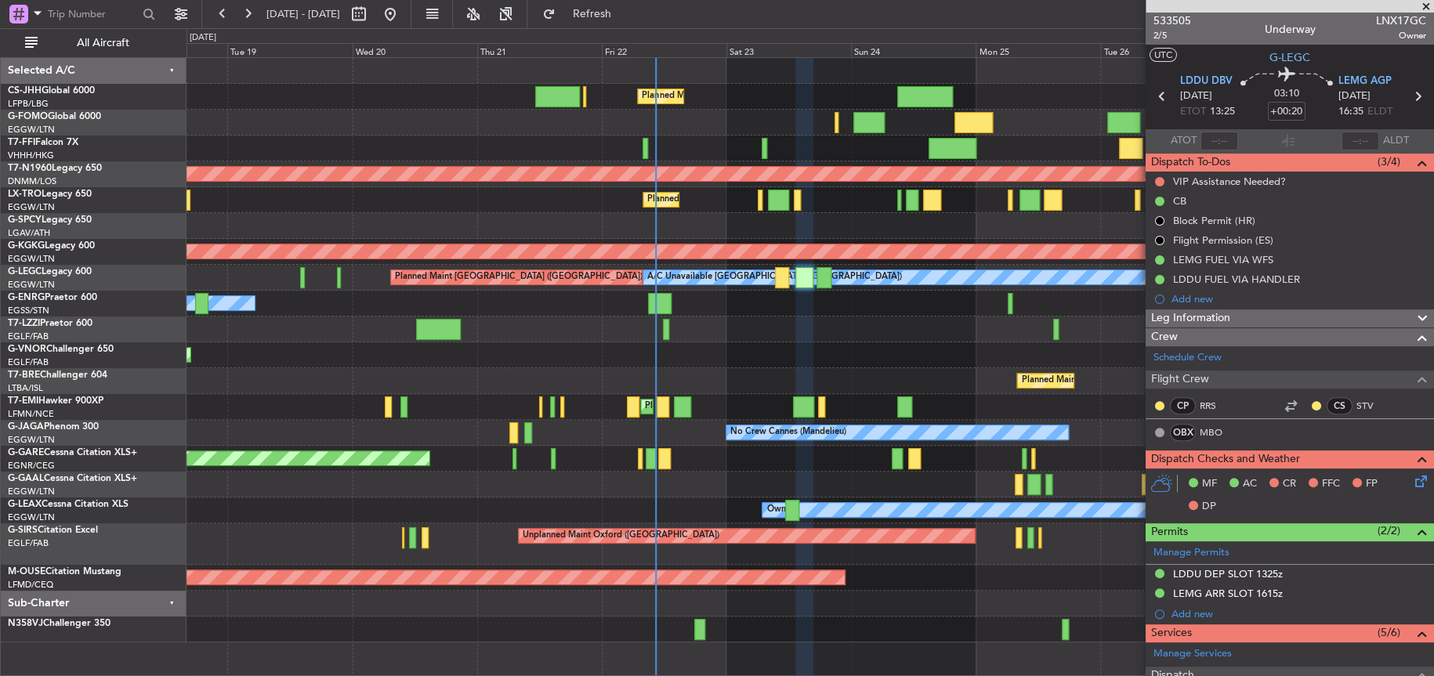
scroll to position [313, 0]
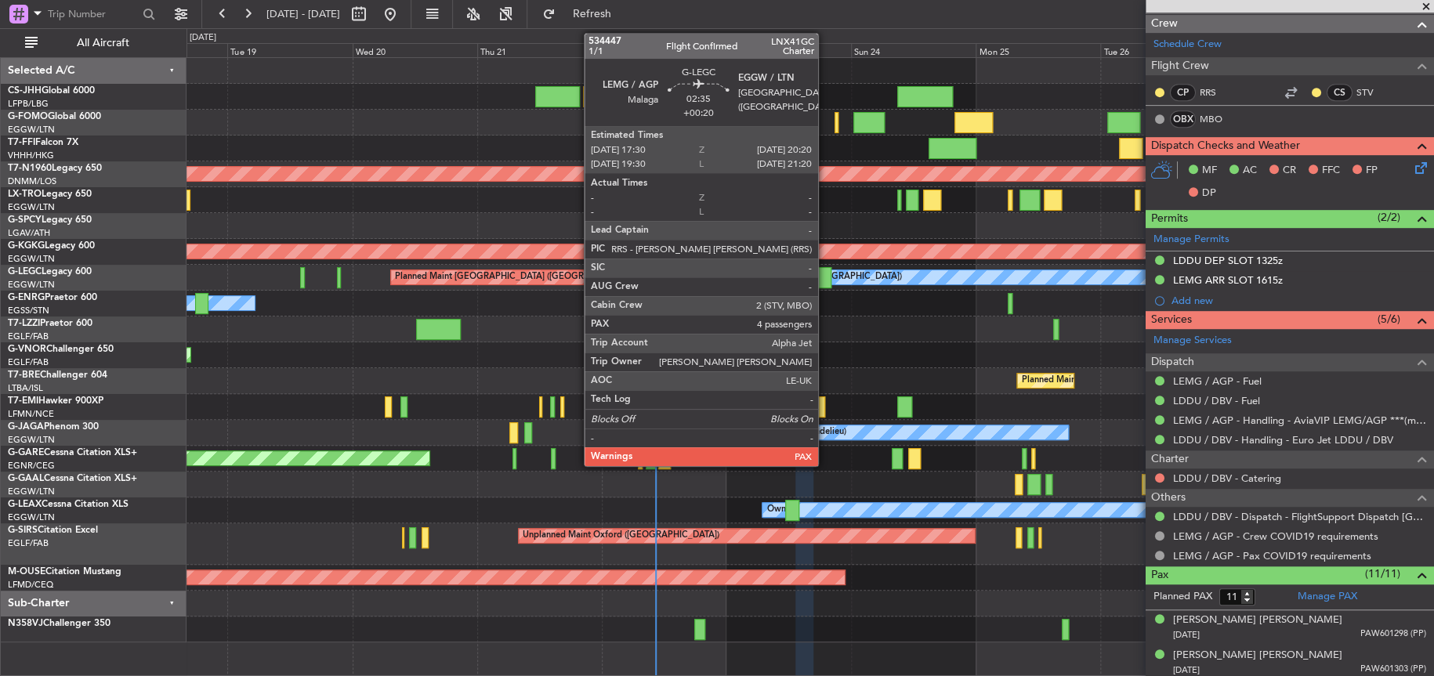
click at [824, 274] on div at bounding box center [823, 277] width 15 height 21
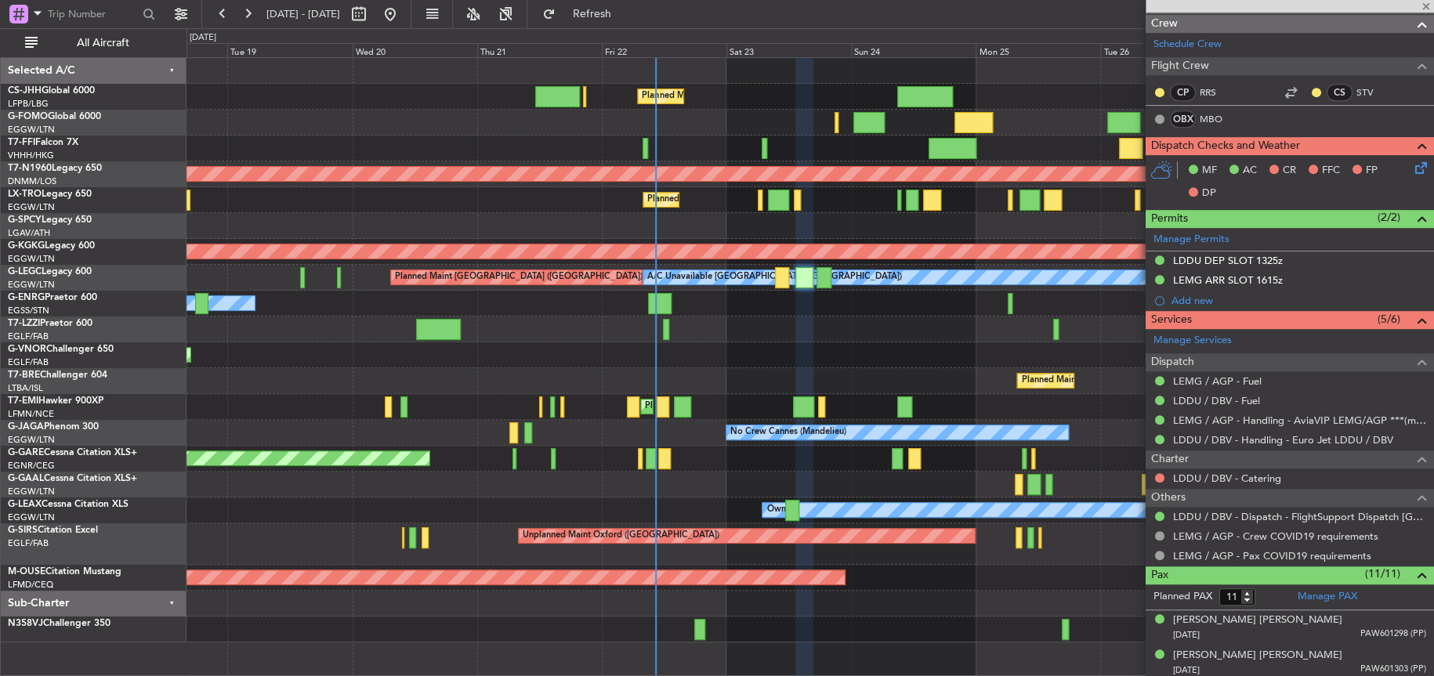
type input "4"
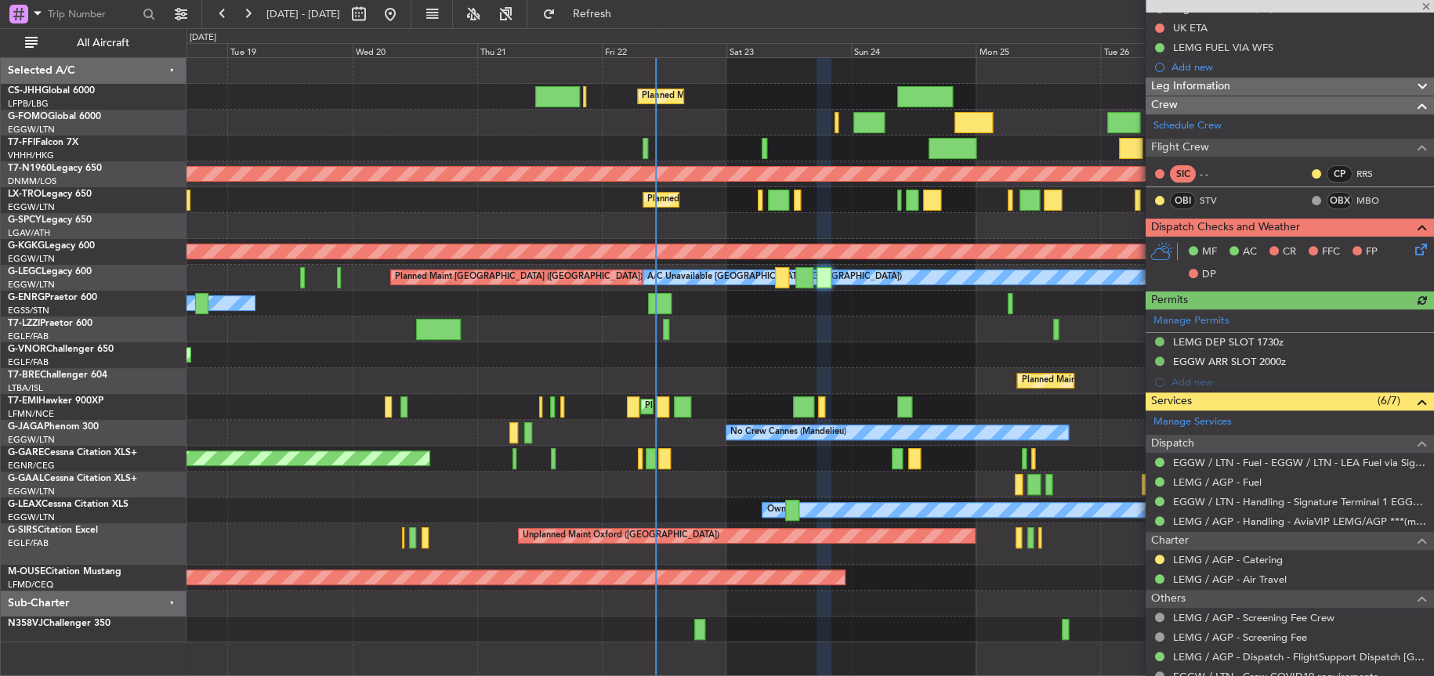
scroll to position [392, 0]
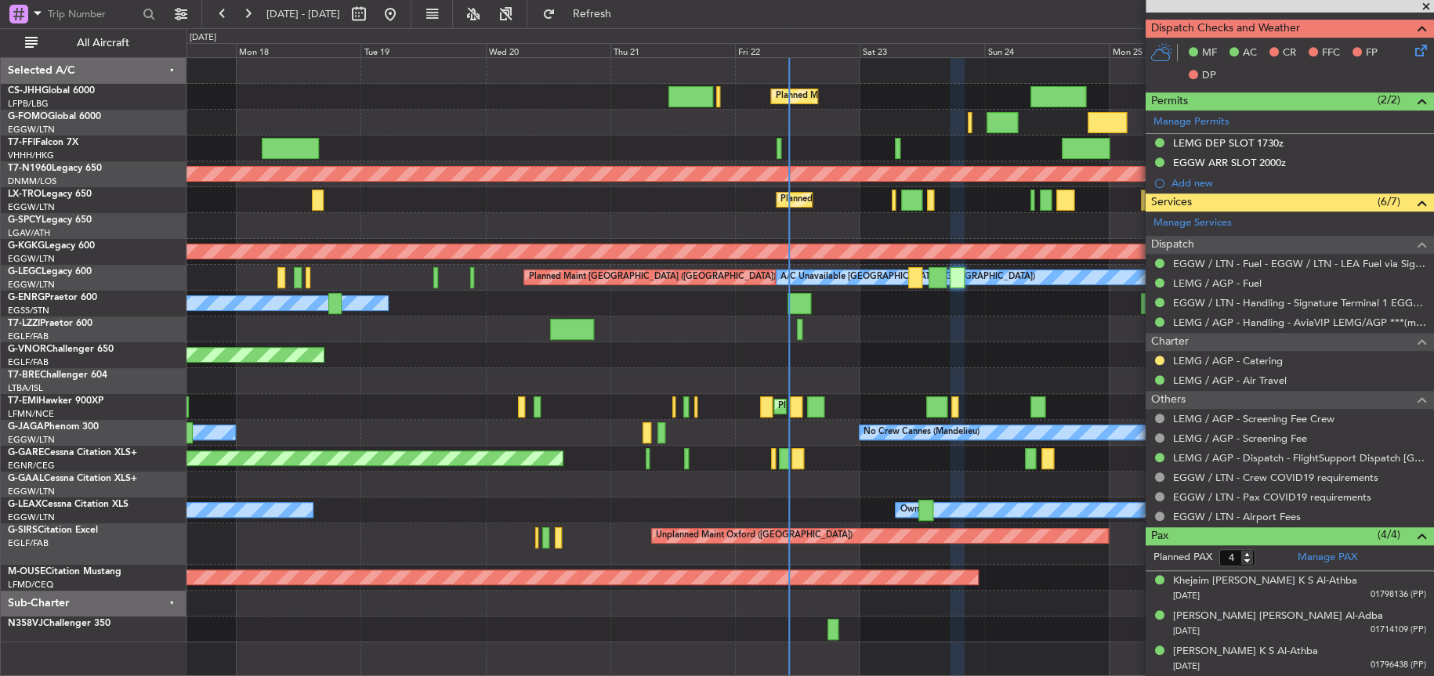
click at [547, 313] on div "Planned Maint [GEOGRAPHIC_DATA] ([GEOGRAPHIC_DATA]) Planned Maint [GEOGRAPHIC_D…" at bounding box center [809, 350] width 1247 height 585
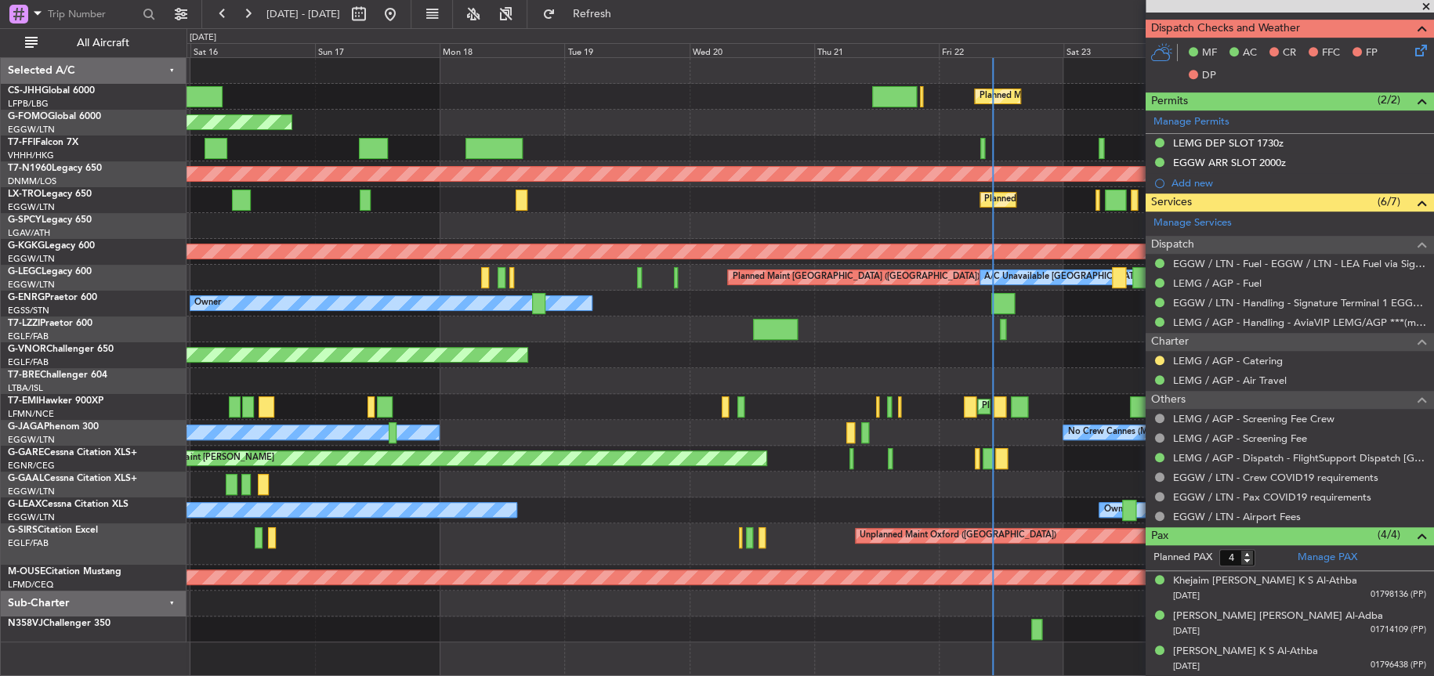
click at [702, 380] on div "Planned Maint [GEOGRAPHIC_DATA] ([GEOGRAPHIC_DATA]) Planned Maint [GEOGRAPHIC_D…" at bounding box center [809, 381] width 1247 height 26
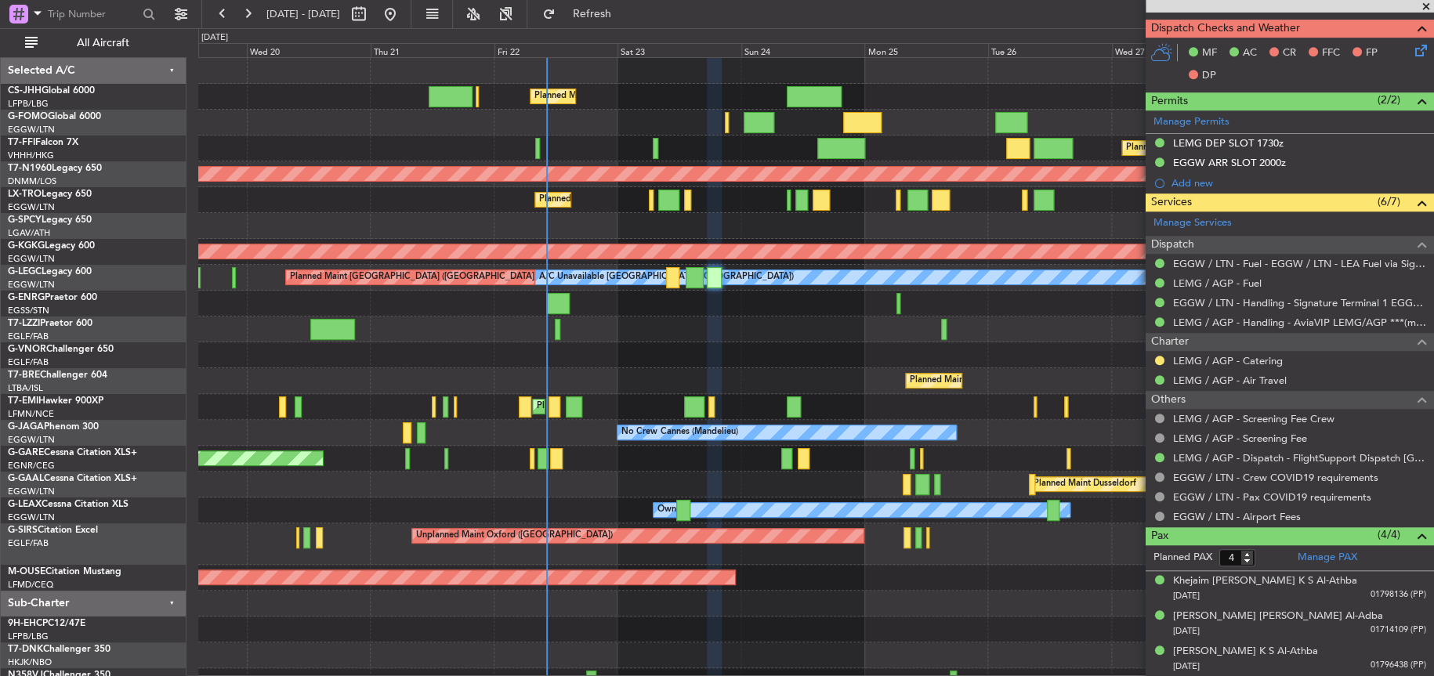
scroll to position [16, 0]
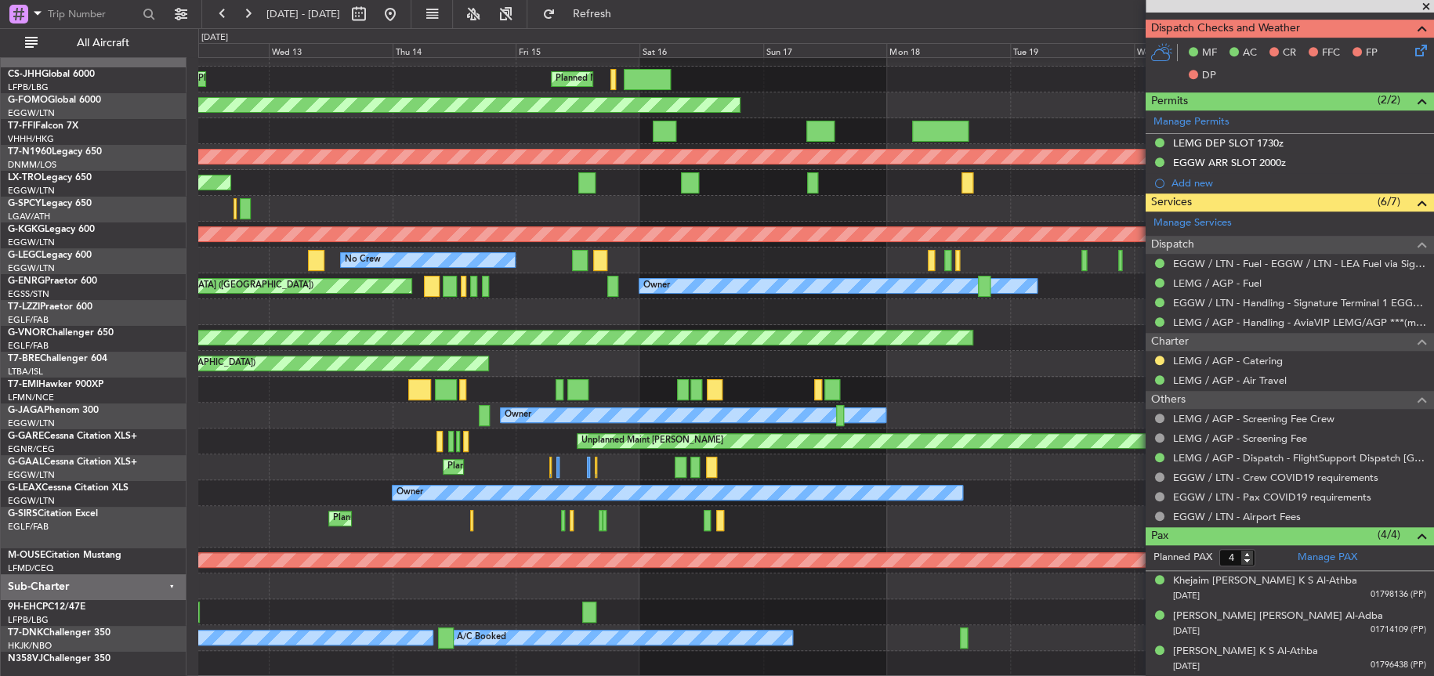
click at [1144, 348] on div "Planned Maint [GEOGRAPHIC_DATA] ([GEOGRAPHIC_DATA]) Planned Maint [GEOGRAPHIC_D…" at bounding box center [815, 359] width 1235 height 636
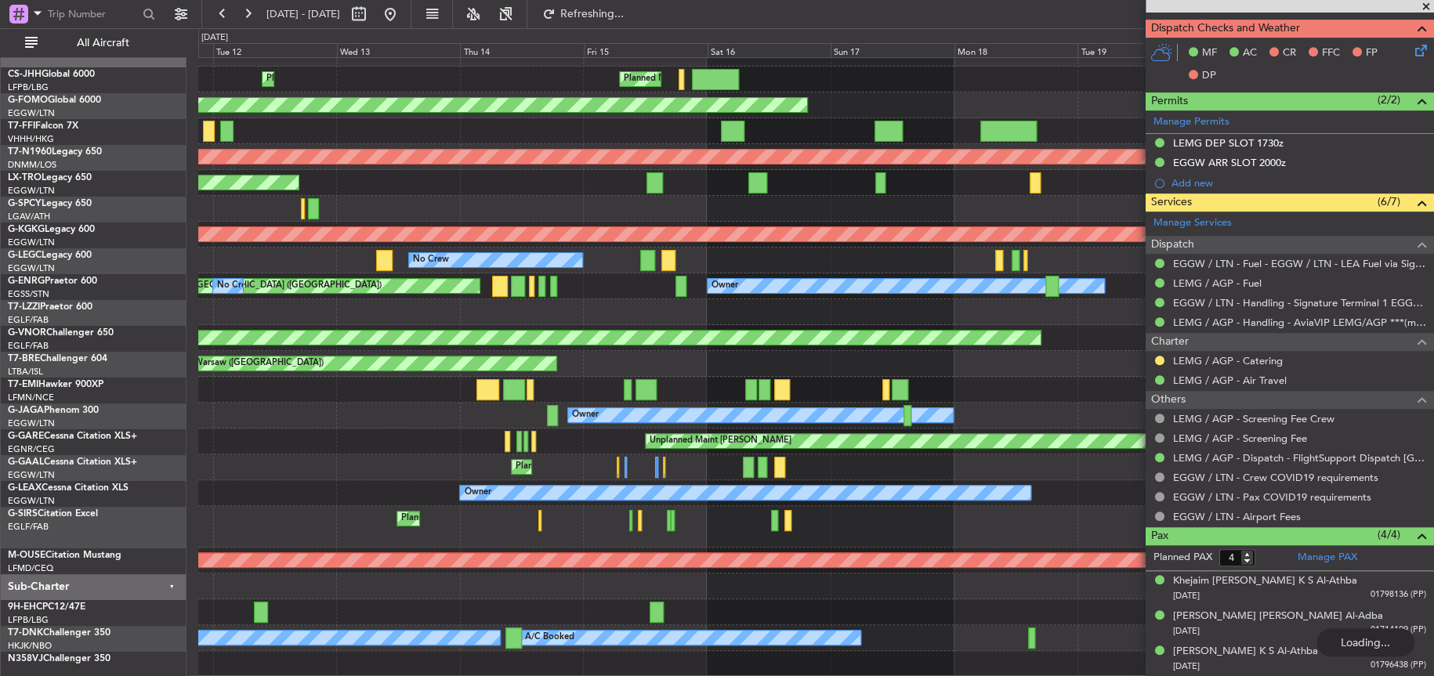
scroll to position [0, 0]
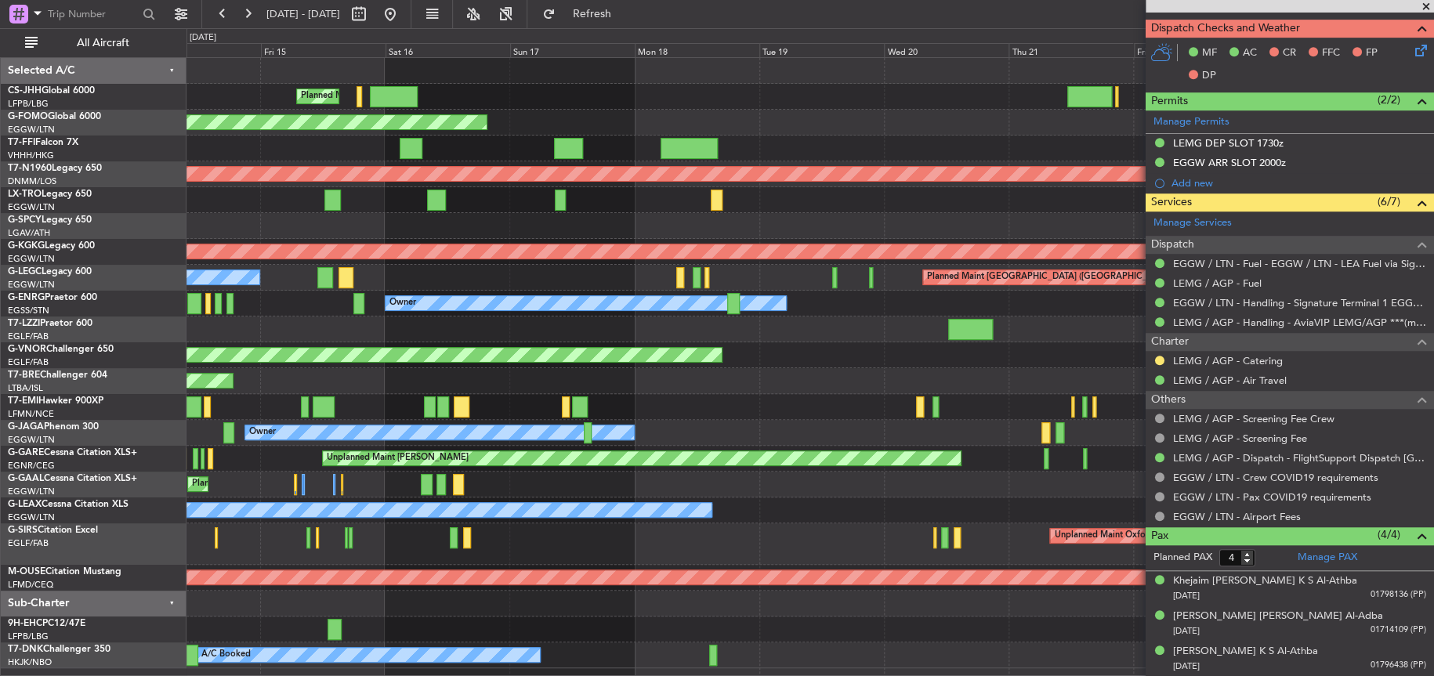
click at [321, 331] on div at bounding box center [809, 330] width 1246 height 26
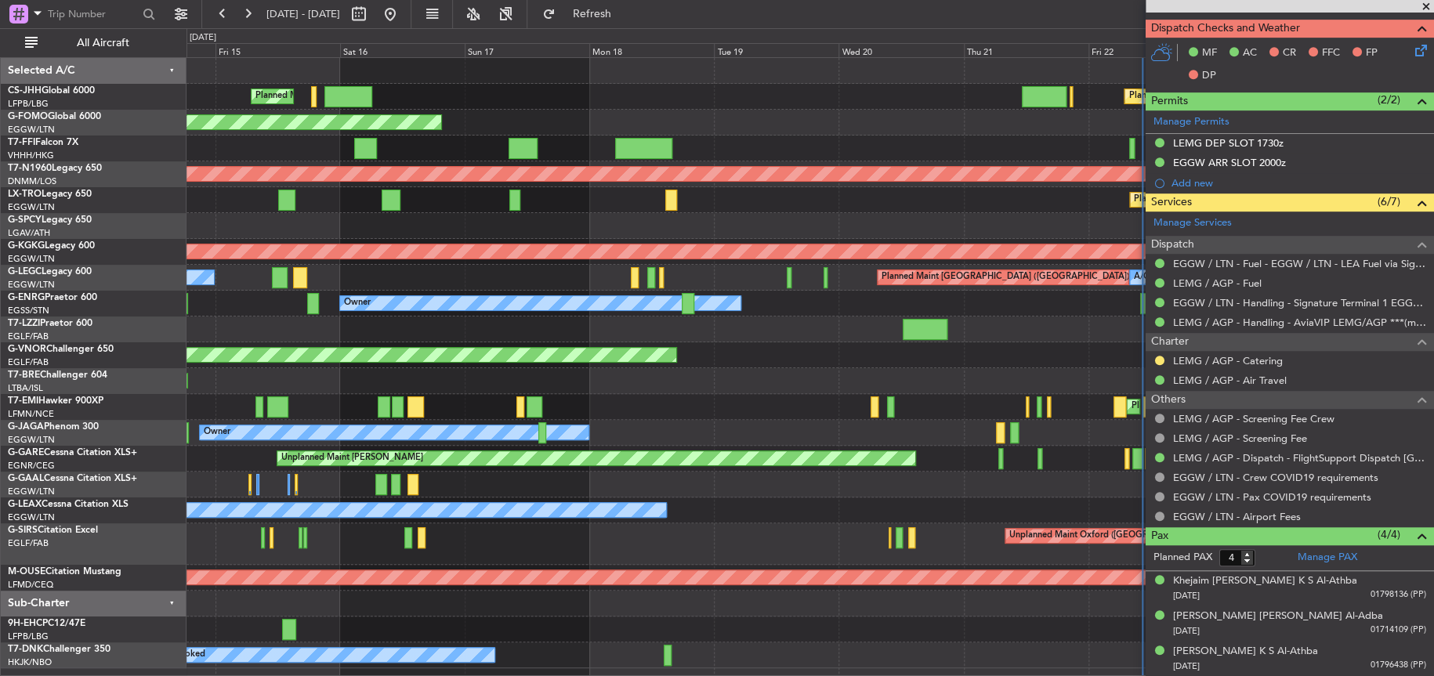
click at [399, 344] on div "Planned Maint [GEOGRAPHIC_DATA] ([GEOGRAPHIC_DATA]) Planned Maint [GEOGRAPHIC_D…" at bounding box center [809, 363] width 1247 height 610
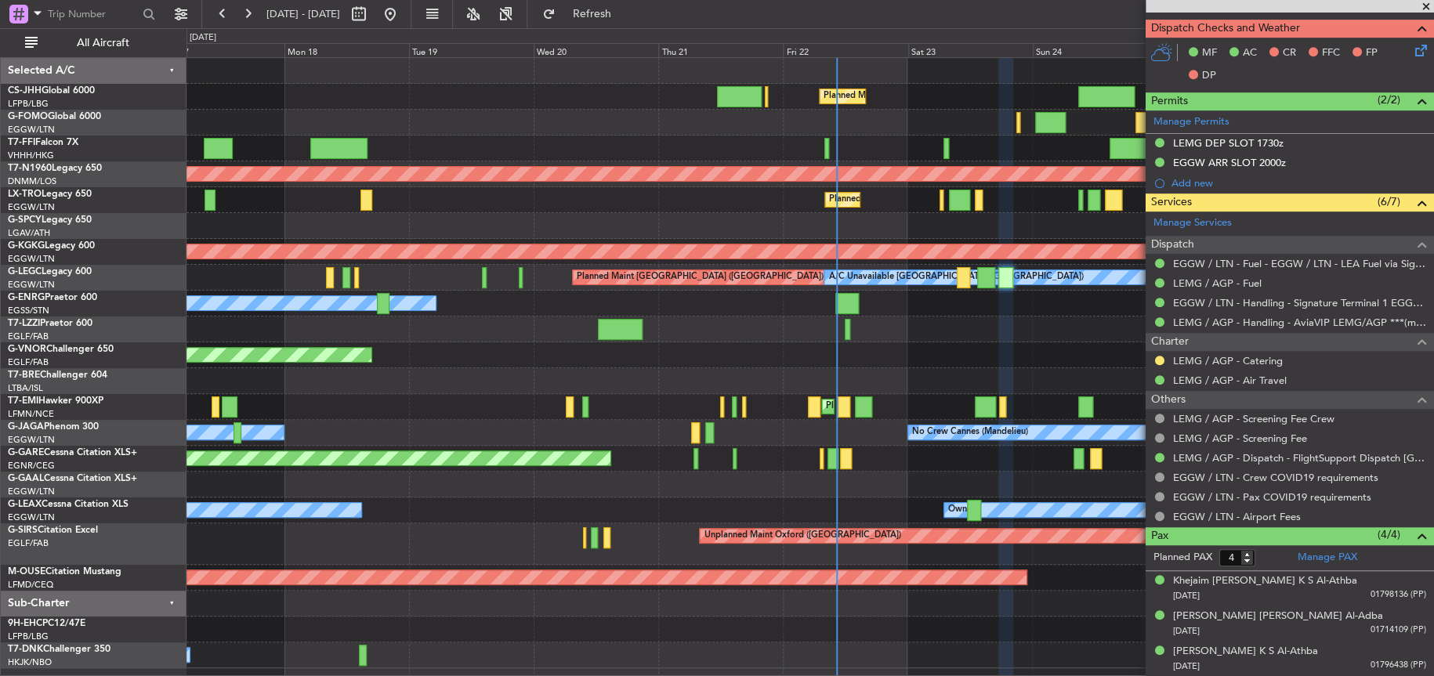
click at [1157, 348] on fb-app "[DATE] - [DATE] Refresh Quick Links All Aircraft Planned Maint [GEOGRAPHIC_DATA…" at bounding box center [717, 344] width 1434 height 664
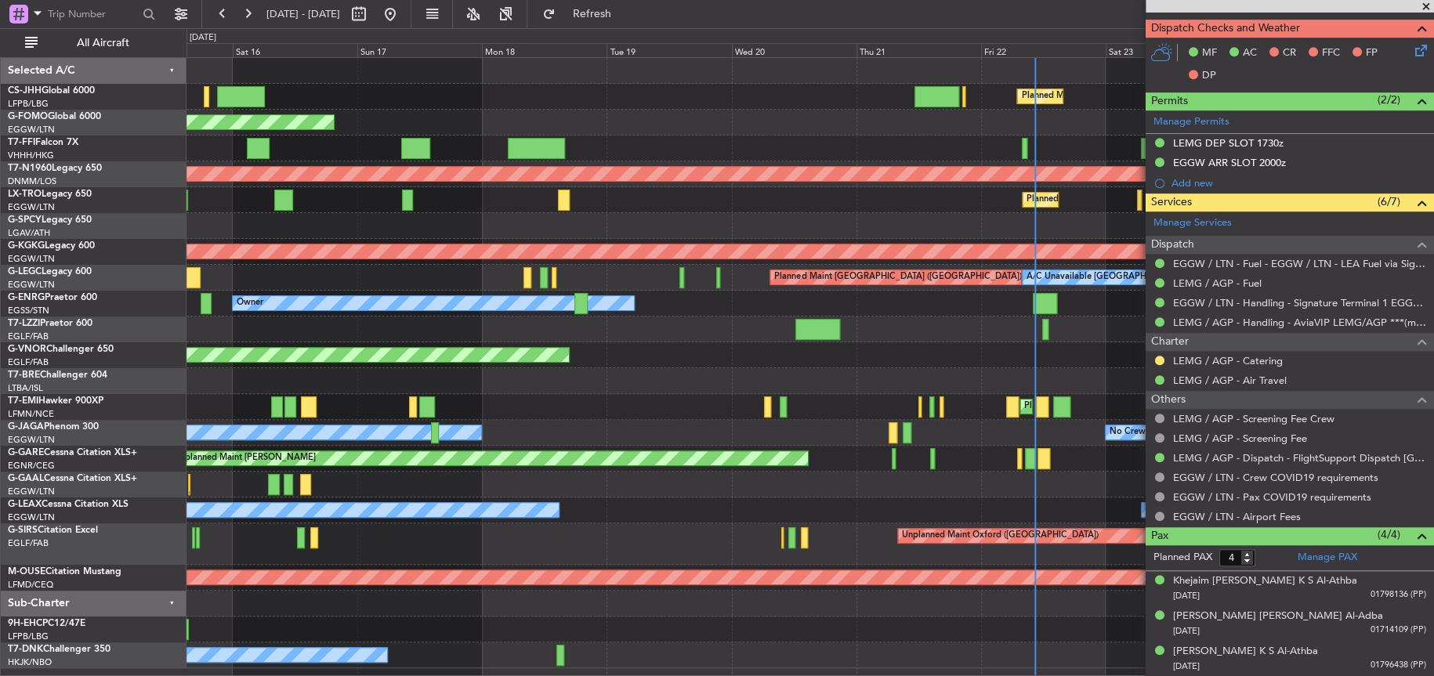
click at [366, 331] on div at bounding box center [809, 330] width 1247 height 26
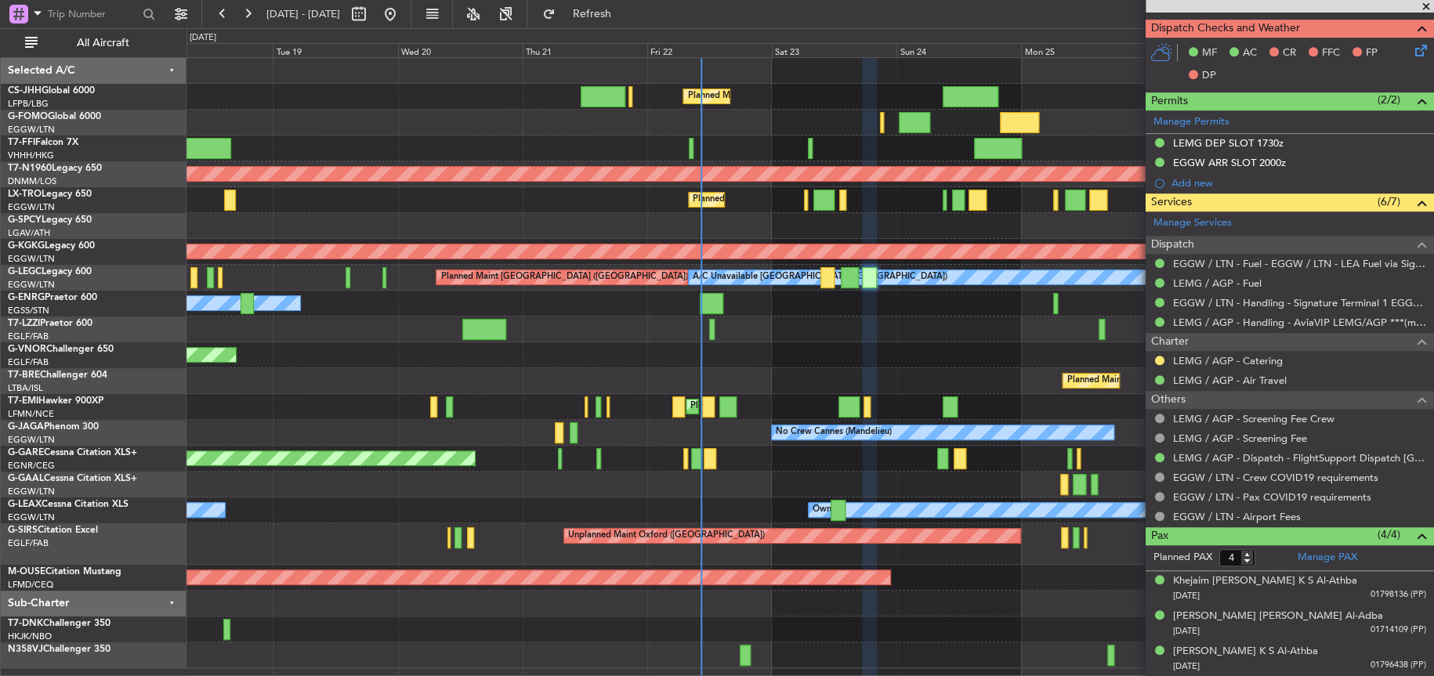
click at [804, 341] on div at bounding box center [809, 330] width 1247 height 26
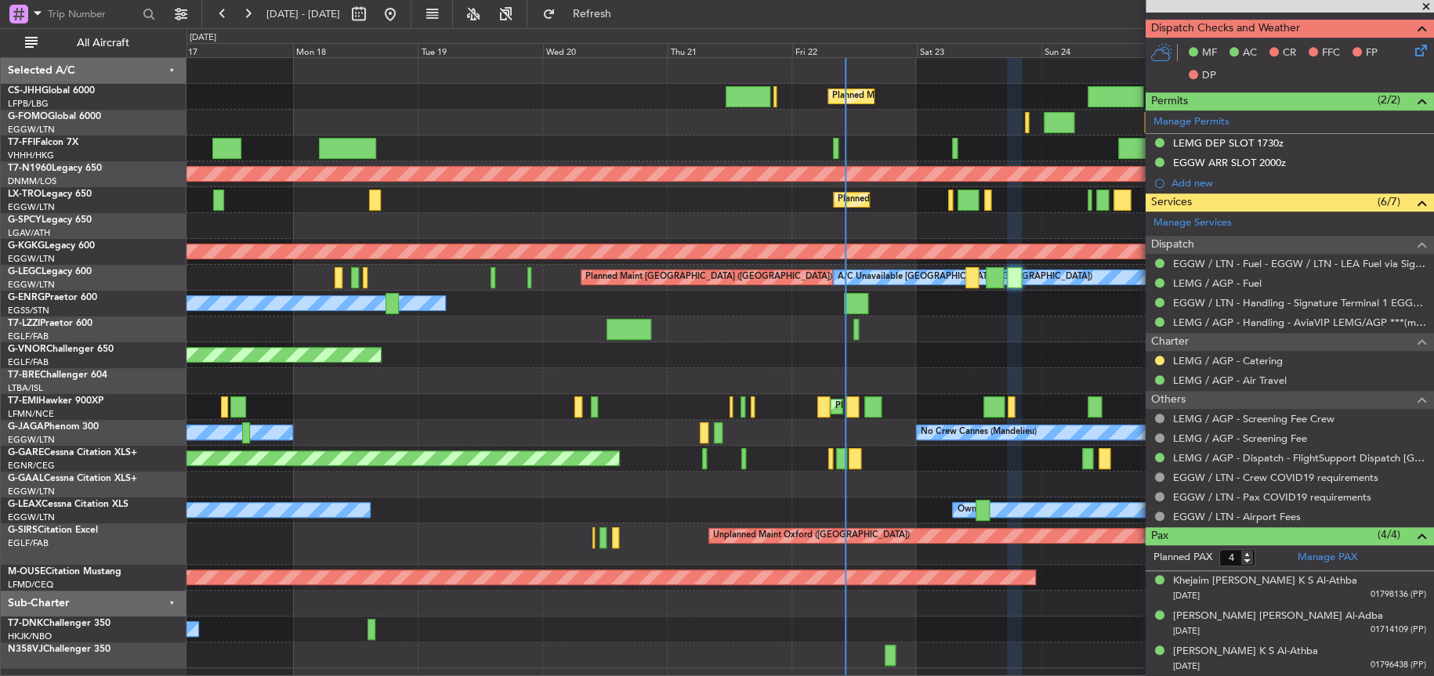
click at [631, 211] on div "Planned Maint [GEOGRAPHIC_DATA] ([GEOGRAPHIC_DATA])" at bounding box center [809, 200] width 1246 height 26
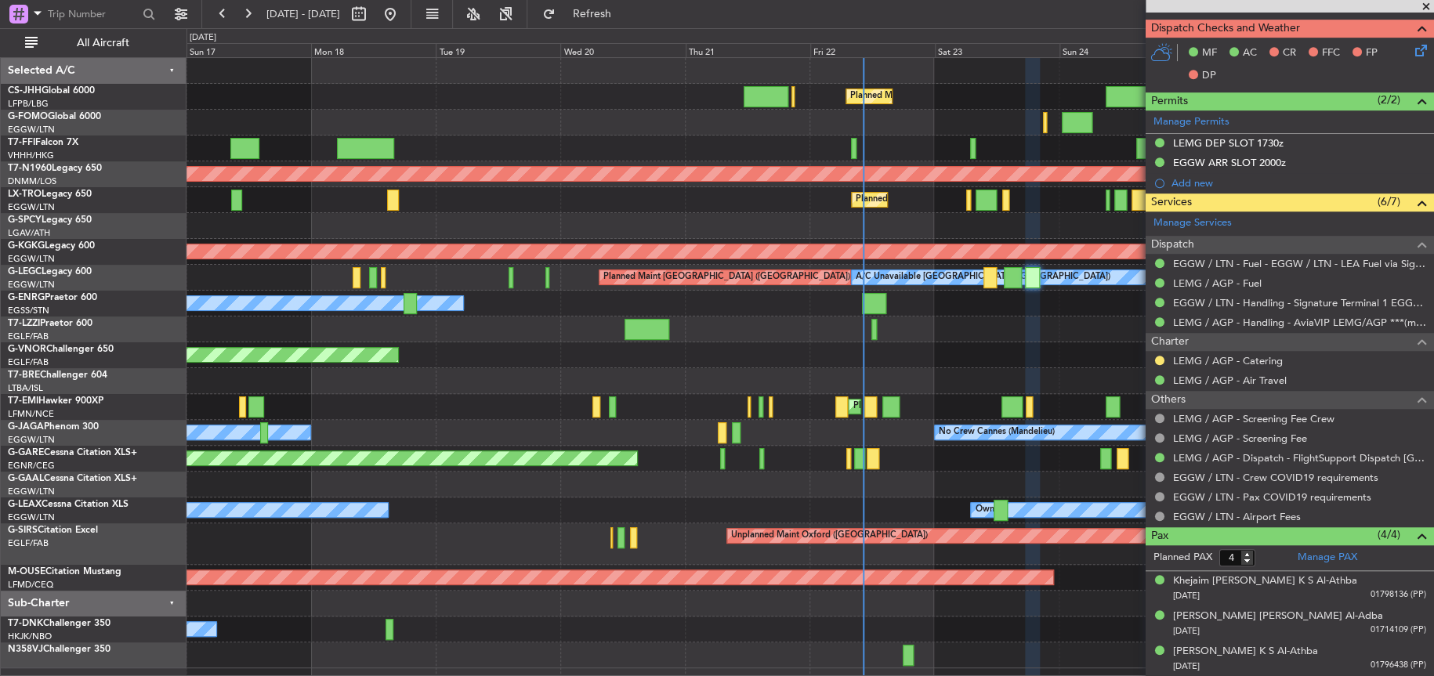
click at [889, 303] on div "Owner" at bounding box center [809, 304] width 1246 height 26
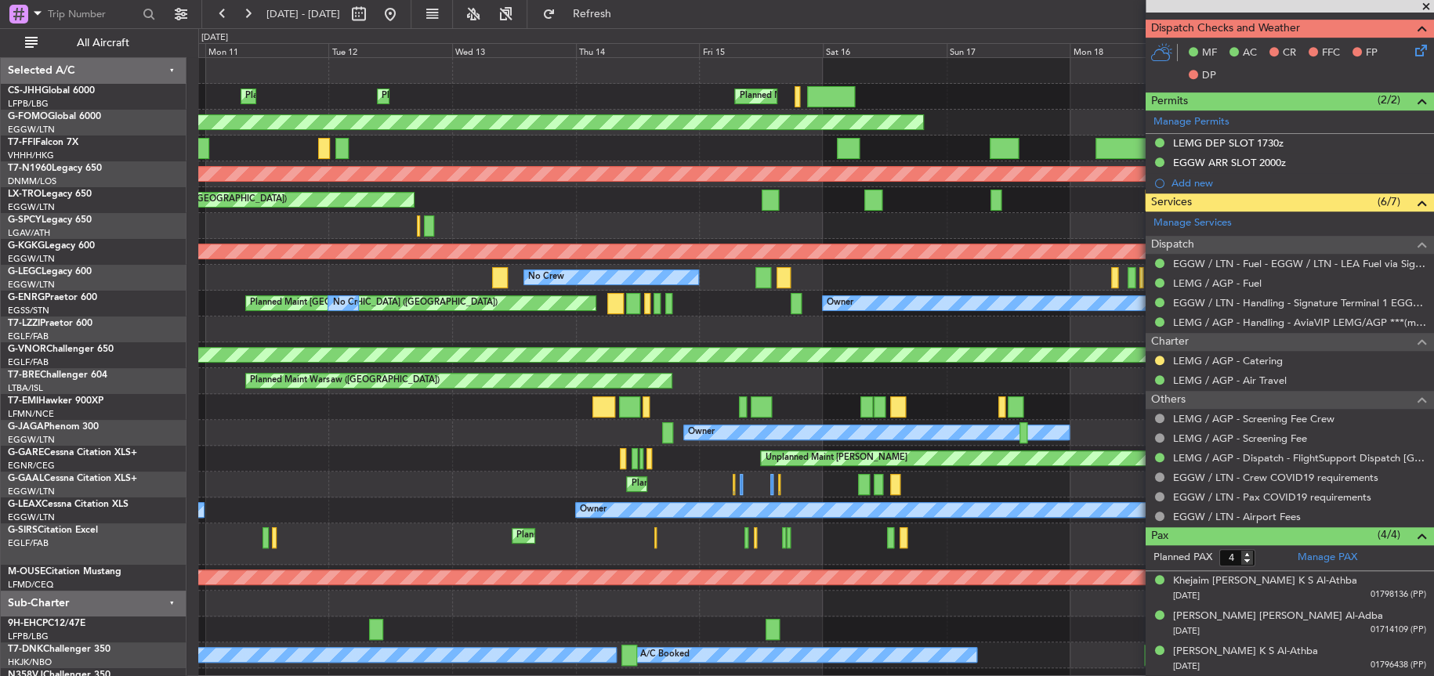
click at [734, 324] on div "Planned Maint [GEOGRAPHIC_DATA] ([GEOGRAPHIC_DATA]) Planned Maint [GEOGRAPHIC_D…" at bounding box center [815, 376] width 1235 height 636
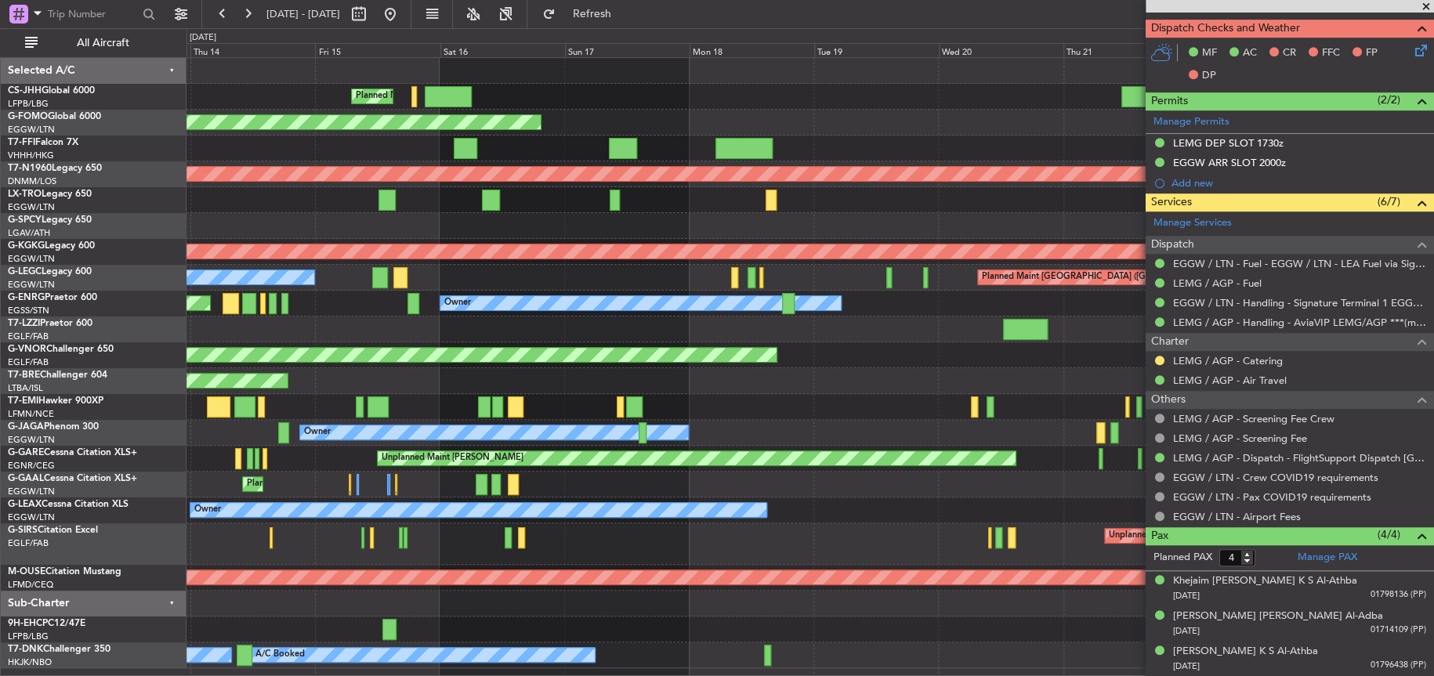
click at [107, 73] on div "Planned Maint [GEOGRAPHIC_DATA] ([GEOGRAPHIC_DATA]) Planned Maint [GEOGRAPHIC_D…" at bounding box center [717, 352] width 1434 height 648
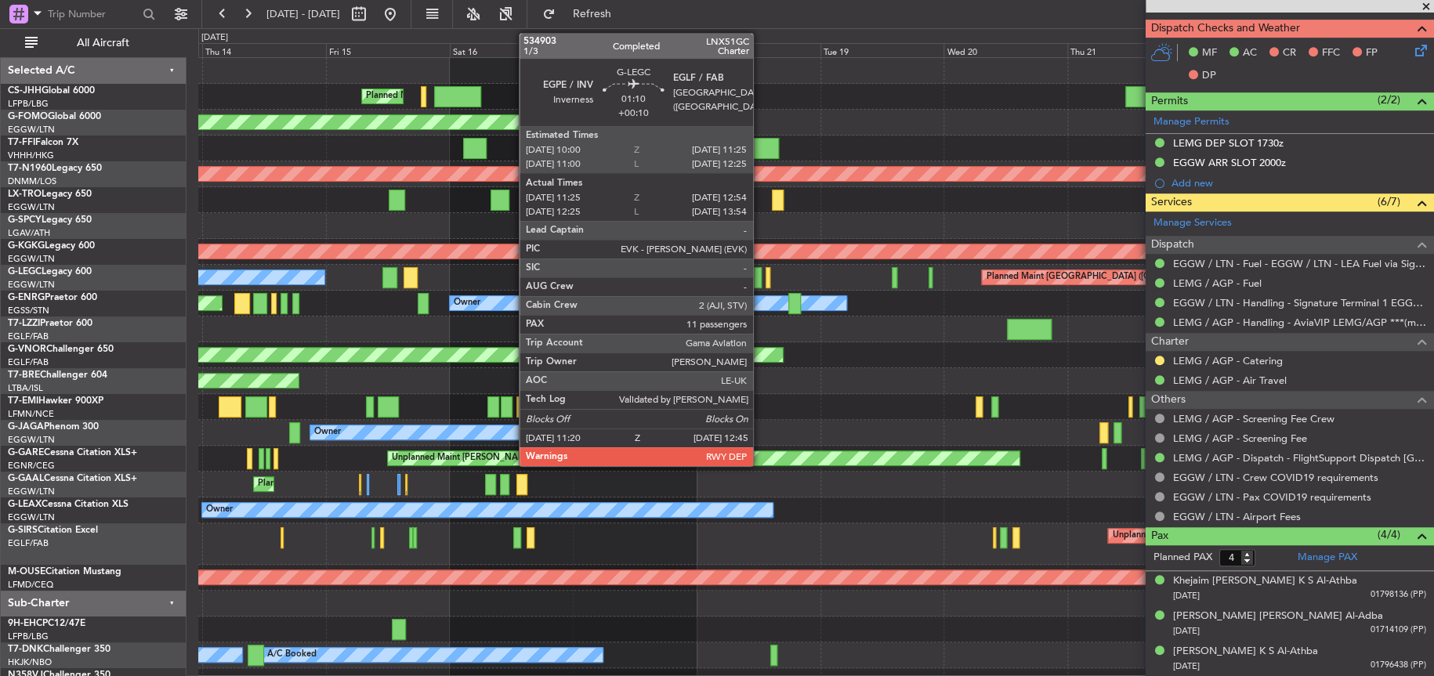
click at [760, 278] on div at bounding box center [758, 277] width 8 height 21
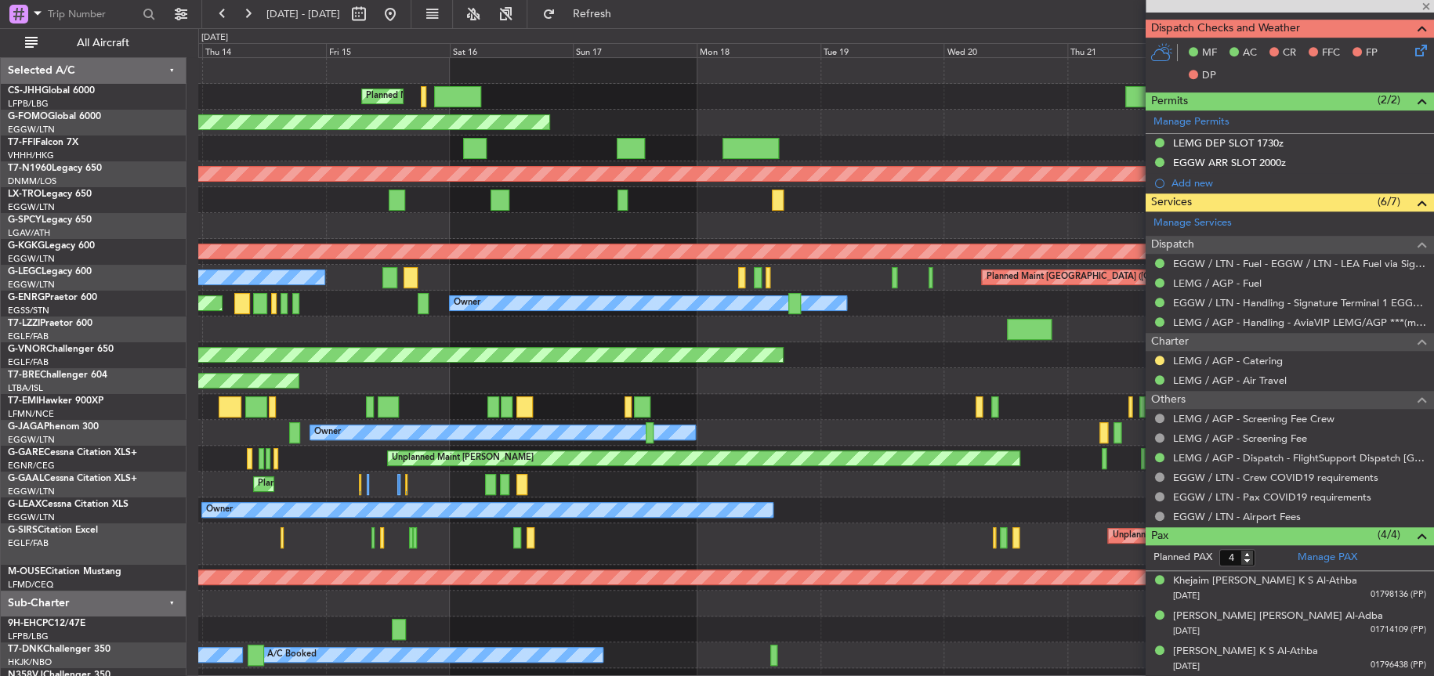
type input "+00:10"
type input "11:25"
type input "12:39"
type input "11"
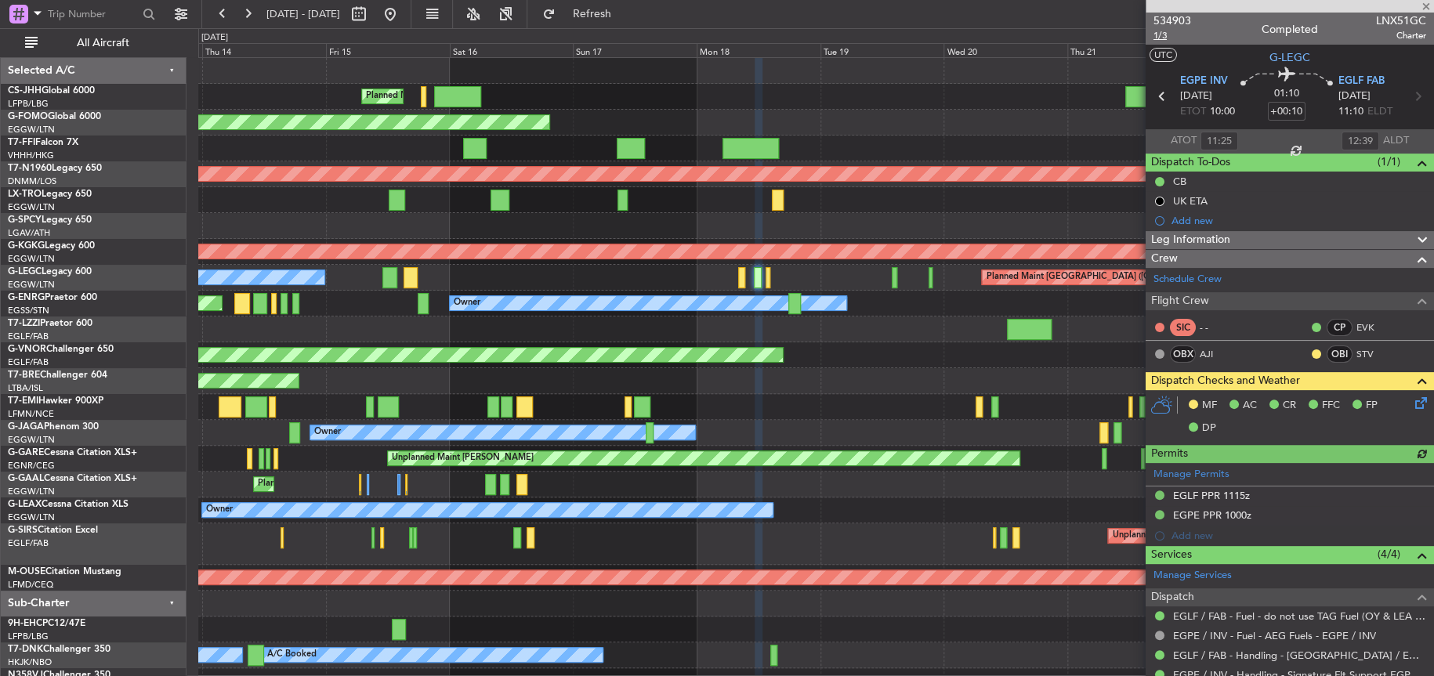
type input "12:25"
type input "13:39"
type input "11:25"
type input "12:39"
click at [1176, 21] on span "534903" at bounding box center [1172, 21] width 38 height 16
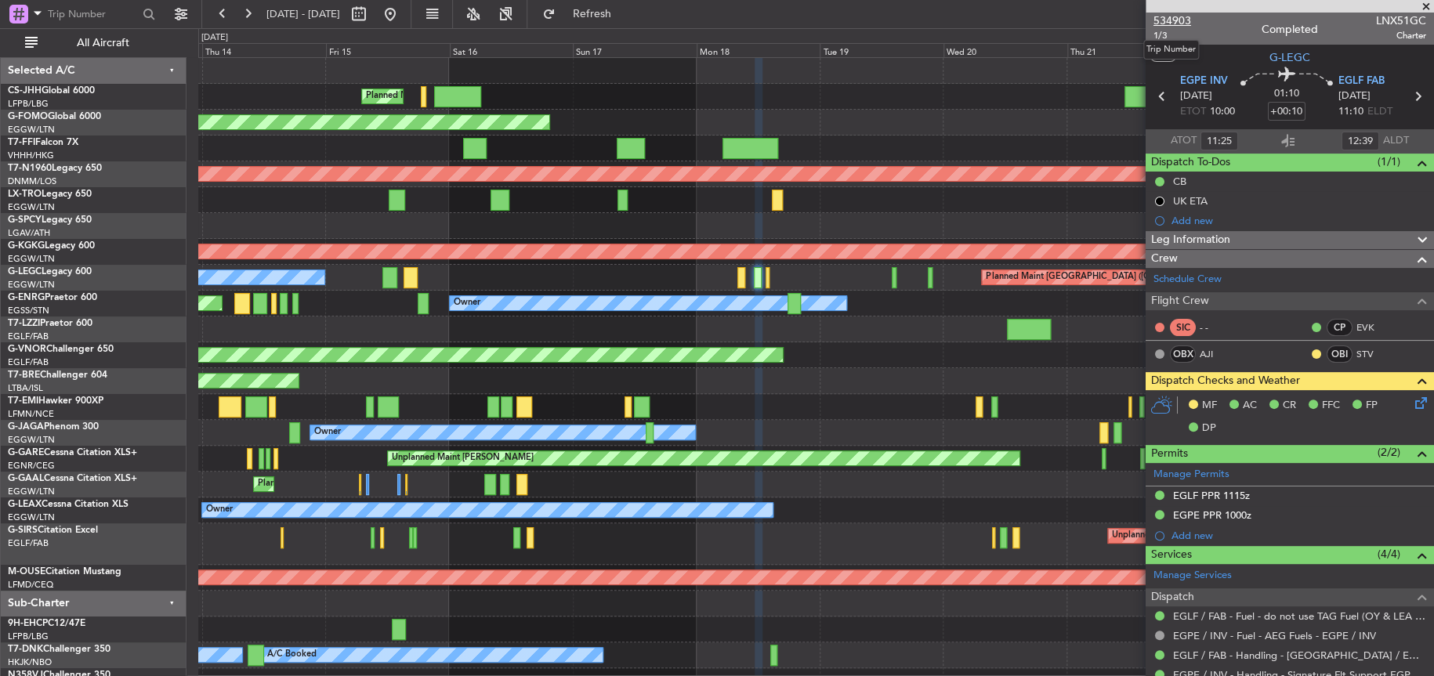
click at [1164, 20] on span "534903" at bounding box center [1172, 21] width 38 height 16
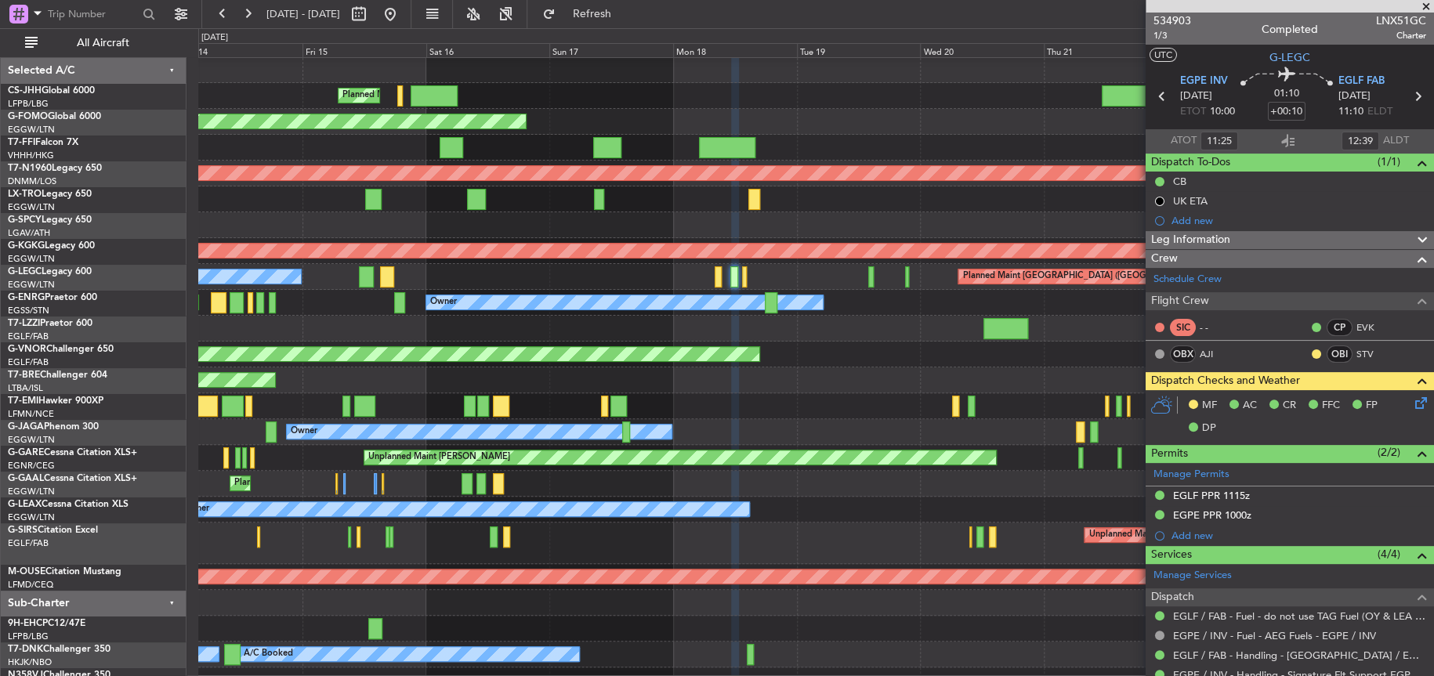
click at [639, 350] on div "Planned Maint [GEOGRAPHIC_DATA] ([GEOGRAPHIC_DATA]) Planned Maint [GEOGRAPHIC_D…" at bounding box center [815, 375] width 1235 height 636
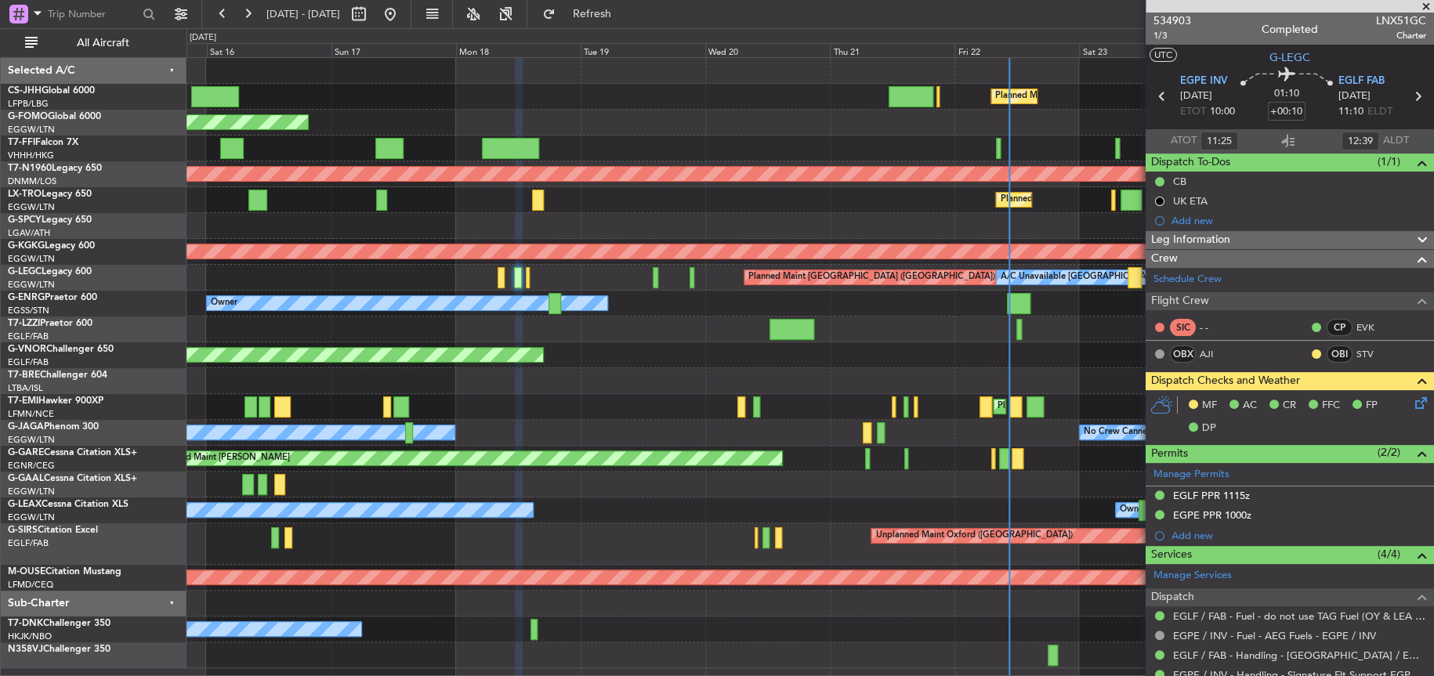
click at [658, 277] on div "A/C Unavailable [GEOGRAPHIC_DATA] ([GEOGRAPHIC_DATA]) Planned Maint [GEOGRAPHIC…" at bounding box center [809, 278] width 1246 height 26
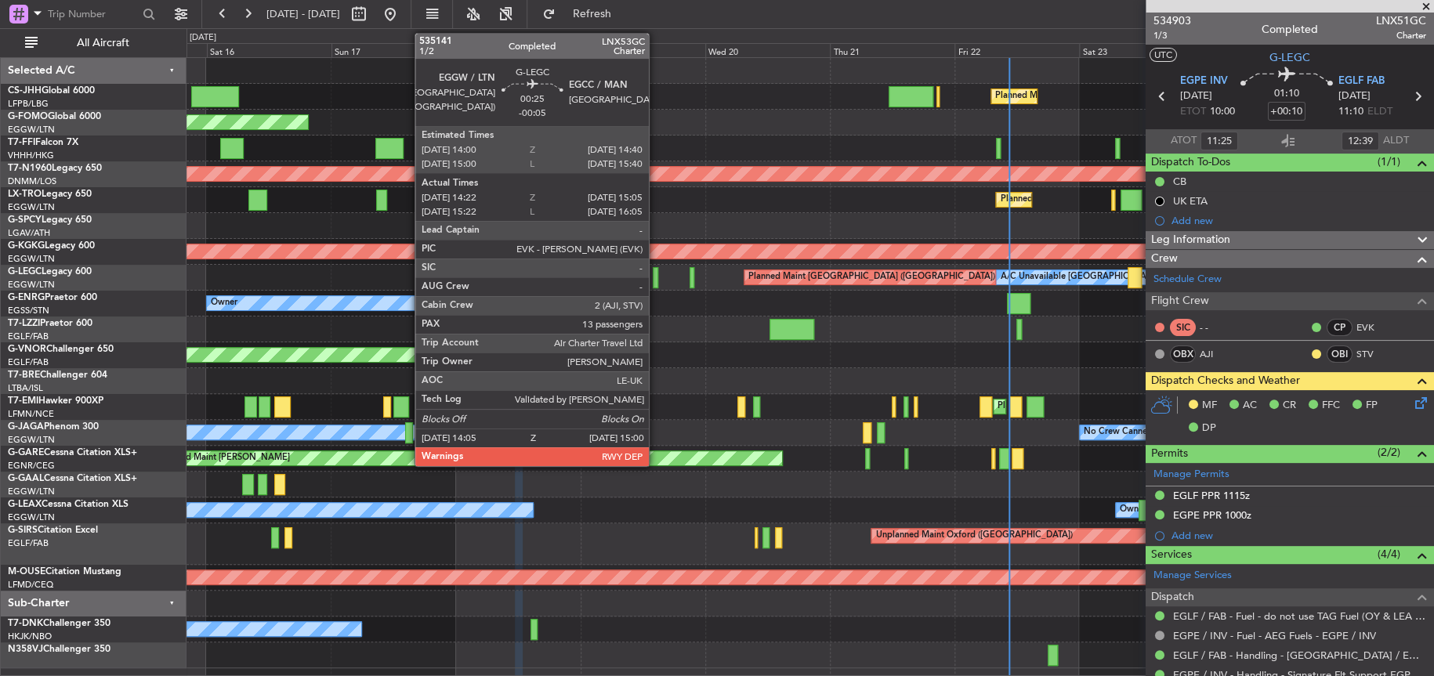
click at [656, 277] on div at bounding box center [655, 277] width 5 height 21
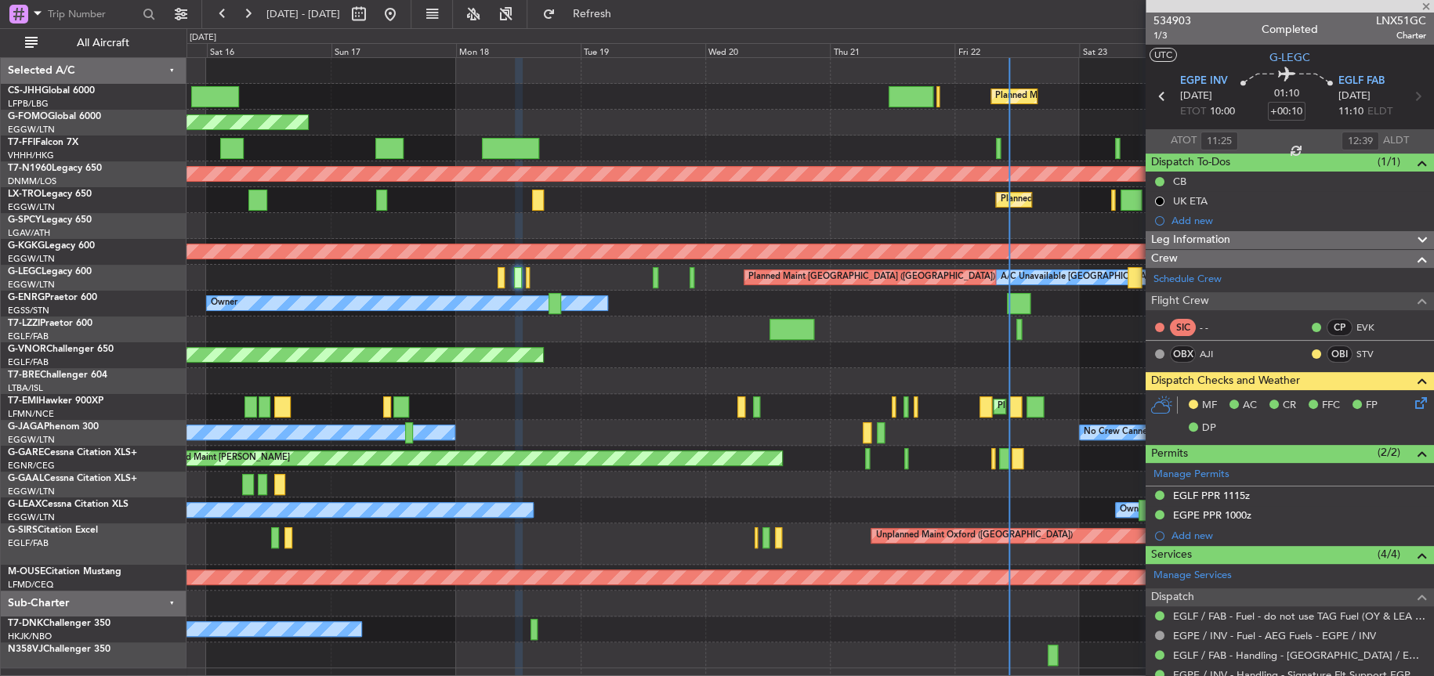
type input "-00:05"
type input "14:22"
type input "14:50"
type input "13"
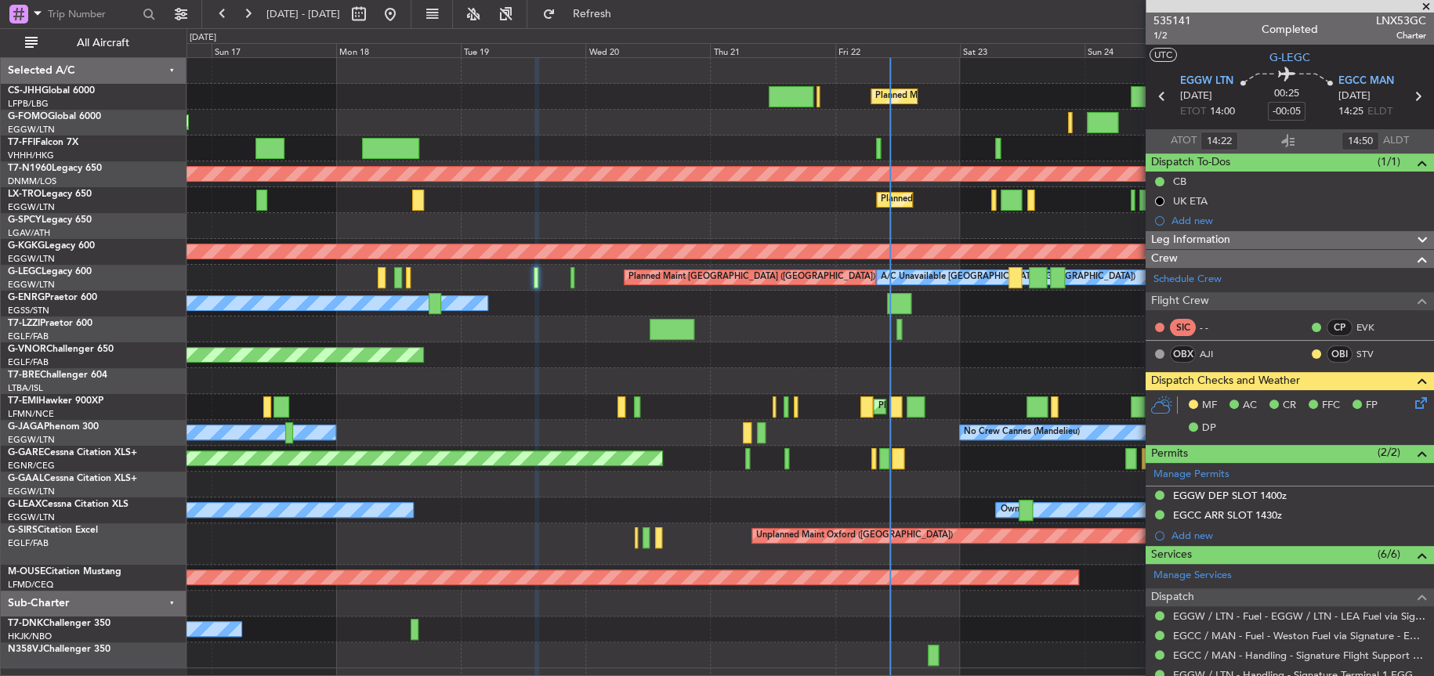
click at [435, 369] on div "Planned Maint [GEOGRAPHIC_DATA] ([GEOGRAPHIC_DATA]) Planned Maint [GEOGRAPHIC_D…" at bounding box center [809, 363] width 1247 height 610
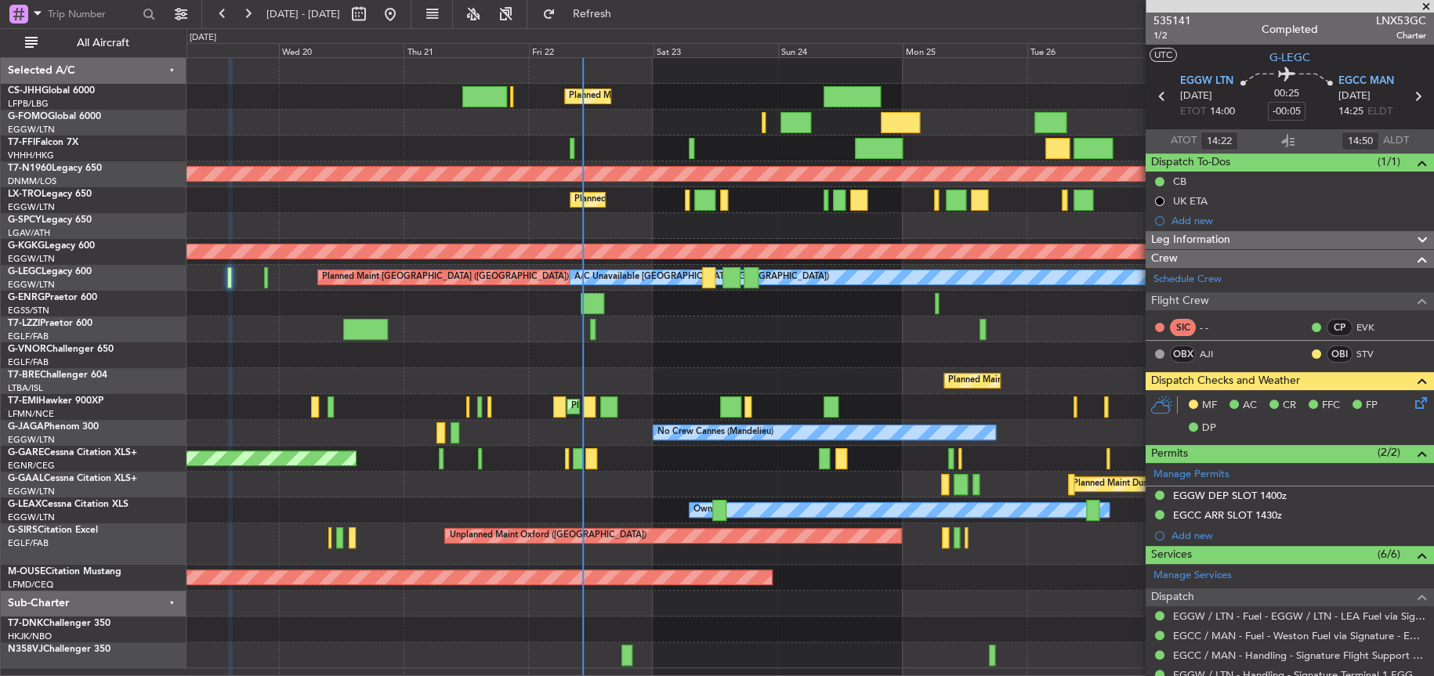
click at [826, 357] on div "Planned Maint London ([GEOGRAPHIC_DATA])" at bounding box center [809, 355] width 1246 height 26
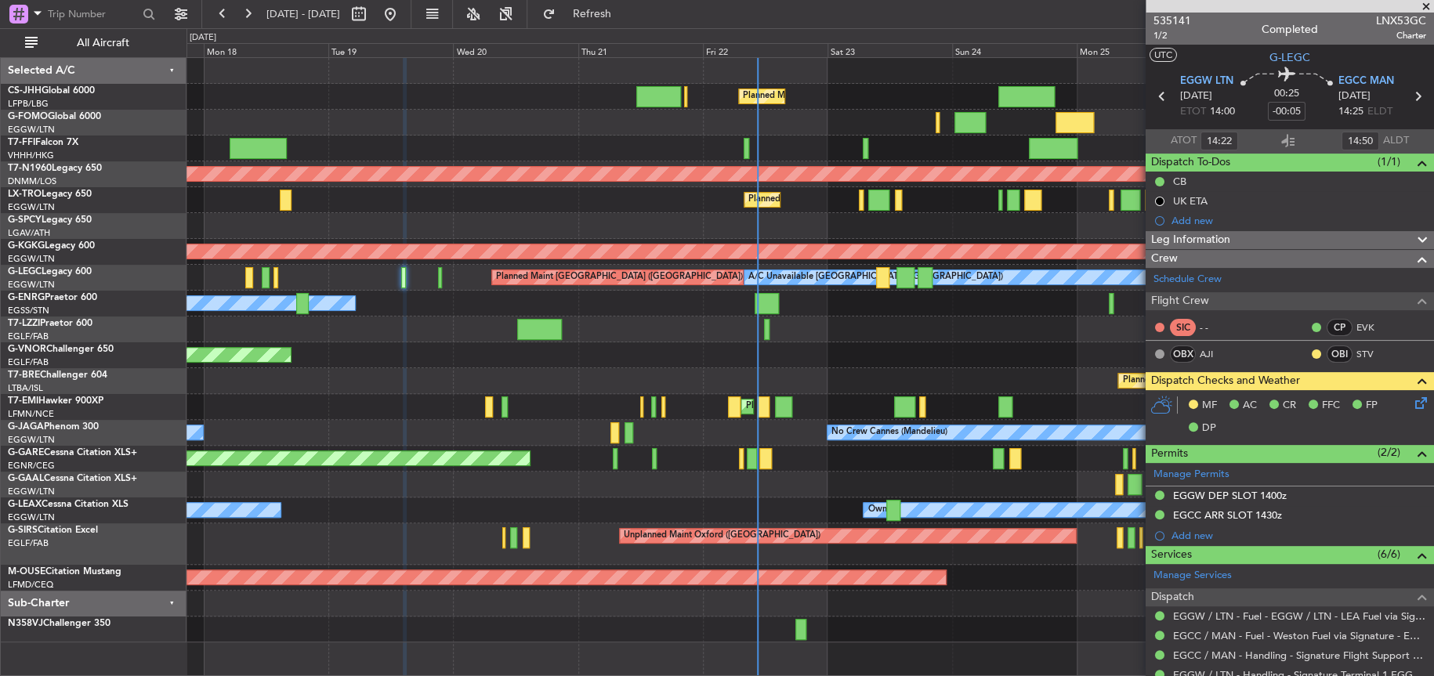
click at [682, 352] on div "Planned Maint London ([GEOGRAPHIC_DATA])" at bounding box center [809, 355] width 1247 height 26
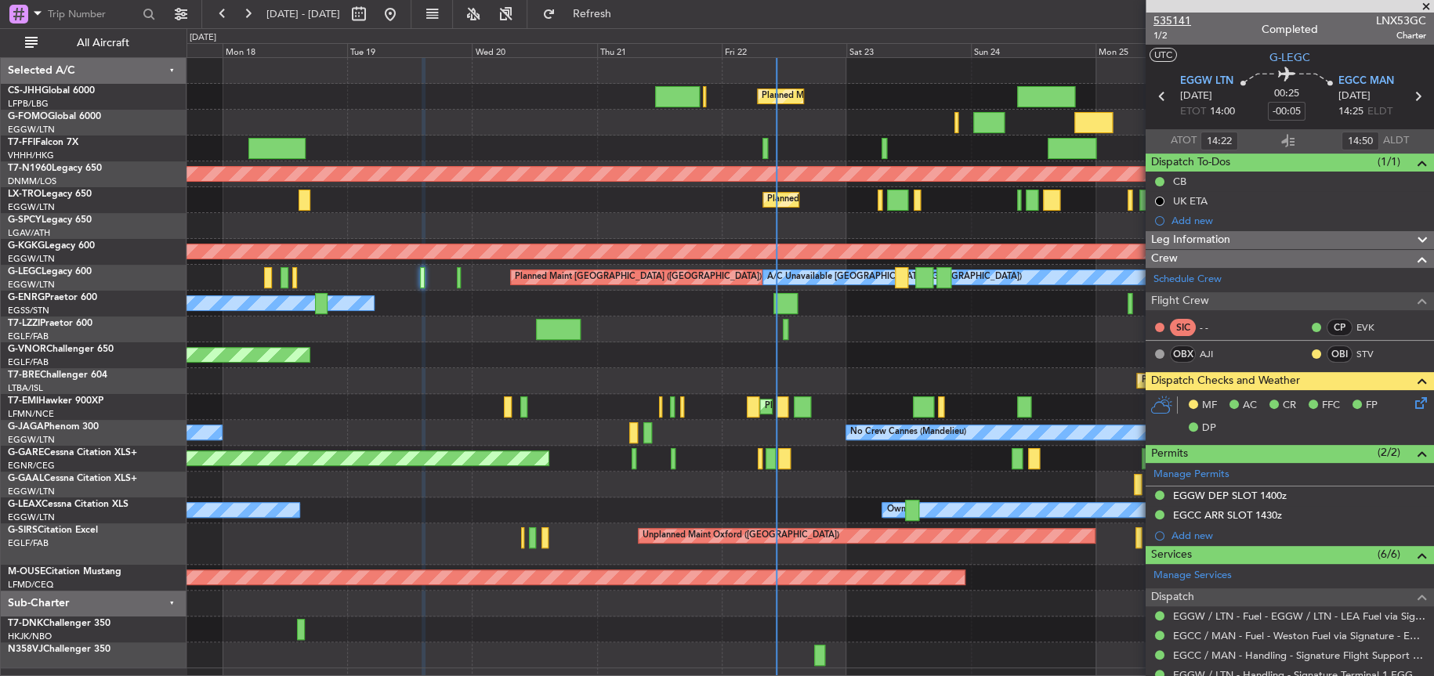
click at [1168, 15] on span "535141" at bounding box center [1172, 21] width 38 height 16
click at [1173, 16] on span "535141" at bounding box center [1172, 21] width 38 height 16
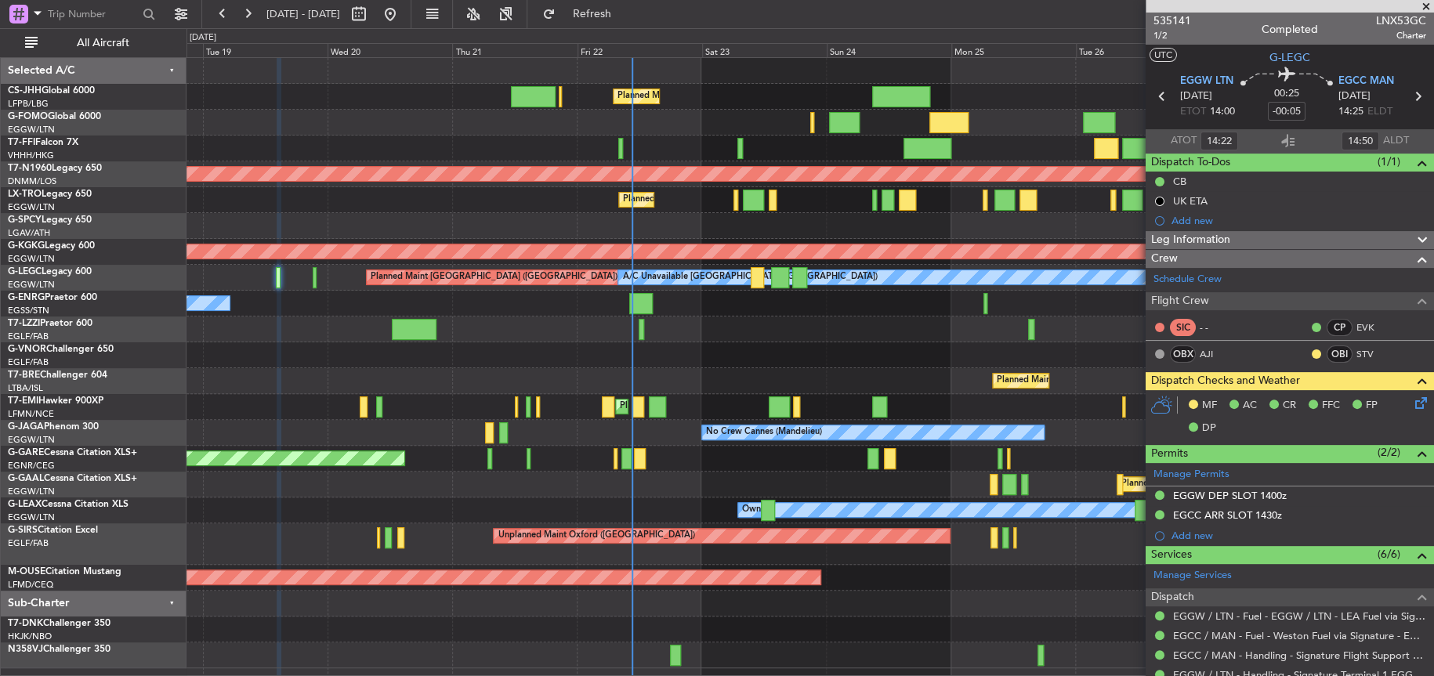
click at [24, 375] on div "Planned Maint London (Luton) Planned Maint Windsor Locks (Bradley Intl) Planned…" at bounding box center [717, 352] width 1434 height 648
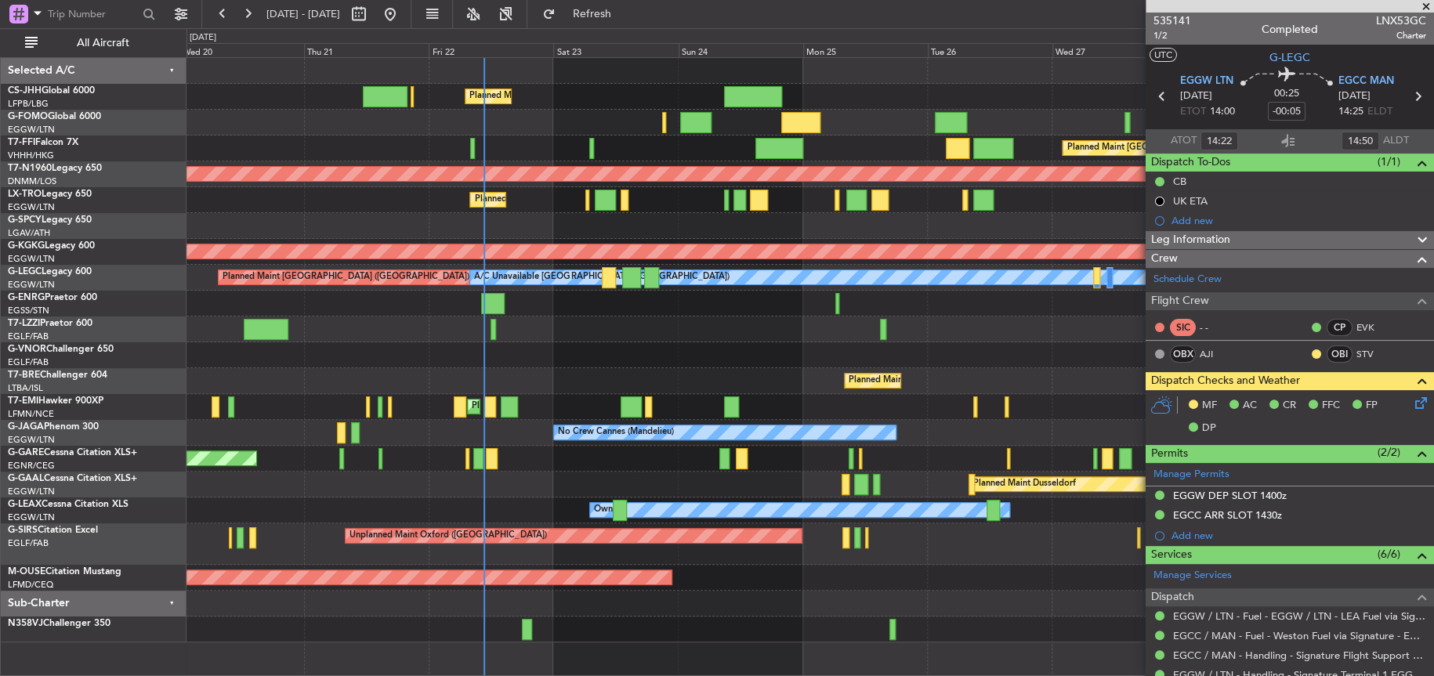
click at [596, 416] on div "Planned Maint London (Luton) Planned Maint Hong Kong (Hong Kong Intl) Planned M…" at bounding box center [809, 350] width 1246 height 585
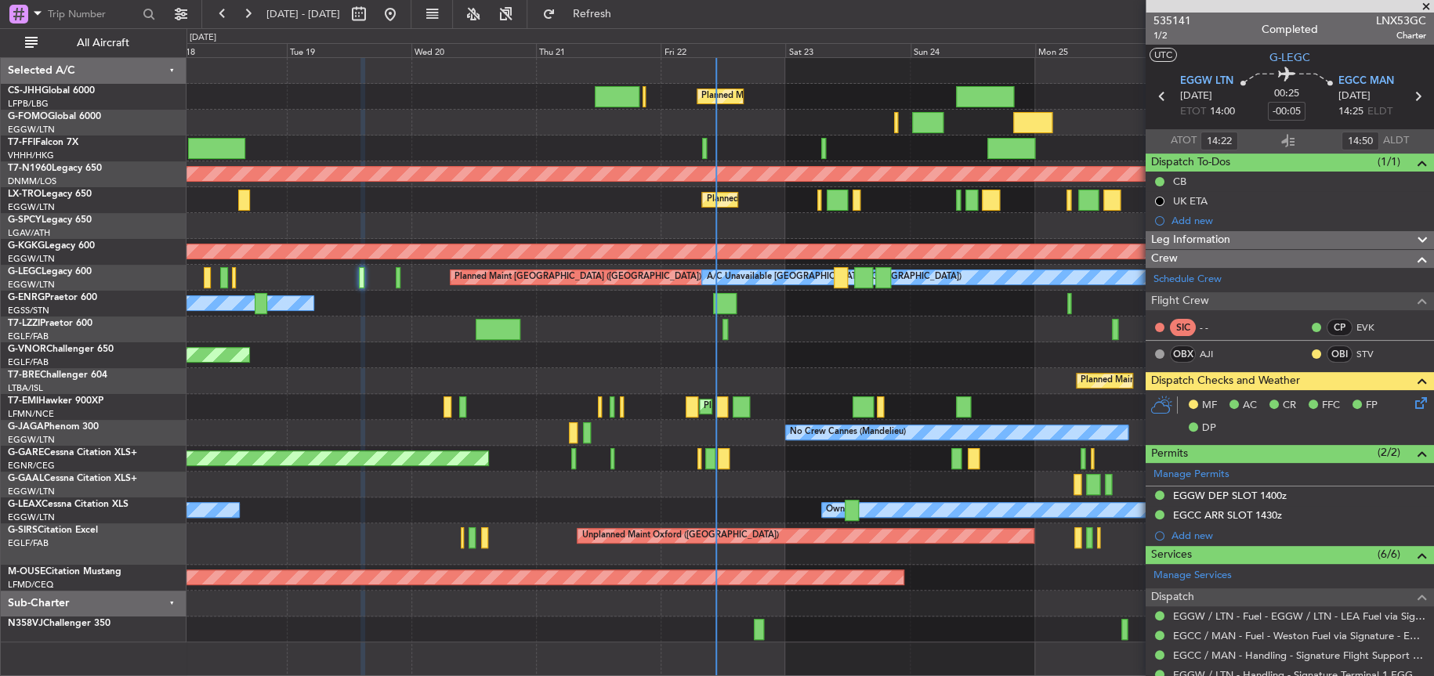
click at [896, 346] on div "Planned Maint London ([GEOGRAPHIC_DATA])" at bounding box center [809, 355] width 1246 height 26
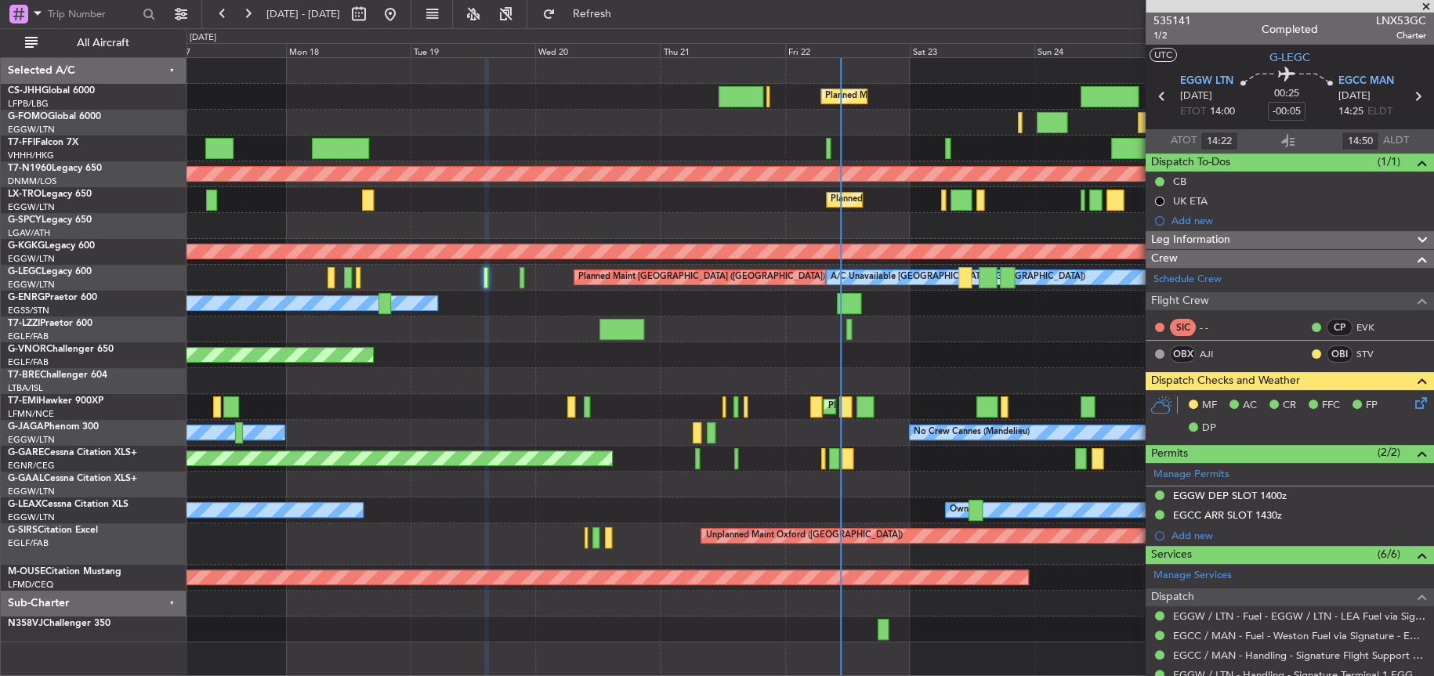
click at [990, 320] on div at bounding box center [809, 330] width 1247 height 26
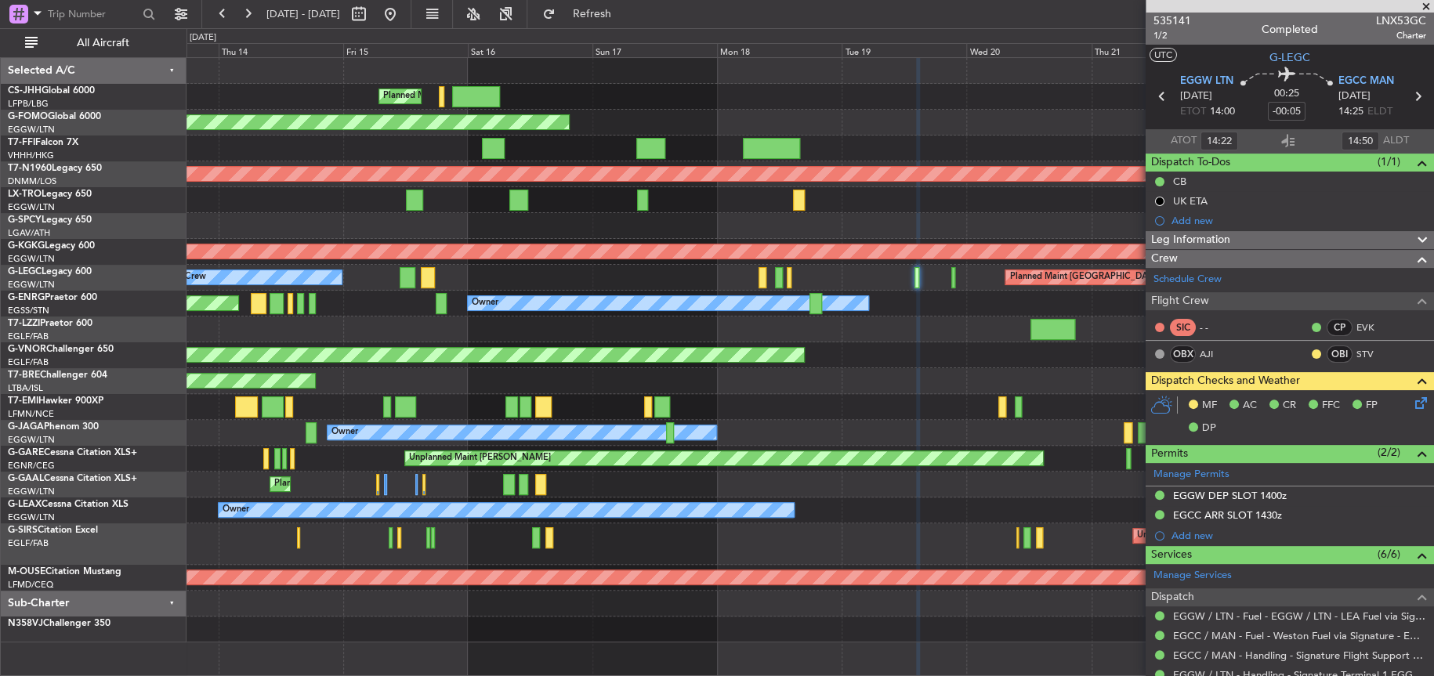
click at [1022, 343] on div "Planned Maint London (Luton) Planned Maint Paris (Le Bourget) Planned Maint Par…" at bounding box center [809, 350] width 1247 height 585
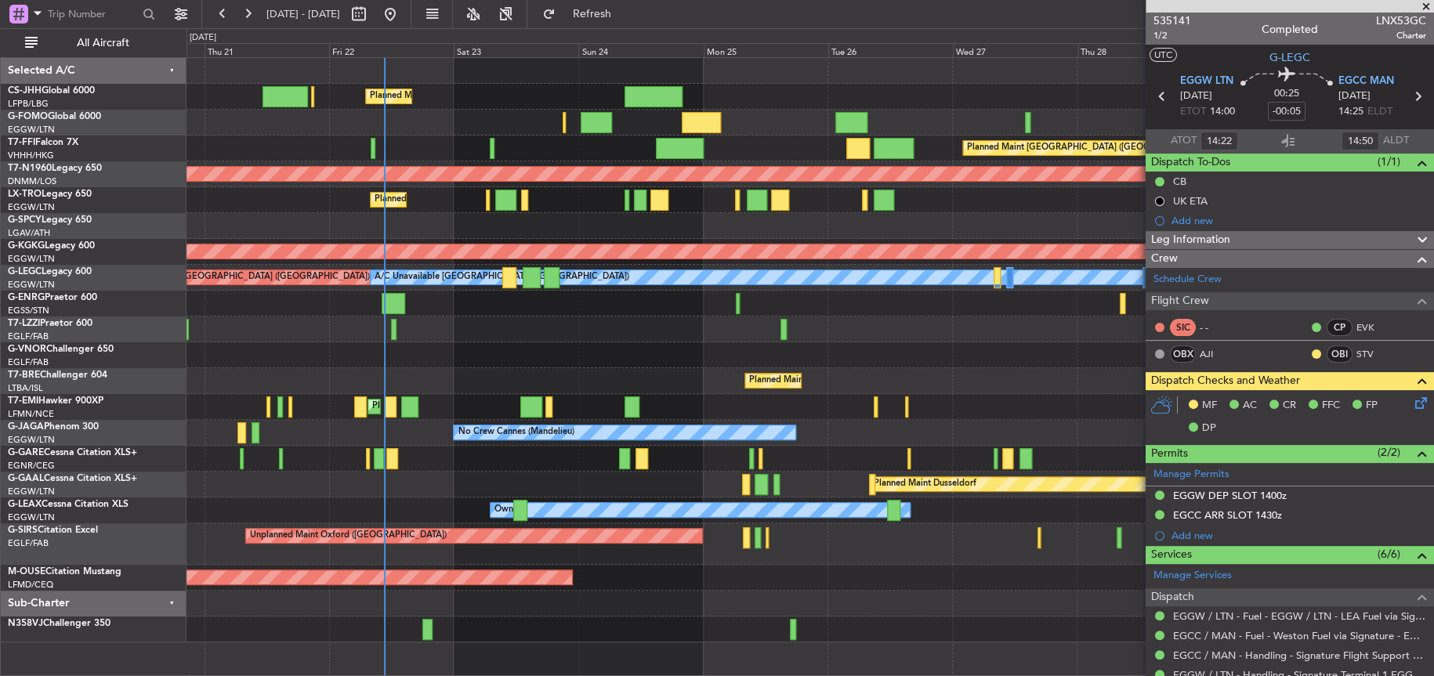
click at [672, 334] on div "Owner [GEOGRAPHIC_DATA] ([GEOGRAPHIC_DATA])" at bounding box center [809, 330] width 1246 height 26
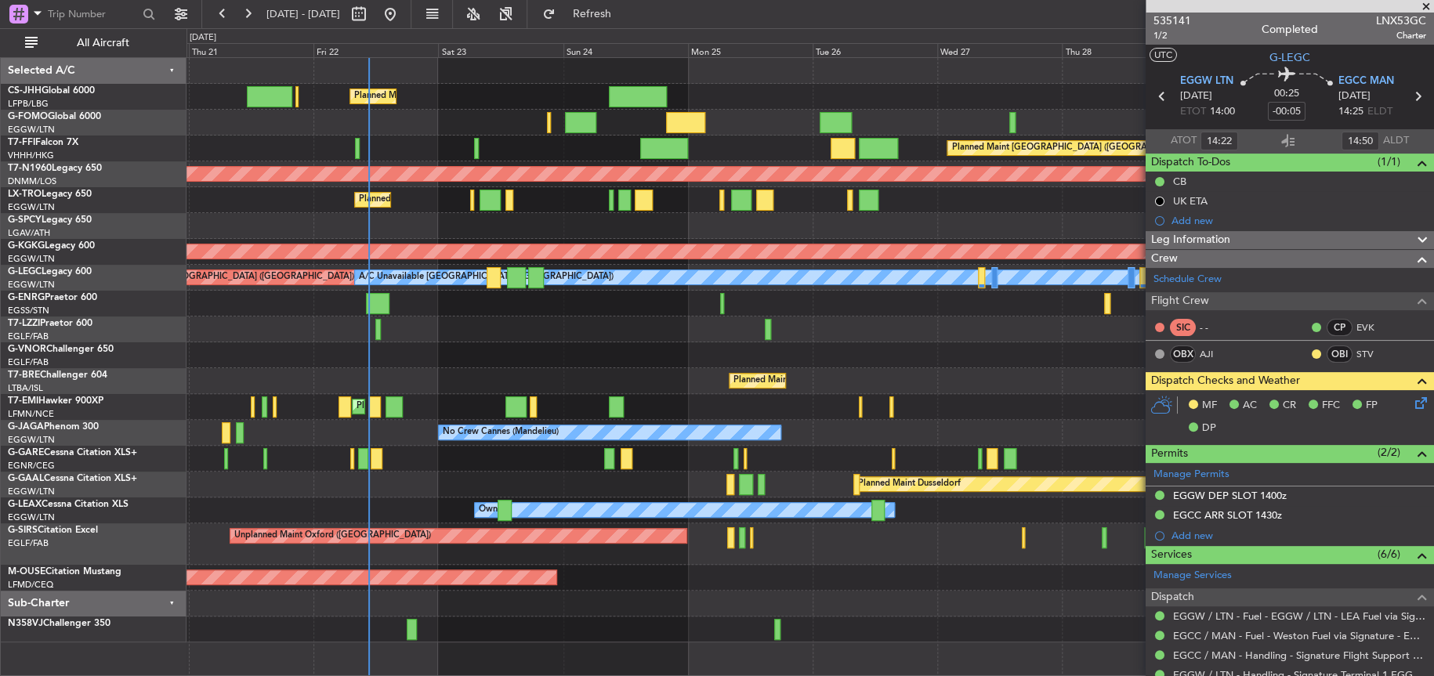
click at [580, 118] on div "Planned Maint London (Luton) Planned Maint Hong Kong (Hong Kong Intl) Planned M…" at bounding box center [809, 350] width 1247 height 585
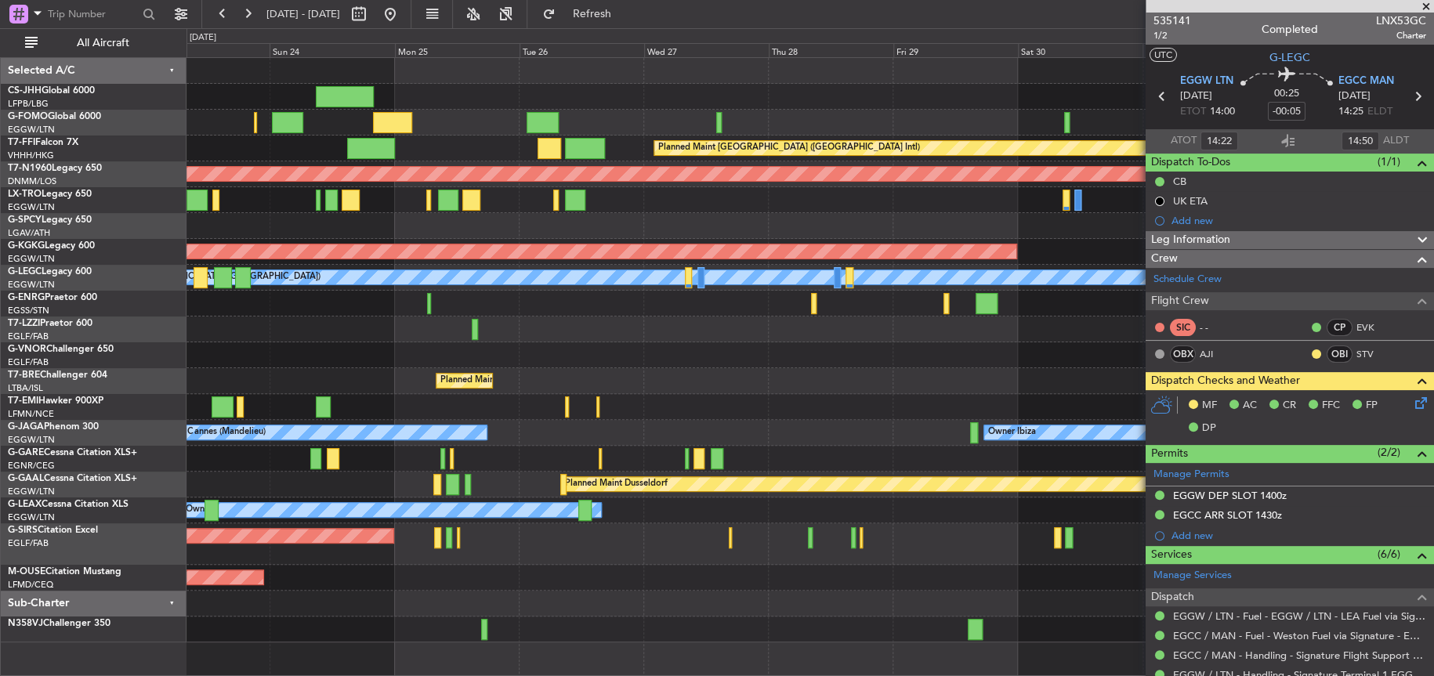
click at [755, 335] on div "Owner [GEOGRAPHIC_DATA] ([GEOGRAPHIC_DATA])" at bounding box center [809, 330] width 1246 height 26
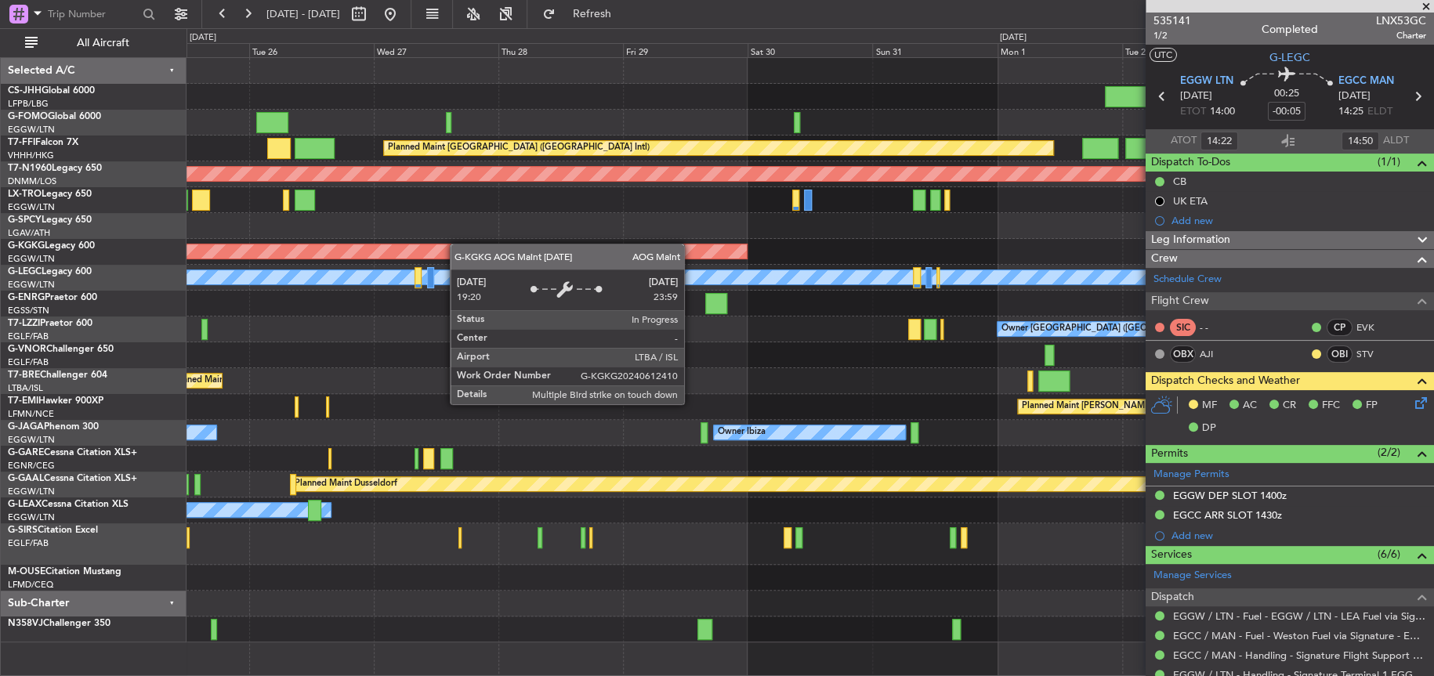
click at [363, 244] on div "Planned Maint Hong Kong (Hong Kong Intl) Planned Maint London (Stansted) AOG Ma…" at bounding box center [809, 350] width 1247 height 585
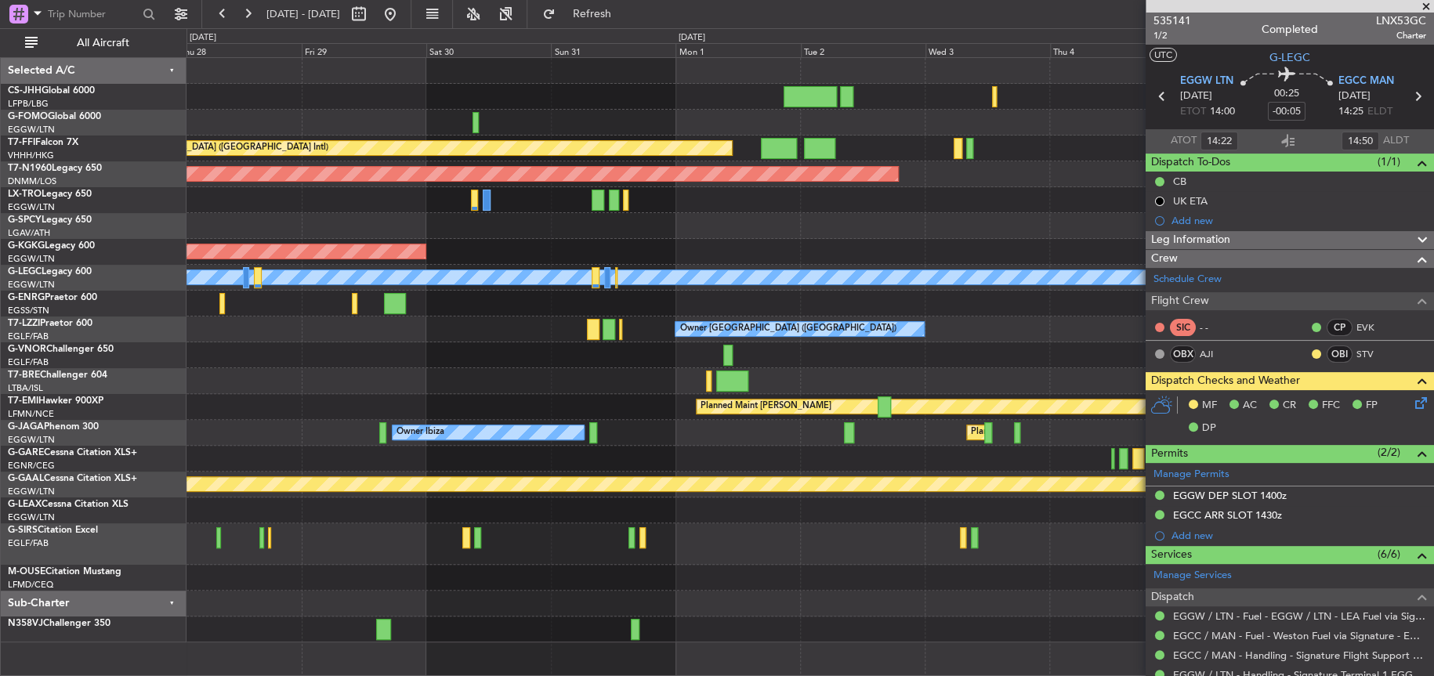
click at [457, 234] on div at bounding box center [809, 226] width 1246 height 26
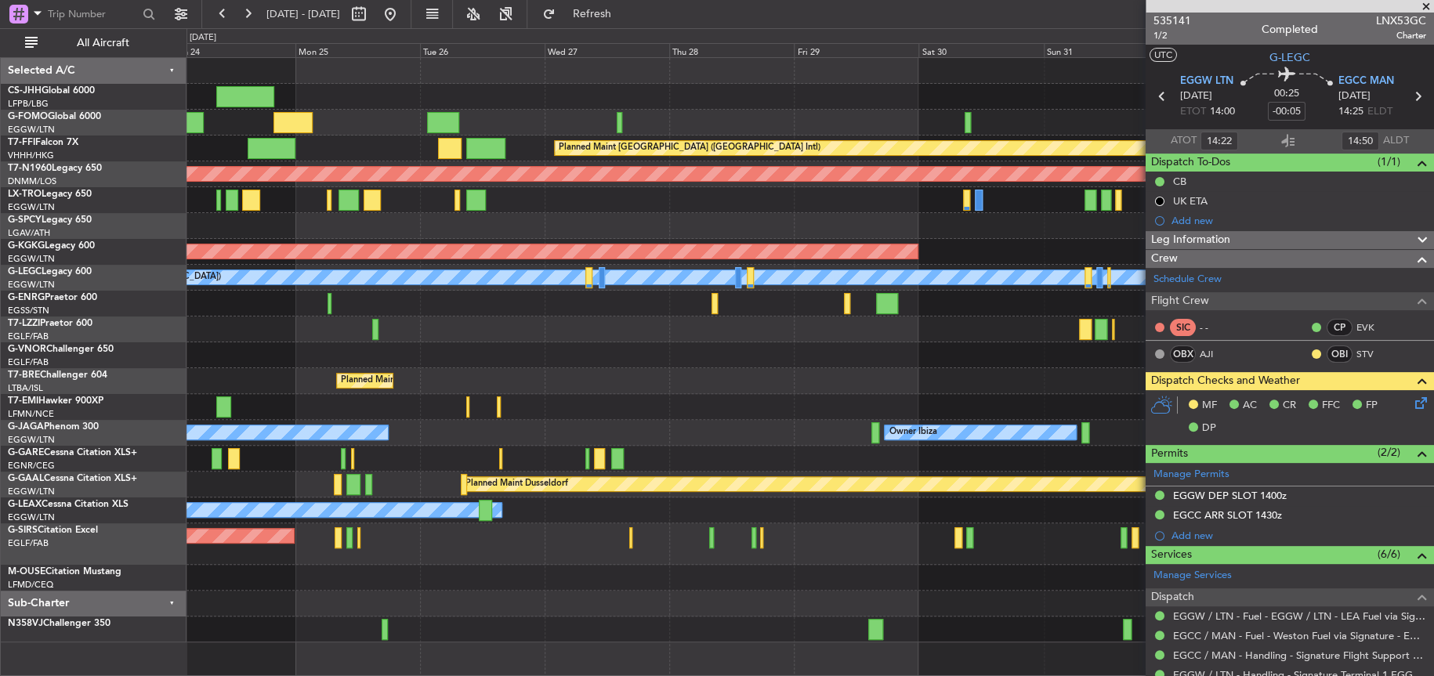
click at [980, 253] on div "Planned Maint London (Luton) Planned Maint Hong Kong (Hong Kong Intl) Planned M…" at bounding box center [809, 350] width 1247 height 585
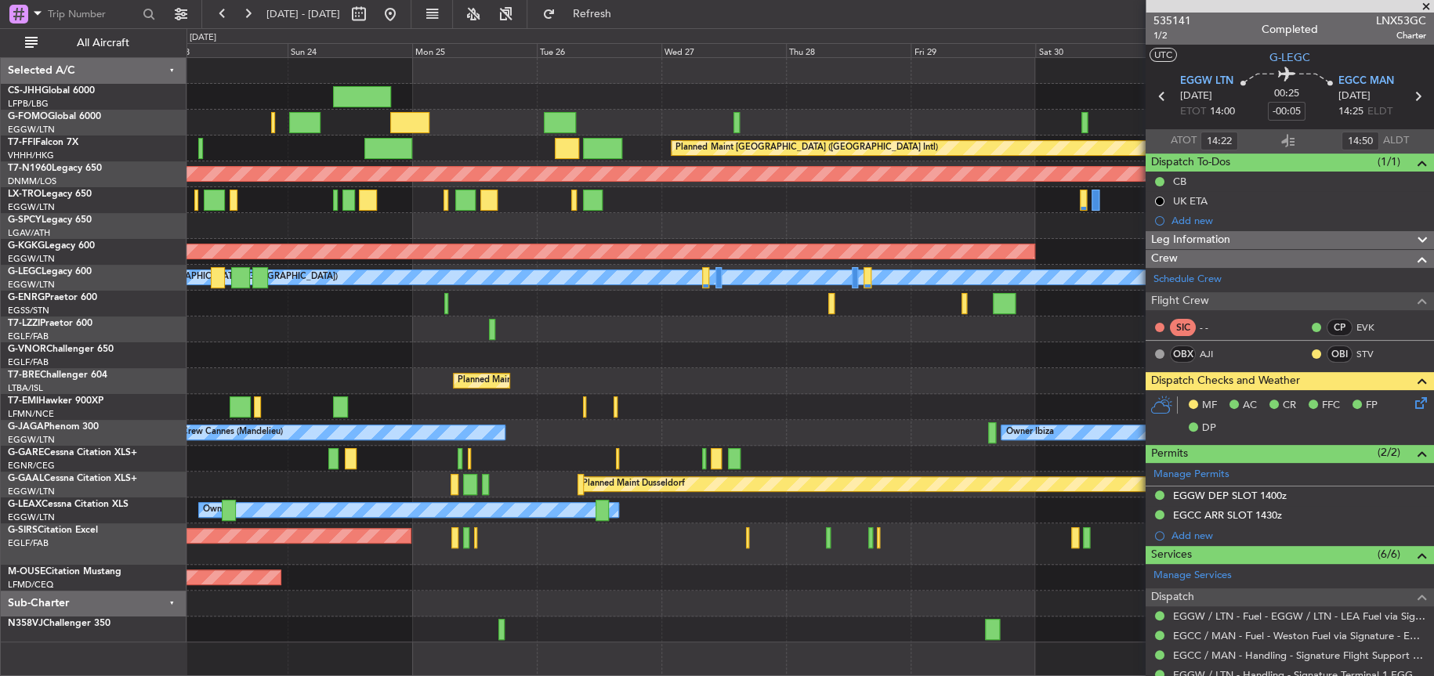
click at [947, 365] on div "Planned Maint London (Luton) Planned Maint Hong Kong (Hong Kong Intl) Planned M…" at bounding box center [809, 350] width 1247 height 585
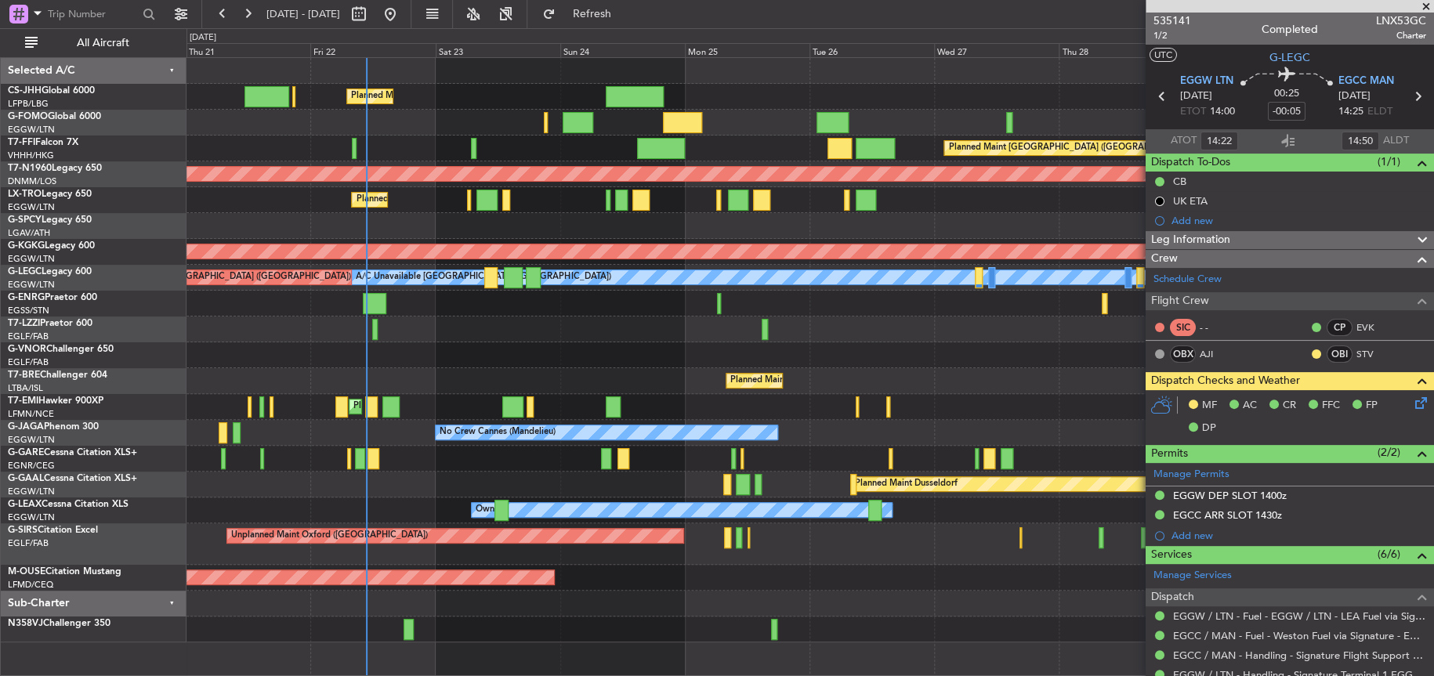
click at [653, 338] on div "Owner [GEOGRAPHIC_DATA] ([GEOGRAPHIC_DATA])" at bounding box center [809, 330] width 1247 height 26
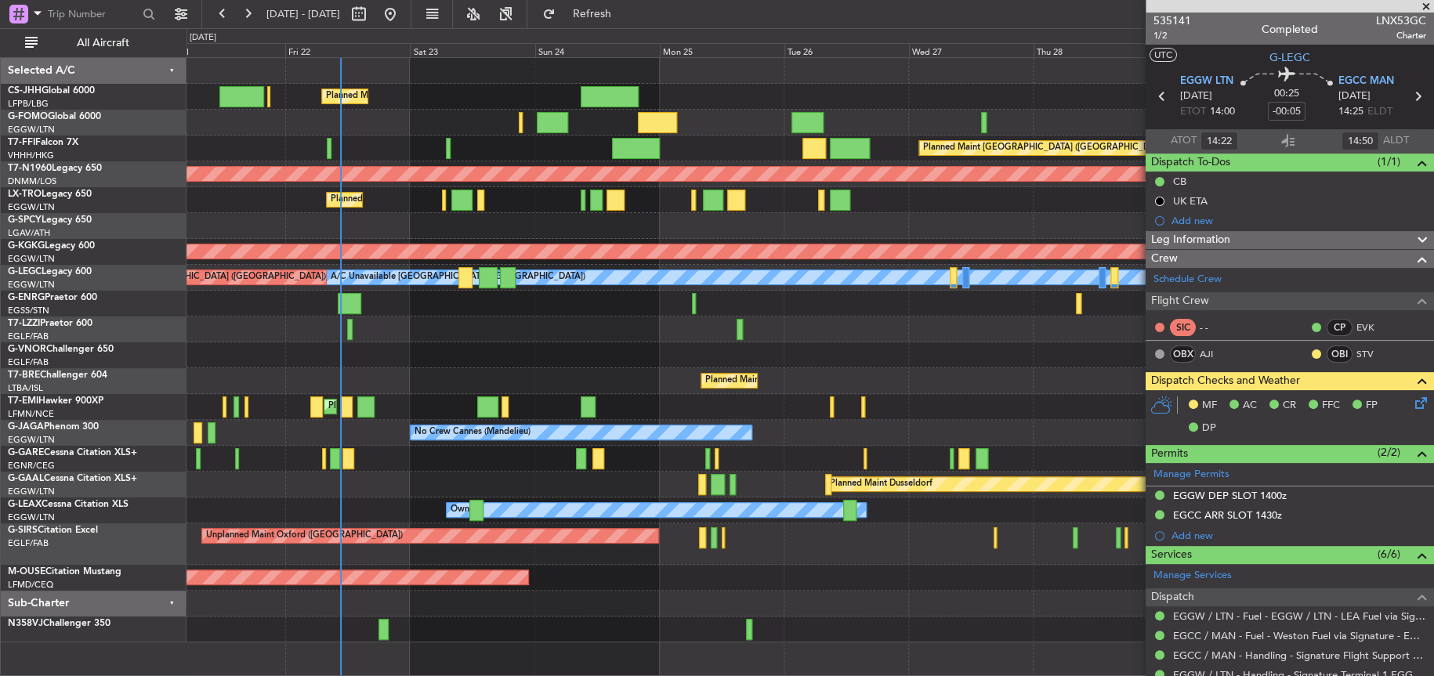
click at [448, 283] on div "Planned Maint London (Luton) Planned Maint Hong Kong (Hong Kong Intl) Planned M…" at bounding box center [809, 350] width 1246 height 585
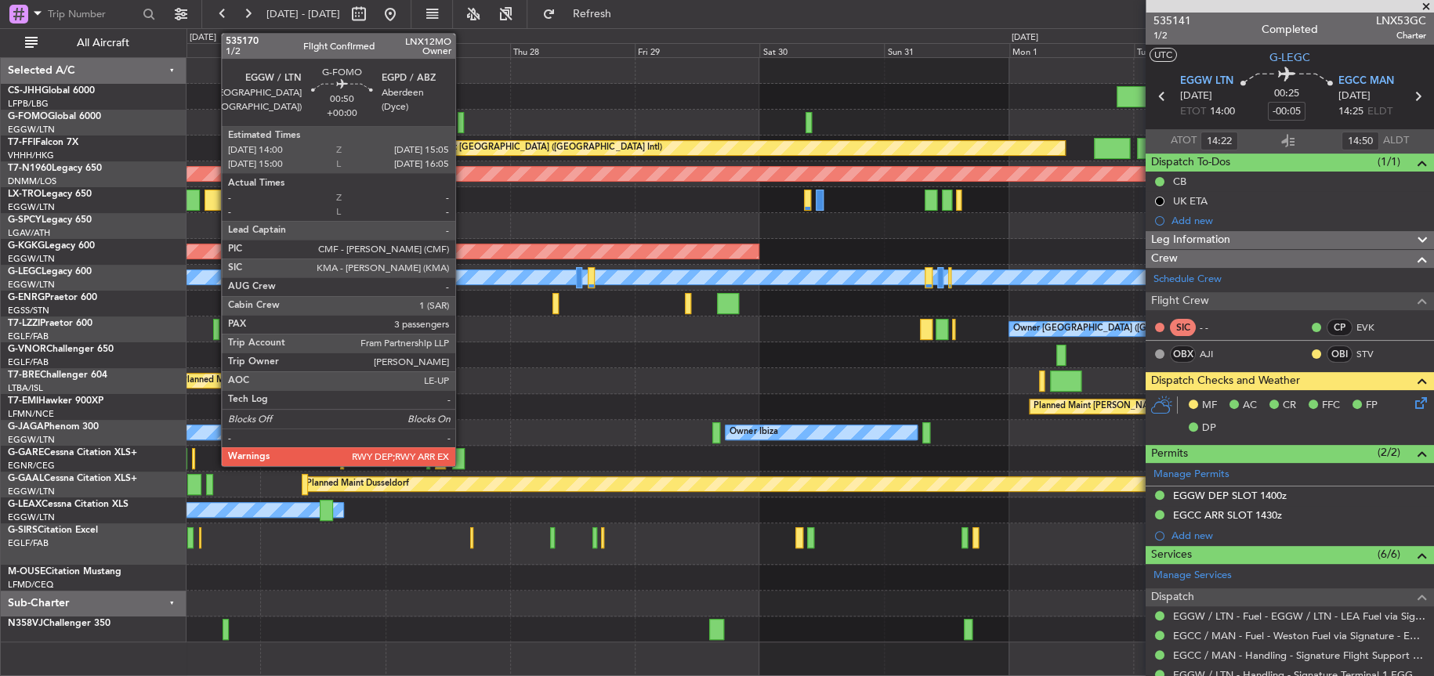
click at [462, 122] on div at bounding box center [461, 122] width 6 height 21
